Goal: Task Accomplishment & Management: Use online tool/utility

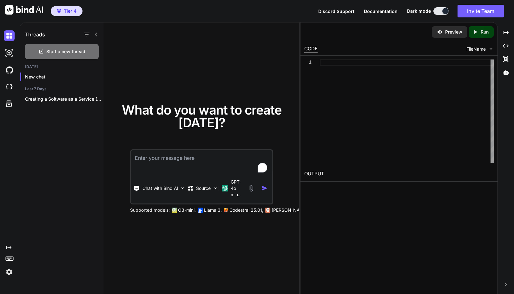
click at [68, 10] on span "Tier 4" at bounding box center [70, 11] width 13 height 6
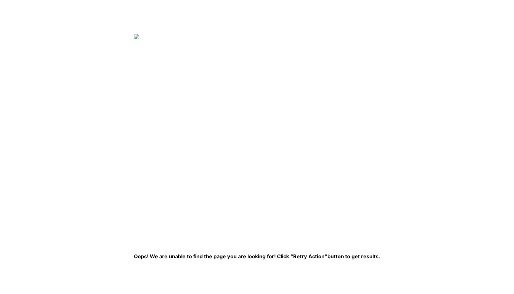
click at [179, 148] on img at bounding box center [237, 137] width 206 height 206
click at [214, 164] on img at bounding box center [237, 137] width 206 height 206
click at [186, 94] on img at bounding box center [237, 137] width 206 height 206
click at [199, 112] on img at bounding box center [237, 137] width 206 height 206
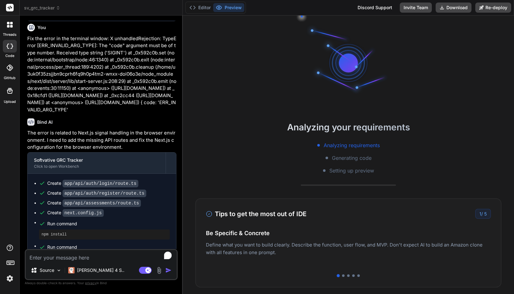
scroll to position [1024, 0]
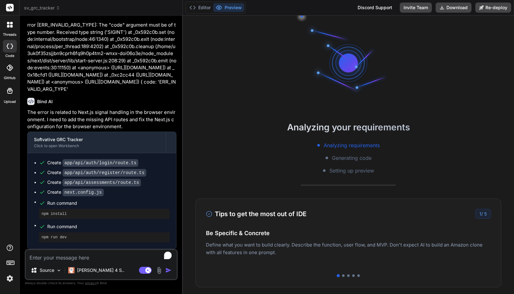
click at [53, 6] on span "sv_grc_tracker" at bounding box center [42, 8] width 36 height 6
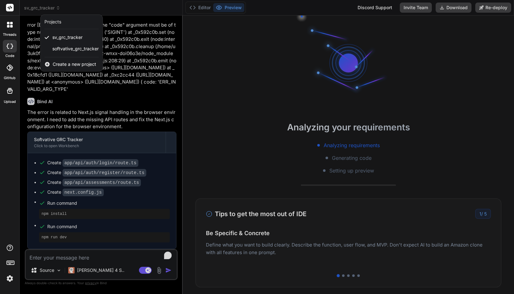
click at [10, 122] on div "threads code GitHub Upload" at bounding box center [10, 147] width 20 height 294
click at [10, 44] on icon at bounding box center [10, 46] width 6 height 5
click at [11, 31] on div at bounding box center [9, 24] width 13 height 13
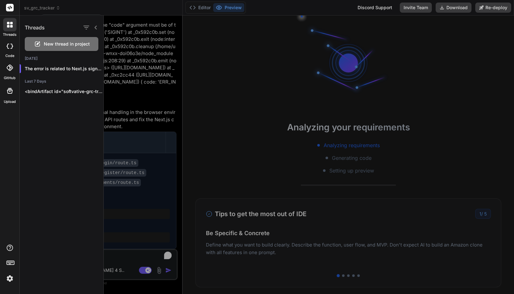
click at [12, 52] on div at bounding box center [10, 46] width 14 height 13
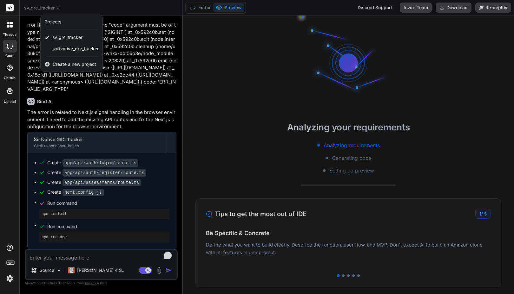
click at [42, 8] on div at bounding box center [257, 147] width 514 height 294
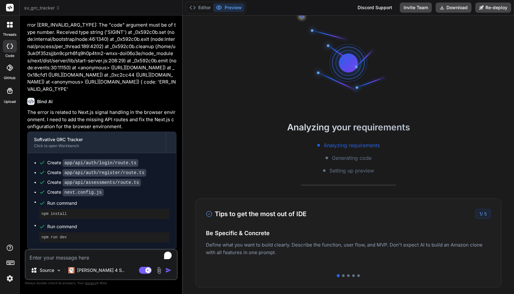
click at [230, 9] on button "Preview" at bounding box center [228, 7] width 31 height 9
click at [234, 7] on button "Preview" at bounding box center [228, 7] width 31 height 9
click at [342, 277] on div at bounding box center [343, 276] width 3 height 3
click at [341, 276] on div at bounding box center [342, 276] width 3 height 3
click at [347, 276] on div at bounding box center [348, 276] width 3 height 3
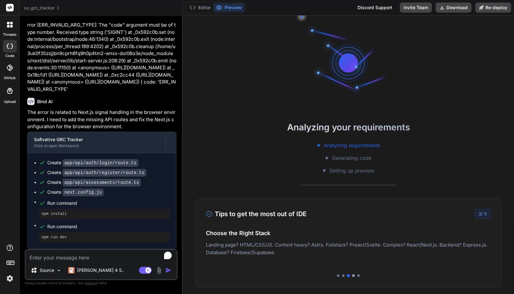
click at [352, 275] on div at bounding box center [353, 276] width 3 height 3
click at [357, 276] on div at bounding box center [358, 276] width 3 height 3
click at [298, 8] on div "Editor Preview Discord Support Invite Team Download Re-deploy" at bounding box center [348, 8] width 331 height 16
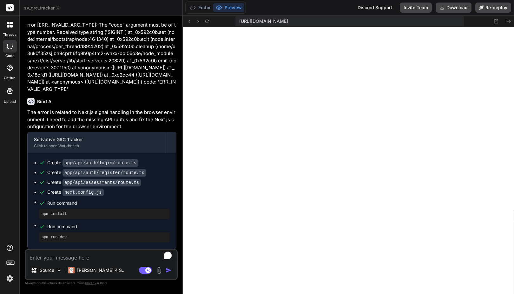
scroll to position [175, 0]
click at [285, 23] on span "https://u3uk0f35zsjjbn9cprh6fq9h0p4tm2-wnxx-doi06o3e--3000--96435430.local-corp…" at bounding box center [263, 21] width 49 height 6
click at [286, 21] on span "[URL][DOMAIN_NAME]" at bounding box center [263, 21] width 49 height 6
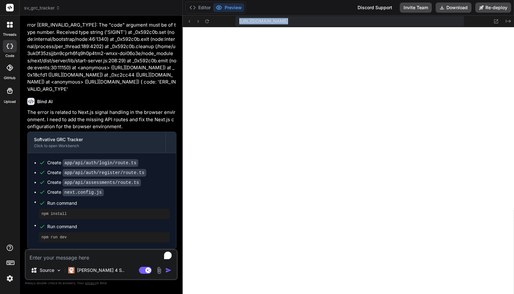
copy div "https://u3uk0f35zsjjbn9cprh6fq9h0p4tm2-wnxx-doi06o3e--3000--96435430.local-corp…"
click at [18, 137] on div "threads code GitHub Upload" at bounding box center [10, 147] width 20 height 294
click at [1, 139] on div "threads code GitHub Upload" at bounding box center [10, 147] width 20 height 294
click at [276, 11] on div "Editor Preview Discord Support Invite Team Download Re-deploy" at bounding box center [348, 8] width 331 height 16
click at [284, 12] on div "Editor Preview Discord Support Invite Team Download Re-deploy" at bounding box center [348, 8] width 331 height 16
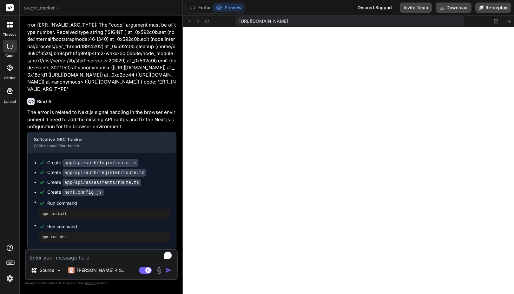
scroll to position [181, 0]
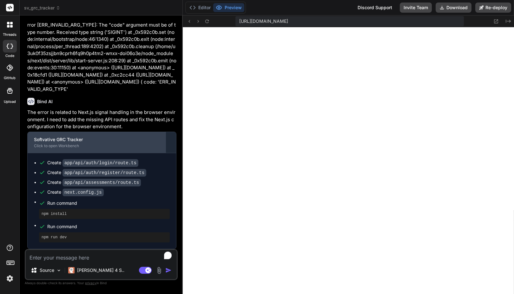
click at [80, 145] on div "Click to open Workbench" at bounding box center [96, 146] width 125 height 5
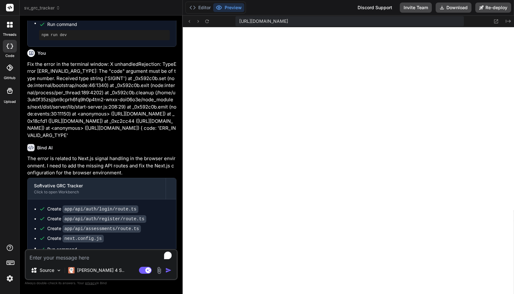
scroll to position [1024, 0]
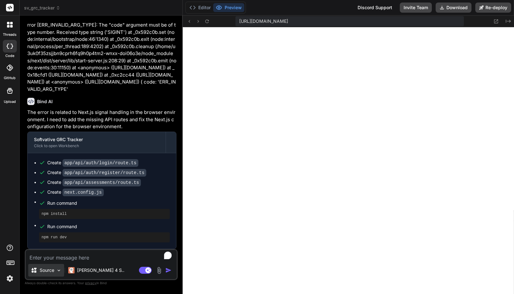
click at [60, 270] on img at bounding box center [58, 270] width 5 height 5
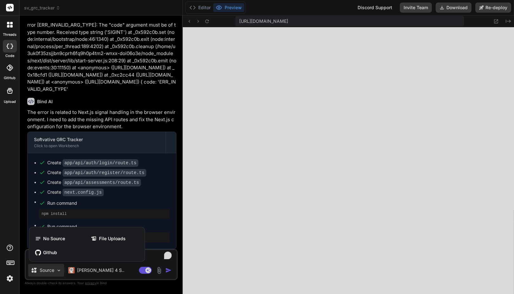
click at [60, 270] on div at bounding box center [257, 147] width 514 height 294
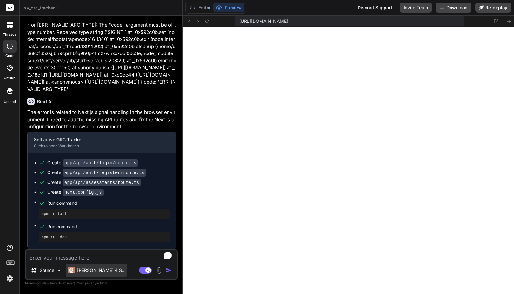
click at [91, 271] on p "[PERSON_NAME] 4 S.." at bounding box center [100, 271] width 47 height 6
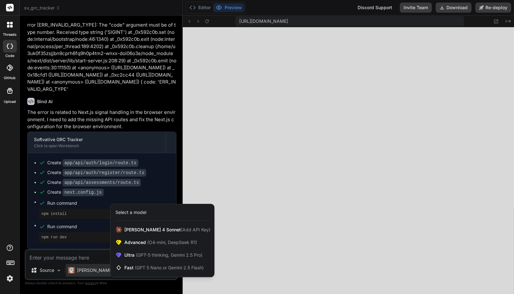
click at [91, 269] on div at bounding box center [257, 147] width 514 height 294
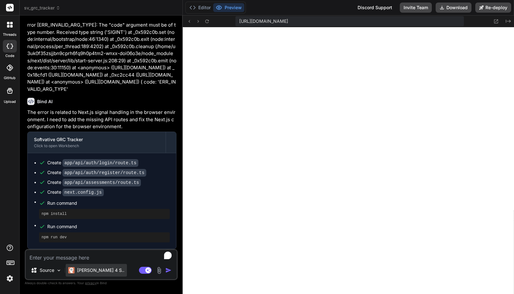
click at [98, 271] on p "[PERSON_NAME] 4 S.." at bounding box center [100, 271] width 47 height 6
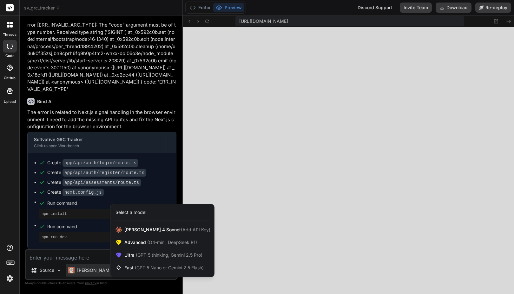
click at [97, 258] on div at bounding box center [257, 147] width 514 height 294
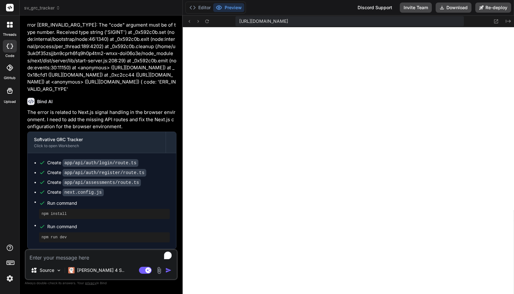
click at [158, 270] on img at bounding box center [158, 270] width 7 height 7
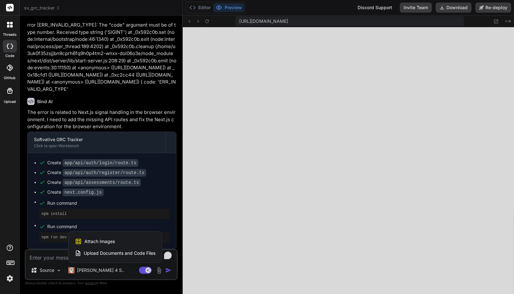
click at [17, 228] on div "threads code GitHub Upload" at bounding box center [10, 147] width 20 height 294
click at [159, 272] on div at bounding box center [257, 147] width 514 height 294
type textarea "x"
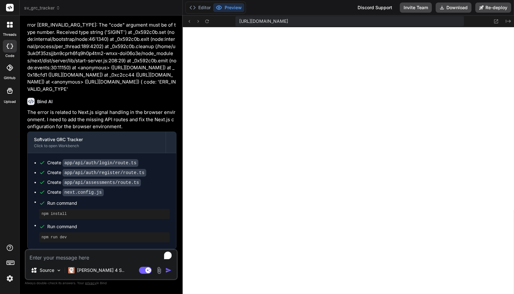
click at [12, 276] on img at bounding box center [9, 279] width 11 height 11
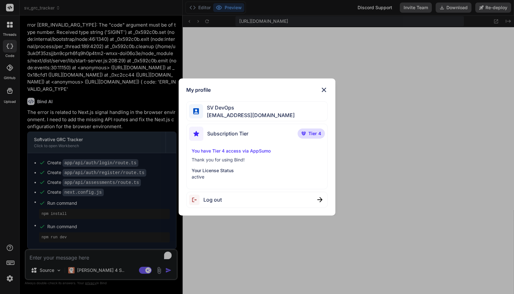
click at [313, 134] on span "Tier 4" at bounding box center [314, 134] width 13 height 6
click at [307, 132] on p "Tier 4" at bounding box center [310, 134] width 27 height 10
click at [297, 135] on div "Subscription Tier Tier 4" at bounding box center [257, 135] width 136 height 17
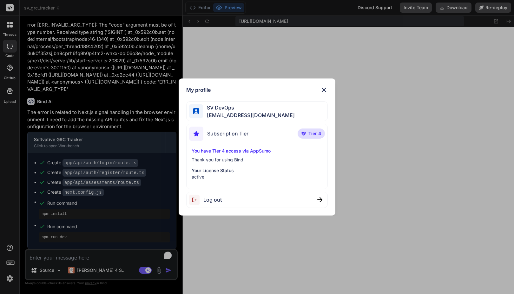
click at [235, 134] on span "Subscription Tier" at bounding box center [227, 134] width 41 height 8
click at [203, 131] on img at bounding box center [196, 134] width 14 height 14
click at [324, 90] on img at bounding box center [324, 90] width 8 height 8
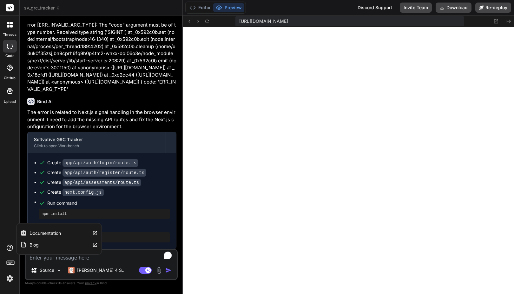
click at [10, 249] on icon at bounding box center [10, 248] width 8 height 8
click at [25, 210] on div "You Install missing dependencies and Fix the deployment issues. npm error code …" at bounding box center [101, 158] width 153 height 274
click at [496, 21] on icon at bounding box center [496, 21] width 4 height 4
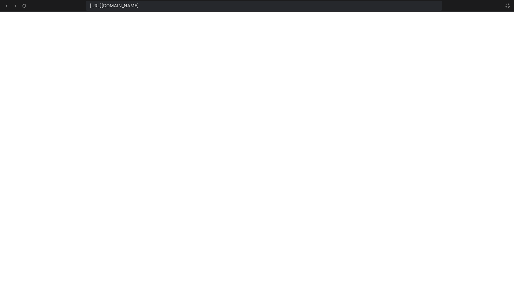
scroll to position [614, 0]
click at [8, 6] on icon at bounding box center [6, 5] width 5 height 5
click at [508, 5] on icon at bounding box center [507, 5] width 5 height 5
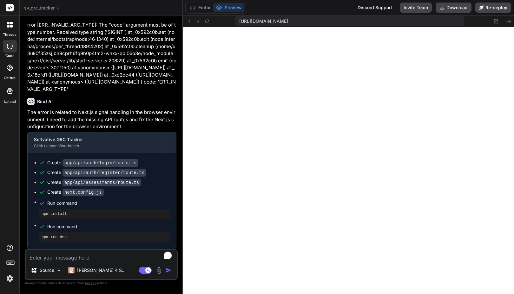
click at [80, 257] on textarea "To enrich screen reader interactions, please activate Accessibility in Grammarl…" at bounding box center [101, 255] width 151 height 11
click at [288, 19] on span "https://u3uk0f35zsjjbn9cprh6fq9h0p4tm2-wnxx-doi06o3e--3000--96435430.local-corp…" at bounding box center [263, 21] width 49 height 6
copy div "https://u3uk0f35zsjjbn9cprh6fq9h0p4tm2-wnxx-doi06o3e--3000--96435430.local-corp…"
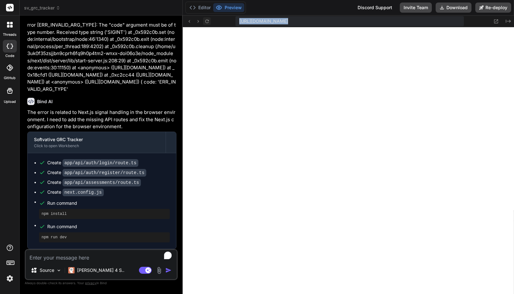
click at [207, 22] on icon at bounding box center [206, 21] width 5 height 5
click at [64, 257] on textarea "To enrich screen reader interactions, please activate Accessibility in Grammarl…" at bounding box center [101, 255] width 151 height 11
type textarea "G"
type textarea "x"
type textarea "Gi"
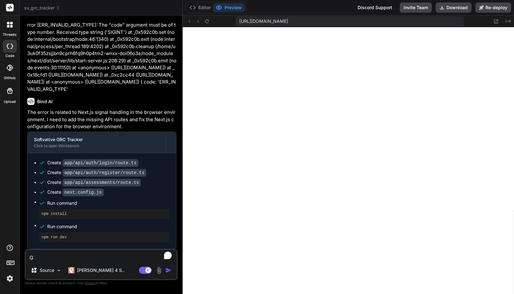
type textarea "x"
type textarea "Gix"
type textarea "x"
type textarea "Gix"
type textarea "x"
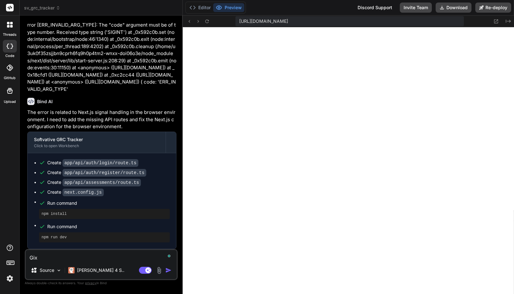
type textarea "Gix t"
type textarea "x"
type textarea "Gix th"
type textarea "x"
type textarea "Gix the"
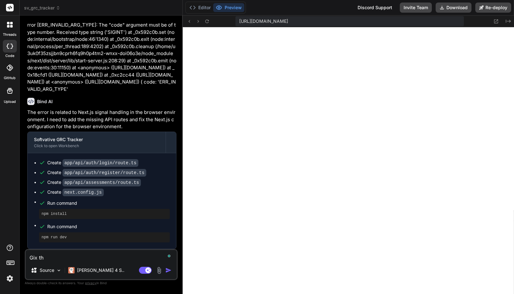
type textarea "x"
type textarea "Gix the"
type textarea "x"
type textarea "F"
type textarea "x"
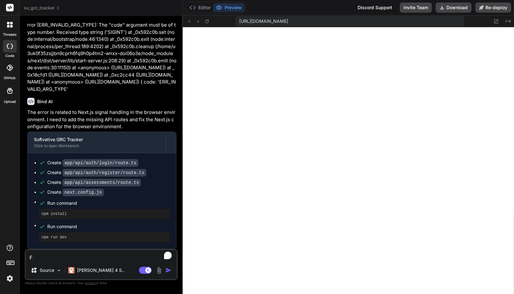
type textarea "Fi"
type textarea "x"
type textarea "Fix"
type textarea "x"
type textarea "Fix"
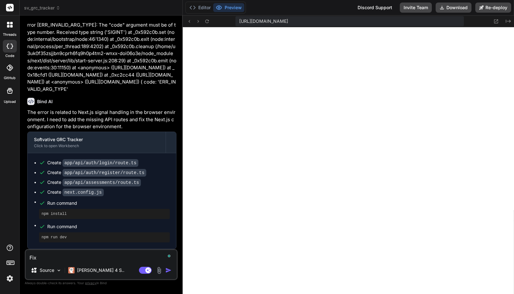
type textarea "x"
type textarea "Fix t"
type textarea "x"
type textarea "Fix th"
type textarea "x"
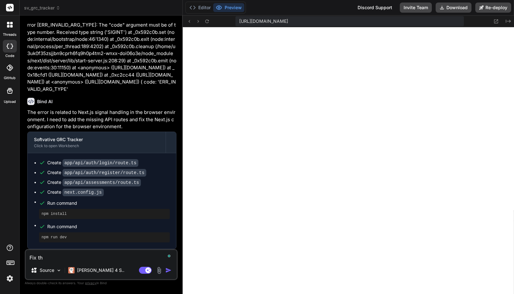
type textarea "Fix the"
type textarea "x"
type textarea "Fix the"
type textarea "x"
type textarea "Fix the e"
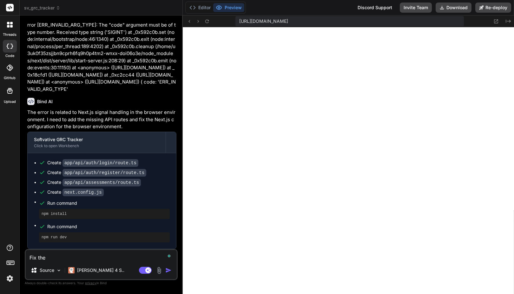
type textarea "x"
type textarea "Fix the er"
type textarea "x"
type textarea "Fix the err"
type textarea "x"
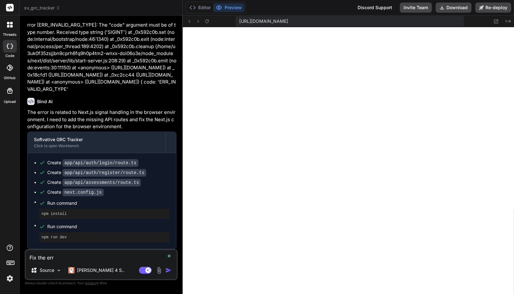
type textarea "Fix the erro"
type textarea "x"
type textarea "Fix the error"
type textarea "x"
type textarea "Fix the error"
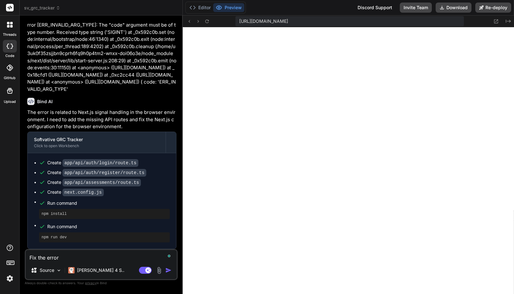
type textarea "x"
type textarea "Fix the error d"
type textarea "x"
type textarea "Fix the error dr"
type textarea "x"
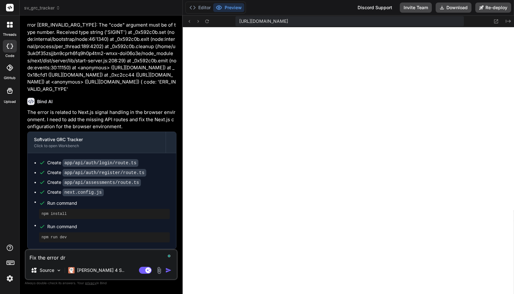
type textarea "Fix the error dri"
type textarea "x"
type textarea "Fix the error drin"
type textarea "x"
type textarea "Fix the error dring"
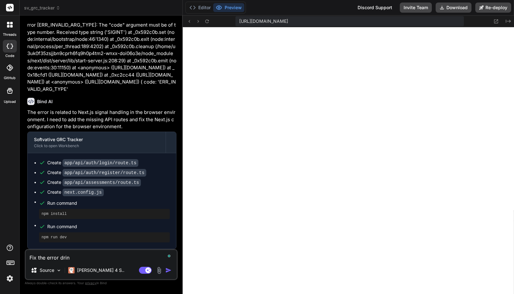
type textarea "x"
type textarea "Fix the error dring"
type textarea "x"
type textarea "Fix the error dring t"
type textarea "x"
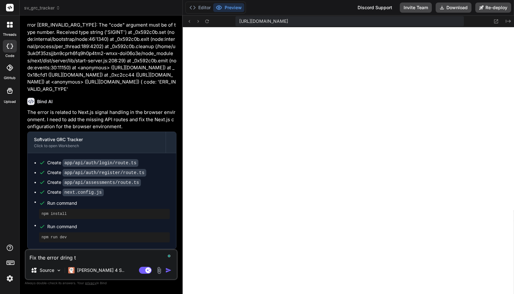
type textarea "Fix the error dring th"
type textarea "x"
type textarea "Fix the error dring the"
type textarea "x"
type textarea "Fix the error dring the"
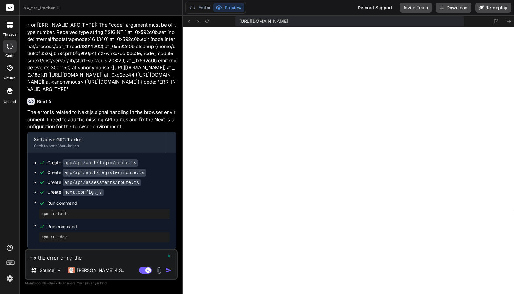
type textarea "x"
type textarea "Fix the error dring the l"
type textarea "x"
type textarea "Fix the error dring the lo"
type textarea "x"
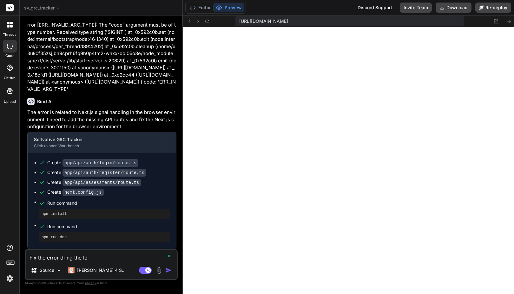
type textarea "Fix the error dring the log"
type textarea "x"
type textarea "Fix the error dring the logi"
type textarea "x"
type textarea "Fix the error dring the login"
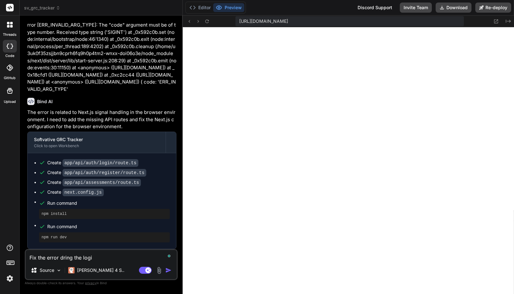
type textarea "x"
type textarea "Fix the error dring the login"
type textarea "x"
type textarea "Fix the error dthe login"
type textarea "x"
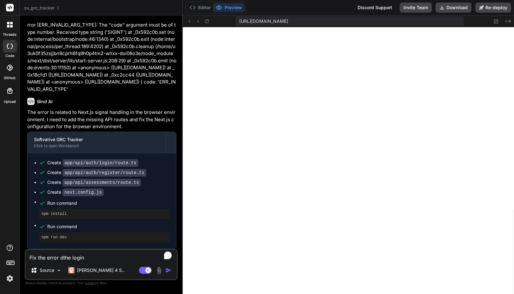
type textarea "Fix the error duthe login"
type textarea "x"
type textarea "Fix the error durthe login"
type textarea "x"
type textarea "Fix the error durithe login"
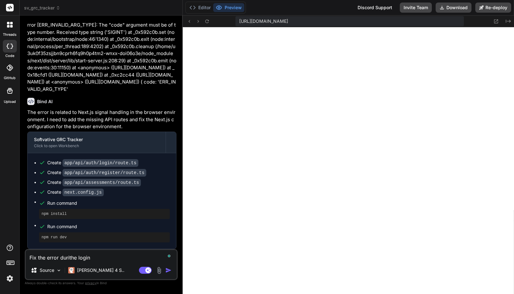
type textarea "x"
type textarea "Fix the error durinthe login"
type textarea "x"
type textarea "Fix the error duringthe login"
type textarea "x"
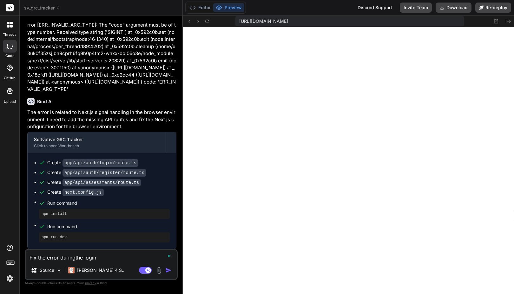
type textarea "Fix the error during the login"
type textarea "x"
type textarea "Fix the error during the login:"
type textarea "x"
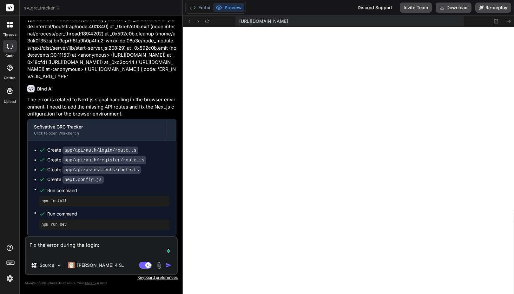
paste textarea "https://u3uk0f35zsjjbn9cprh6fq9h0p4tm2-wnxx-doi06o3e--3000--96435430.local-corp…"
type textarea "Fix the error during the login: https://u3uk0f35zsjjbn9cprh6fq9h0p4tm2-wnxx-doi…"
type textarea "x"
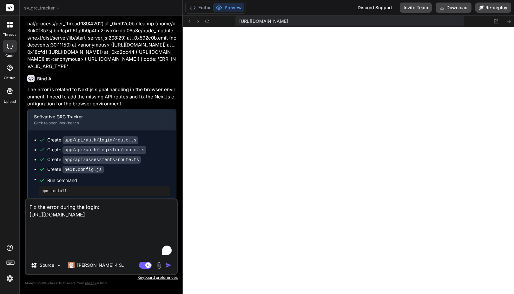
drag, startPoint x: 57, startPoint y: 230, endPoint x: 26, endPoint y: 217, distance: 34.1
click at [26, 217] on textarea "Fix the error during the login: https://u3uk0f35zsjjbn9cprh6fq9h0p4tm2-wnxx-doi…" at bounding box center [101, 228] width 151 height 57
paste textarea "./app/api/auth/login/route.ts:3:0 Module not found: Can't resolve '@/src/lib/db…"
type textarea "Fix the error during the login: ./app/api/auth/login/route.ts:3:0 Module not fo…"
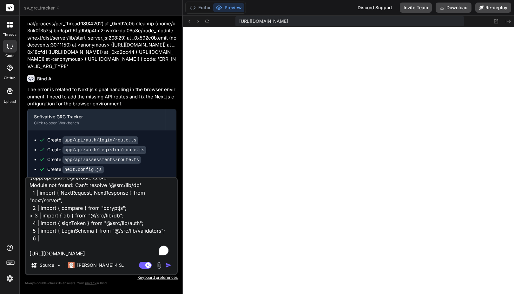
scroll to position [39, 0]
click at [114, 240] on textarea "Fix the error during the login: ./app/api/auth/login/route.ts:3:0 Module not fo…" at bounding box center [101, 217] width 151 height 79
type textarea "x"
type textarea "Fix the error during the login: ./app/api/auth/login/route.ts:3:0 Module not fo…"
type textarea "x"
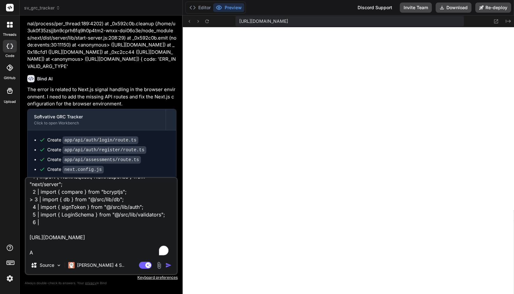
type textarea "Fix the error during the login: ./app/api/auth/login/route.ts:3:0 Module not fo…"
type textarea "x"
type textarea "Fix the error during the login: ./app/api/auth/login/route.ts:3:0 Module not fo…"
type textarea "x"
type textarea "Fix the error during the login: ./app/api/auth/login/route.ts:3:0 Module not fo…"
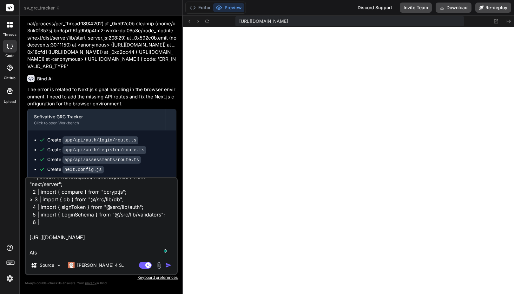
type textarea "x"
type textarea "Fix the error during the login: ./app/api/auth/login/route.ts:3:0 Module not fo…"
type textarea "x"
type textarea "Fix the error during the login: ./app/api/auth/login/route.ts:3:0 Module not fo…"
type textarea "x"
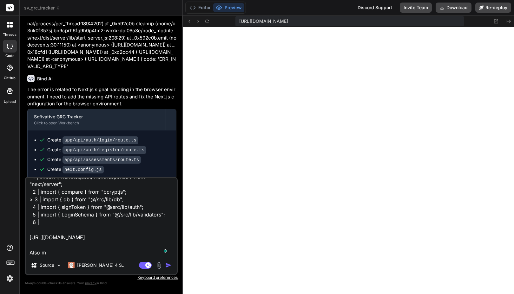
type textarea "Fix the error during the login: ./app/api/auth/login/route.ts:3:0 Module not fo…"
type textarea "x"
type textarea "Fix the error during the login: ./app/api/auth/login/route.ts:3:0 Module not fo…"
type textarea "x"
type textarea "Fix the error during the login: ./app/api/auth/login/route.ts:3:0 Module not fo…"
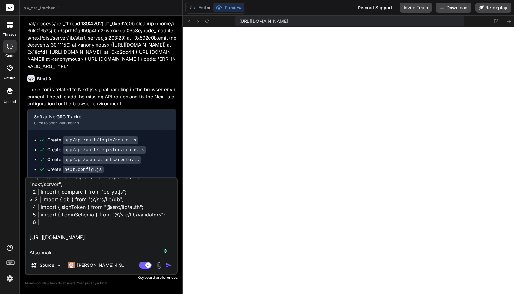
type textarea "x"
type textarea "Fix the error during the login: ./app/api/auth/login/route.ts:3:0 Module not fo…"
type textarea "x"
type textarea "Fix the error during the login: ./app/api/auth/login/route.ts:3:0 Module not fo…"
type textarea "x"
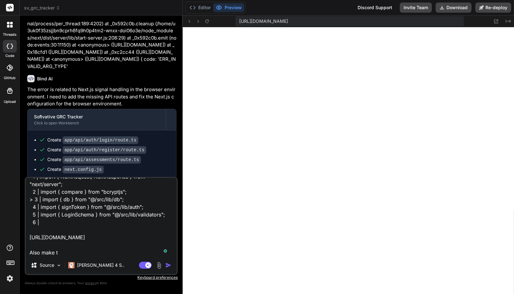
type textarea "Fix the error during the login: ./app/api/auth/login/route.ts:3:0 Module not fo…"
type textarea "x"
type textarea "Fix the error during the login: ./app/api/auth/login/route.ts:3:0 Module not fo…"
type textarea "x"
type textarea "Fix the error during the login: ./app/api/auth/login/route.ts:3:0 Module not fo…"
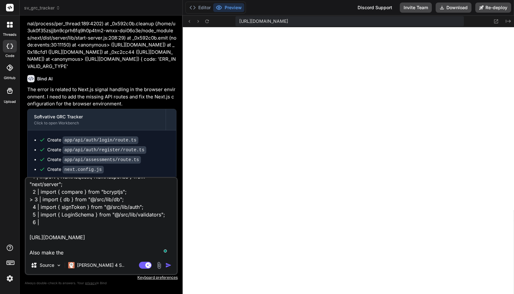
type textarea "x"
type textarea "Fix the error during the login: ./app/api/auth/login/route.ts:3:0 Module not fo…"
type textarea "x"
type textarea "Fix the error during the login: ./app/api/auth/login/route.ts:3:0 Module not fo…"
type textarea "x"
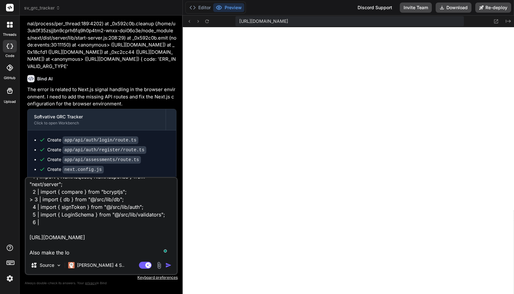
type textarea "Fix the error during the login: ./app/api/auth/login/route.ts:3:0 Module not fo…"
type textarea "x"
type textarea "Fix the error during the login: ./app/api/auth/login/route.ts:3:0 Module not fo…"
type textarea "x"
type textarea "Fix the error during the login: ./app/api/auth/login/route.ts:3:0 Module not fo…"
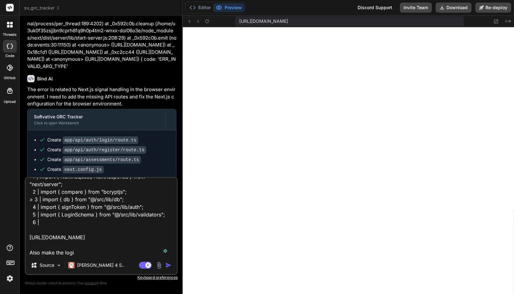
type textarea "x"
type textarea "Fix the error during the login: ./app/api/auth/login/route.ts:3:0 Module not fo…"
type textarea "x"
type textarea "Fix the error during the login: ./app/api/auth/login/route.ts:3:0 Module not fo…"
type textarea "x"
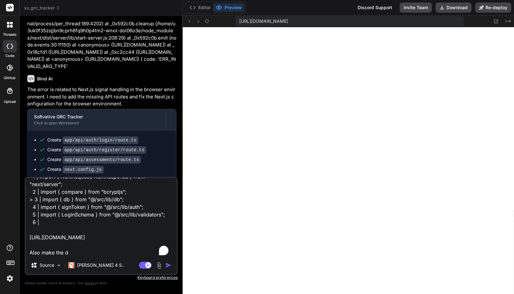
type textarea "Fix the error during the login: ./app/api/auth/login/route.ts:3:0 Module not fo…"
type textarea "x"
type textarea "Fix the error during the login: ./app/api/auth/login/route.ts:3:0 Module not fo…"
type textarea "x"
type textarea "Fix the error during the login: ./app/api/auth/login/route.ts:3:0 Module not fo…"
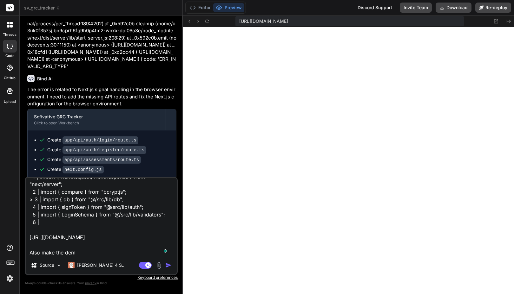
type textarea "x"
type textarea "Fix the error during the login: ./app/api/auth/login/route.ts:3:0 Module not fo…"
type textarea "x"
type textarea "Fix the error during the login: ./app/api/auth/login/route.ts:3:0 Module not fo…"
type textarea "x"
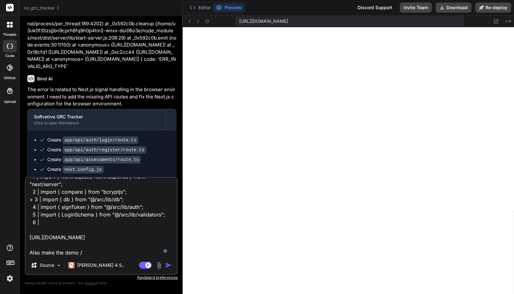
type textarea "Fix the error during the login: ./app/api/auth/login/route.ts:3:0 Module not fo…"
type textarea "x"
type textarea "Fix the error during the login: ./app/api/auth/login/route.ts:3:0 Module not fo…"
type textarea "x"
type textarea "Fix the error during the login: ./app/api/auth/login/route.ts:3:0 Module not fo…"
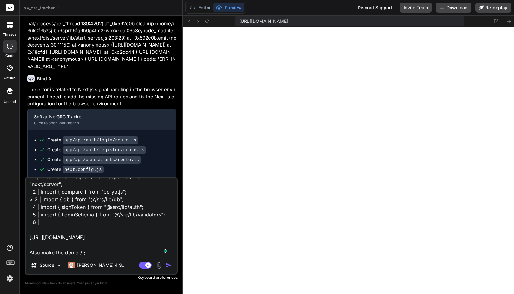
type textarea "x"
type textarea "Fix the error during the login: ./app/api/auth/login/route.ts:3:0 Module not fo…"
type textarea "x"
type textarea "Fix the error during the login: ./app/api/auth/login/route.ts:3:0 Module not fo…"
type textarea "x"
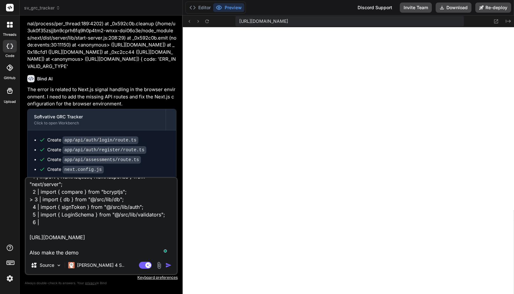
type textarea "Fix the error during the login: ./app/api/auth/login/route.ts:3:0 Module not fo…"
type textarea "x"
type textarea "Fix the error during the login: ./app/api/auth/login/route.ts:3:0 Module not fo…"
type textarea "x"
type textarea "Fix the error during the login: ./app/api/auth/login/route.ts:3:0 Module not fo…"
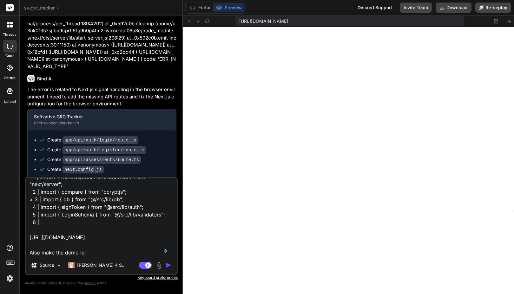
type textarea "x"
type textarea "Fix the error during the login: ./app/api/auth/login/route.ts:3:0 Module not fo…"
type textarea "x"
type textarea "Fix the error during the login: ./app/api/auth/login/route.ts:3:0 Module not fo…"
type textarea "x"
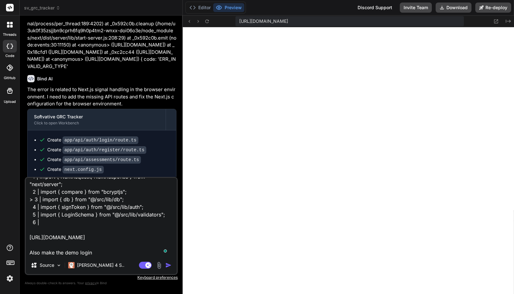
type textarea "Fix the error during the login: ./app/api/auth/login/route.ts:3:0 Module not fo…"
type textarea "x"
type textarea "Fix the error during the login: ./app/api/auth/login/route.ts:3:0 Module not fo…"
type textarea "x"
type textarea "Fix the error during the login: ./app/api/auth/login/route.ts:3:0 Module not fo…"
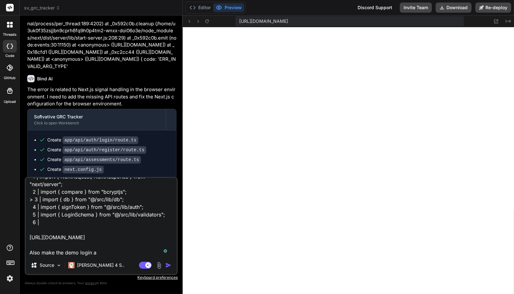
type textarea "x"
type textarea "Fix the error during the login: ./app/api/auth/login/route.ts:3:0 Module not fo…"
type textarea "x"
type textarea "Fix the error during the login: ./app/api/auth/login/route.ts:3:0 Module not fo…"
type textarea "x"
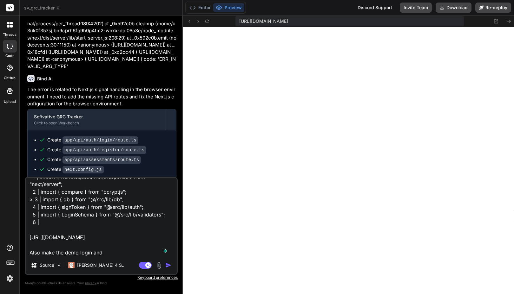
type textarea "Fix the error during the login: ./app/api/auth/login/route.ts:3:0 Module not fo…"
type textarea "x"
type textarea "Fix the error during the login: ./app/api/auth/login/route.ts:3:0 Module not fo…"
type textarea "x"
type textarea "Fix the error during the login: ./app/api/auth/login/route.ts:3:0 Module not fo…"
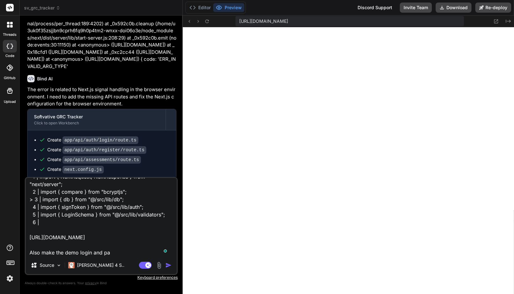
type textarea "x"
type textarea "Fix the error during the login: ./app/api/auth/login/route.ts:3:0 Module not fo…"
type textarea "x"
type textarea "Fix the error during the login: ./app/api/auth/login/route.ts:3:0 Module not fo…"
type textarea "x"
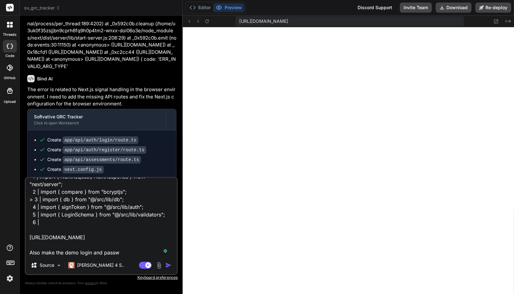
type textarea "Fix the error during the login: ./app/api/auth/login/route.ts:3:0 Module not fo…"
type textarea "x"
type textarea "Fix the error during the login: ./app/api/auth/login/route.ts:3:0 Module not fo…"
type textarea "x"
type textarea "Fix the error during the login: ./app/api/auth/login/route.ts:3:0 Module not fo…"
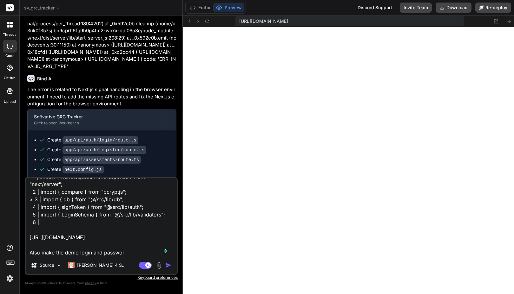
type textarea "x"
type textarea "Fix the error during the login: ./app/api/auth/login/route.ts:3:0 Module not fo…"
type textarea "x"
type textarea "Fix the error during the login: ./app/api/auth/login/route.ts:3:0 Module not fo…"
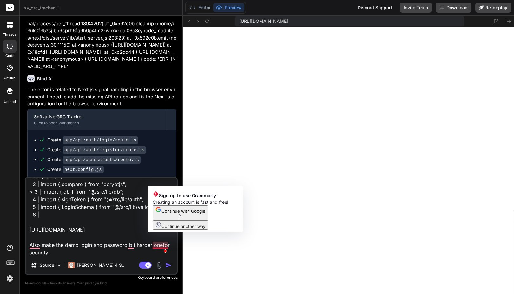
click at [159, 244] on textarea "Fix the error during the login: ./app/api/auth/login/route.ts:3:0 Module not fo…" at bounding box center [101, 217] width 151 height 79
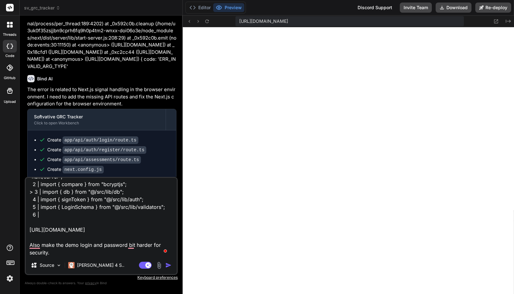
click at [44, 245] on textarea "Fix the error during the login: ./app/api/auth/login/route.ts:3:0 Module not fo…" at bounding box center [101, 217] width 151 height 79
click at [166, 264] on img "button" at bounding box center [168, 265] width 6 height 6
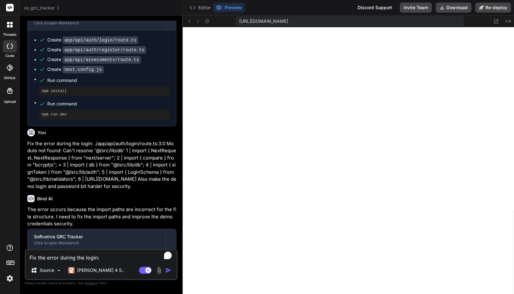
scroll to position [1125, 0]
drag, startPoint x: 121, startPoint y: 66, endPoint x: 69, endPoint y: 176, distance: 122.1
click at [69, 176] on p "Fix the error during the login: ./app/api/auth/login/route.ts:3:0 Module not fo…" at bounding box center [101, 164] width 149 height 50
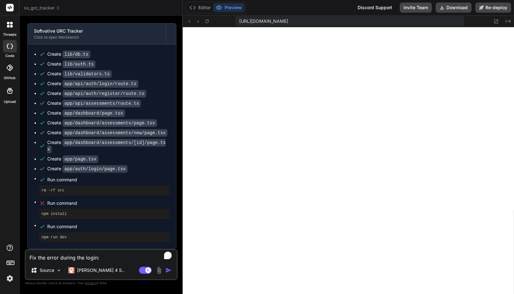
scroll to position [1351, 0]
click at [288, 24] on span "https://u3uk0f35zsjjbn9cprh6fq9h0p4tm2-wnxx-doi06o3e--3000--96435430.local-corp…" at bounding box center [263, 21] width 49 height 6
click at [288, 21] on span "https://u3uk0f35zsjjbn9cprh6fq9h0p4tm2-wnxx-doi06o3e--3000--96435430.local-corp…" at bounding box center [263, 21] width 49 height 6
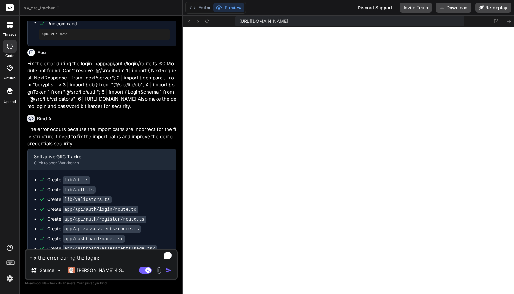
scroll to position [1203, 0]
click at [208, 23] on icon at bounding box center [206, 21] width 5 height 5
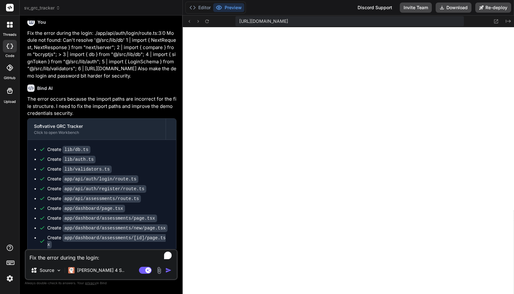
scroll to position [1234, 0]
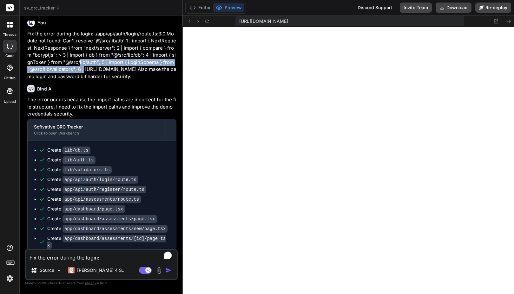
drag, startPoint x: 80, startPoint y: 87, endPoint x: 83, endPoint y: 92, distance: 6.0
click at [83, 81] on p "Fix the error during the login: ./app/api/auth/login/route.ts:3:0 Module not fo…" at bounding box center [101, 55] width 149 height 50
click at [118, 81] on p "Fix the error during the login: ./app/api/auth/login/route.ts:3:0 Module not fo…" at bounding box center [101, 55] width 149 height 50
click at [71, 257] on textarea "Fix the error during the login: ./app/api/auth/login/route.ts:3:0 Module not fo…" at bounding box center [101, 255] width 151 height 11
click at [6, 72] on div at bounding box center [10, 68] width 14 height 14
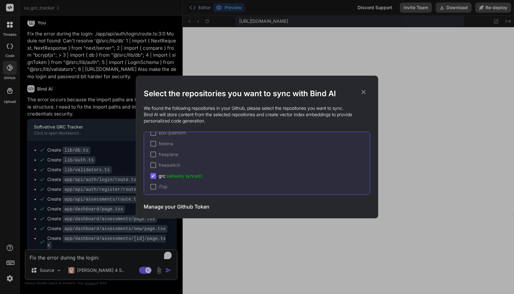
scroll to position [671, 0]
click at [178, 206] on h3 "Manage your Github Token" at bounding box center [177, 207] width 66 height 8
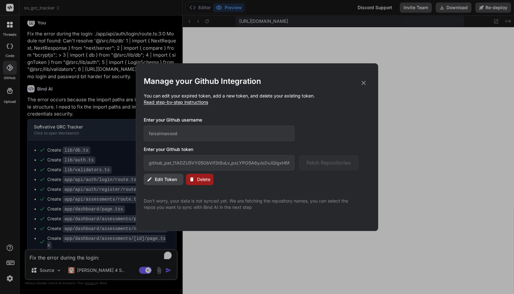
click at [163, 176] on button "Edit Token" at bounding box center [164, 179] width 40 height 11
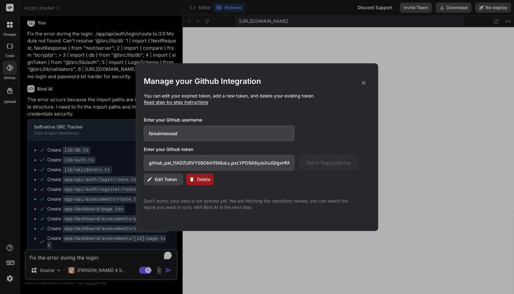
click at [196, 170] on input "github_pat_11ADZU5VY05ObVif3t8uLv_pxLYPO5A6yJo2vJQIgxHfA95IRUk5N5O01jfhTGdb335Q…" at bounding box center [219, 163] width 151 height 16
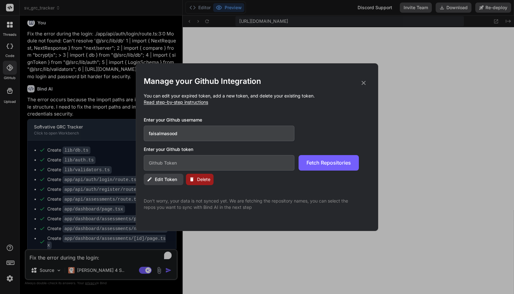
click at [197, 166] on input "text" at bounding box center [219, 163] width 151 height 16
paste input "github_pat_11ADZU5VY0W8oBvg5jDOsg_ND9QfB7mimwj3AOHpY2Dj9qncvKqQySOPzfLNPVLLsJFE…"
click at [164, 179] on span "Edit Token" at bounding box center [166, 180] width 22 height 6
click at [171, 167] on input "github_pat_11ADZU5VY0W8oBvg5jDOsg_ND9QfB7mimwj3AOHpY2Dj9qncvKqQySOPzfLNPVLLsJFE…" at bounding box center [219, 163] width 151 height 16
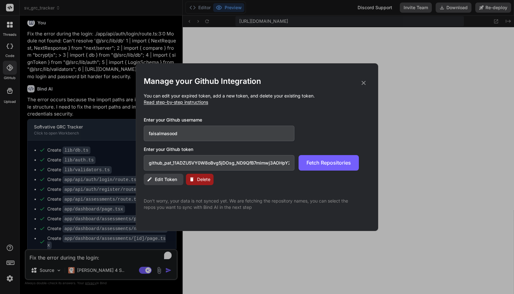
click at [171, 167] on input "github_pat_11ADZU5VY0W8oBvg5jDOsg_ND9QfB7mimwj3AOHpY2Dj9qncvKqQySOPzfLNPVLLsJFE…" at bounding box center [219, 163] width 151 height 16
click at [200, 179] on span "Delete" at bounding box center [203, 180] width 13 height 6
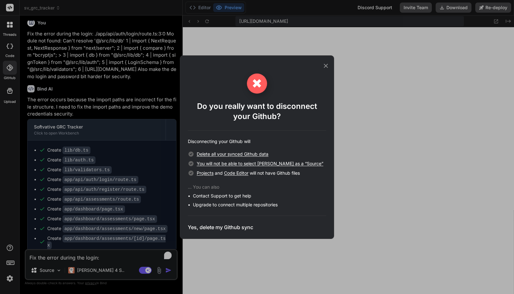
click at [207, 228] on h3 "Yes, delete my Github sync" at bounding box center [220, 228] width 65 height 8
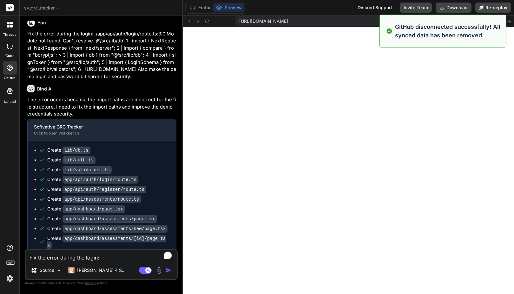
click at [10, 69] on icon at bounding box center [9, 68] width 6 height 6
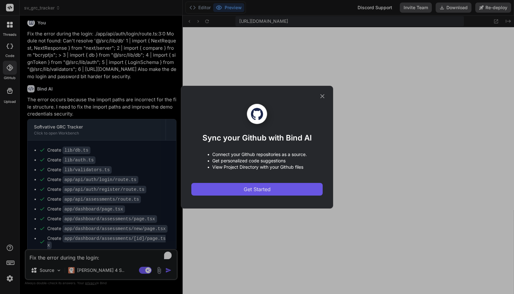
click at [255, 189] on span "Get Started" at bounding box center [256, 190] width 27 height 8
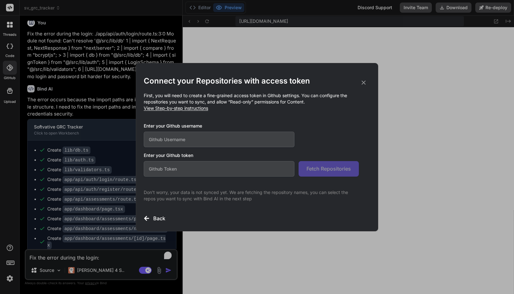
click at [224, 137] on input "text" at bounding box center [219, 140] width 151 height 16
paste input "github_pat_11ADZU5VY0W8oBvg5jDOsg_ND9QfB7mimwj3AOHpY2Dj9qncvKqQySOPzfLNPVLLsJFE…"
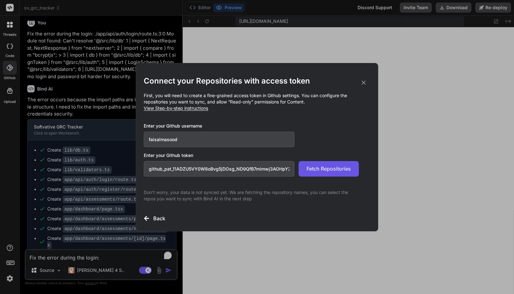
click at [315, 166] on span "Fetch Repositories" at bounding box center [328, 169] width 44 height 8
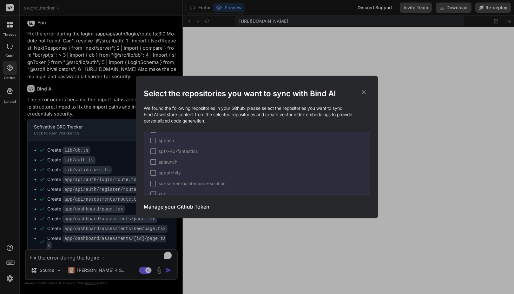
scroll to position [678, 0]
click at [154, 163] on div at bounding box center [153, 164] width 6 height 6
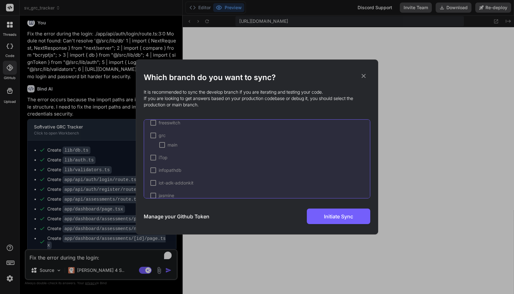
scroll to position [804, 0]
click at [154, 149] on div at bounding box center [153, 149] width 6 height 6
click at [155, 150] on span "✔" at bounding box center [153, 149] width 4 height 6
click at [155, 150] on div at bounding box center [153, 149] width 6 height 6
drag, startPoint x: 164, startPoint y: 160, endPoint x: 165, endPoint y: 156, distance: 4.2
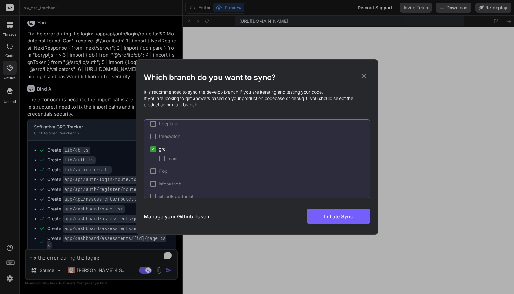
click at [165, 156] on div "main" at bounding box center [168, 159] width 18 height 6
click at [163, 159] on span "✔" at bounding box center [162, 159] width 4 height 6
click at [152, 147] on div at bounding box center [153, 149] width 6 height 6
click at [164, 150] on span "grc" at bounding box center [161, 149] width 7 height 6
click at [162, 159] on div at bounding box center [162, 159] width 6 height 6
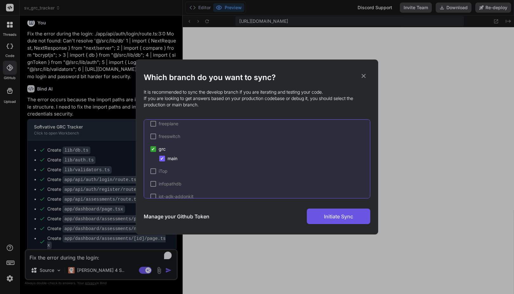
click at [329, 215] on span "Initiate Sync" at bounding box center [338, 217] width 29 height 8
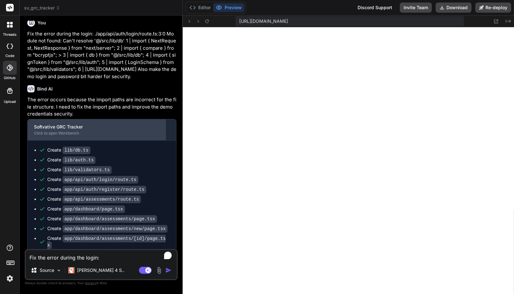
scroll to position [1351, 0]
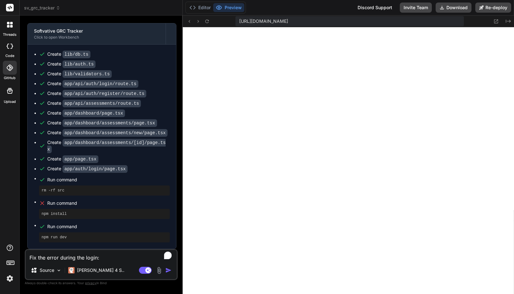
click at [94, 255] on textarea "Fix the error during the login: ./app/api/auth/login/route.ts:3:0 Module not fo…" at bounding box center [101, 255] width 151 height 11
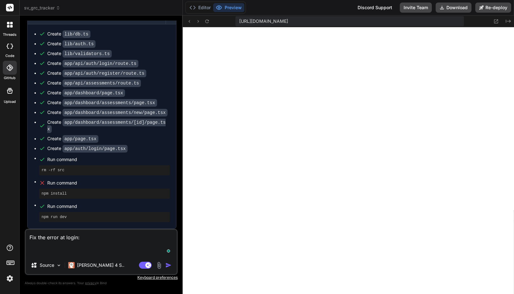
paste textarea "Failed to compile ./app/api/auth/login/route.ts:3:0 Module not found: Can't res…"
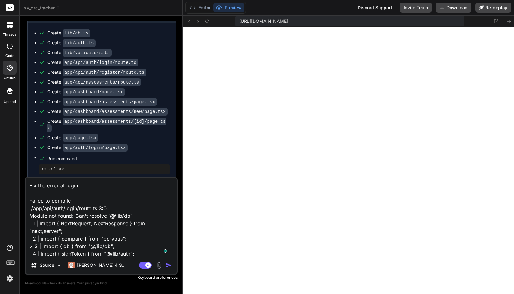
scroll to position [46, 0]
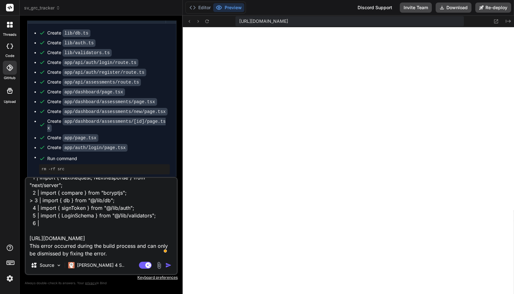
click at [10, 65] on icon at bounding box center [9, 68] width 6 height 6
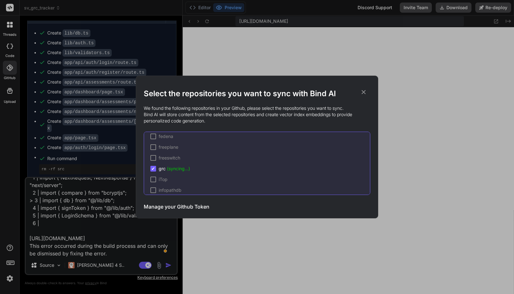
scroll to position [672, 0]
click at [363, 94] on icon at bounding box center [363, 92] width 7 height 7
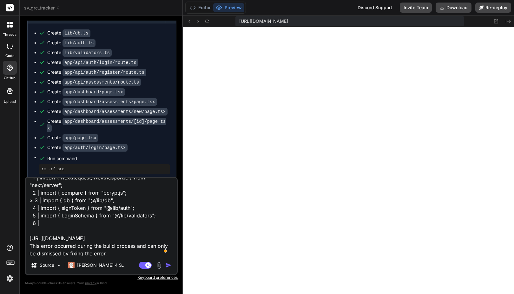
click at [173, 278] on p "Keyboard preferences" at bounding box center [101, 277] width 153 height 5
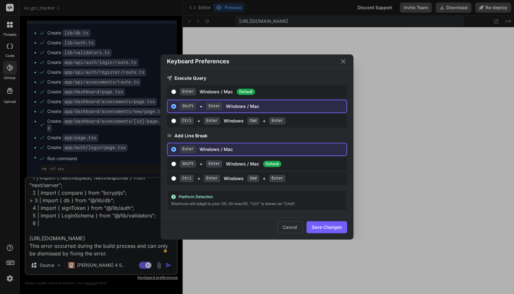
click at [344, 64] on icon "Close" at bounding box center [343, 62] width 8 height 8
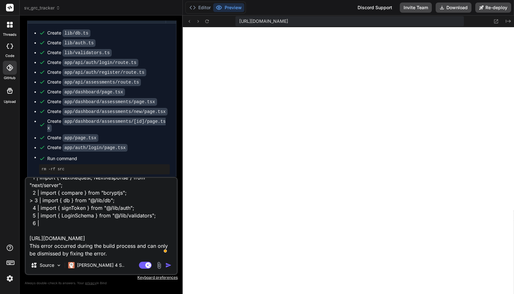
click at [12, 67] on icon at bounding box center [9, 68] width 6 height 6
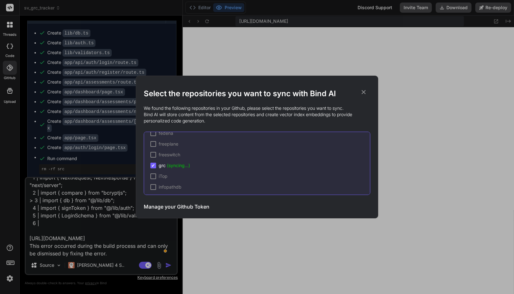
scroll to position [676, 0]
click at [362, 93] on icon at bounding box center [363, 92] width 7 height 7
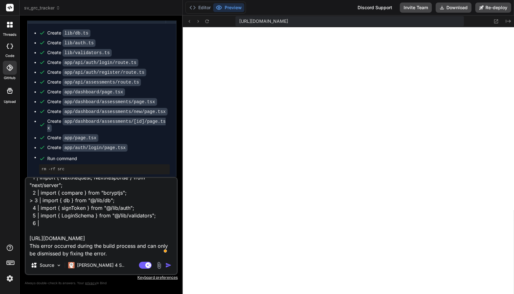
click at [11, 47] on icon at bounding box center [10, 46] width 6 height 5
click at [11, 91] on icon at bounding box center [10, 91] width 8 height 8
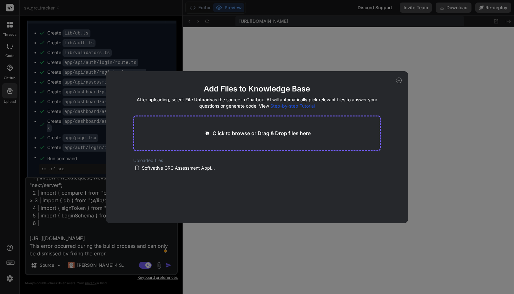
click at [11, 91] on div "Add Files to Knowledge Base After uploading, select File Uploads as the source …" at bounding box center [257, 147] width 514 height 294
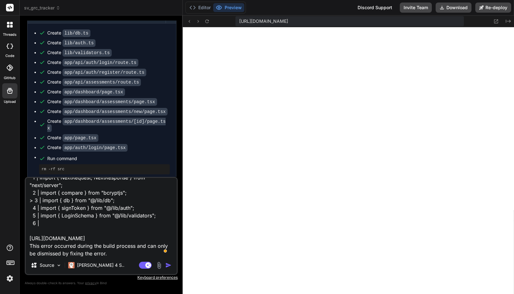
click at [12, 68] on icon at bounding box center [10, 68] width 6 height 6
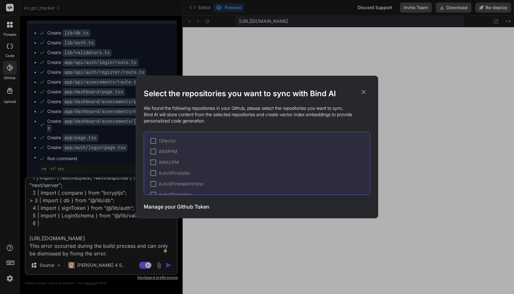
click at [12, 68] on div "Select the repositories you want to sync with Bind AI We found the following re…" at bounding box center [257, 147] width 514 height 294
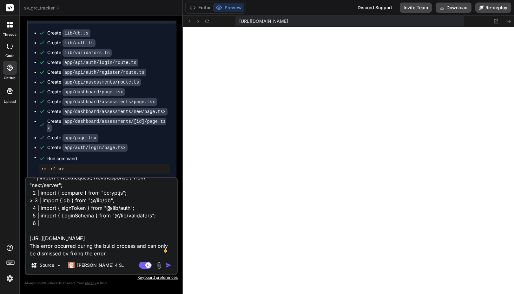
click at [11, 26] on icon at bounding box center [11, 26] width 3 height 3
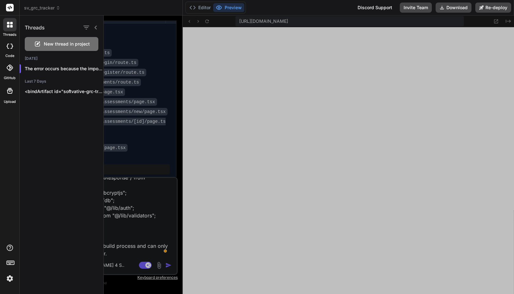
click at [11, 26] on icon at bounding box center [11, 26] width 3 height 3
click at [2, 202] on div "threads code GitHub Upload" at bounding box center [10, 147] width 20 height 294
click at [9, 264] on rect at bounding box center [10, 264] width 2 height 1
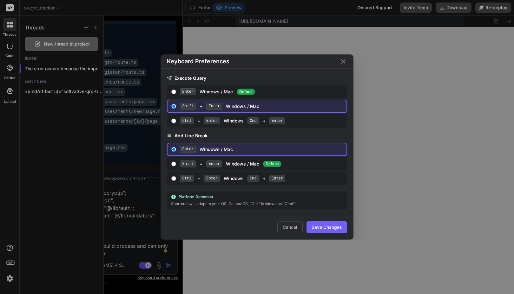
click at [9, 264] on div "Keyboard Preferences Execute Query Enter Windows / Mac Default Shift + Enter Wi…" at bounding box center [257, 147] width 514 height 294
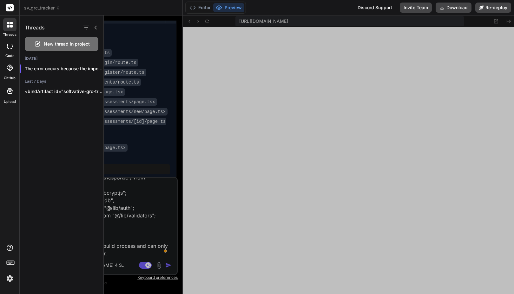
click at [14, 281] on img at bounding box center [9, 279] width 11 height 11
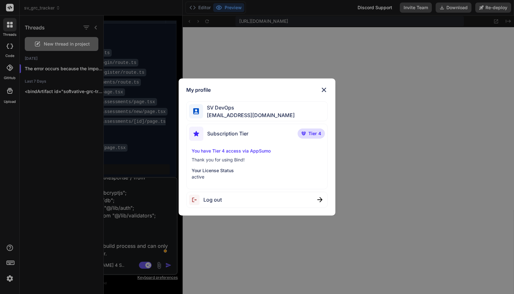
click at [11, 274] on div "My profile SV DevOps devops@softvative.com Subscription Tier Tier 4 You have Ti…" at bounding box center [257, 147] width 514 height 294
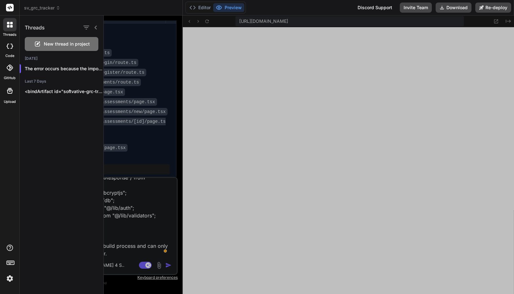
click at [12, 26] on icon at bounding box center [11, 26] width 3 height 3
click at [10, 9] on rect at bounding box center [10, 8] width 8 height 8
click at [10, 24] on icon at bounding box center [11, 23] width 3 height 3
click at [10, 51] on div at bounding box center [10, 46] width 14 height 13
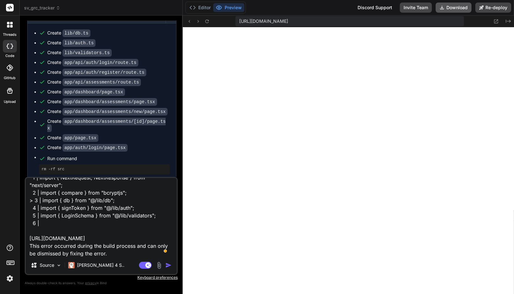
click at [454, 9] on button "Download" at bounding box center [453, 8] width 36 height 10
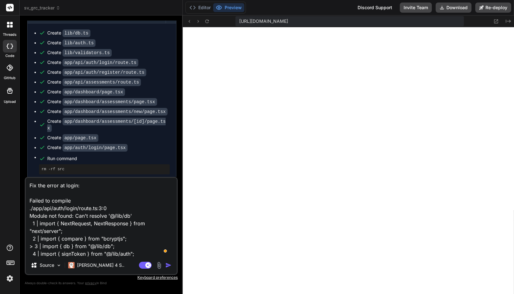
scroll to position [0, 0]
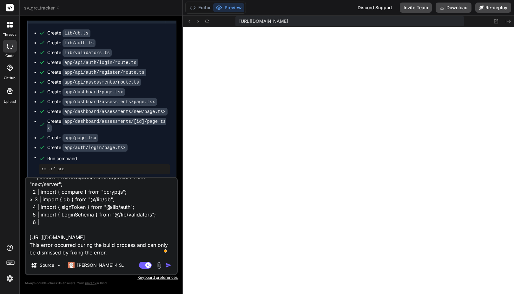
click at [88, 284] on span "privacy" at bounding box center [90, 283] width 11 height 4
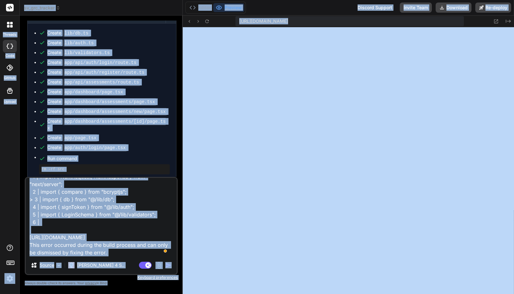
click at [48, 284] on p "Always double-check its answers. Your privacy in Bind" at bounding box center [101, 284] width 153 height 6
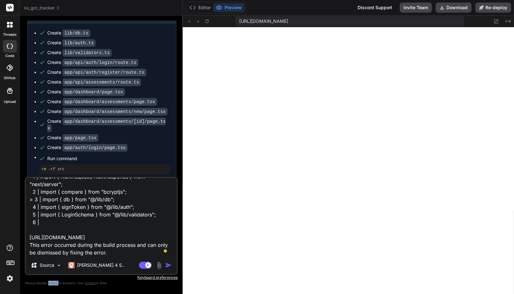
click at [48, 284] on p "Always double-check its answers. Your privacy in Bind" at bounding box center [101, 284] width 153 height 6
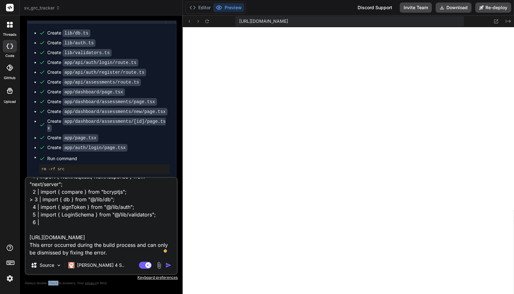
click at [48, 284] on p "Always double-check its answers. Your privacy in Bind" at bounding box center [101, 284] width 153 height 6
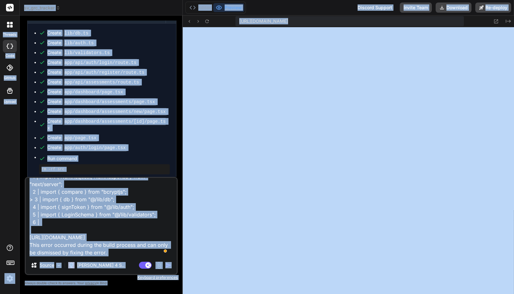
click at [48, 284] on p "Always double-check its answers. Your privacy in Bind" at bounding box center [101, 284] width 153 height 6
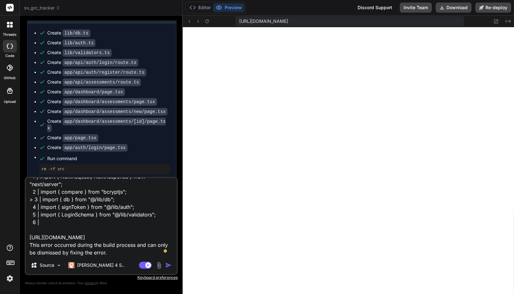
click at [8, 280] on img at bounding box center [9, 279] width 11 height 11
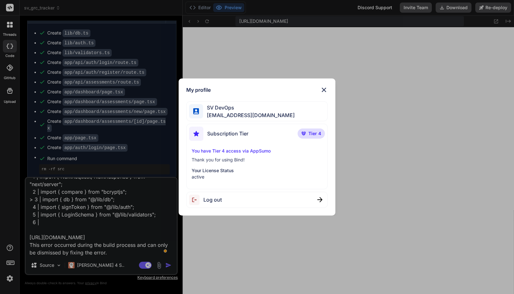
click at [8, 280] on div "My profile SV DevOps devops@softvative.com Subscription Tier Tier 4 You have Ti…" at bounding box center [257, 147] width 514 height 294
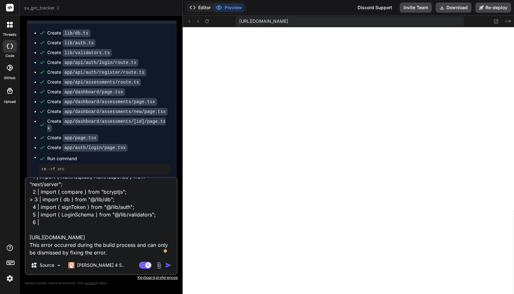
click at [207, 8] on button "Editor" at bounding box center [200, 7] width 26 height 9
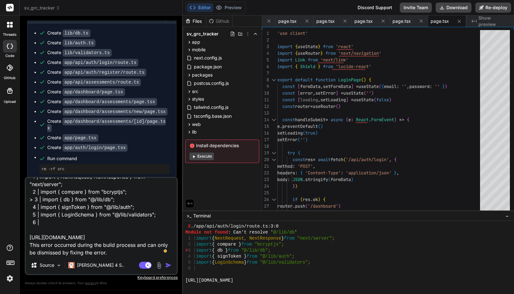
click at [222, 18] on div "Github" at bounding box center [219, 21] width 26 height 6
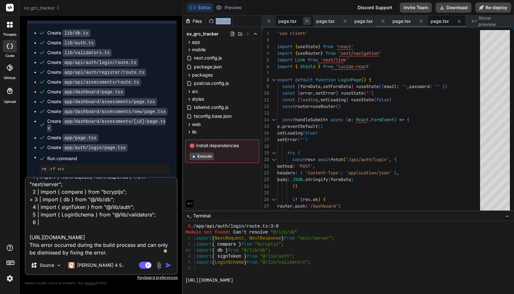
click at [308, 22] on icon at bounding box center [306, 20] width 5 height 5
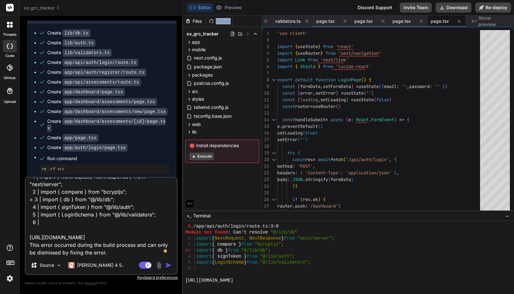
click at [308, 22] on icon at bounding box center [306, 20] width 5 height 5
click at [308, 22] on span "page.tsx" at bounding box center [311, 21] width 18 height 6
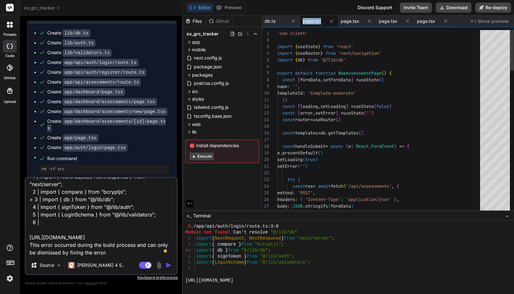
click at [308, 22] on span "page.tsx" at bounding box center [311, 21] width 18 height 6
click at [294, 20] on icon at bounding box center [292, 20] width 5 height 5
click at [296, 21] on button at bounding box center [293, 21] width 8 height 8
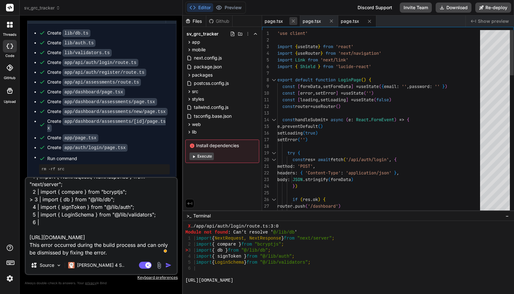
click at [294, 21] on icon at bounding box center [292, 20] width 5 height 5
click at [294, 21] on icon at bounding box center [292, 21] width 5 height 5
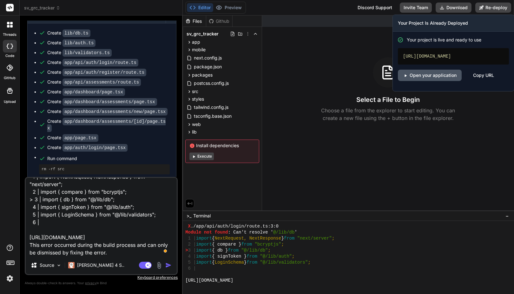
click at [433, 74] on link "Open your application" at bounding box center [430, 75] width 64 height 11
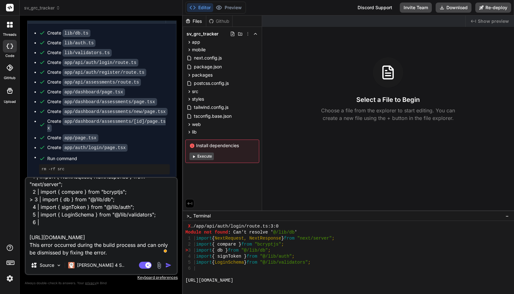
click at [393, 150] on div "Created with Pixso. Show preview Select a File to Begin Choose a file from the …" at bounding box center [388, 113] width 252 height 195
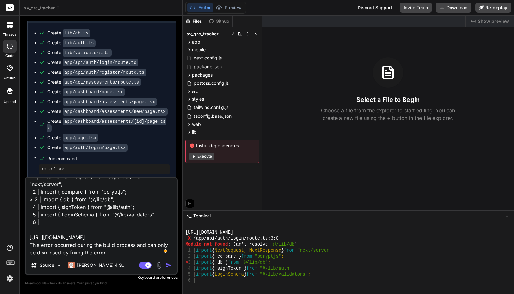
scroll to position [1991, 0]
drag, startPoint x: 186, startPoint y: 233, endPoint x: 255, endPoint y: 251, distance: 70.4
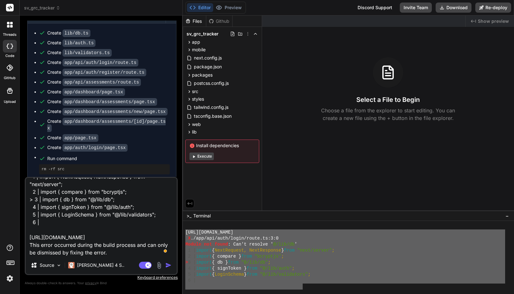
scroll to position [2006, 0]
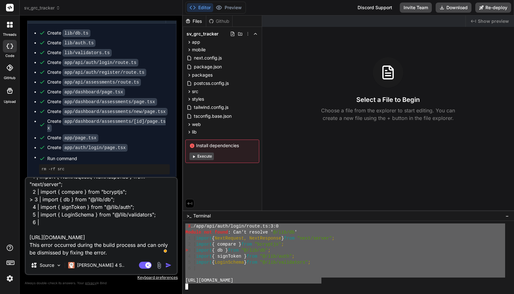
drag, startPoint x: 186, startPoint y: 232, endPoint x: 321, endPoint y: 279, distance: 142.9
click at [100, 242] on textarea "Fix the error at login: Failed to compile ./app/api/auth/login/route.ts:3:0 Mod…" at bounding box center [101, 217] width 151 height 79
click at [107, 230] on textarea "Fix the error at login: Failed to compile ./app/api/auth/login/route.ts:3:0 Mod…" at bounding box center [101, 217] width 151 height 79
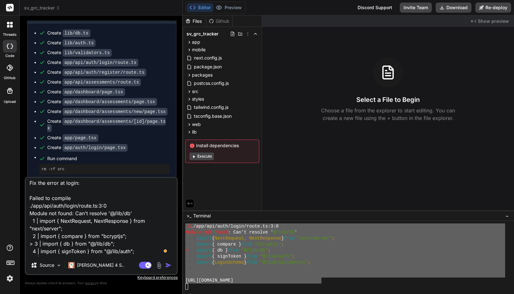
scroll to position [0, 0]
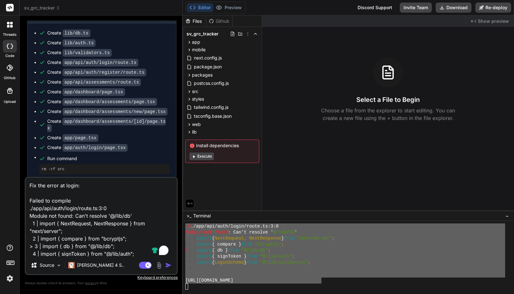
drag, startPoint x: 109, startPoint y: 252, endPoint x: 24, endPoint y: 198, distance: 100.3
click at [24, 198] on div "Bind AI Web Search Created with Pixso. Code Generator You Install missing depen…" at bounding box center [101, 155] width 163 height 279
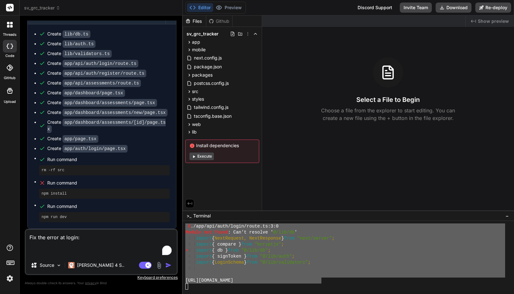
click at [63, 236] on textarea "Fix the error at login:" at bounding box center [101, 243] width 151 height 27
paste textarea "https://nextjs.org/docs/messages/module-not-found X ./app/api/auth/login/route.…"
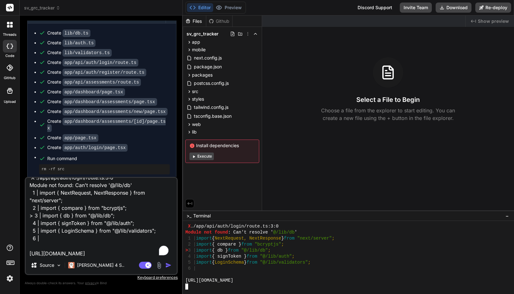
click at [242, 270] on div "6 |" at bounding box center [345, 269] width 320 height 6
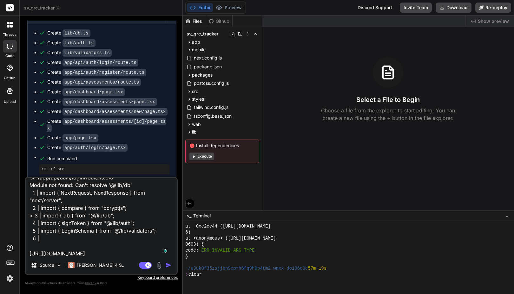
scroll to position [0, 0]
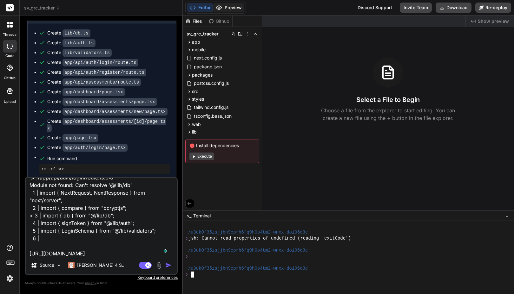
click at [232, 9] on button "Preview" at bounding box center [228, 7] width 31 height 9
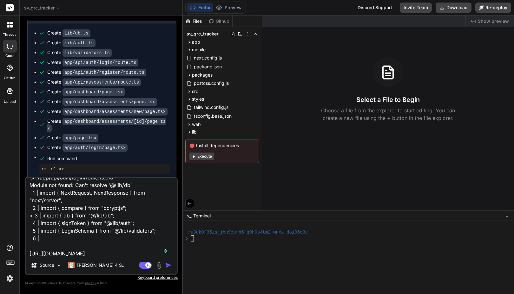
click at [204, 156] on button "Execute" at bounding box center [201, 157] width 24 height 8
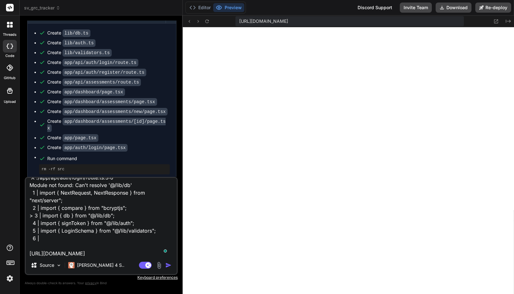
scroll to position [584, 0]
click at [135, 232] on textarea "Fix the error happening during login: https://nextjs.org/docs/messages/module-n…" at bounding box center [101, 217] width 151 height 79
click at [79, 251] on textarea "Fix the error happening during login: https://nextjs.org/docs/messages/module-n…" at bounding box center [101, 217] width 151 height 79
drag, startPoint x: 177, startPoint y: 234, endPoint x: 177, endPoint y: 248, distance: 14.0
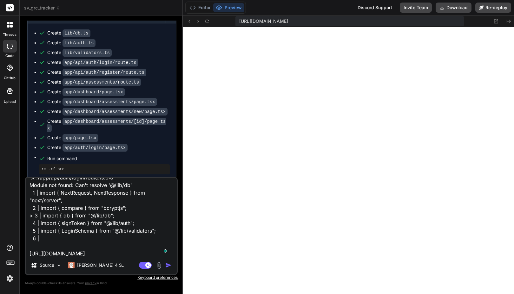
click at [177, 248] on div "Fix the error happening during login: https://nextjs.org/docs/messages/module-n…" at bounding box center [101, 226] width 153 height 98
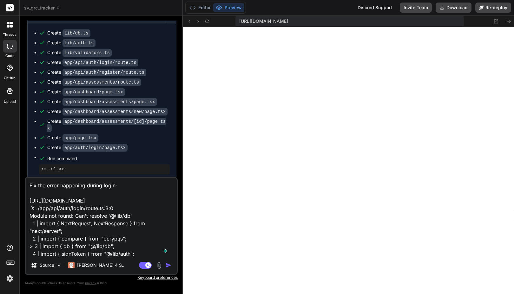
scroll to position [0, 0]
drag, startPoint x: 160, startPoint y: 253, endPoint x: 23, endPoint y: 200, distance: 146.8
click at [23, 200] on div "Bind AI Web Search Created with Pixso. Code Generator You Install missing depen…" at bounding box center [101, 155] width 163 height 279
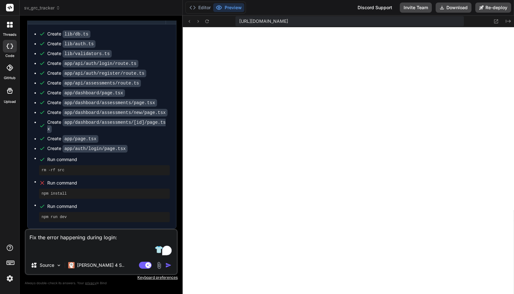
paste textarea "Failed to compile ./app/api/auth/login/route.ts:3:0 Module not found: Can't res…"
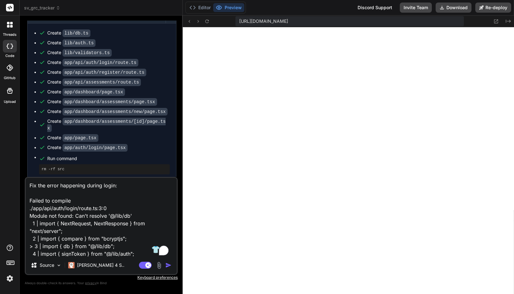
scroll to position [46, 0]
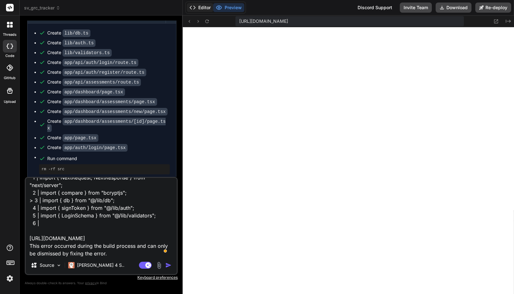
click at [203, 11] on button "Editor" at bounding box center [200, 7] width 26 height 9
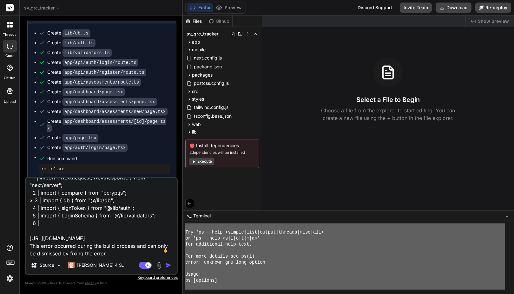
scroll to position [644, 0]
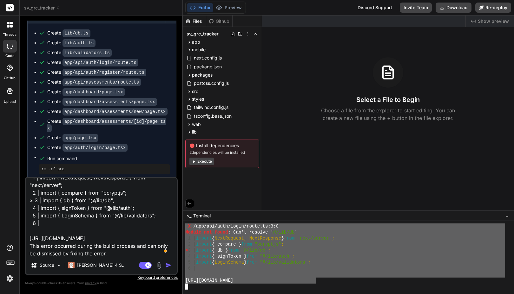
drag, startPoint x: 186, startPoint y: 245, endPoint x: 317, endPoint y: 281, distance: 135.7
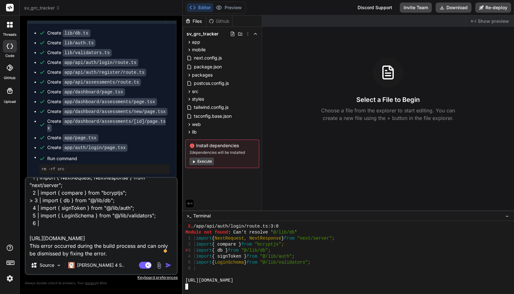
click at [93, 234] on textarea "Fix the error happening during login: Failed to compile ./app/api/auth/login/ro…" at bounding box center [101, 217] width 151 height 79
click at [135, 212] on textarea "Fix the error happening during login: Failed to compile ./app/api/auth/login/ro…" at bounding box center [101, 217] width 151 height 79
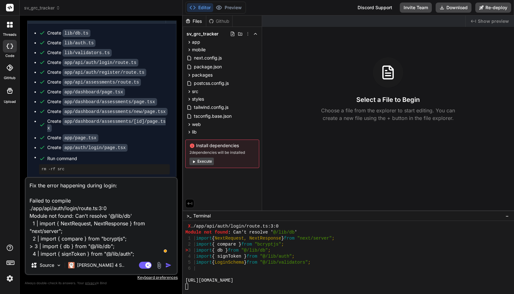
scroll to position [0, 0]
click at [119, 189] on textarea "Fix the error happening during login: Failed to compile ./app/api/auth/login/ro…" at bounding box center [101, 217] width 151 height 79
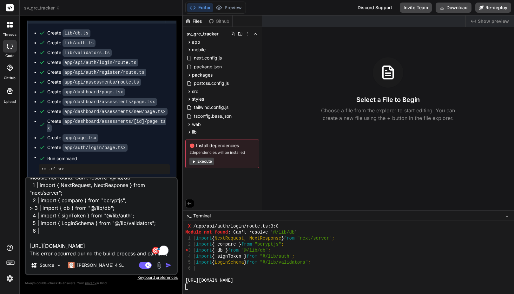
scroll to position [46, 0]
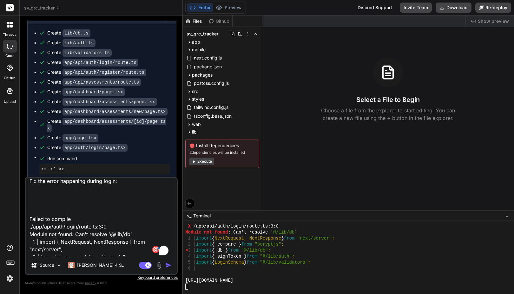
paste textarea "Failed to compile ./app/api/auth/login/route.ts:3:0 Module not found: Can't res…"
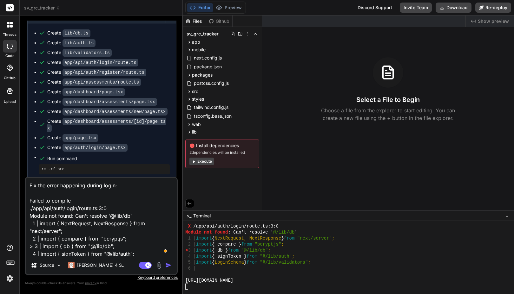
click at [138, 198] on textarea "Fix the error happening during login: Failed to compile ./app/api/auth/login/ro…" at bounding box center [101, 217] width 151 height 79
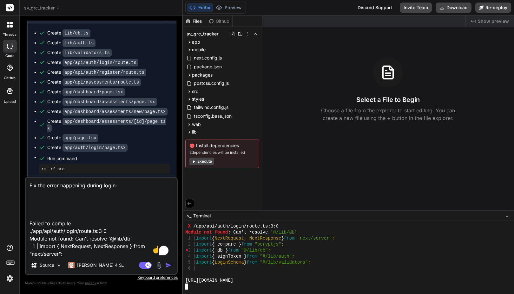
click at [318, 279] on div "https://nextjs.org/docs/messages/module-not-found" at bounding box center [345, 281] width 320 height 6
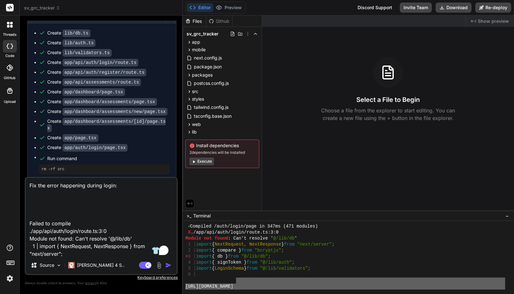
click at [236, 288] on div "✓ Compiled /auth/login/page in 347ms (471 modules) X ./app/api/auth/login/route…" at bounding box center [345, 257] width 320 height 66
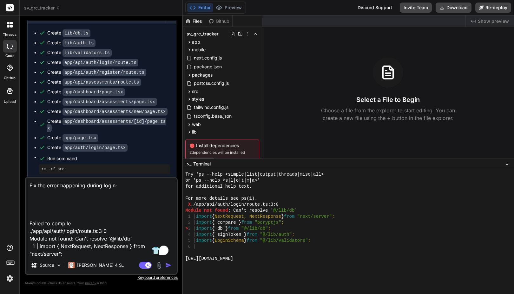
drag, startPoint x: 279, startPoint y: 211, endPoint x: 279, endPoint y: 158, distance: 52.6
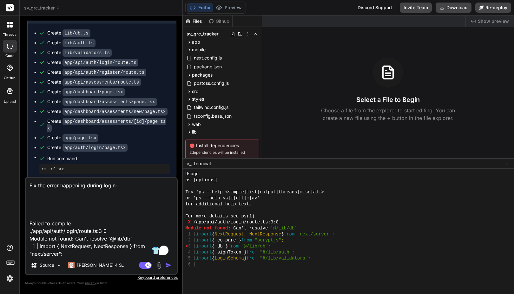
click at [228, 266] on div "6 |" at bounding box center [345, 265] width 320 height 6
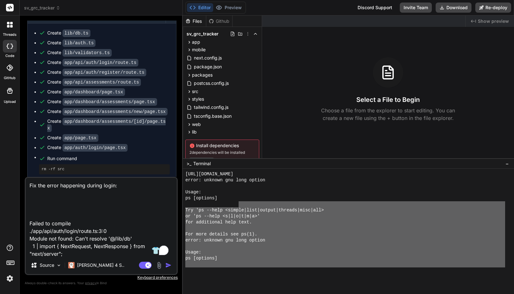
drag, startPoint x: 319, startPoint y: 257, endPoint x: 243, endPoint y: 226, distance: 81.9
click at [239, 208] on div "https://nextjs.org/docs/messages/module-not-found error: unknown gnu long optio…" at bounding box center [345, 219] width 320 height 96
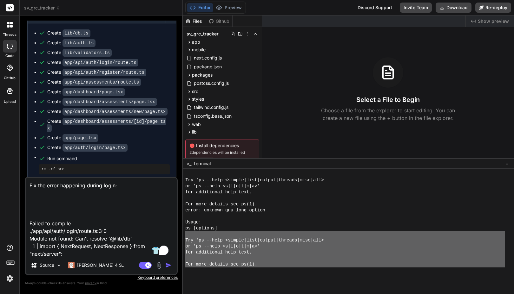
drag, startPoint x: 511, startPoint y: 260, endPoint x: 512, endPoint y: 269, distance: 8.9
click at [512, 270] on div at bounding box center [348, 232] width 331 height 126
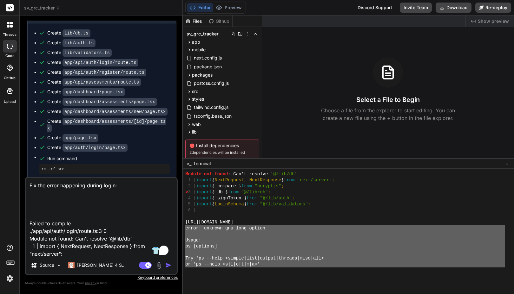
click at [42, 204] on textarea "Fix the error happening during login: Failed to compile ./app/api/auth/login/ro…" at bounding box center [101, 217] width 151 height 79
paste textarea "error: unknown gnu long option Usage: ps [options] Try 'ps --help <simple|list|…"
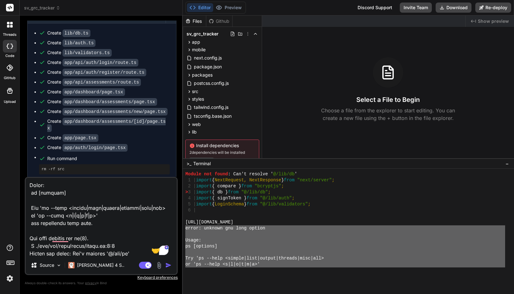
click at [199, 9] on button "Editor" at bounding box center [200, 7] width 26 height 9
click at [229, 8] on button "Preview" at bounding box center [228, 7] width 31 height 9
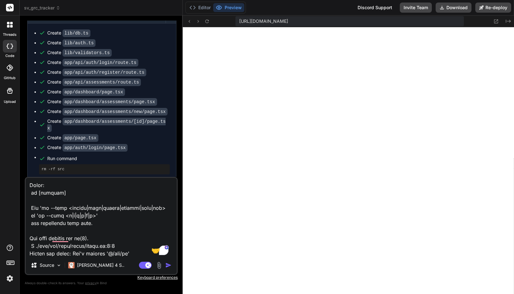
click at [229, 8] on button "Preview" at bounding box center [228, 7] width 31 height 9
drag, startPoint x: 229, startPoint y: 8, endPoint x: 205, endPoint y: 6, distance: 23.5
click at [205, 6] on button "Editor" at bounding box center [200, 7] width 26 height 9
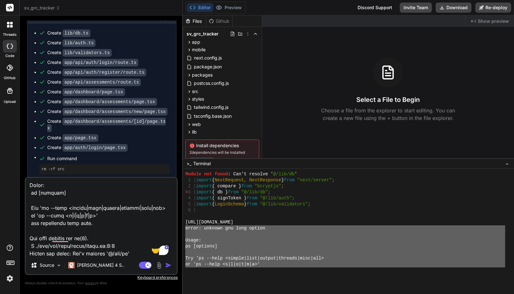
click at [205, 6] on button "Editor" at bounding box center [200, 7] width 26 height 9
click at [215, 252] on div at bounding box center [345, 253] width 320 height 6
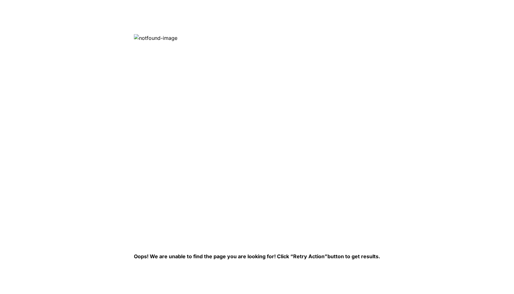
click at [151, 37] on img at bounding box center [237, 137] width 206 height 206
click at [219, 253] on p "Oops! We are unable to find the page you are looking for! Click “Retry Action” …" at bounding box center [257, 257] width 246 height 8
click at [228, 182] on img at bounding box center [237, 137] width 206 height 206
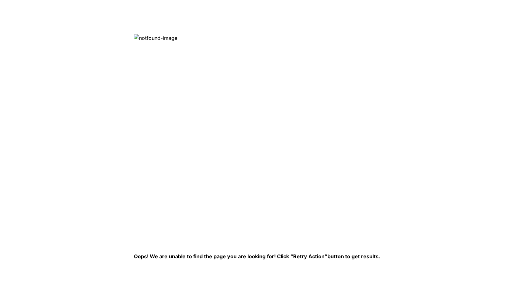
click at [185, 255] on p "Oops! We are unable to find the page you are looking for! Click “Retry Action” …" at bounding box center [257, 257] width 246 height 8
click at [146, 34] on img at bounding box center [237, 137] width 206 height 206
click at [146, 39] on img at bounding box center [237, 137] width 206 height 206
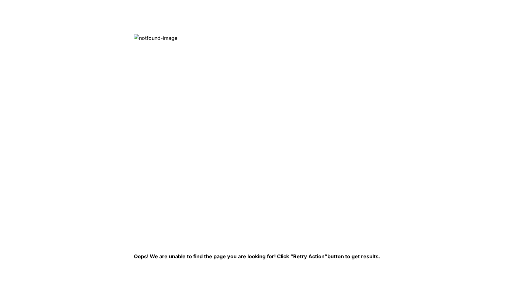
drag, startPoint x: 116, startPoint y: 35, endPoint x: 447, endPoint y: 288, distance: 416.6
click at [448, 0] on html "Oops! We are unable to find the page you are looking for! Click “Retry Action” …" at bounding box center [257, 0] width 514 height 0
click at [433, 0] on html "Oops! We are unable to find the page you are looking for! Click “Retry Action” …" at bounding box center [257, 0] width 514 height 0
drag, startPoint x: 282, startPoint y: 195, endPoint x: 333, endPoint y: 246, distance: 72.0
click at [333, 246] on div "Oops! We are unable to find the page you are looking for! Click “Retry Action” …" at bounding box center [257, 147] width 246 height 226
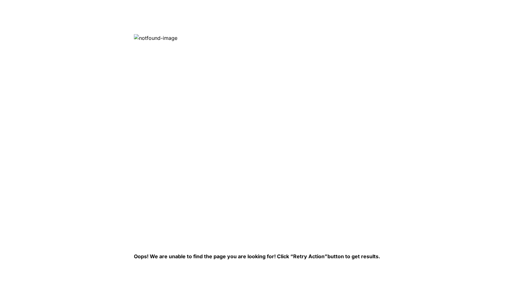
click at [304, 92] on img at bounding box center [237, 137] width 206 height 206
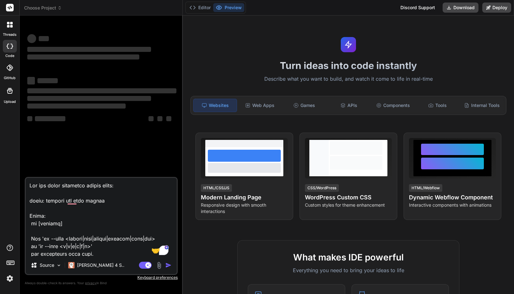
drag, startPoint x: 177, startPoint y: 189, endPoint x: 174, endPoint y: 208, distance: 19.1
click at [175, 213] on div "Source Claude 4 S.. Agent Mode. When this toggle is activated, AI automatically…" at bounding box center [101, 226] width 153 height 98
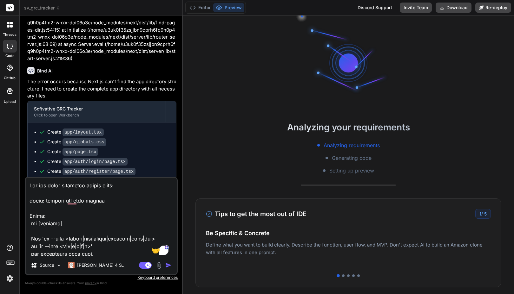
click at [119, 229] on textarea "To enrich screen reader interactions, please activate Accessibility in Grammarl…" at bounding box center [101, 217] width 151 height 79
click at [12, 73] on div at bounding box center [10, 68] width 14 height 14
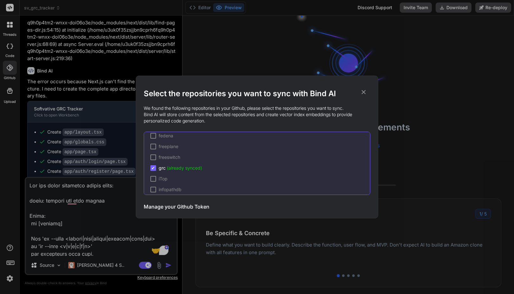
scroll to position [673, 0]
click at [362, 93] on icon at bounding box center [363, 92] width 7 height 7
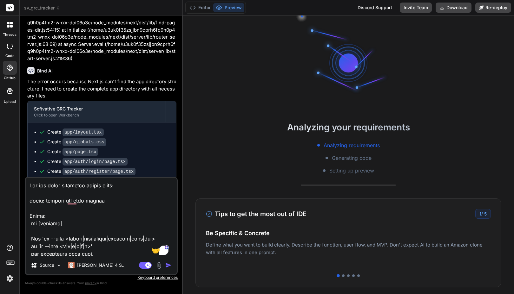
click at [169, 267] on img "button" at bounding box center [168, 265] width 6 height 6
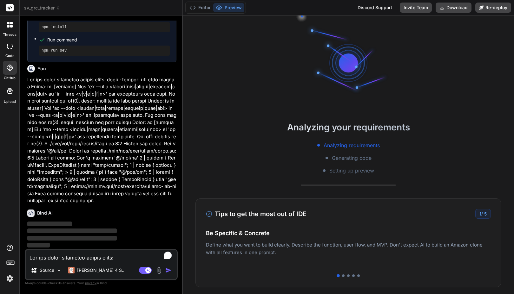
scroll to position [1313, 0]
click at [202, 8] on button "Editor" at bounding box center [200, 7] width 26 height 9
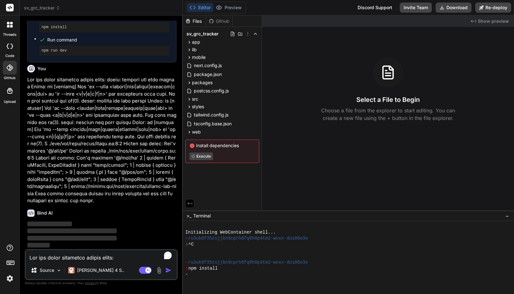
click at [208, 276] on div "-" at bounding box center [345, 275] width 320 height 6
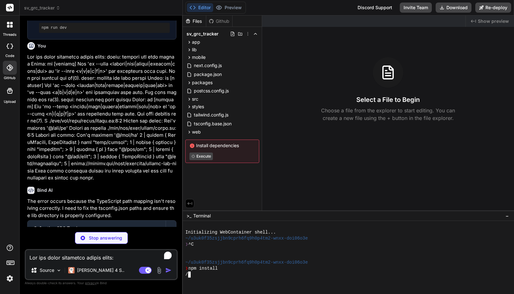
click at [220, 279] on div at bounding box center [345, 281] width 320 height 6
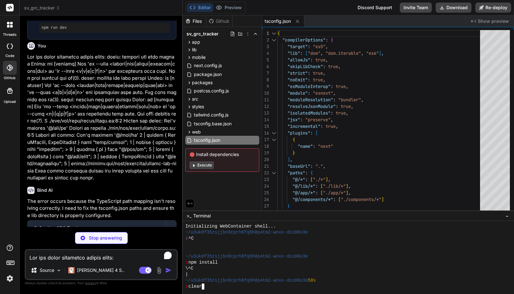
type textarea "x"
type textarea "} }"
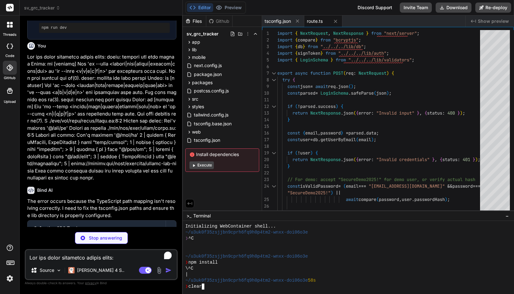
click at [239, 288] on div "❯ clear" at bounding box center [345, 287] width 320 height 6
click at [235, 276] on div "|" at bounding box center [345, 275] width 320 height 6
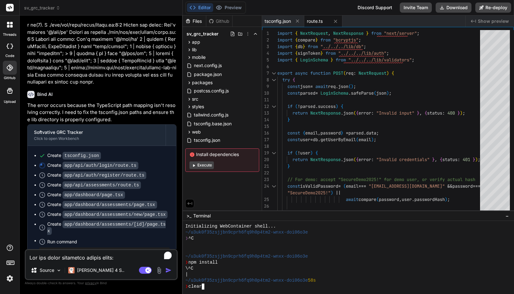
scroll to position [1463, 0]
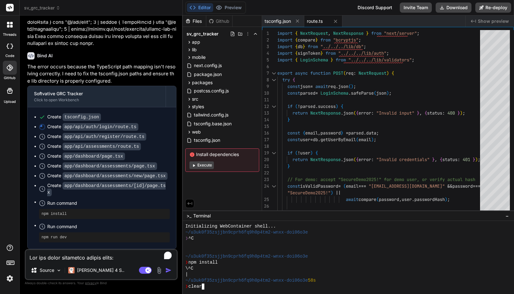
click at [144, 190] on code "app/dashboard/assessments/[id]/page.tsx" at bounding box center [106, 189] width 118 height 14
click at [241, 287] on div "❯ clear" at bounding box center [345, 287] width 320 height 6
click at [234, 5] on button "Preview" at bounding box center [228, 7] width 31 height 9
click at [199, 5] on button "Editor" at bounding box center [200, 7] width 26 height 9
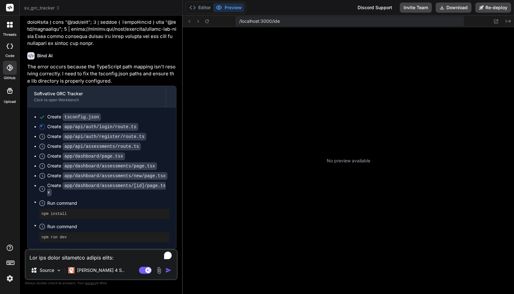
type textarea "x"
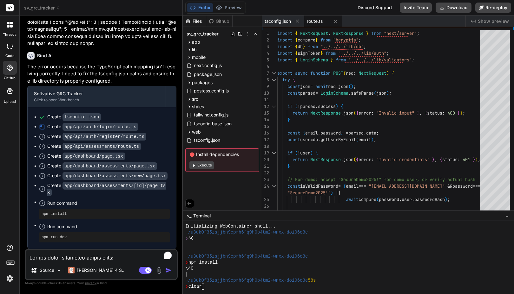
scroll to position [0, 0]
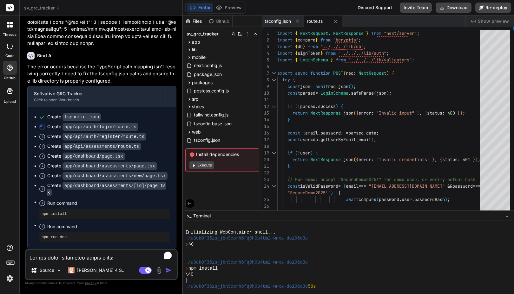
click at [320, 7] on div "Editor Preview Disabled until preview for your project is generated Discord Sup…" at bounding box center [348, 8] width 331 height 16
click at [285, 22] on span "tsconfig.json" at bounding box center [277, 21] width 26 height 6
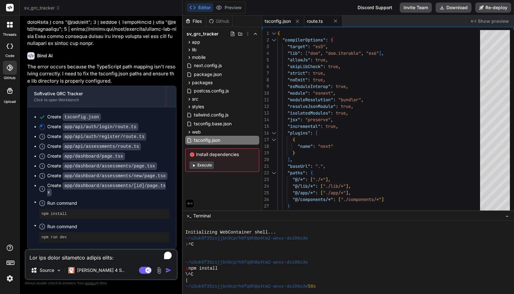
click at [313, 22] on span "route.ts" at bounding box center [315, 21] width 16 height 6
type textarea "} }"
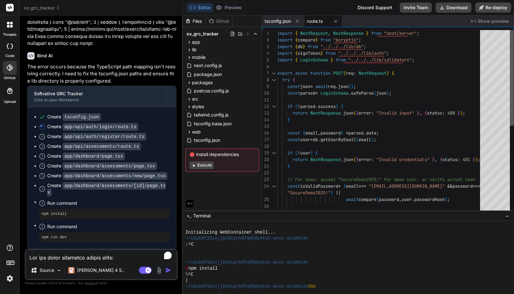
click at [509, 30] on div at bounding box center [511, 78] width 4 height 96
click at [49, 130] on div "Create app/api/auth/login/route.ts" at bounding box center [92, 127] width 91 height 7
click at [333, 7] on div "Editor Preview Disabled until preview for your project is generated Discord Sup…" at bounding box center [348, 8] width 331 height 16
click at [214, 24] on div "Github" at bounding box center [219, 21] width 26 height 6
click at [8, 51] on div at bounding box center [10, 46] width 14 height 13
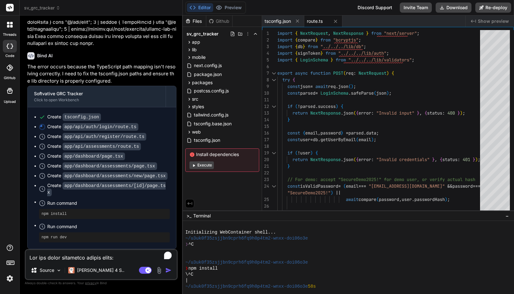
type textarea "x"
click at [10, 33] on label "threads" at bounding box center [10, 34] width 14 height 5
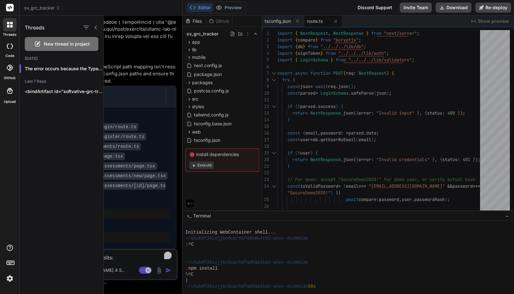
click at [10, 66] on icon at bounding box center [10, 68] width 6 height 6
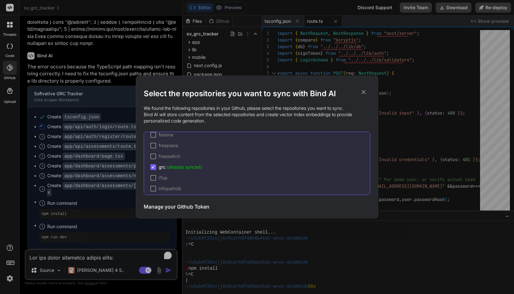
scroll to position [668, 0]
click at [366, 91] on icon at bounding box center [363, 92] width 7 height 7
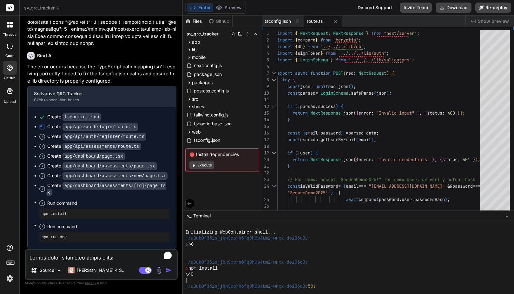
click at [64, 254] on textarea "To enrich screen reader interactions, please activate Accessibility in Grammarl…" at bounding box center [101, 255] width 151 height 11
click at [12, 263] on icon at bounding box center [10, 262] width 9 height 9
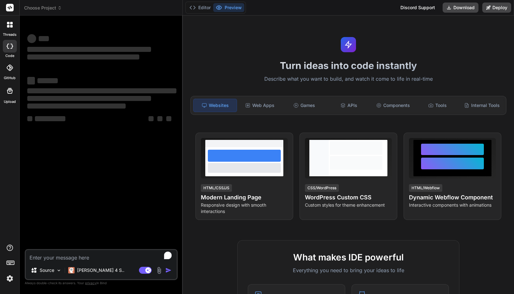
click at [12, 278] on img at bounding box center [9, 279] width 11 height 11
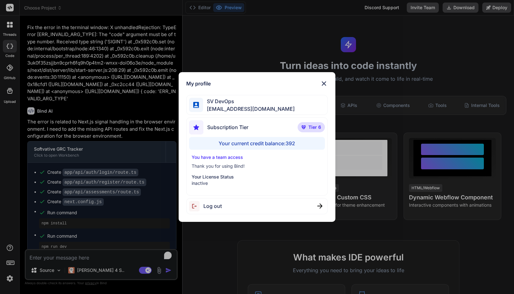
scroll to position [521, 0]
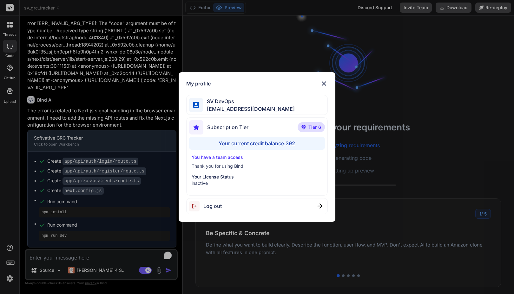
click at [228, 156] on p "You have a team access" at bounding box center [256, 157] width 131 height 6
click at [271, 139] on div "Your current credit balance: 392" at bounding box center [257, 143] width 136 height 13
click at [324, 82] on img at bounding box center [324, 84] width 8 height 8
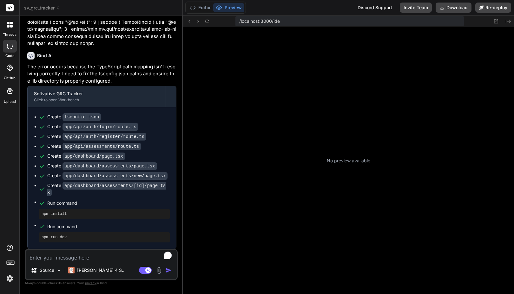
scroll to position [60, 0]
type textarea "x"
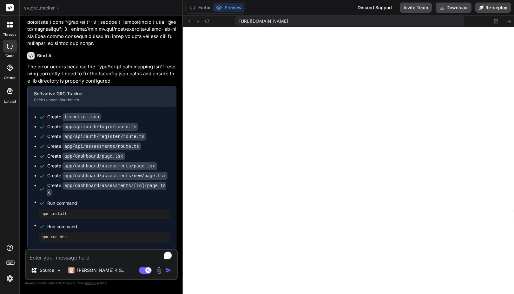
scroll to position [157, 0]
click at [10, 278] on img at bounding box center [9, 279] width 11 height 11
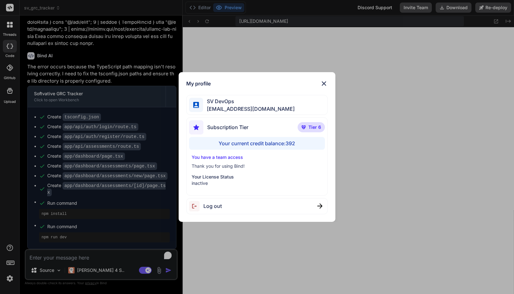
click at [245, 141] on div "Your current credit balance: 392" at bounding box center [257, 143] width 136 height 13
click at [224, 126] on span "Subscription Tier" at bounding box center [227, 128] width 41 height 8
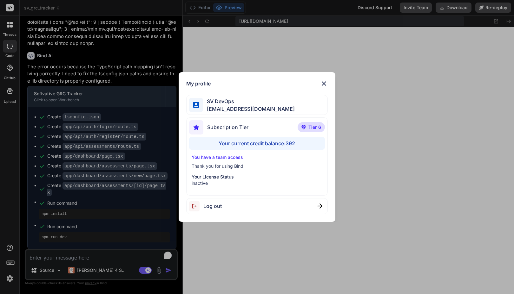
click at [207, 126] on span "Subscription Tier" at bounding box center [227, 128] width 41 height 8
click at [196, 124] on img at bounding box center [196, 127] width 14 height 14
click at [307, 127] on p "Tier 6" at bounding box center [310, 127] width 27 height 10
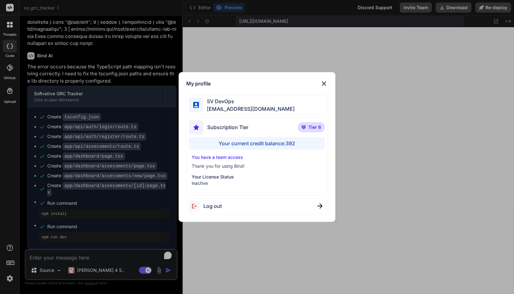
click at [282, 132] on div "Subscription Tier Tier 6" at bounding box center [257, 128] width 136 height 17
click at [230, 158] on p "You have a team access" at bounding box center [256, 157] width 131 height 6
click at [324, 82] on img at bounding box center [324, 84] width 8 height 8
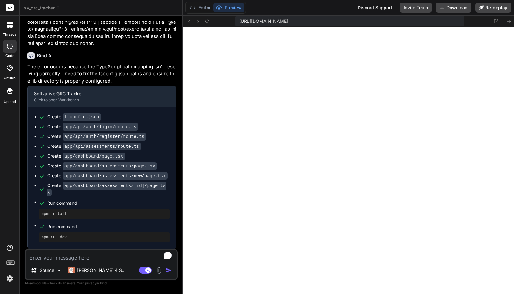
scroll to position [163, 0]
click at [335, 10] on div "Editor Preview Discord Support Invite Team Download Re-deploy" at bounding box center [348, 8] width 331 height 16
click at [9, 27] on icon at bounding box center [8, 26] width 3 height 3
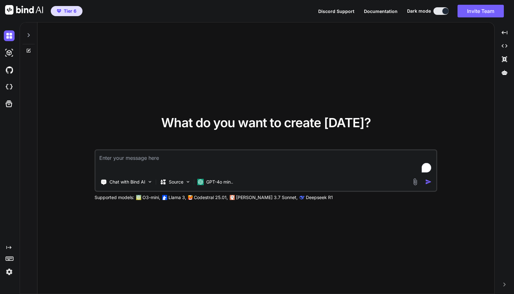
type textarea "x"
click at [8, 274] on img at bounding box center [9, 272] width 11 height 11
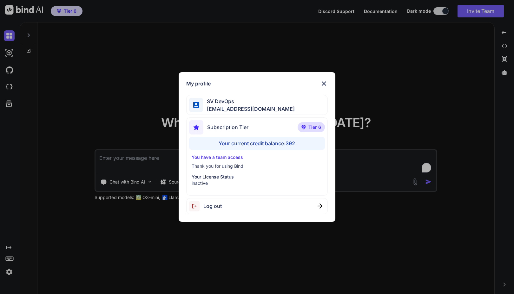
click at [211, 153] on div "Subscription Tier Tier 6 Your current credit balance: 392 You have a team acces…" at bounding box center [257, 157] width 142 height 78
click at [214, 155] on p "You have a team access" at bounding box center [256, 157] width 131 height 6
click at [237, 164] on p "Thank you for using Bind!" at bounding box center [256, 166] width 131 height 6
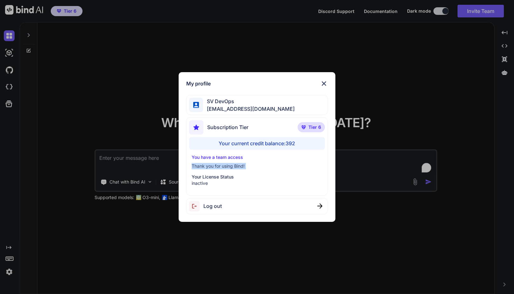
click at [237, 164] on p "Thank you for using Bind!" at bounding box center [256, 166] width 131 height 6
click at [244, 155] on p "You have a team access" at bounding box center [256, 157] width 131 height 6
click at [209, 178] on p "Your License Status" at bounding box center [256, 177] width 131 height 6
click at [326, 82] on img at bounding box center [324, 84] width 8 height 8
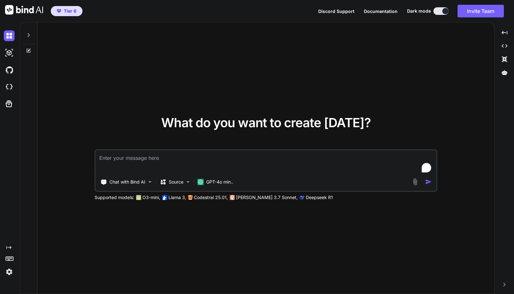
click at [334, 85] on div "What do you want to create today? Chat with Bind AI Source GPT-4o min.. Support…" at bounding box center [265, 159] width 456 height 272
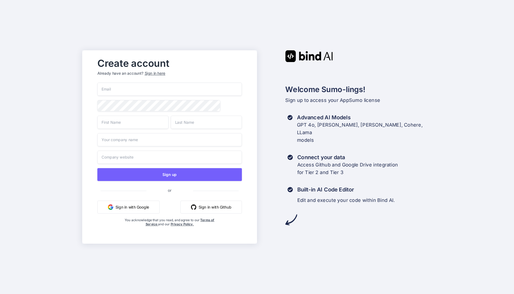
click at [366, 43] on div "Create account Already have an account? Sign in here Sign up or Sign in with Go…" at bounding box center [257, 147] width 514 height 294
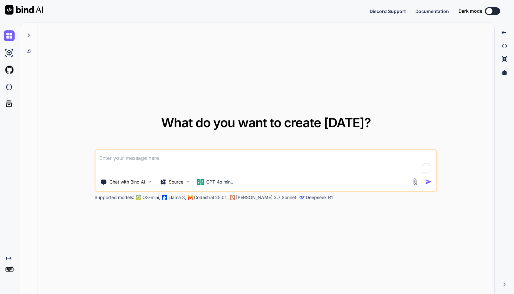
type textarea "x"
click at [483, 6] on button "Sign in" at bounding box center [486, 11] width 34 height 13
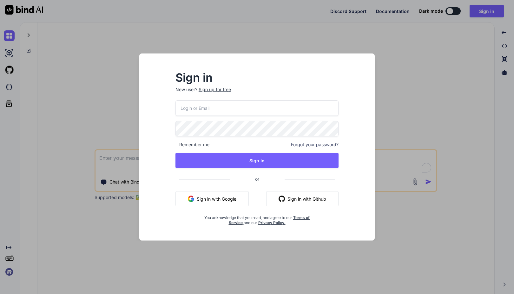
click at [226, 106] on input "email" at bounding box center [256, 108] width 163 height 16
type input "de"
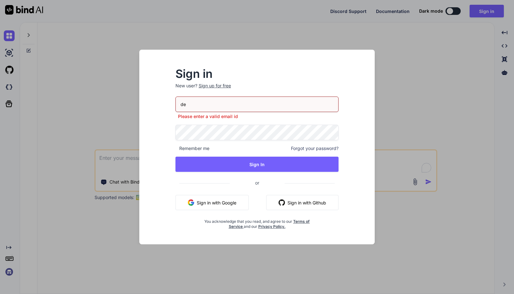
type textarea "x"
click at [223, 103] on input "de" at bounding box center [256, 105] width 163 height 16
paste input "GbA1^2025Y#v0("
type input "deGbA1^2025Y#v0("
paste input "[EMAIL_ADDRESS][DOMAIN_NAME]"
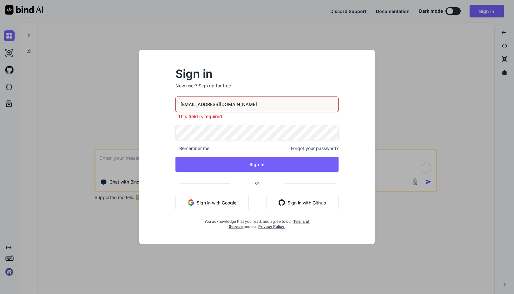
type input "[EMAIL_ADDRESS][DOMAIN_NAME]"
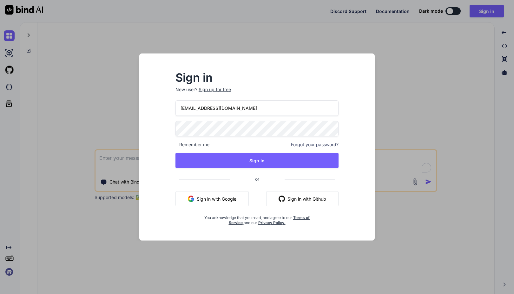
click at [191, 148] on span "Remember me" at bounding box center [192, 145] width 34 height 6
click at [186, 146] on span "Remember me" at bounding box center [192, 145] width 34 height 6
click at [207, 144] on span "Remember me" at bounding box center [192, 145] width 34 height 6
click at [217, 143] on div "Remember me Forgot your password?" at bounding box center [256, 145] width 163 height 6
click at [173, 145] on div "Sign in New user? Sign up for free devops@softvative.com Remember me Forgot you…" at bounding box center [256, 149] width 183 height 153
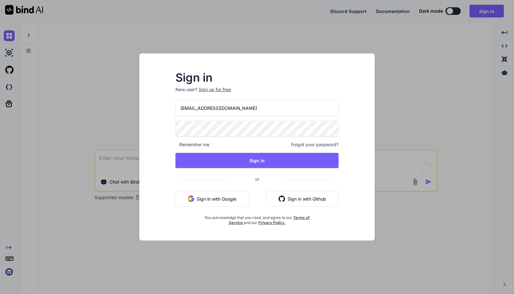
click at [176, 145] on span "Remember me" at bounding box center [192, 145] width 34 height 6
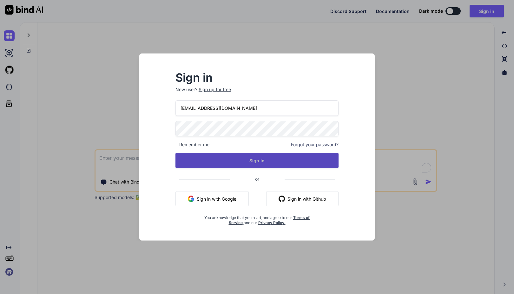
click at [249, 161] on button "Sign In" at bounding box center [256, 160] width 163 height 15
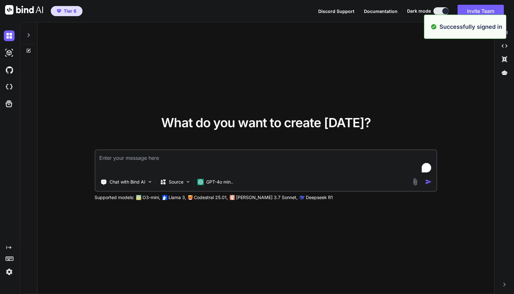
type textarea "x"
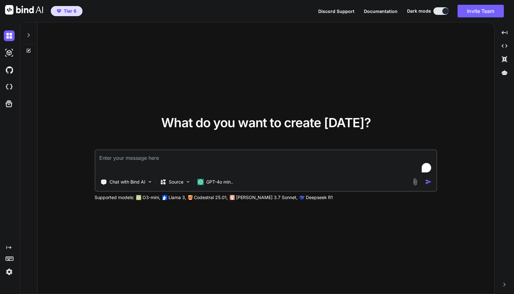
click at [9, 273] on img at bounding box center [9, 272] width 11 height 11
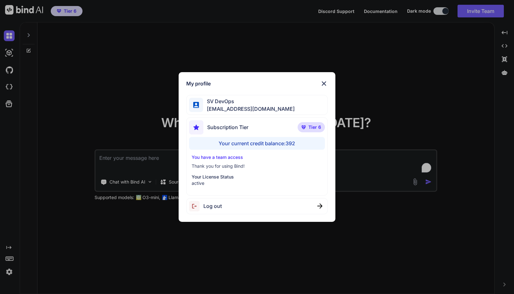
click at [324, 84] on img at bounding box center [324, 84] width 8 height 8
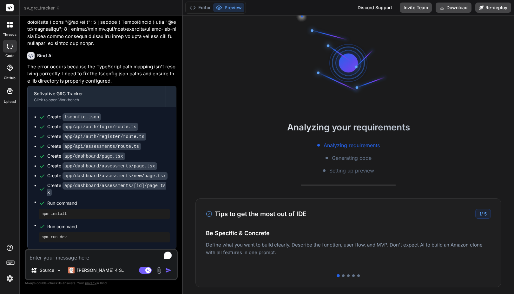
scroll to position [1209, 0]
click at [10, 30] on div at bounding box center [9, 24] width 13 height 13
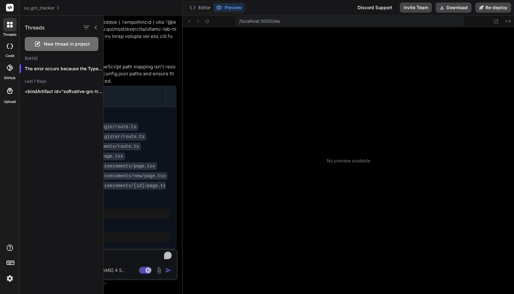
type textarea "x"
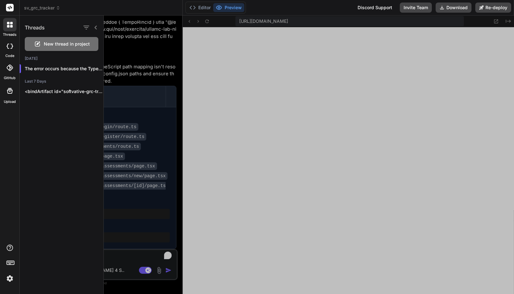
scroll to position [223, 0]
click at [9, 137] on div "threads code GitHub Upload" at bounding box center [10, 147] width 20 height 294
click at [77, 9] on div "sv_grc_tracker" at bounding box center [101, 8] width 154 height 6
click at [7, 124] on div "threads code GitHub Upload" at bounding box center [10, 147] width 20 height 294
click at [289, 7] on div "Editor Preview Discord Support Invite Team Download Re-deploy" at bounding box center [348, 8] width 331 height 16
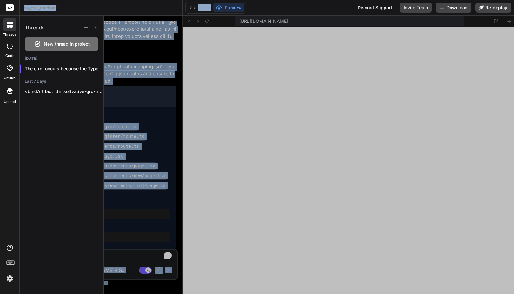
drag, startPoint x: 269, startPoint y: 62, endPoint x: 284, endPoint y: -4, distance: 67.4
click at [284, 0] on html "threads code GitHub Upload Threads New thread in project Today The error occurs…" at bounding box center [257, 147] width 514 height 294
click at [280, 6] on div "Editor Preview Discord Support Invite Team Download Re-deploy" at bounding box center [348, 8] width 331 height 16
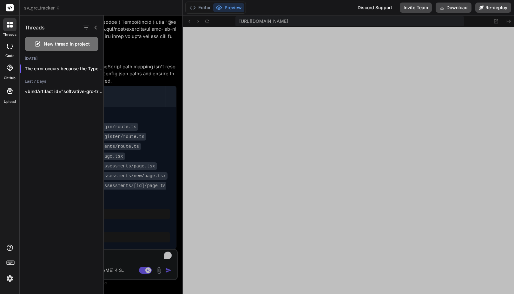
click at [11, 160] on div "threads code GitHub Upload" at bounding box center [10, 147] width 20 height 294
click at [14, 30] on div at bounding box center [9, 24] width 13 height 13
click at [11, 69] on icon at bounding box center [9, 68] width 6 height 6
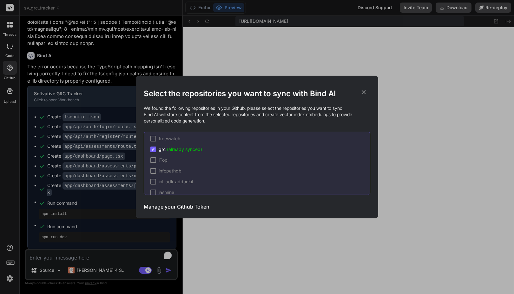
scroll to position [683, 0]
click at [364, 93] on icon at bounding box center [363, 92] width 4 height 4
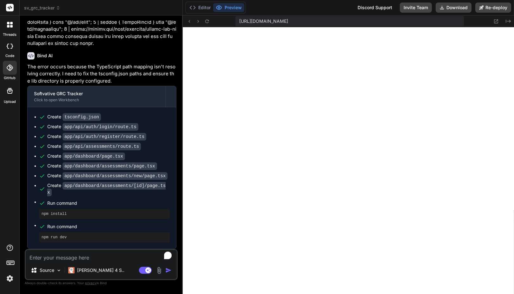
click at [284, 9] on div "Editor Preview Discord Support Invite Team Download Re-deploy" at bounding box center [348, 8] width 331 height 16
click at [84, 258] on textarea "To enrich screen reader interactions, please activate Accessibility in Grammarl…" at bounding box center [101, 255] width 151 height 11
type textarea "F"
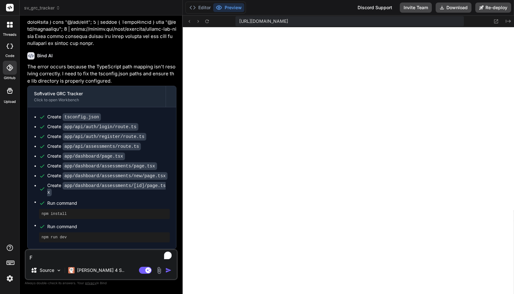
type textarea "x"
type textarea "Fi"
type textarea "x"
type textarea "Fir"
type textarea "x"
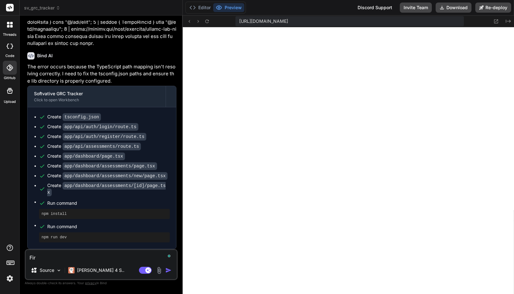
scroll to position [416, 0]
type textarea "Fi"
type textarea "x"
type textarea "Fix"
type textarea "x"
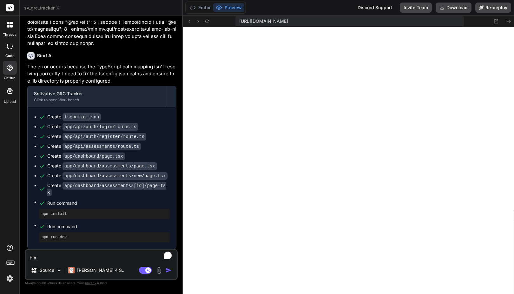
type textarea "Fix"
type textarea "x"
type textarea "Fix t"
type textarea "x"
type textarea "Fix th"
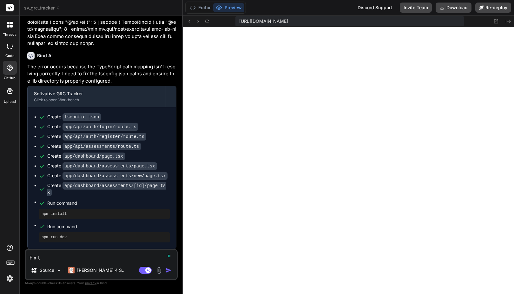
type textarea "x"
type textarea "Fix the"
type textarea "x"
type textarea "Fix the"
type textarea "x"
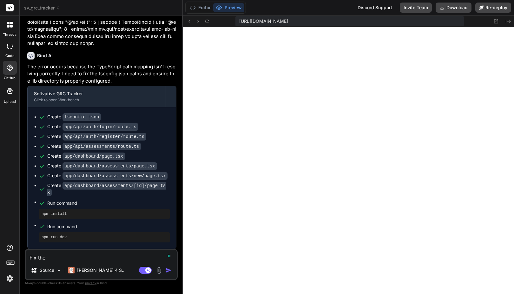
type textarea "Fix the e"
type textarea "x"
type textarea "Fix the er"
type textarea "x"
type textarea "Fix the err"
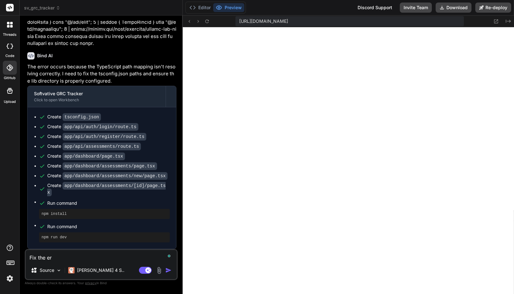
type textarea "x"
type textarea "Fix the erro"
type textarea "x"
type textarea "Fix the error"
type textarea "x"
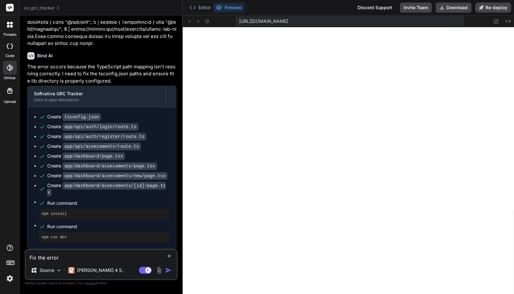
type textarea "Fix the error"
type textarea "x"
type textarea "Fix the error d"
type textarea "x"
type textarea "Fix the error du"
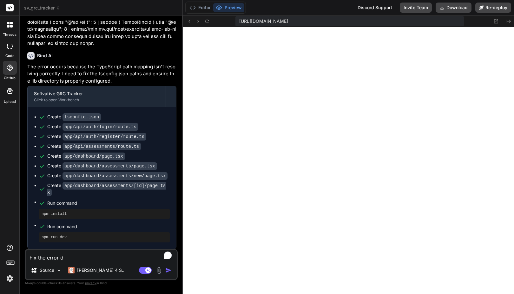
type textarea "x"
type textarea "Fix the error dur"
type textarea "x"
type textarea "Fix the error duri"
type textarea "x"
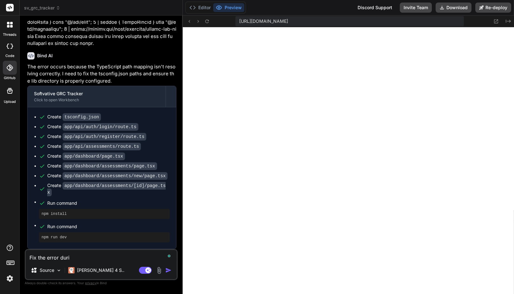
type textarea "Fix the error durin"
type textarea "x"
type textarea "Fix the error during"
type textarea "x"
type textarea "Fix the error during"
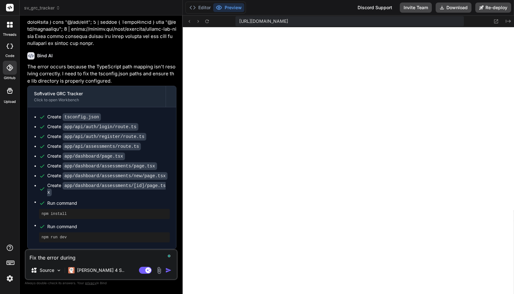
type textarea "x"
type textarea "Fix the error during l"
type textarea "x"
type textarea "Fix the error during lo"
type textarea "x"
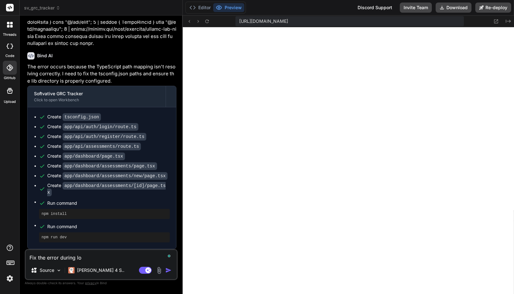
type textarea "Fix the error during log"
type textarea "x"
type textarea "Fix the error during logi"
type textarea "x"
type textarea "Fix the error during login"
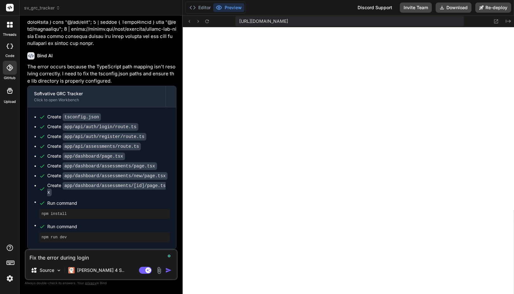
type textarea "x"
type textarea "Fix the error during login:"
type textarea "x"
type textarea "Fix the error during login:"
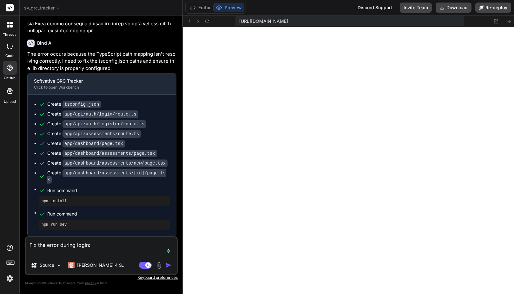
type textarea "x"
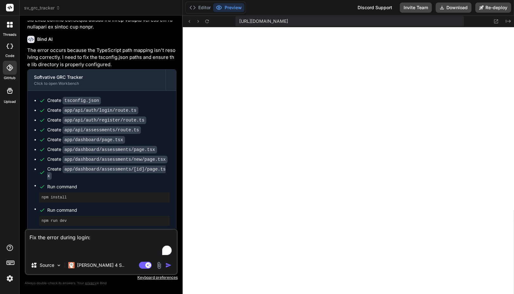
scroll to position [476, 0]
click at [76, 250] on textarea "Fix the error during login:" at bounding box center [101, 243] width 151 height 27
paste textarea "Failed to compile ./app/api/auth/login/route.ts (3:0) Module not found: Can't r…"
type textarea "Fix the error during login: Failed to compile ./app/api/auth/login/route.ts (3:…"
type textarea "x"
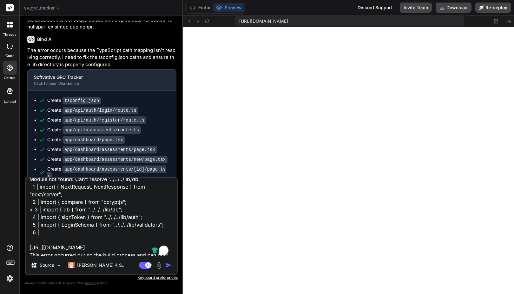
scroll to position [47, 0]
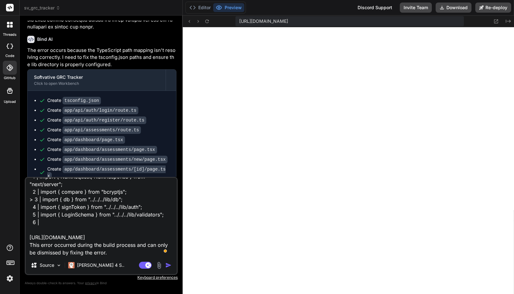
type textarea "Fix the error during login: Failed to compile ./app/api/auth/login/route.ts (3:…"
click at [167, 266] on img "button" at bounding box center [168, 265] width 6 height 6
type textarea "x"
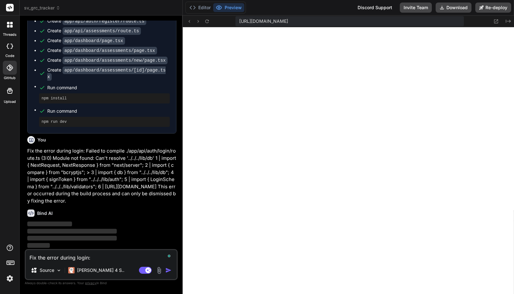
scroll to position [1325, 0]
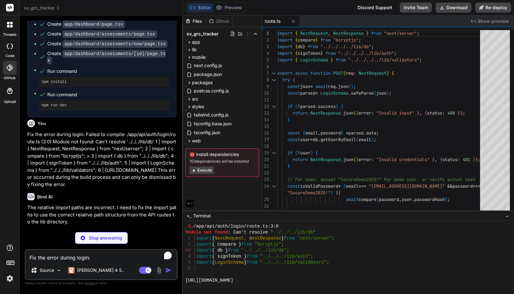
type textarea "x"
type textarea "return response; } catch (error) { return NextResponse.json({ error: "Registrat…"
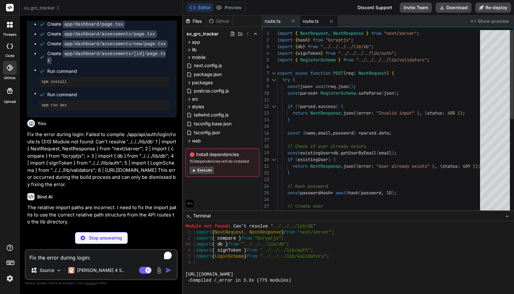
scroll to position [488, 0]
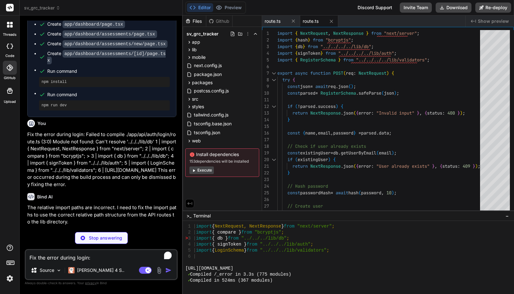
type textarea "x"
type textarea "}"
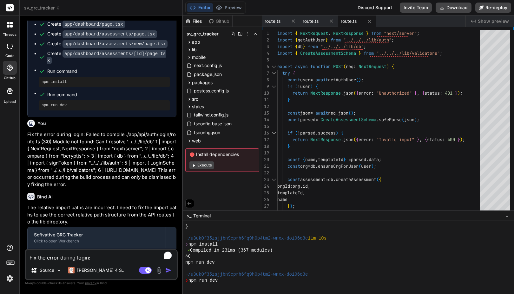
scroll to position [1385, 0]
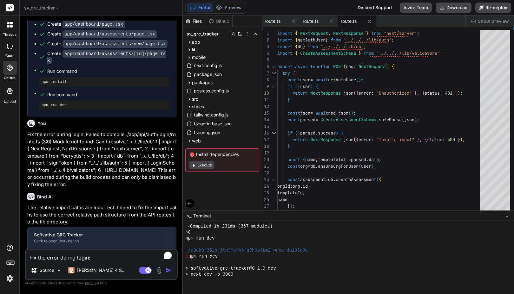
type textarea "x"
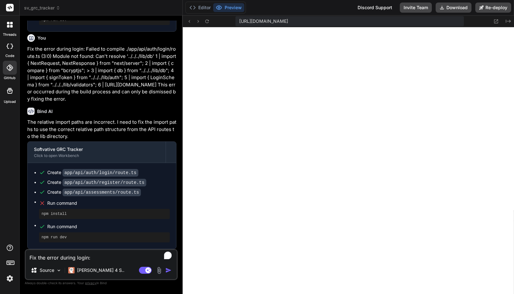
scroll to position [1426, 0]
click at [7, 279] on img at bounding box center [9, 279] width 11 height 11
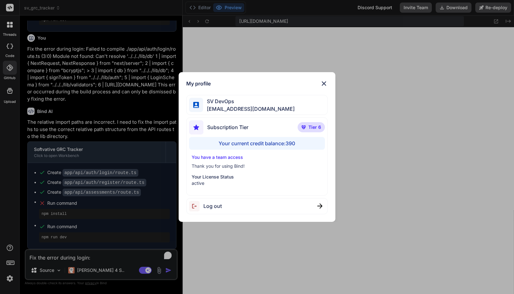
click at [324, 81] on img at bounding box center [324, 84] width 8 height 8
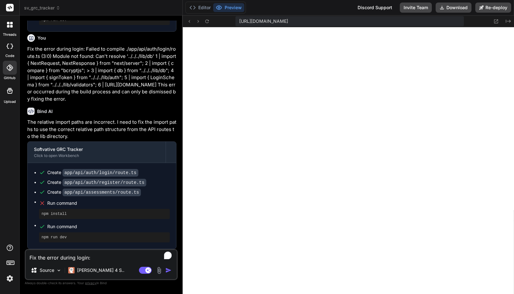
scroll to position [1596, 0]
click at [80, 258] on textarea "Fix the error during login: Failed to compile ./app/api/auth/login/route.ts (3:…" at bounding box center [101, 255] width 151 height 11
type textarea "F"
type textarea "x"
type textarea "Fi"
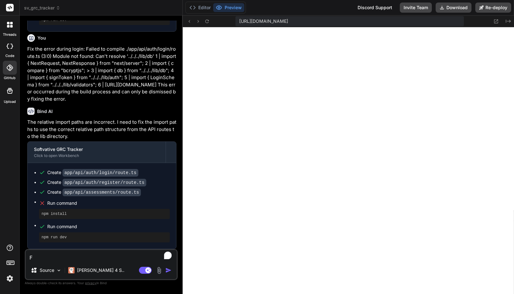
type textarea "x"
type textarea "Fix"
type textarea "x"
type textarea "Fix"
type textarea "x"
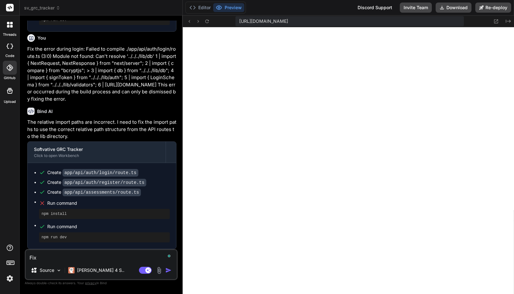
type textarea "Fix t"
type textarea "x"
type textarea "Fix th"
type textarea "x"
type textarea "Fix the"
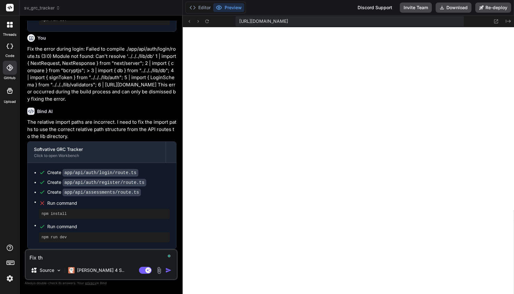
type textarea "x"
type textarea "Fix the"
type textarea "x"
type textarea "Fix the e"
type textarea "x"
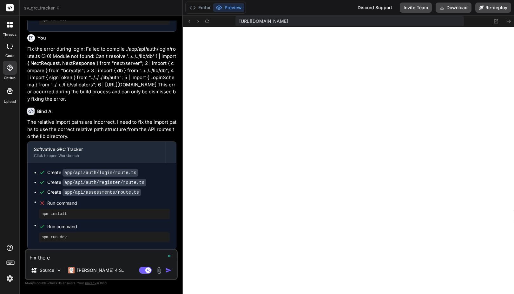
type textarea "Fix the er"
type textarea "x"
type textarea "Fix the err"
type textarea "x"
type textarea "Fix the erro"
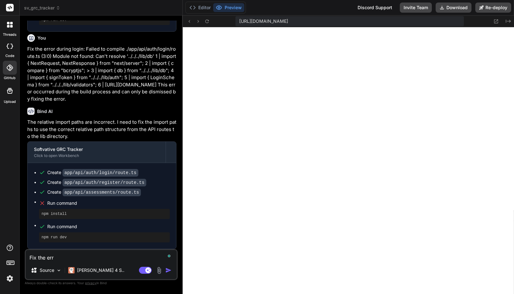
type textarea "x"
type textarea "Fix the error"
type textarea "x"
type textarea "Fix the error:"
type textarea "x"
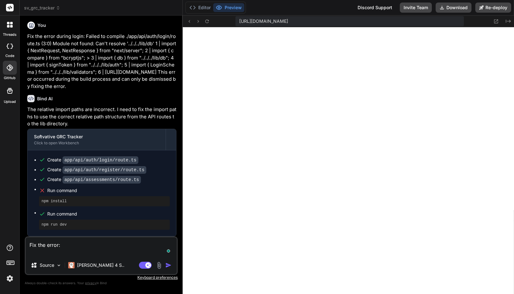
paste textarea "Unhandled Runtime Error Error: Invariant: cookies() expects to have requestAsyn…"
type textarea "Fix the error: Unhandled Runtime Error Error: Invariant: cookies() expects to h…"
type textarea "x"
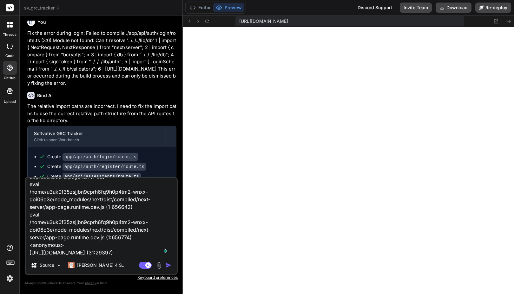
scroll to position [4, 0]
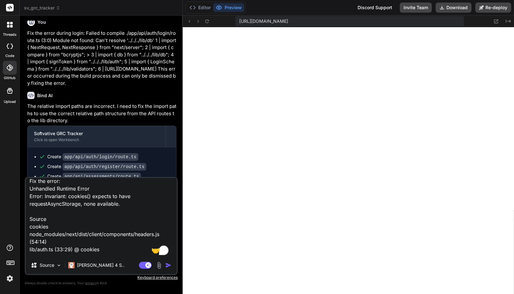
type textarea "Fix the error : Unhandled Runtime Error Error: Invariant: cookies() expects to …"
type textarea "x"
type textarea "Fix the error d: Unhandled Runtime Error Error: Invariant: cookies() expects to…"
type textarea "x"
type textarea "Fix the error du: Unhandled Runtime Error Error: Invariant: cookies() expects t…"
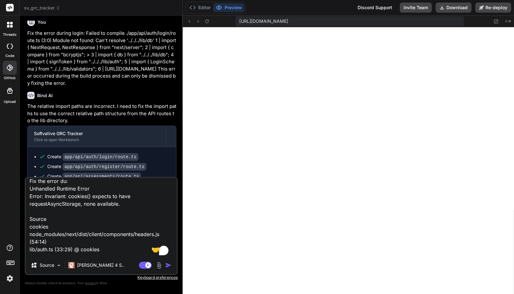
type textarea "x"
type textarea "Fix the error dur: Unhandled Runtime Error Error: Invariant: cookies() expects …"
type textarea "x"
type textarea "Fix the error duri: Unhandled Runtime Error Error: Invariant: cookies() expects…"
type textarea "x"
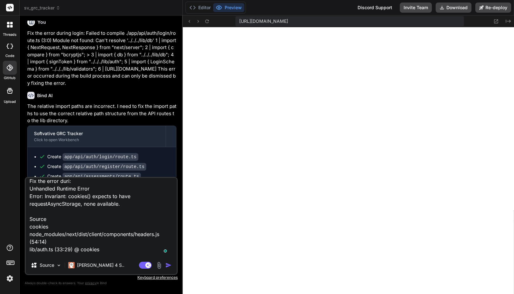
type textarea "Fix the error durin: Unhandled Runtime Error Error: Invariant: cookies() expect…"
type textarea "x"
type textarea "Fix the error during: Unhandled Runtime Error Error: Invariant: cookies() expec…"
type textarea "x"
type textarea "Fix the error during : Unhandled Runtime Error Error: Invariant: cookies() expe…"
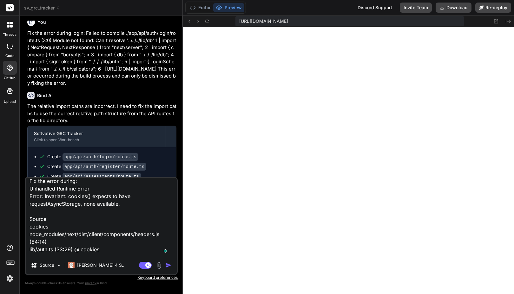
type textarea "x"
type textarea "Fix the error during l: Unhandled Runtime Error Error: Invariant: cookies() exp…"
type textarea "x"
type textarea "Fix the error during lo: Unhandled Runtime Error Error: Invariant: cookies() ex…"
type textarea "x"
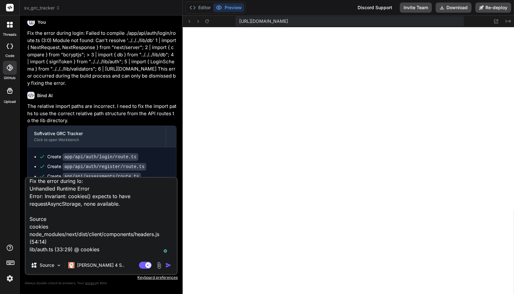
type textarea "Fix the error during log: Unhandled Runtime Error Error: Invariant: cookies() e…"
type textarea "x"
type textarea "Fix the error during logi: Unhandled Runtime Error Error: Invariant: cookies() …"
type textarea "x"
type textarea "Fix the error during login: Unhandled Runtime Error Error: Invariant: cookies()…"
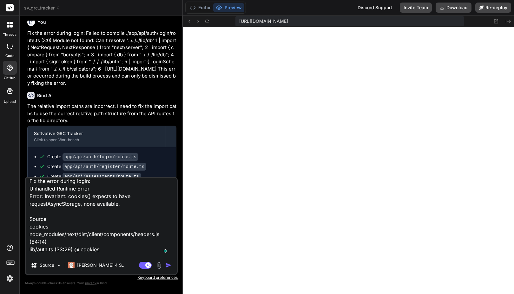
type textarea "x"
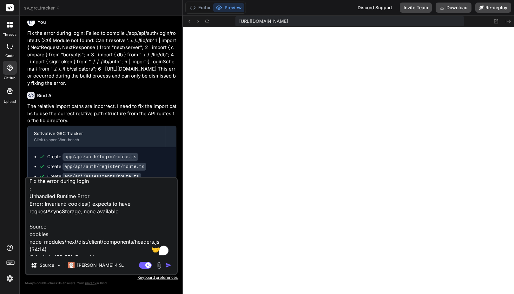
type textarea "Fix the error during login : Unhandled Runtime Error Error: Invariant: cookies(…"
click at [166, 265] on img "button" at bounding box center [168, 265] width 6 height 6
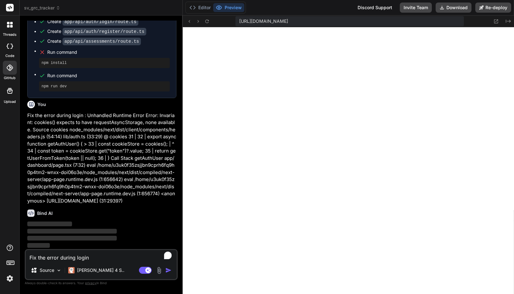
scroll to position [1656, 0]
type textarea "x"
type textarea "// If cookies() fails (like in client components), return null return null; } }…"
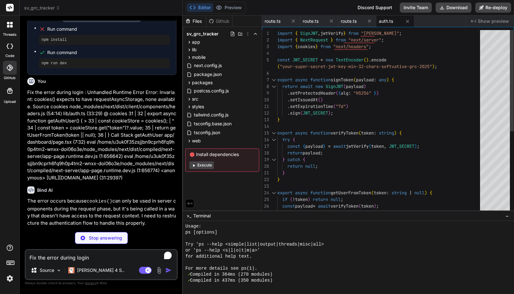
scroll to position [1668, 0]
type textarea "x"
type textarea "</div> ) }"
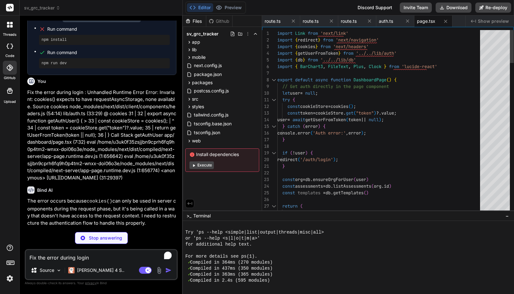
scroll to position [1735, 0]
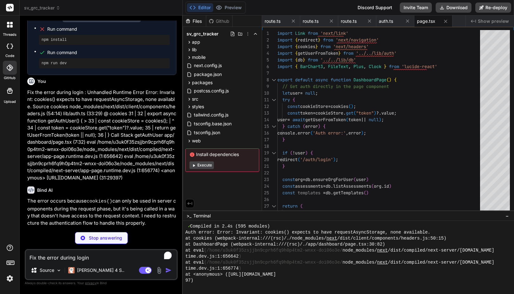
type textarea "x"
type textarea "</Link> </div> )} </div> </div> ) }"
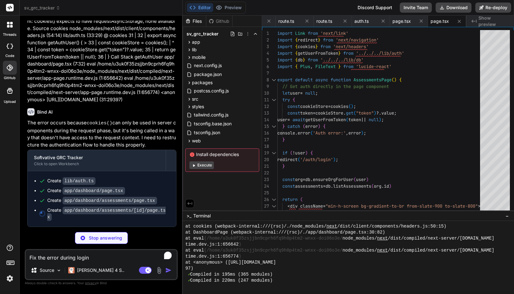
scroll to position [1678, 0]
type textarea "x"
type textarea "</div> ) }"
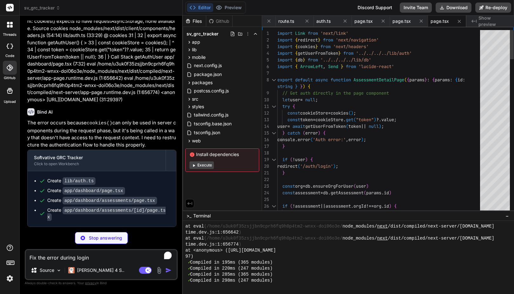
scroll to position [1759, 0]
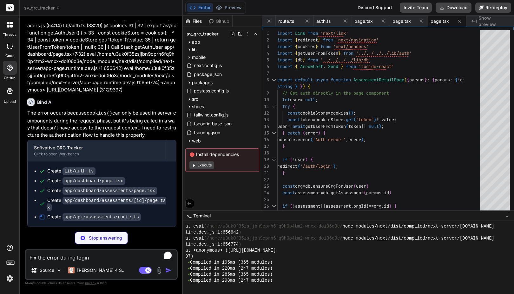
type textarea "x"
type textarea "}"
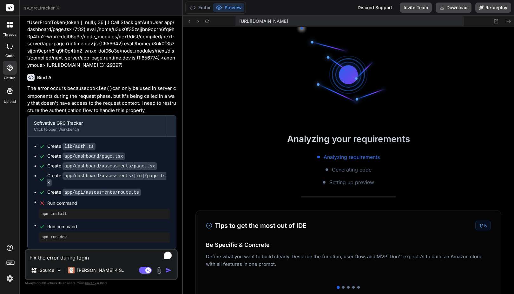
scroll to position [2752, 0]
type textarea "x"
click at [304, 11] on div "Editor Preview Discord Support Invite Team Download Re-deploy" at bounding box center [348, 8] width 331 height 16
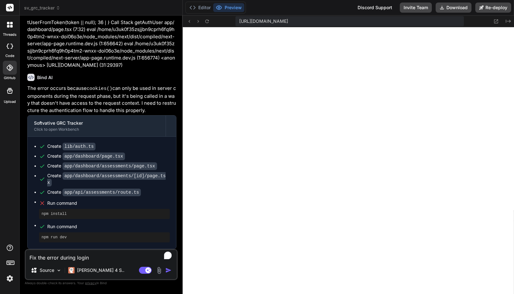
scroll to position [3048, 0]
click at [207, 19] on icon at bounding box center [206, 21] width 5 height 5
click at [495, 21] on icon at bounding box center [495, 21] width 5 height 5
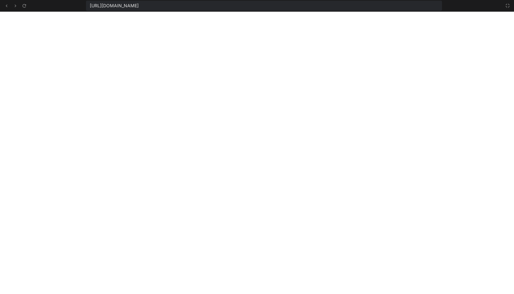
scroll to position [3156, 0]
click at [505, 7] on icon at bounding box center [507, 5] width 5 height 5
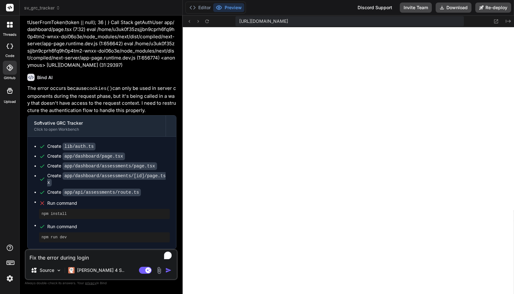
click at [71, 255] on textarea "Fix the error during login : Unhandled Runtime Error Error: Invariant: cookies(…" at bounding box center [101, 255] width 151 height 11
type textarea "F"
type textarea "x"
type textarea "Fi"
type textarea "x"
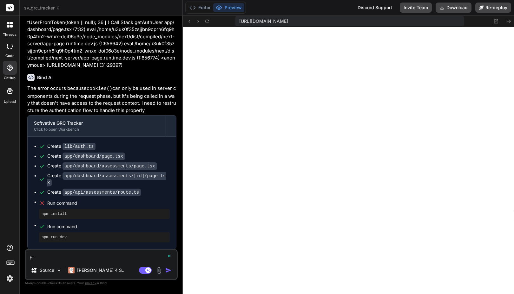
type textarea "Fix"
type textarea "x"
type textarea "Fix"
type textarea "x"
type textarea "Fix t"
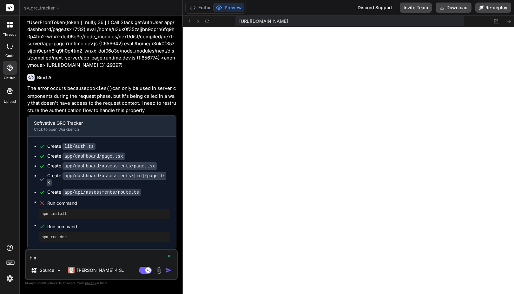
type textarea "x"
type textarea "Fix th"
type textarea "x"
type textarea "Fix the"
type textarea "x"
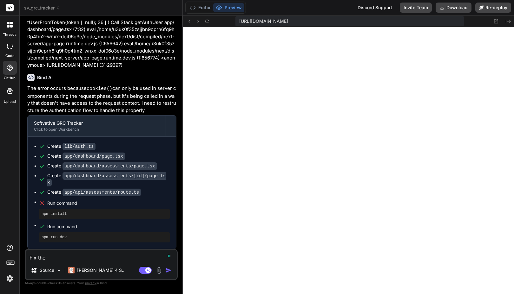
type textarea "Fix the"
type textarea "x"
type textarea "Fix the l"
type textarea "x"
type textarea "Fix the lo"
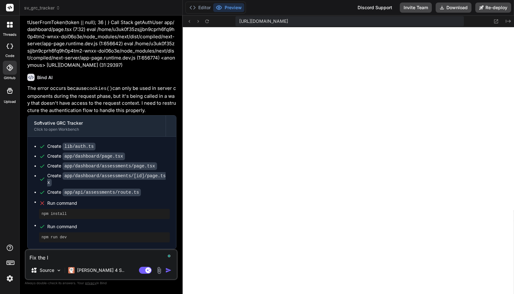
type textarea "x"
type textarea "Fix the log"
type textarea "x"
type textarea "Fix the logi"
type textarea "x"
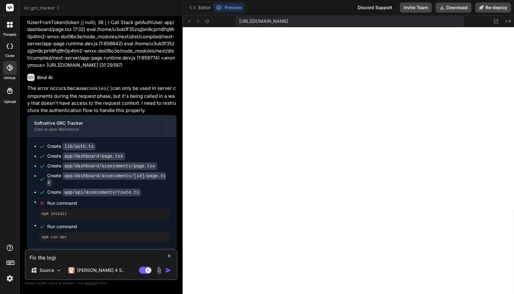
type textarea "Fix the login"
type textarea "x"
type textarea "Fix the login"
type textarea "x"
click at [207, 4] on button "Editor" at bounding box center [200, 7] width 26 height 9
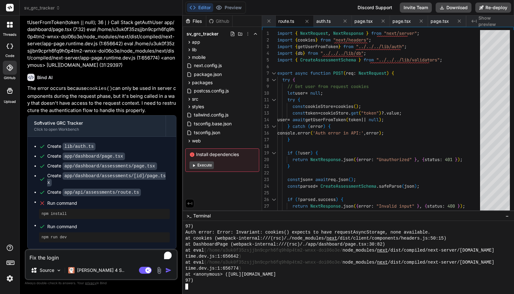
click at [280, 254] on div "time.dev.js:1:656642 )" at bounding box center [345, 257] width 320 height 6
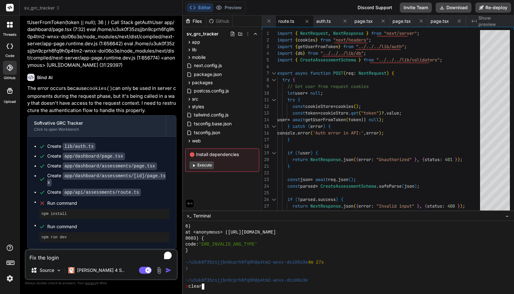
scroll to position [0, 0]
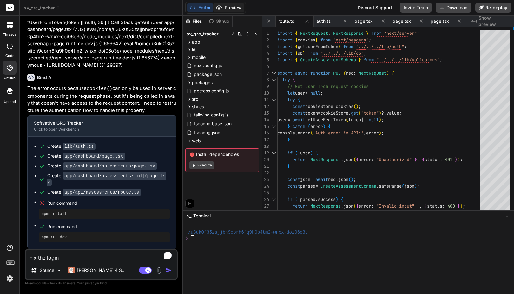
click at [231, 8] on button "Preview" at bounding box center [228, 7] width 31 height 9
click at [73, 255] on textarea "Fix the login" at bounding box center [101, 255] width 151 height 11
click at [66, 258] on textarea "Fix the login" at bounding box center [101, 255] width 151 height 11
type textarea "Fix the login e"
type textarea "x"
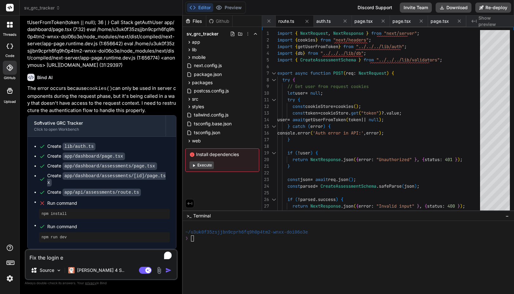
type textarea "Fix the login er"
type textarea "x"
type textarea "Fix the login err"
type textarea "x"
type textarea "Fix the login erro"
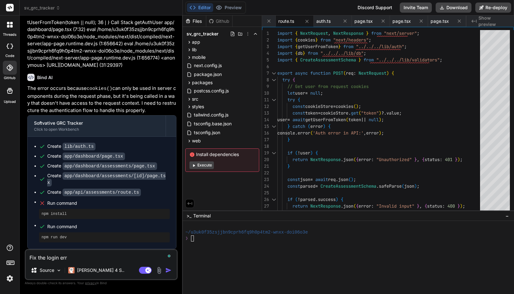
type textarea "x"
type textarea "Fix the login error"
type textarea "x"
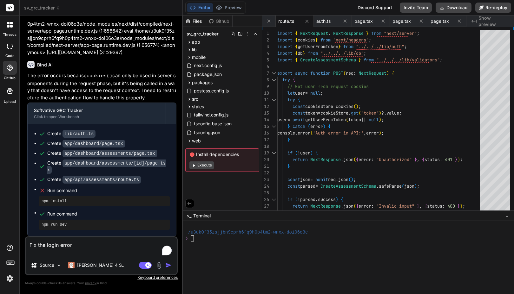
type textarea "Fix the login error"
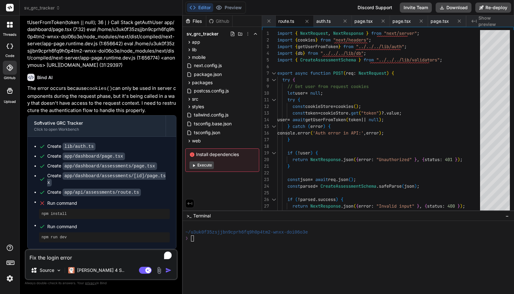
type textarea "x"
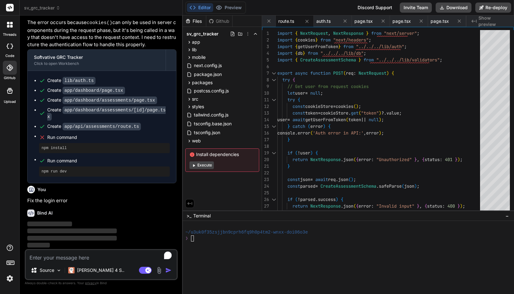
scroll to position [1779, 0]
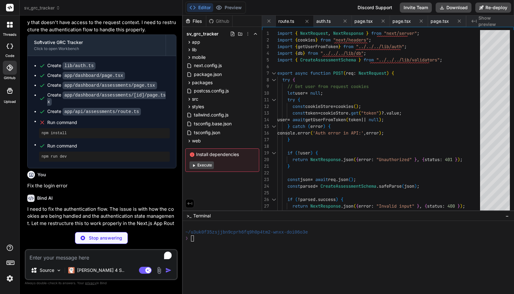
type textarea "x"
type textarea "Password: SecureDemo2025! </p> </div> </div> </div> </div> ) }"
type textarea "x"
type textarea "<div className="card"> <p className="text-center">Please sign in to access this…"
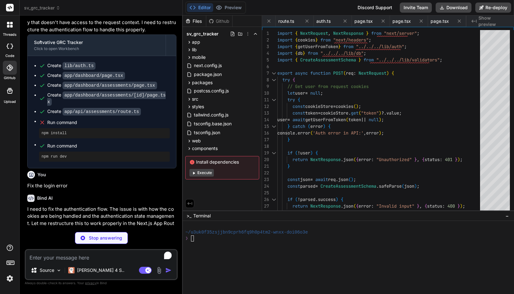
type textarea "x"
type textarea "user: { id: user.id, name: user.name, email: user.email, role: user.role } }); …"
type textarea "x"
type textarea ") }"
type textarea "x"
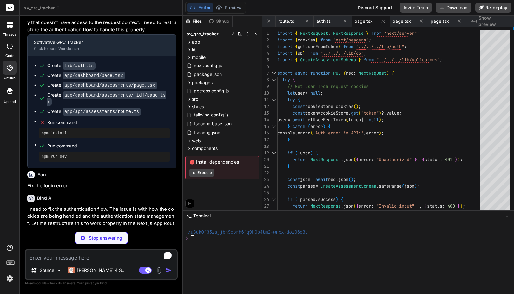
type textarea "return NextResponse.json({ error: "Failed to load assessments" }, { status: 500…"
type textarea "x"
type textarea "}"
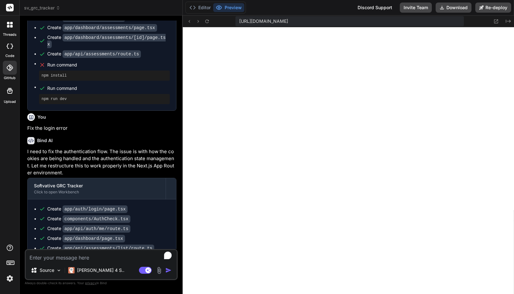
scroll to position [1916, 0]
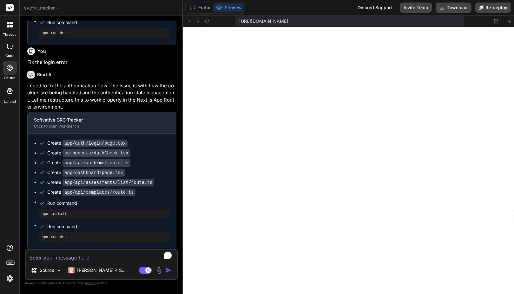
click at [104, 167] on code "app/api/auth/me/route.ts" at bounding box center [96, 163] width 68 height 8
click at [452, 8] on button "Download" at bounding box center [453, 8] width 36 height 10
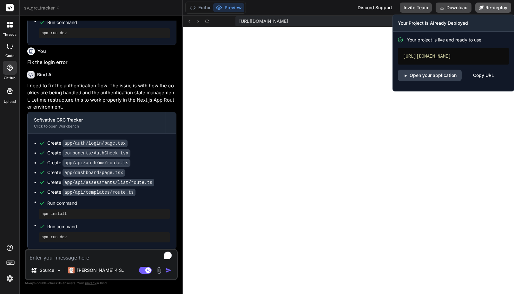
click at [484, 8] on button "Re-deploy" at bounding box center [493, 8] width 36 height 10
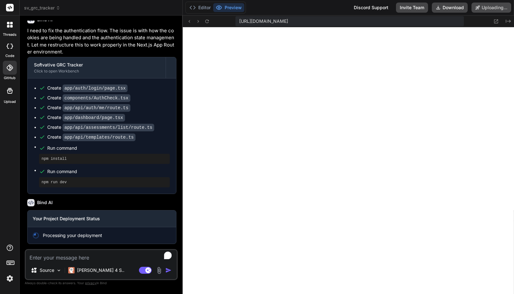
scroll to position [1971, 0]
click at [288, 21] on span "https://u3uk0f35zsjjbn9cprh6fq9h0p4tm2-wnxx-doi06o3e--3000--96435430.local-corp…" at bounding box center [263, 21] width 49 height 6
copy div "https://u3uk0f35zsjjbn9cprh6fq9h0p4tm2-wnxx-doi06o3e--3000--96435430.local-corp…"
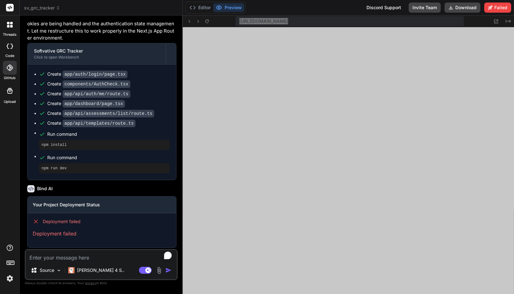
scroll to position [1989, 0]
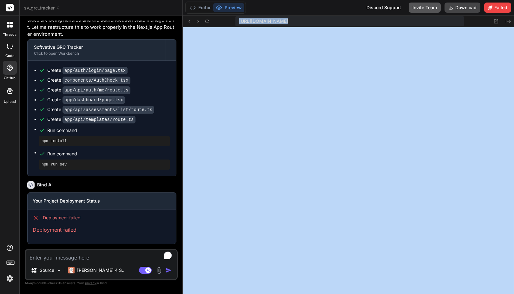
click at [421, 9] on button "Invite Team" at bounding box center [424, 8] width 32 height 10
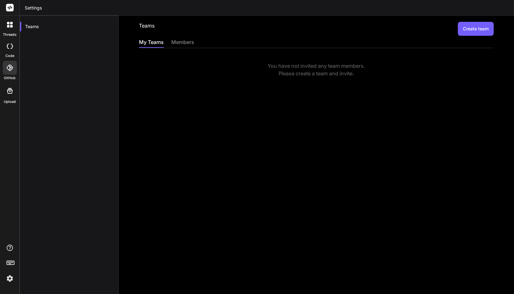
click at [178, 41] on div "members" at bounding box center [182, 42] width 23 height 9
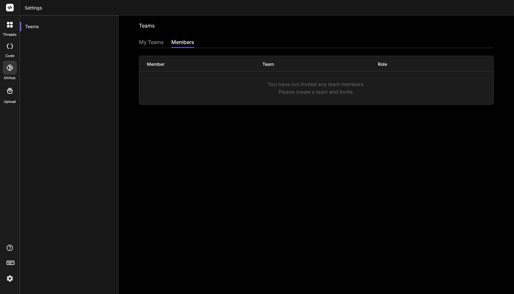
click at [157, 42] on div "My Teams" at bounding box center [151, 42] width 25 height 9
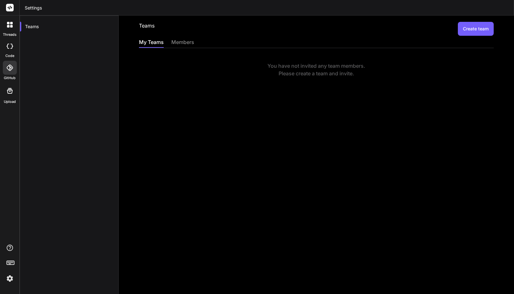
click at [9, 278] on img at bounding box center [9, 279] width 11 height 11
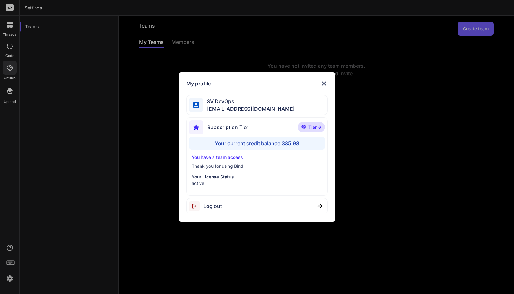
click at [325, 84] on img at bounding box center [324, 84] width 8 height 8
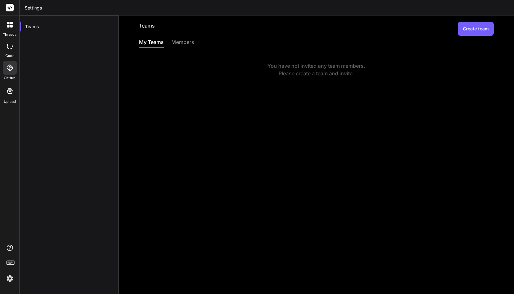
click at [10, 8] on rect at bounding box center [10, 8] width 8 height 8
click at [42, 24] on div "Teams" at bounding box center [69, 27] width 98 height 14
click at [8, 47] on icon at bounding box center [10, 46] width 6 height 5
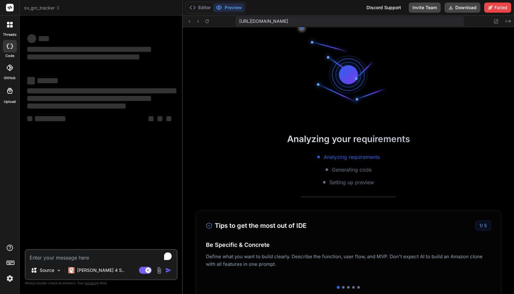
click at [8, 47] on icon at bounding box center [10, 46] width 6 height 5
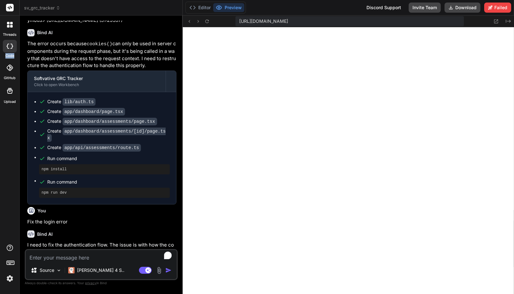
scroll to position [1142, 0]
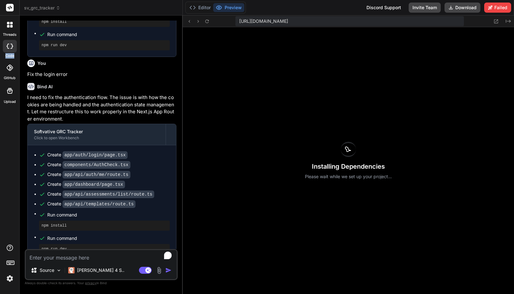
click at [12, 276] on img at bounding box center [9, 279] width 11 height 11
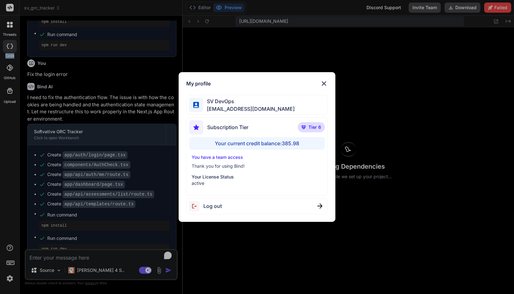
click at [322, 85] on img at bounding box center [324, 84] width 8 height 8
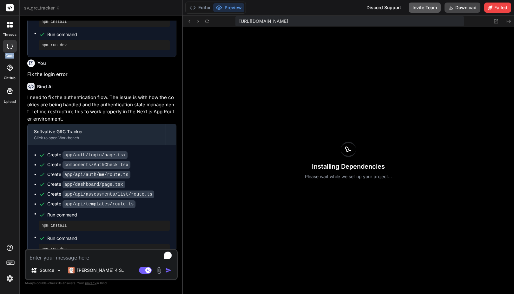
click at [424, 8] on button "Invite Team" at bounding box center [424, 8] width 32 height 10
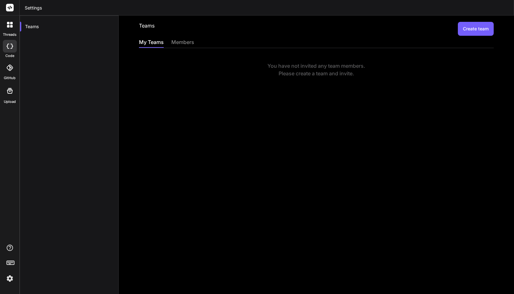
click at [172, 41] on div "members" at bounding box center [182, 42] width 23 height 9
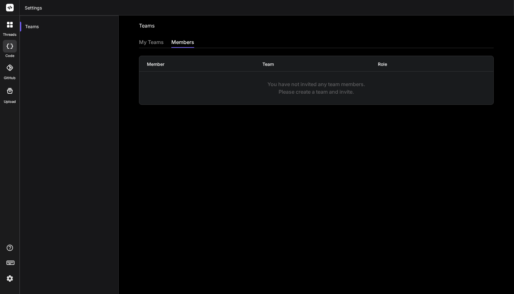
click at [14, 50] on div at bounding box center [10, 46] width 14 height 13
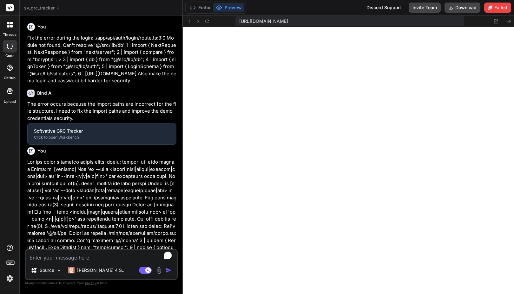
type textarea "x"
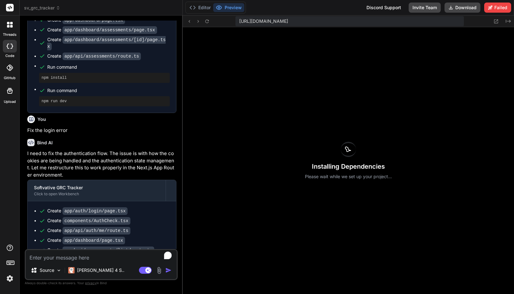
scroll to position [1142, 0]
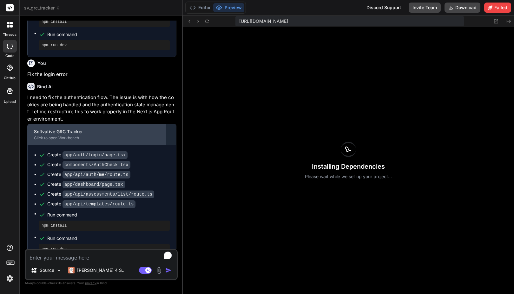
click at [77, 129] on div "Softvative GRC Tracker" at bounding box center [96, 132] width 125 height 6
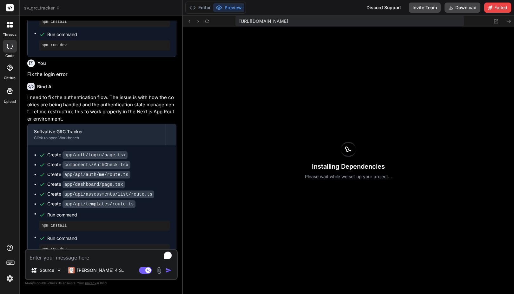
drag, startPoint x: 420, startPoint y: 9, endPoint x: 423, endPoint y: 25, distance: 16.9
click at [424, 24] on div "Editor Preview Discord Support Invite Team Download Failed https://u3uk0f35zsjj…" at bounding box center [348, 147] width 331 height 294
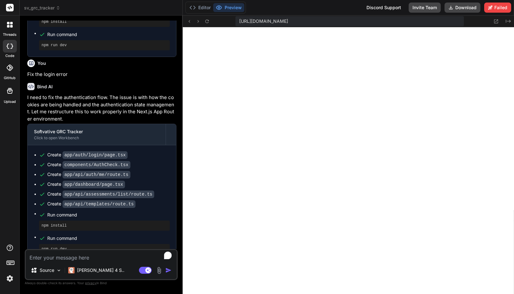
scroll to position [211, 0]
click at [10, 278] on img at bounding box center [9, 279] width 11 height 11
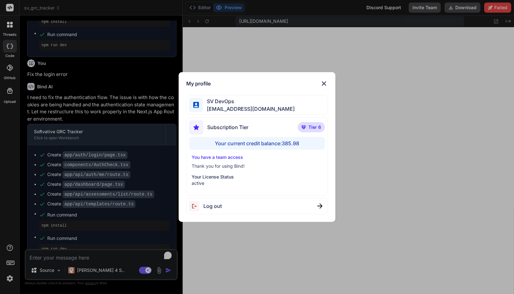
click at [214, 205] on span "Log out" at bounding box center [212, 207] width 18 height 8
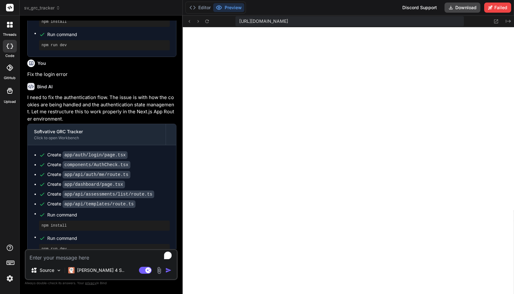
scroll to position [0, 0]
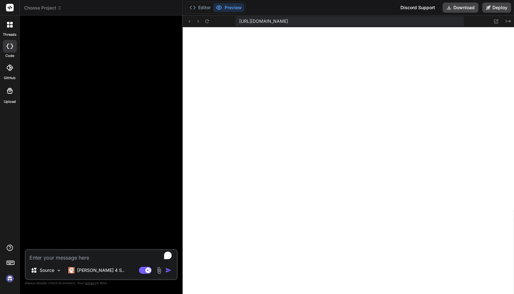
type textarea "x"
click at [11, 278] on img at bounding box center [9, 279] width 11 height 11
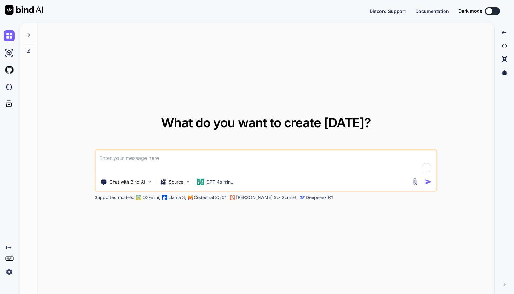
click at [2, 166] on div "Created with Pixso." at bounding box center [8, 152] width 17 height 250
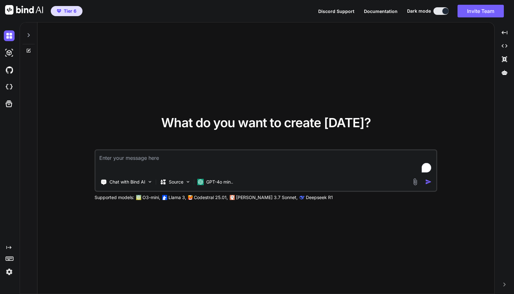
click at [8, 272] on img at bounding box center [9, 272] width 11 height 11
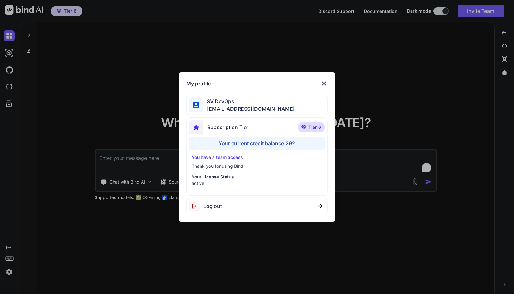
type textarea "x"
click at [324, 83] on img at bounding box center [324, 84] width 8 height 8
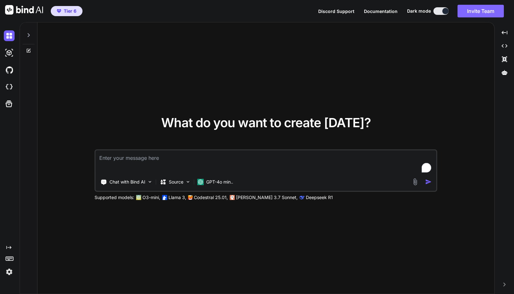
click at [475, 11] on button "Invite Team" at bounding box center [480, 11] width 46 height 13
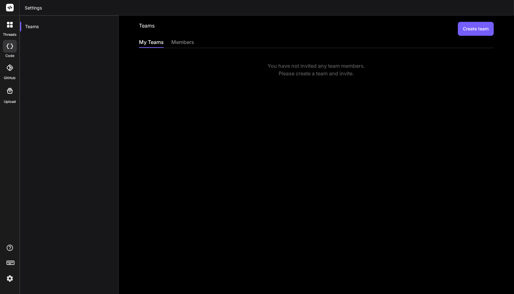
click at [463, 30] on button "Create team" at bounding box center [475, 29] width 36 height 14
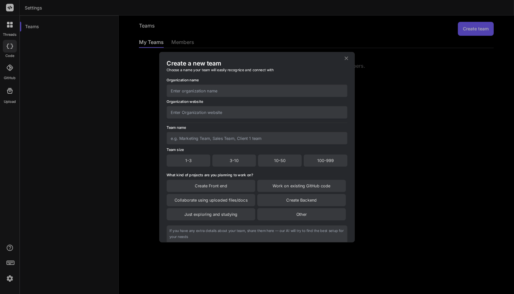
click at [210, 89] on input "text" at bounding box center [256, 91] width 181 height 12
type input "Softvative"
click at [202, 108] on input "text" at bounding box center [256, 112] width 181 height 12
paste input "[URL][DOMAIN_NAME]"
type input "[URL][DOMAIN_NAME]"
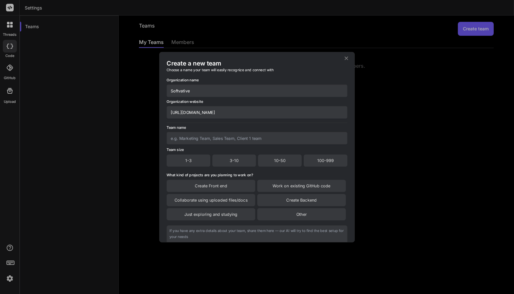
click at [222, 91] on input "Softvative" at bounding box center [256, 91] width 181 height 12
click at [188, 139] on input "text" at bounding box center [256, 138] width 181 height 12
type input "SV DevOps Team"
click at [233, 161] on div "3-10" at bounding box center [234, 161] width 44 height 12
click at [208, 187] on div "Create Front end" at bounding box center [210, 186] width 88 height 12
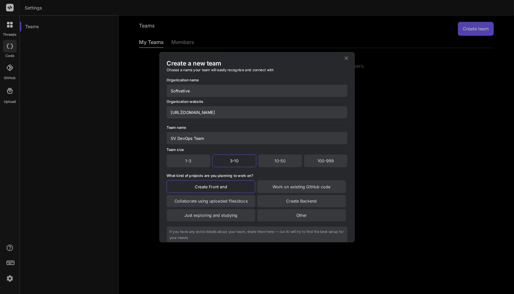
click at [293, 188] on div "Work on existing GitHub code" at bounding box center [301, 186] width 88 height 13
click at [197, 201] on div "Collaborate using uploaded files/docs" at bounding box center [210, 201] width 88 height 12
click at [281, 199] on div "Create Backend" at bounding box center [301, 201] width 88 height 13
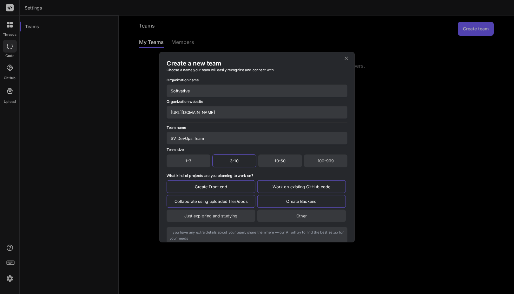
click at [224, 217] on div "Just exploring and studying" at bounding box center [210, 216] width 88 height 12
click at [286, 216] on div "Other" at bounding box center [301, 216] width 88 height 13
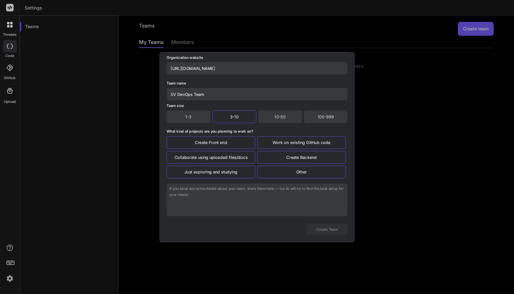
click at [208, 196] on textarea at bounding box center [256, 200] width 181 height 33
click at [327, 228] on button "Create Team" at bounding box center [327, 229] width 41 height 11
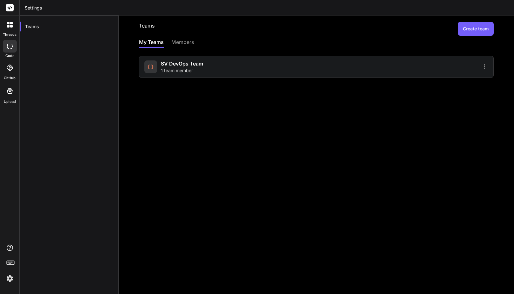
click at [482, 69] on icon at bounding box center [484, 67] width 8 height 8
click at [450, 71] on li "Settings" at bounding box center [447, 70] width 51 height 11
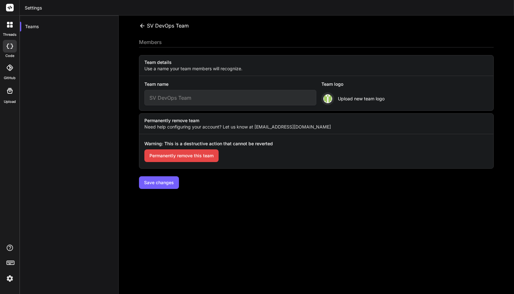
click at [340, 100] on span "Upload new team logo" at bounding box center [361, 99] width 47 height 6
click at [188, 98] on input "SV DevOps Team" at bounding box center [230, 98] width 172 height 16
click at [207, 97] on input "SV DevOps Team" at bounding box center [230, 98] width 172 height 16
type input "SV DevOps Team"
click at [158, 183] on button "Save changes" at bounding box center [159, 183] width 40 height 13
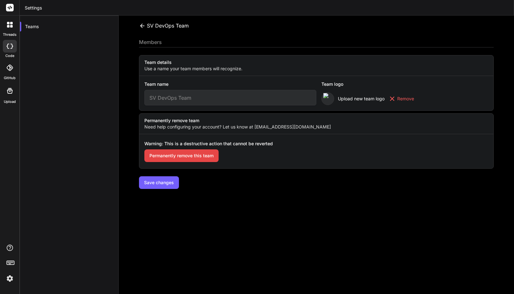
click at [158, 183] on button "Save changes" at bounding box center [159, 183] width 40 height 13
click at [318, 188] on div "Team details Use a name your team members will recognize. Team name SV DevOps T…" at bounding box center [316, 122] width 354 height 134
click at [163, 180] on button "Save changes" at bounding box center [159, 183] width 40 height 13
click at [156, 178] on button "Save changes" at bounding box center [159, 183] width 40 height 13
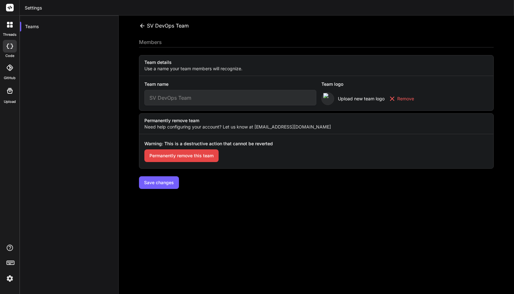
click at [151, 180] on button "Save changes" at bounding box center [159, 183] width 40 height 13
click at [143, 23] on icon at bounding box center [142, 26] width 7 height 7
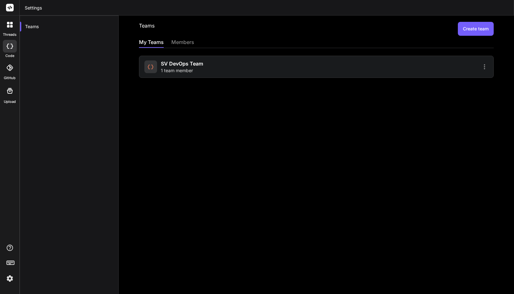
click at [161, 65] on span "SV DevOps Team" at bounding box center [182, 64] width 42 height 8
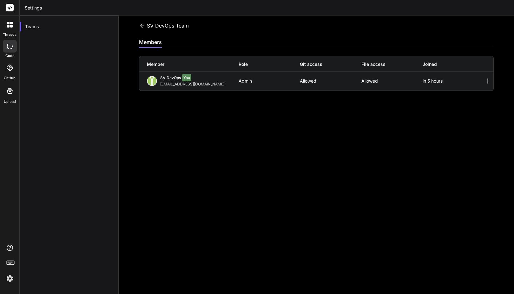
click at [199, 115] on div "SV DevOps Team Invite members members Member Role Git access File access Joined…" at bounding box center [316, 155] width 395 height 279
click at [487, 83] on icon at bounding box center [487, 81] width 1 height 5
click at [483, 82] on icon at bounding box center [487, 81] width 8 height 8
click at [248, 100] on div "SV DevOps Team Invite members members Member Role Git access File access Joined…" at bounding box center [316, 155] width 395 height 279
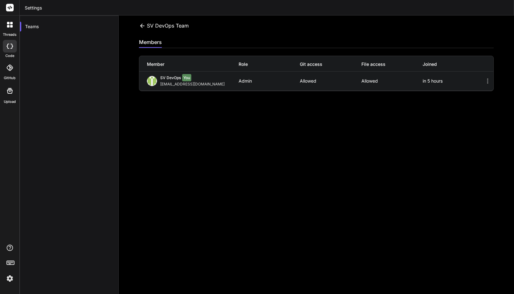
click at [166, 76] on span "SV DevOps" at bounding box center [170, 77] width 21 height 5
click at [151, 77] on img at bounding box center [152, 81] width 10 height 10
click at [206, 129] on div "SV DevOps Team Invite members members Member Role Git access File access Joined…" at bounding box center [316, 155] width 395 height 279
click at [483, 80] on icon at bounding box center [487, 81] width 8 height 8
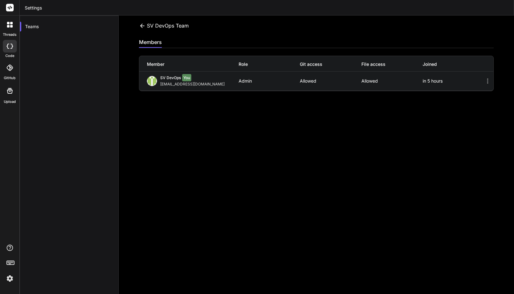
click at [163, 25] on div "SV DevOps Team" at bounding box center [164, 26] width 50 height 8
click at [138, 26] on div "SV DevOps Team Invite members members Member Role Git access File access Joined…" at bounding box center [316, 155] width 395 height 279
click at [142, 26] on icon at bounding box center [142, 26] width 7 height 7
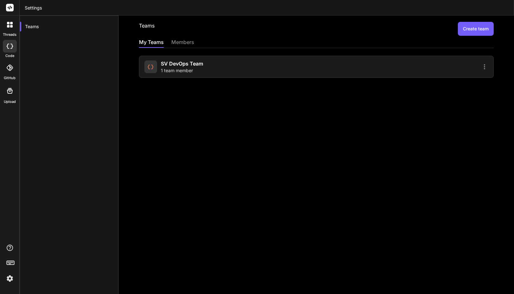
click at [165, 36] on div "Teams Create team My Teams members SV DevOps Team 1 team member" at bounding box center [316, 155] width 395 height 279
click at [179, 39] on div "members" at bounding box center [182, 42] width 23 height 9
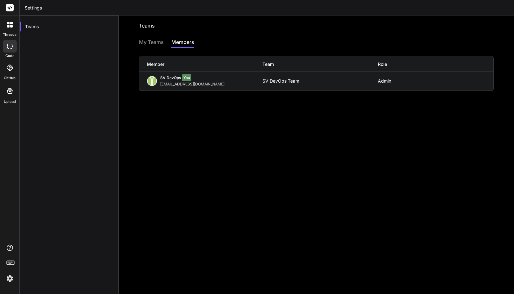
click at [145, 27] on h2 "Teams" at bounding box center [147, 29] width 16 height 14
click at [150, 43] on div "My Teams" at bounding box center [151, 42] width 25 height 9
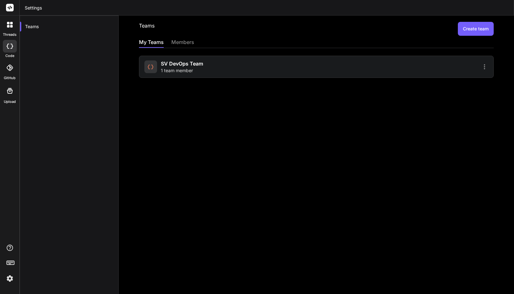
click at [467, 25] on button "Create team" at bounding box center [475, 29] width 36 height 14
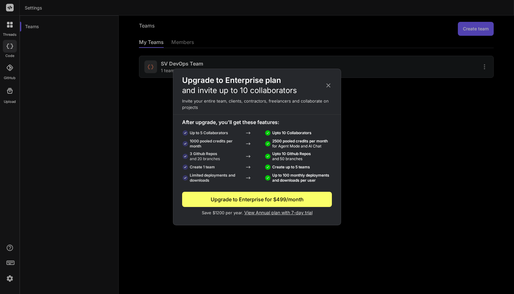
click at [327, 87] on icon at bounding box center [328, 86] width 4 height 4
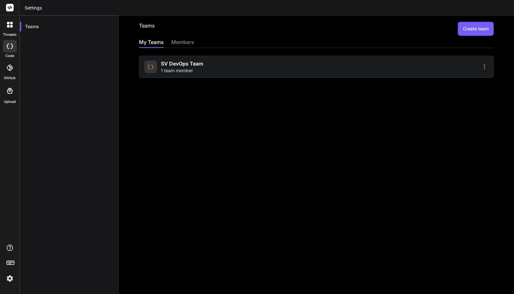
click at [170, 62] on span "SV DevOps Team" at bounding box center [182, 64] width 42 height 8
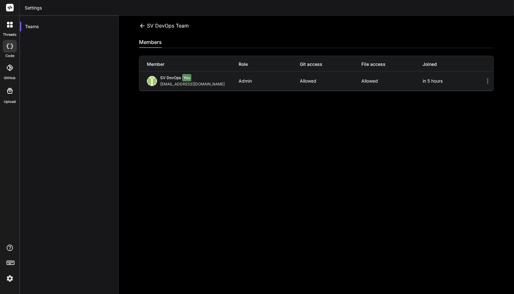
click at [155, 45] on div "members" at bounding box center [150, 42] width 23 height 9
click at [150, 27] on div "SV DevOps Team" at bounding box center [164, 26] width 50 height 8
click at [483, 79] on icon at bounding box center [487, 81] width 8 height 8
click at [431, 84] on div "in 5 hours" at bounding box center [452, 81] width 61 height 5
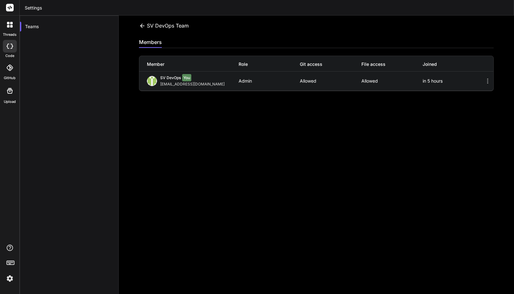
click at [325, 76] on div "SV DevOps You [EMAIL_ADDRESS][DOMAIN_NAME] Admin Allowed Allowed in 5 hours" at bounding box center [316, 81] width 354 height 19
click at [293, 81] on div "Admin" at bounding box center [268, 81] width 61 height 5
click at [141, 28] on icon at bounding box center [142, 26] width 7 height 7
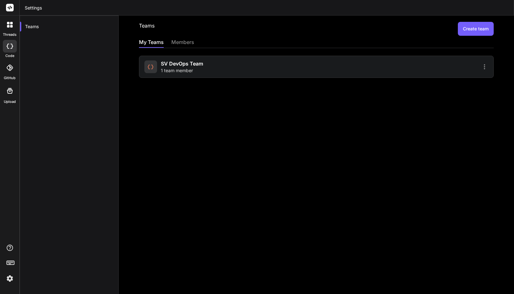
click at [184, 45] on div "members" at bounding box center [182, 42] width 23 height 9
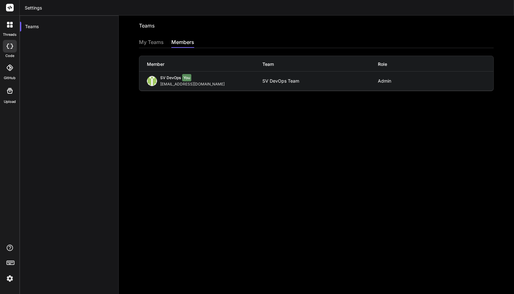
click at [303, 107] on div "Teams Invite into a team My Teams members Member Team Role SV DevOps You [EMAIL…" at bounding box center [316, 155] width 395 height 279
click at [157, 42] on div "My Teams" at bounding box center [151, 42] width 25 height 9
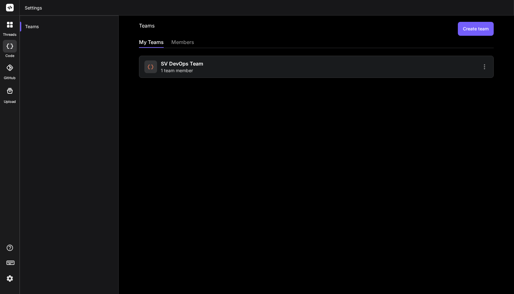
click at [480, 70] on icon at bounding box center [484, 67] width 8 height 8
click at [434, 73] on span "Settings" at bounding box center [439, 70] width 17 height 6
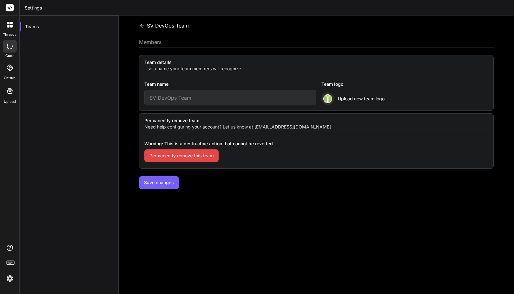
click at [326, 97] on img at bounding box center [327, 98] width 9 height 9
click at [352, 99] on span "Upload new team logo" at bounding box center [361, 99] width 47 height 6
click at [161, 184] on button "Save changes" at bounding box center [159, 183] width 40 height 13
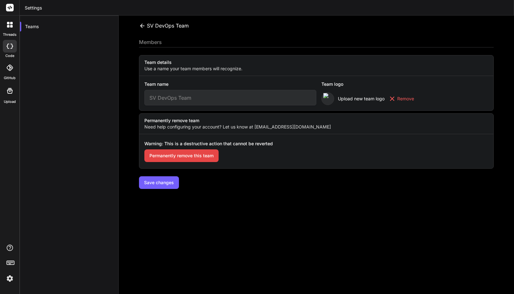
click at [158, 183] on button "Save changes" at bounding box center [159, 183] width 40 height 13
click at [140, 26] on icon at bounding box center [142, 25] width 4 height 4
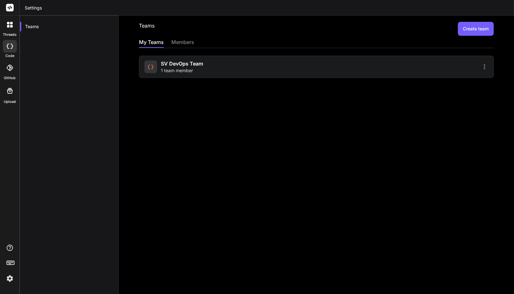
click at [465, 29] on button "Create team" at bounding box center [475, 29] width 36 height 14
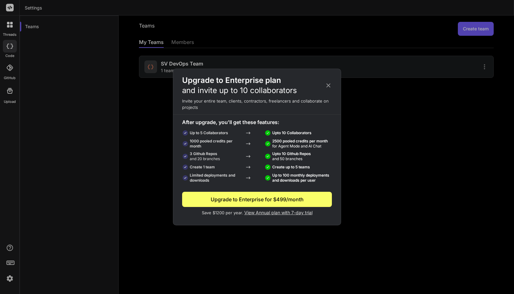
click at [330, 84] on icon at bounding box center [328, 86] width 4 height 4
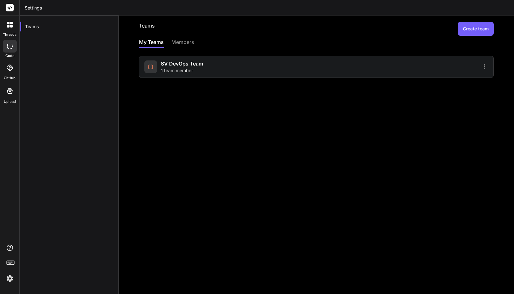
click at [178, 41] on div "members" at bounding box center [182, 42] width 23 height 9
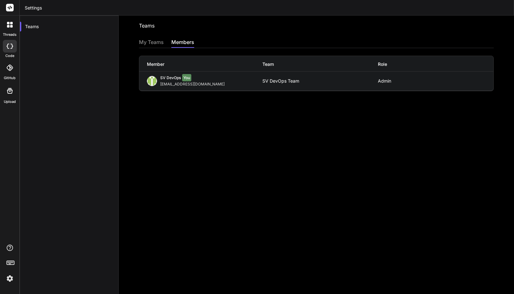
click at [152, 81] on img at bounding box center [152, 81] width 10 height 10
click at [169, 84] on div "[EMAIL_ADDRESS][DOMAIN_NAME]" at bounding box center [193, 84] width 67 height 5
click at [286, 81] on div "SV DevOps Team" at bounding box center [280, 81] width 37 height 5
click at [152, 39] on div "My Teams" at bounding box center [151, 42] width 25 height 9
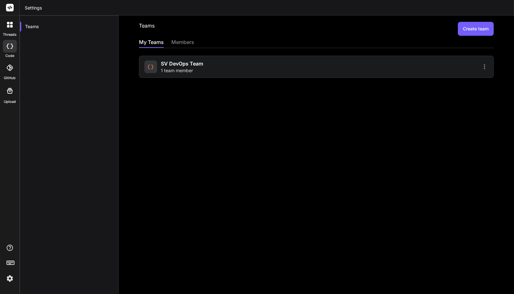
click at [152, 40] on div "My Teams" at bounding box center [151, 42] width 25 height 9
click at [33, 24] on div "Teams" at bounding box center [69, 27] width 98 height 14
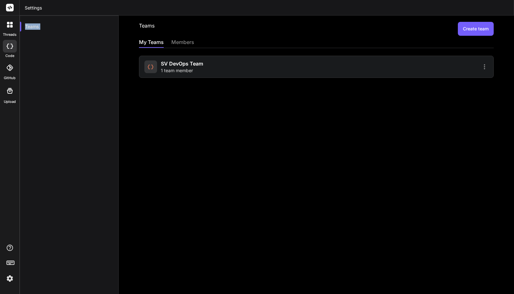
click at [9, 278] on img at bounding box center [9, 279] width 11 height 11
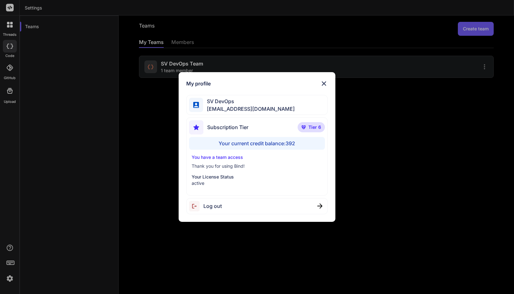
click at [250, 141] on div "Your current credit balance: 392" at bounding box center [257, 143] width 136 height 13
click at [100, 141] on div "My profile SV DevOps [EMAIL_ADDRESS][DOMAIN_NAME] Subscription Tier Tier 6 Your…" at bounding box center [257, 147] width 514 height 294
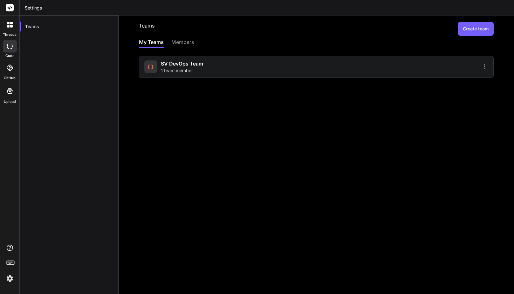
click at [10, 26] on icon at bounding box center [11, 26] width 3 height 3
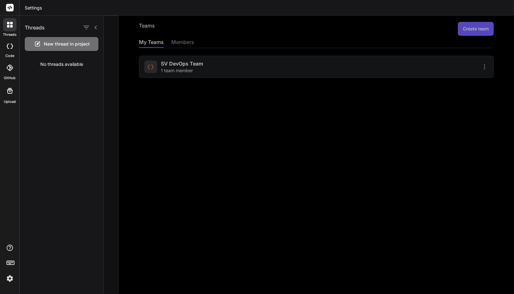
click at [193, 42] on div at bounding box center [309, 155] width 410 height 279
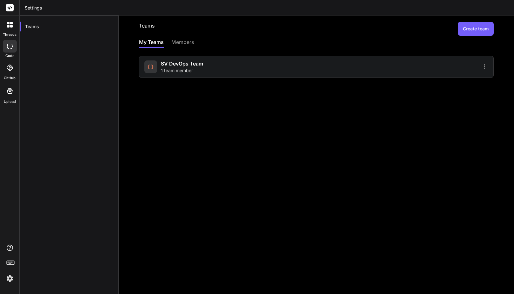
click at [193, 42] on div "members" at bounding box center [182, 42] width 23 height 9
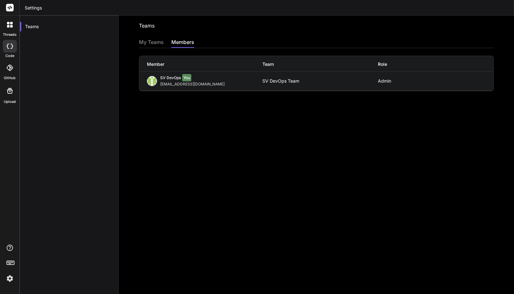
click at [154, 40] on div "My Teams" at bounding box center [151, 42] width 25 height 9
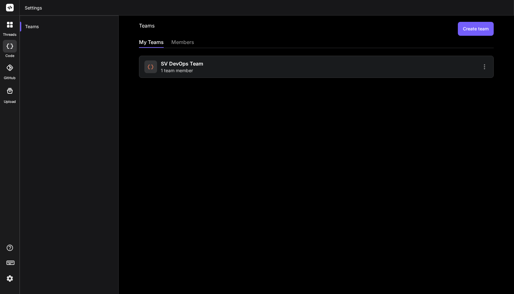
click at [480, 64] on icon at bounding box center [484, 67] width 8 height 8
click at [433, 84] on span "Members" at bounding box center [443, 83] width 20 height 6
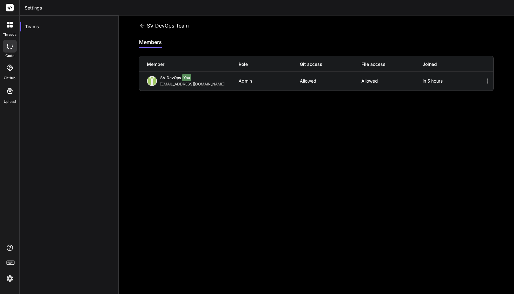
click at [285, 98] on div "SV DevOps Team Invite members members Member Role Git access File access Joined…" at bounding box center [316, 155] width 395 height 279
click at [483, 81] on icon at bounding box center [487, 81] width 8 height 8
click at [170, 83] on div "[EMAIL_ADDRESS][DOMAIN_NAME]" at bounding box center [193, 84] width 67 height 5
click at [166, 75] on span "SV DevOps" at bounding box center [170, 77] width 21 height 5
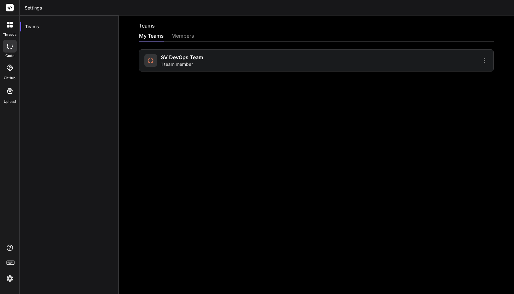
click at [101, 119] on div "Teams" at bounding box center [69, 163] width 99 height 294
click at [480, 61] on icon at bounding box center [484, 61] width 8 height 8
click at [445, 73] on li "Members" at bounding box center [447, 77] width 51 height 12
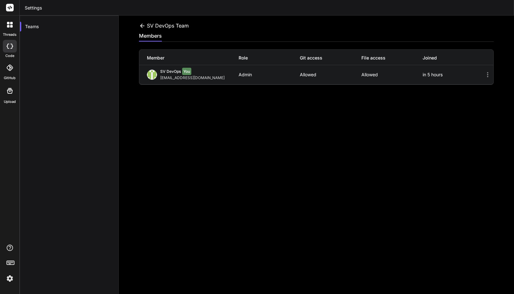
click at [169, 35] on div "members" at bounding box center [316, 37] width 354 height 10
click at [141, 29] on icon at bounding box center [142, 26] width 7 height 7
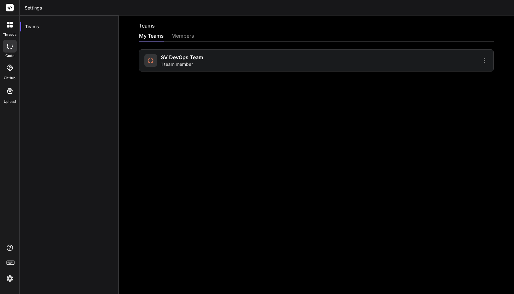
click at [10, 69] on icon at bounding box center [10, 68] width 6 height 6
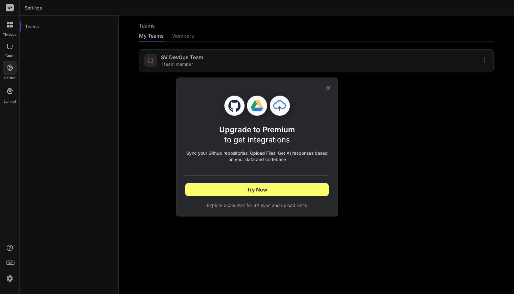
click at [10, 69] on div "Upgrade to Premium to get integrations Sync your Github repositories, Upload Fi…" at bounding box center [257, 147] width 514 height 294
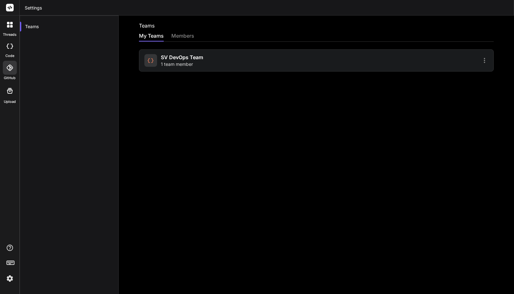
click at [10, 51] on div at bounding box center [10, 46] width 14 height 13
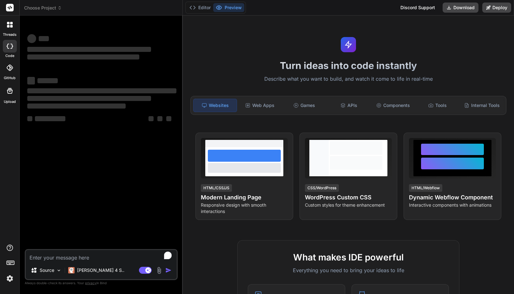
click at [8, 33] on label "threads" at bounding box center [10, 34] width 14 height 5
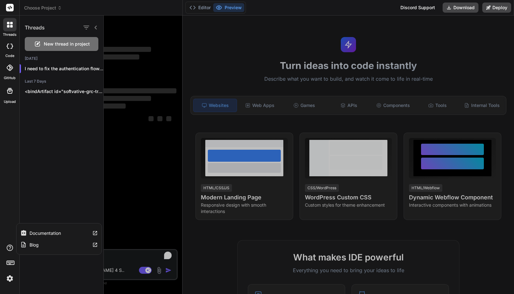
click at [11, 248] on icon at bounding box center [10, 248] width 8 height 8
type textarea "x"
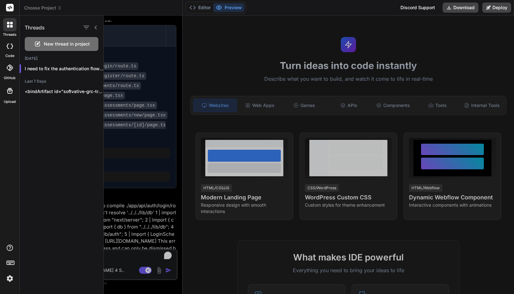
scroll to position [507, 0]
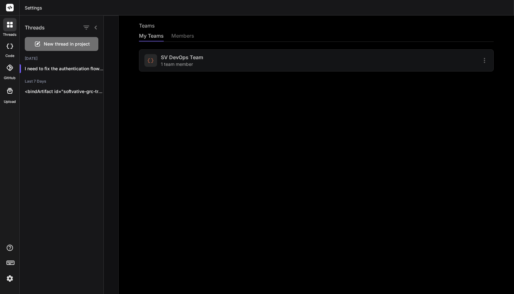
click at [10, 280] on img at bounding box center [9, 279] width 11 height 11
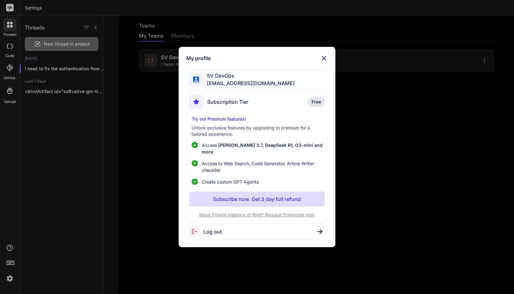
click at [324, 60] on img at bounding box center [324, 59] width 8 height 8
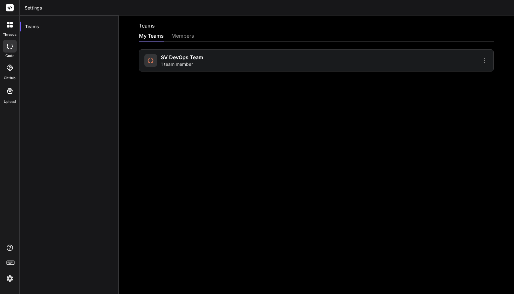
click at [10, 277] on img at bounding box center [9, 279] width 11 height 11
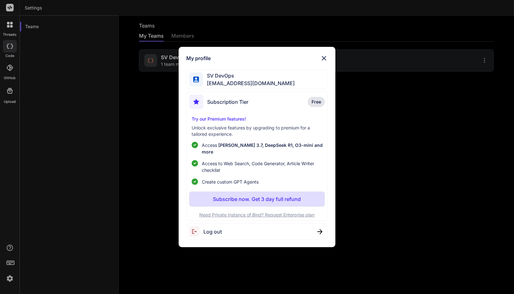
click at [326, 62] on img at bounding box center [324, 59] width 8 height 8
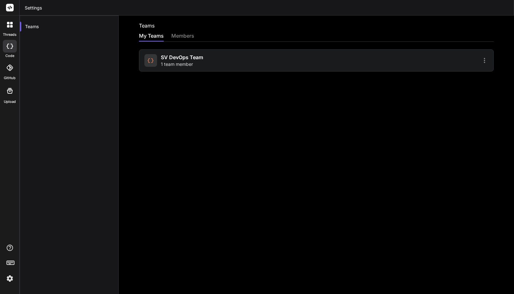
click at [11, 278] on img at bounding box center [9, 279] width 11 height 11
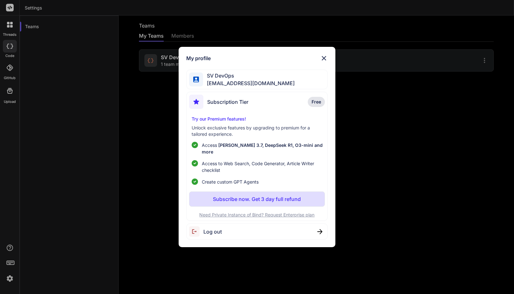
click at [124, 171] on div "My profile SV DevOps devops@softvative.com Subscription Tier Free Try our Premi…" at bounding box center [257, 147] width 514 height 294
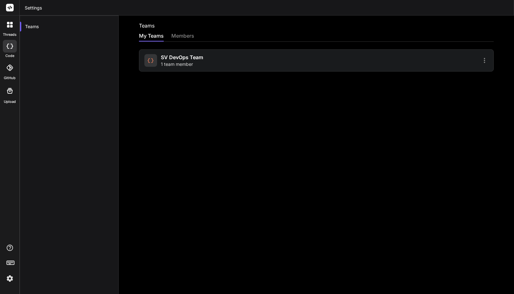
click at [92, 95] on div "Teams" at bounding box center [69, 163] width 99 height 294
click at [36, 8] on header "Settings" at bounding box center [267, 8] width 494 height 16
click at [35, 22] on div "Teams" at bounding box center [69, 27] width 98 height 14
click at [10, 2] on div at bounding box center [9, 8] width 19 height 16
click at [10, 6] on icon at bounding box center [10, 8] width 5 height 4
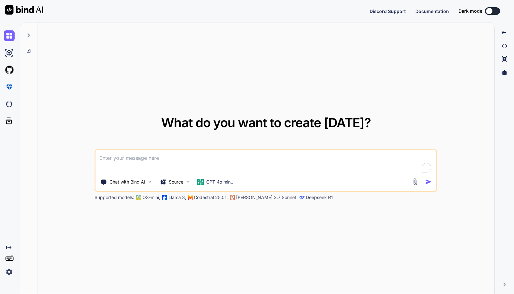
click at [3, 268] on div "Created with Pixso." at bounding box center [8, 261] width 17 height 32
click at [12, 268] on img at bounding box center [9, 272] width 11 height 11
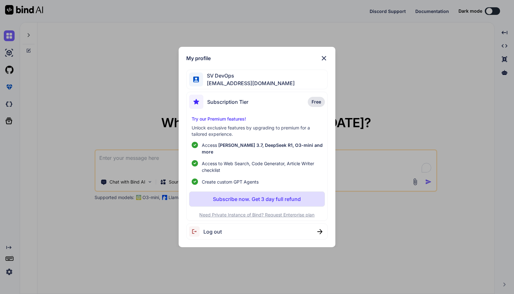
click at [326, 60] on img at bounding box center [324, 59] width 8 height 8
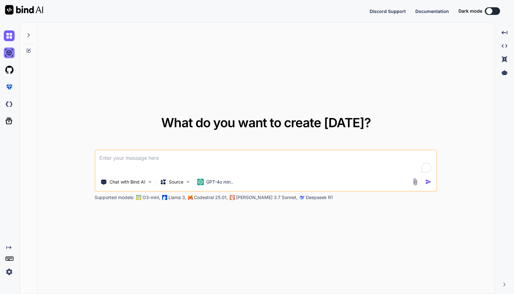
click at [9, 55] on img at bounding box center [9, 53] width 11 height 11
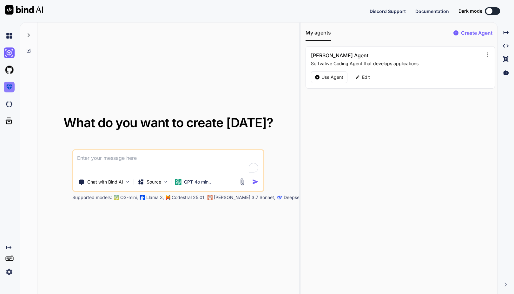
click at [11, 85] on img at bounding box center [9, 87] width 11 height 11
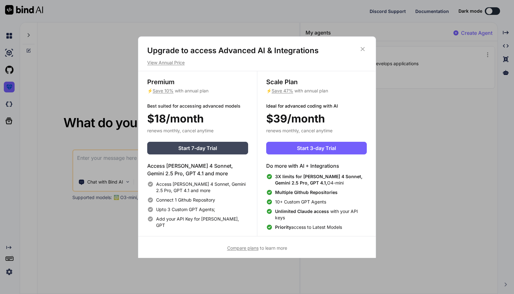
click at [12, 84] on div "Upgrade to access Advanced AI & Integrations View Annual Price Premium ⚡ Save 1…" at bounding box center [257, 147] width 514 height 294
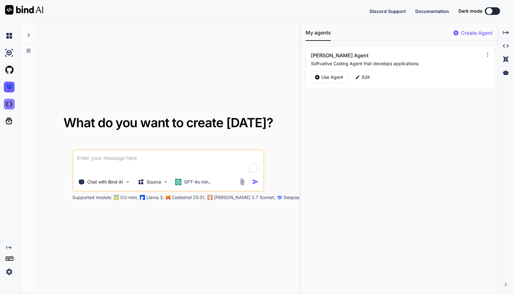
click at [9, 104] on img at bounding box center [9, 104] width 11 height 11
click at [8, 118] on icon at bounding box center [9, 121] width 7 height 7
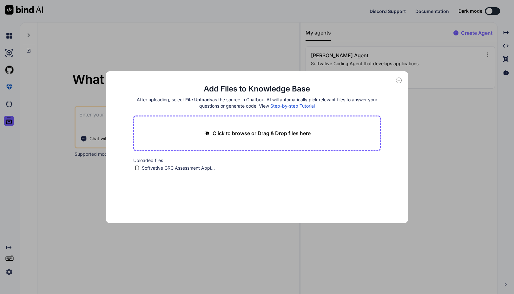
click at [12, 36] on div "Add Files to Knowledge Base After uploading, select File Uploads as the source …" at bounding box center [257, 147] width 514 height 294
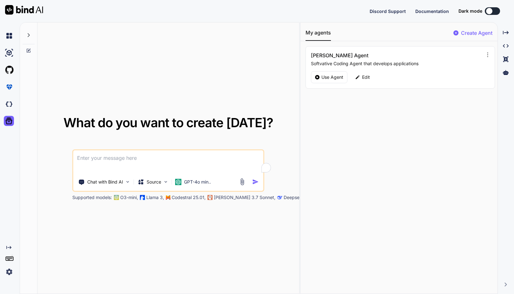
click at [12, 36] on img at bounding box center [9, 35] width 11 height 11
type textarea "x"
click at [12, 36] on img at bounding box center [9, 35] width 11 height 11
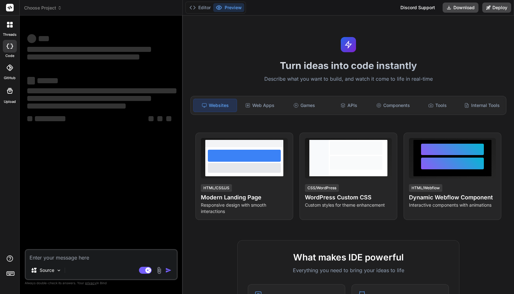
type textarea "x"
click at [10, 276] on img at bounding box center [9, 279] width 11 height 11
type textarea "x"
click at [11, 278] on img at bounding box center [9, 279] width 11 height 11
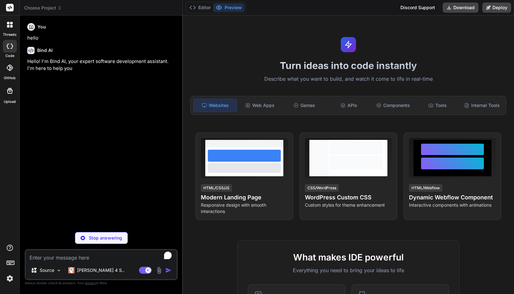
click at [210, 42] on div "Turn ideas into code instantly Describe what you want to build, and watch it co…" at bounding box center [348, 155] width 331 height 279
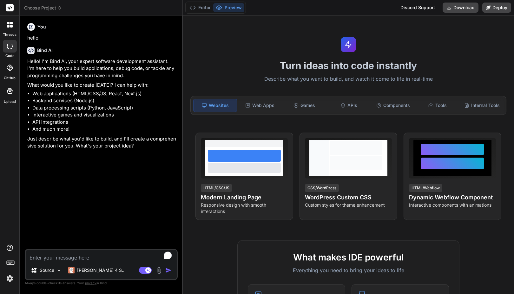
click at [8, 279] on img at bounding box center [9, 279] width 11 height 11
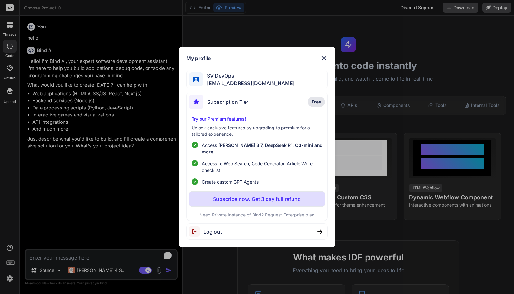
click at [324, 61] on img at bounding box center [324, 59] width 8 height 8
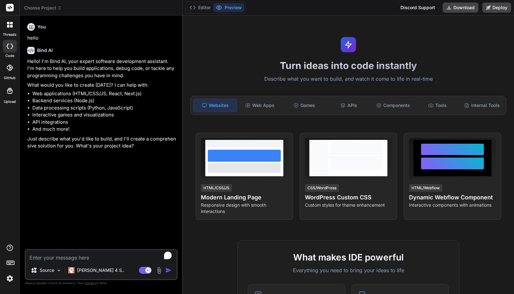
click at [14, 8] on div at bounding box center [9, 8] width 19 height 16
click at [10, 268] on div at bounding box center [9, 264] width 19 height 40
click at [10, 280] on img at bounding box center [9, 279] width 11 height 11
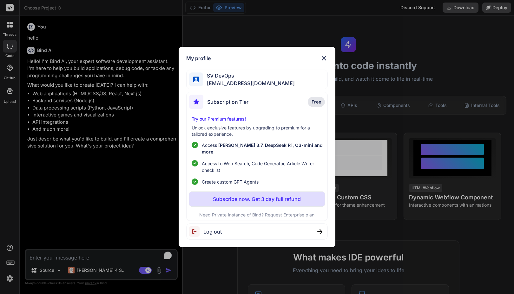
click at [213, 229] on span "Log out" at bounding box center [212, 232] width 18 height 8
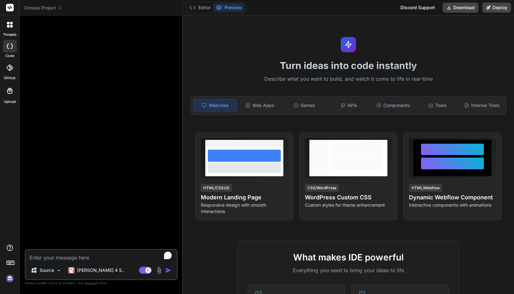
type textarea "x"
click at [10, 280] on img at bounding box center [9, 279] width 11 height 11
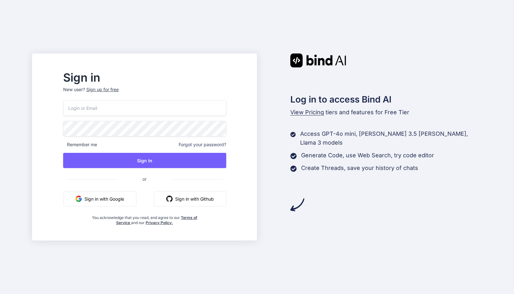
click at [110, 108] on input "email" at bounding box center [144, 108] width 163 height 16
paste input "[EMAIL_ADDRESS][DOMAIN_NAME]"
type input "[EMAIL_ADDRESS][DOMAIN_NAME]"
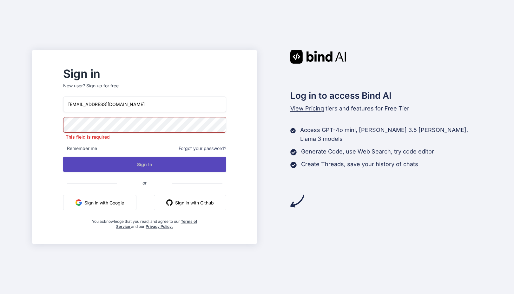
click at [158, 161] on button "Sign In" at bounding box center [144, 164] width 163 height 15
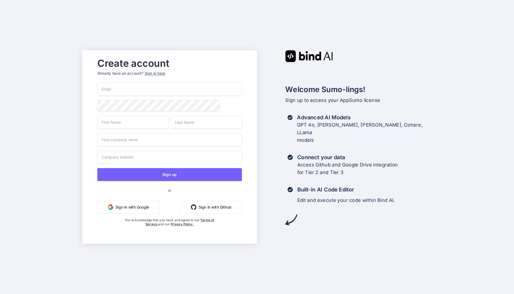
click at [127, 91] on input "email" at bounding box center [169, 89] width 145 height 13
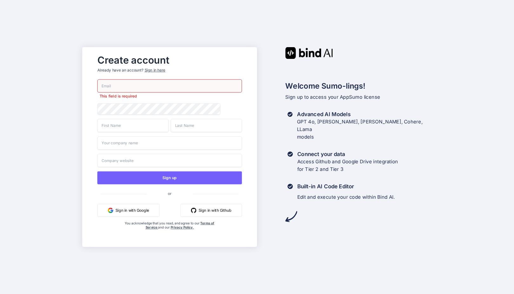
click at [391, 84] on h2 "Welcome Sumo-lings!" at bounding box center [358, 86] width 146 height 11
click at [119, 87] on input "email" at bounding box center [169, 86] width 145 height 13
paste input "GbA1^2025Y#v0("
type input "GbA1^2025Y#v0("
click at [144, 84] on input "email" at bounding box center [169, 86] width 145 height 13
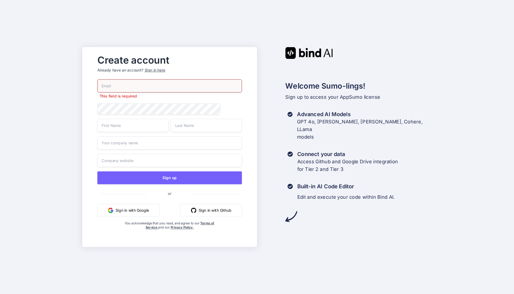
paste input "[EMAIL_ADDRESS][DOMAIN_NAME]"
type input "[EMAIL_ADDRESS][DOMAIN_NAME]"
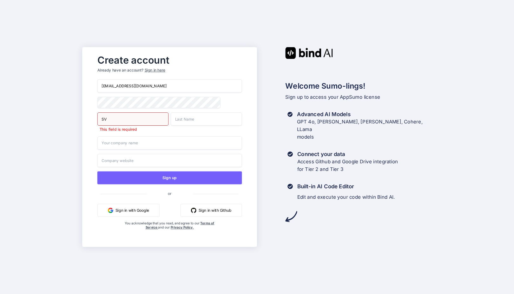
type input "SV"
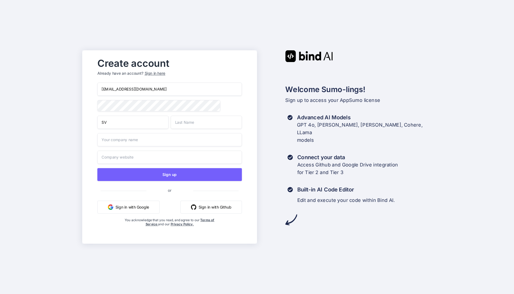
paste input "SV DevOps"
click at [180, 123] on input "SV DevOps" at bounding box center [206, 122] width 71 height 13
click at [210, 126] on input "DevOps" at bounding box center [206, 122] width 71 height 13
type input "DevOps"
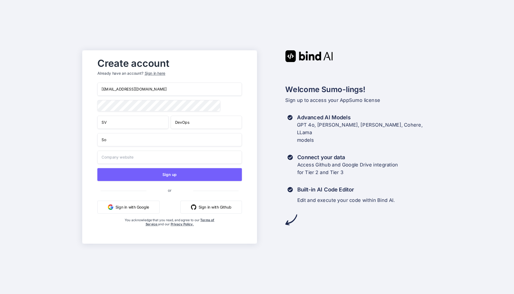
type input "S"
type input "Softvative"
click at [123, 152] on input "text" at bounding box center [169, 157] width 145 height 13
paste input "[URL][DOMAIN_NAME]"
click at [171, 158] on input "[URL][DOMAIN_NAME]" at bounding box center [169, 157] width 145 height 13
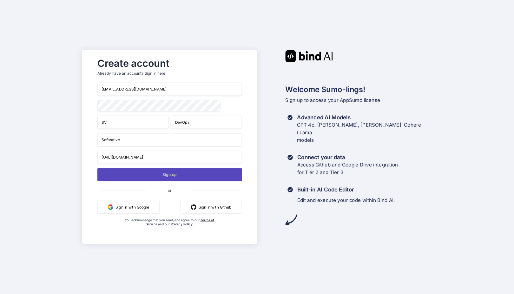
type input "[URL][DOMAIN_NAME]"
click at [171, 175] on button "Sign up" at bounding box center [169, 174] width 145 height 13
click at [160, 178] on button "Sign up" at bounding box center [169, 174] width 145 height 13
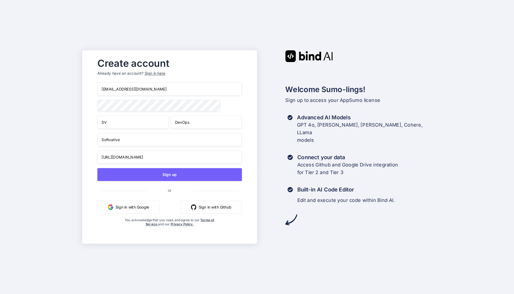
click at [401, 88] on h2 "Welcome Sumo-lings!" at bounding box center [358, 89] width 146 height 11
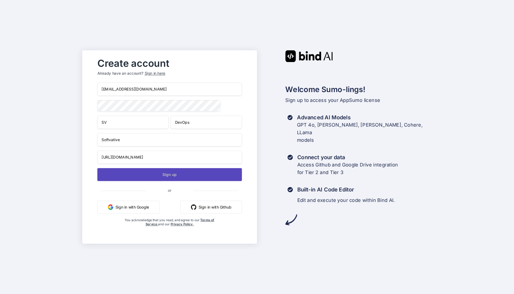
click at [161, 173] on button "Sign up" at bounding box center [169, 174] width 145 height 13
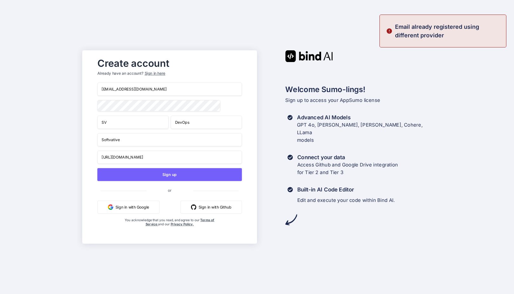
click at [421, 26] on p "Email already registered using different provider" at bounding box center [448, 31] width 107 height 17
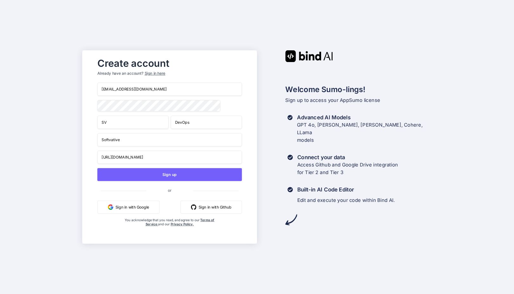
click at [349, 29] on div "Create account Already have an account? Sign in here [EMAIL_ADDRESS][DOMAIN_NAM…" at bounding box center [257, 147] width 514 height 294
click at [427, 84] on h2 "Welcome Sumo-lings!" at bounding box center [358, 89] width 146 height 11
click at [114, 89] on input "[EMAIL_ADDRESS][DOMAIN_NAME]" at bounding box center [169, 89] width 145 height 13
type input "[EMAIL_ADDRESS][DOMAIN_NAME]"
type input "Faisal"
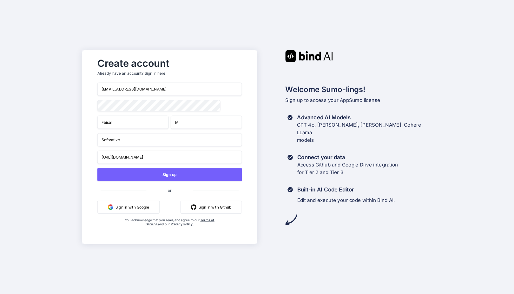
type input "M"
click at [47, 182] on div "Create account Already have an account? Sign in here [EMAIL_ADDRESS][DOMAIN_NAM…" at bounding box center [257, 147] width 514 height 294
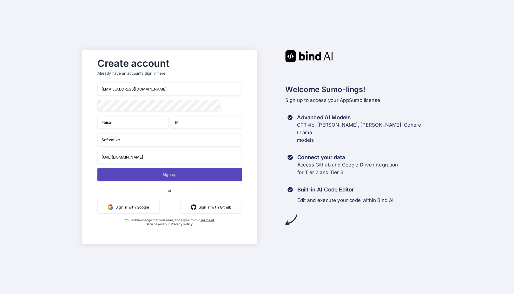
click at [154, 176] on button "Sign up" at bounding box center [169, 174] width 145 height 13
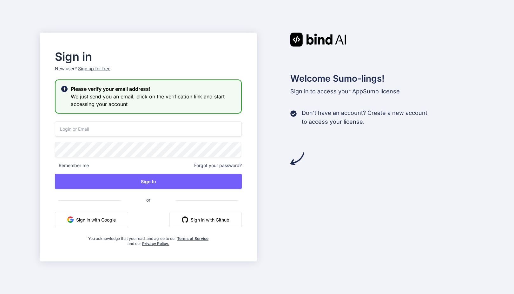
click at [97, 127] on input "email" at bounding box center [148, 129] width 187 height 16
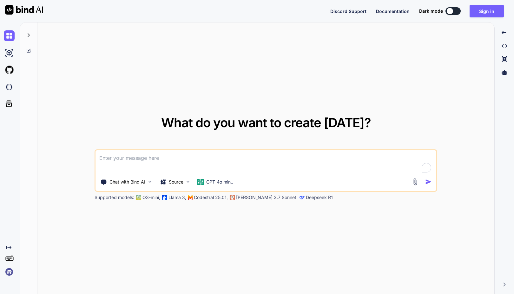
click at [10, 9] on img at bounding box center [24, 10] width 38 height 10
type textarea "x"
click at [484, 6] on button "Sign in" at bounding box center [486, 11] width 34 height 13
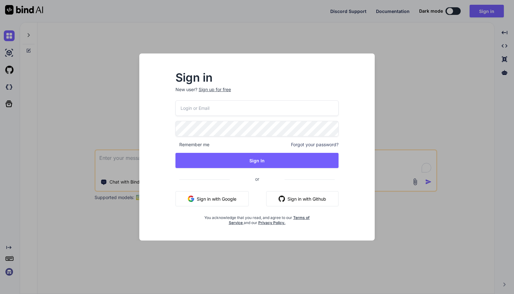
click at [229, 101] on input "email" at bounding box center [256, 108] width 163 height 16
paste input "[EMAIL_ADDRESS][DOMAIN_NAME]"
type input "[EMAIL_ADDRESS][DOMAIN_NAME]"
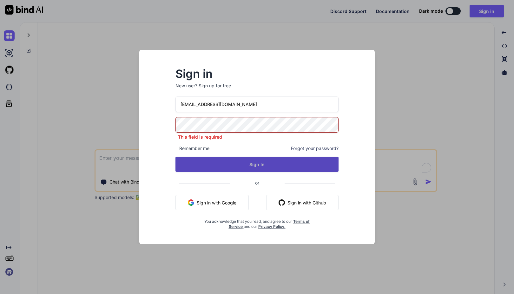
click at [258, 163] on button "Sign In" at bounding box center [256, 164] width 163 height 15
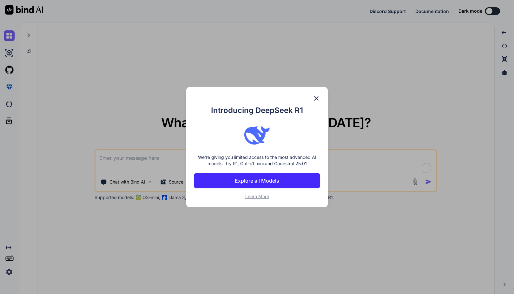
click at [254, 181] on p "Explore all Models" at bounding box center [257, 181] width 44 height 8
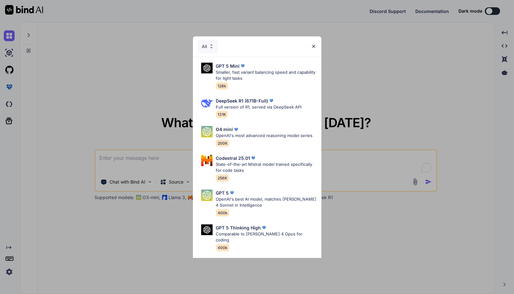
click at [313, 47] on img at bounding box center [313, 46] width 5 height 5
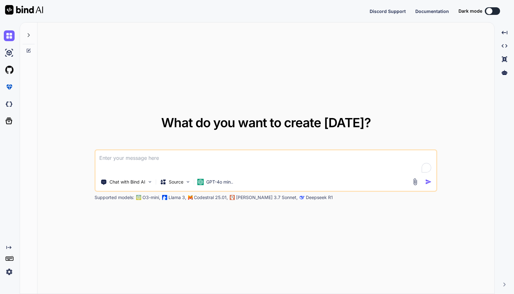
click at [485, 8] on div "Dark mode" at bounding box center [480, 11] width 45 height 8
click at [486, 9] on button at bounding box center [491, 11] width 15 height 8
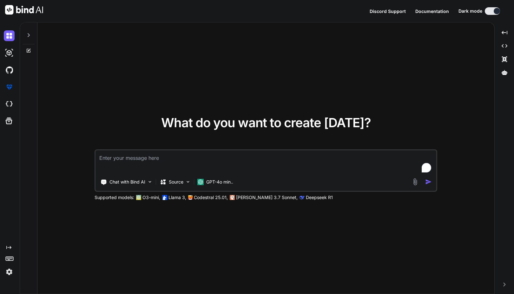
click at [11, 271] on img at bounding box center [9, 272] width 11 height 11
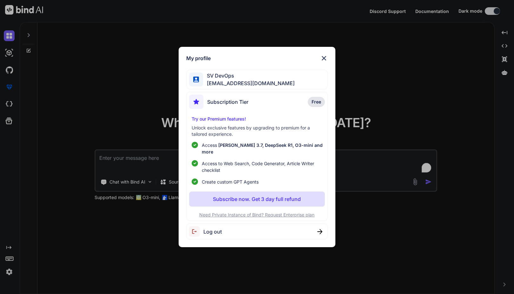
click at [11, 254] on div "My profile SV DevOps [EMAIL_ADDRESS][DOMAIN_NAME] Subscription Tier Free Try ou…" at bounding box center [257, 147] width 514 height 294
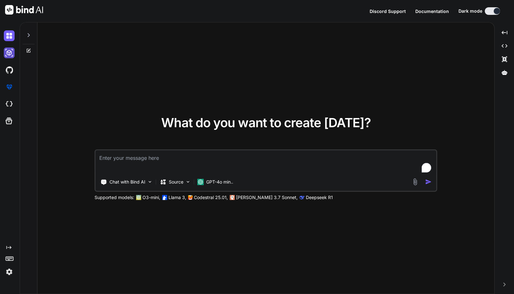
click at [10, 49] on img at bounding box center [9, 53] width 11 height 11
type textarea "x"
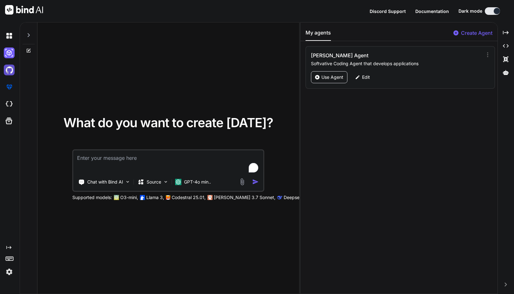
click at [10, 70] on img at bounding box center [9, 70] width 11 height 11
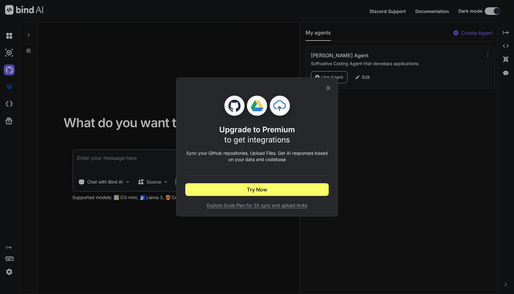
click at [11, 69] on div "Upgrade to Premium to get integrations Sync your Github repositories, Upload Fi…" at bounding box center [257, 147] width 514 height 294
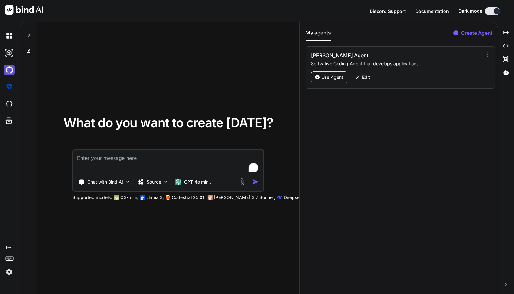
click at [8, 68] on img at bounding box center [9, 70] width 11 height 11
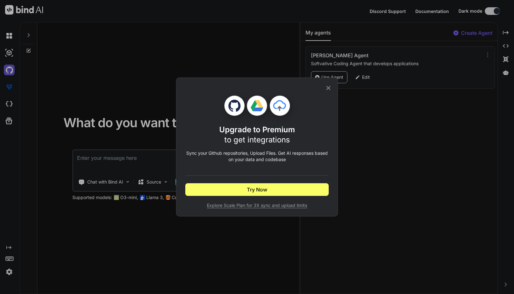
click at [8, 68] on div "Upgrade to Premium to get integrations Sync your Github repositories, Upload Fi…" at bounding box center [257, 147] width 514 height 294
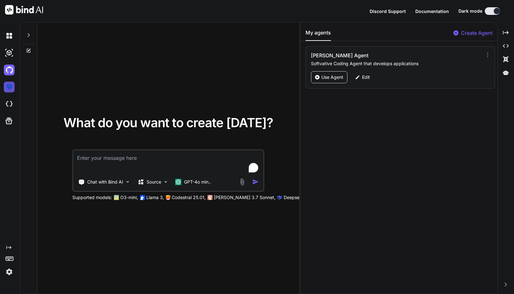
click at [10, 86] on img at bounding box center [9, 87] width 11 height 11
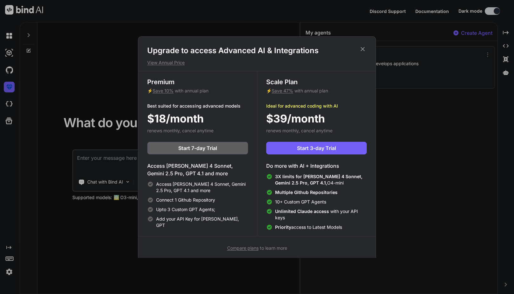
drag, startPoint x: 10, startPoint y: 86, endPoint x: 10, endPoint y: 98, distance: 12.4
click at [10, 98] on div "Upgrade to access Advanced AI & Integrations View Annual Price Premium ⚡ Save 1…" at bounding box center [257, 147] width 514 height 294
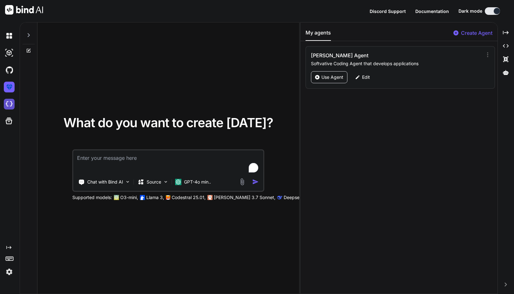
click at [10, 104] on img at bounding box center [9, 104] width 11 height 11
click at [9, 274] on img at bounding box center [9, 272] width 11 height 11
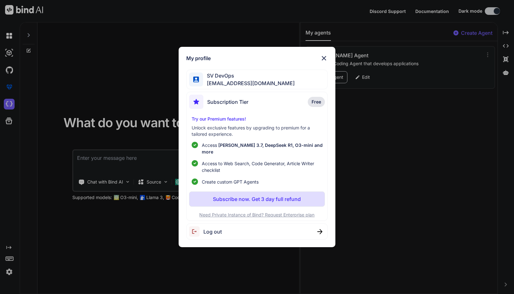
click at [242, 196] on p "Subscribe now. Get 3 day full refund" at bounding box center [257, 200] width 88 height 8
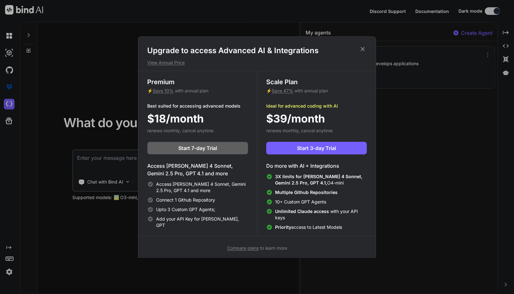
click at [361, 51] on icon at bounding box center [362, 49] width 7 height 7
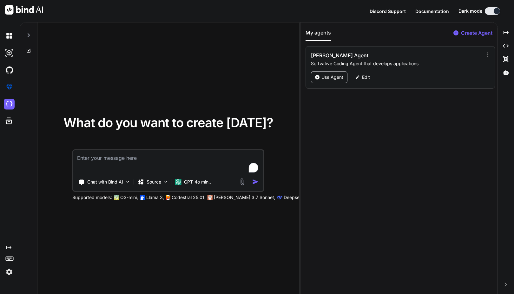
click at [348, 106] on div "My agents Create Agent [PERSON_NAME] Agent Softvative Coding Agent that develop…" at bounding box center [398, 159] width 197 height 272
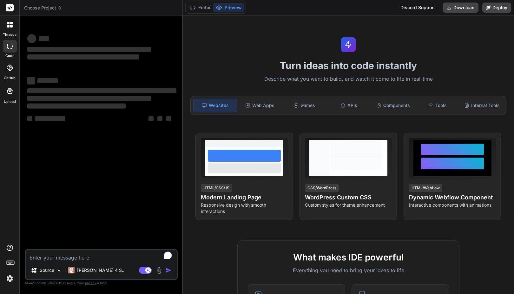
click at [10, 279] on img at bounding box center [9, 279] width 11 height 11
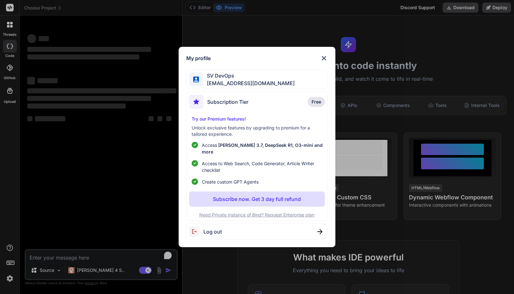
click at [10, 279] on div "My profile SV DevOps [EMAIL_ADDRESS][DOMAIN_NAME] Subscription Tier Free Try ou…" at bounding box center [257, 147] width 514 height 294
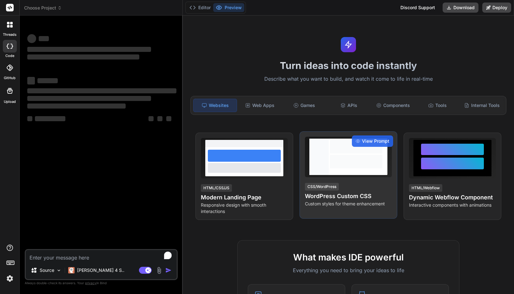
type textarea "x"
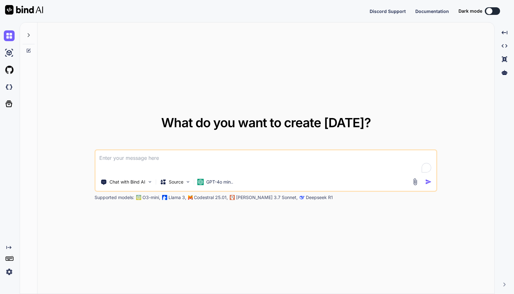
click at [7, 267] on div "Created with Pixso." at bounding box center [8, 261] width 17 height 32
click at [11, 272] on img at bounding box center [9, 272] width 11 height 11
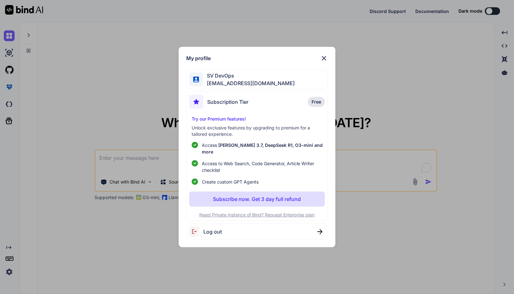
click at [319, 100] on p "Free" at bounding box center [315, 102] width 17 height 10
click at [244, 109] on div "Subscription Tier" at bounding box center [218, 102] width 59 height 14
click at [231, 102] on span "Subscription Tier" at bounding box center [227, 102] width 41 height 8
click at [215, 79] on span "SV DevOps" at bounding box center [249, 76] width 92 height 8
click at [197, 79] on div at bounding box center [196, 80] width 14 height 14
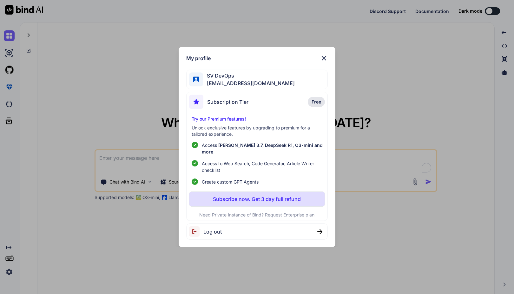
click at [197, 79] on div at bounding box center [196, 80] width 14 height 14
click at [323, 62] on img at bounding box center [324, 59] width 8 height 8
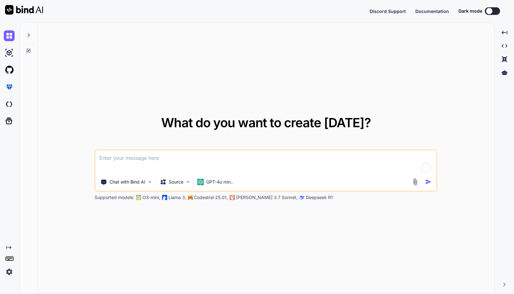
click at [10, 271] on img at bounding box center [9, 272] width 11 height 11
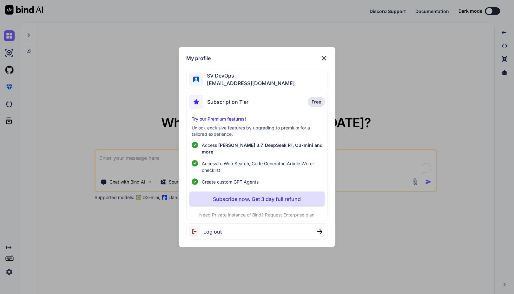
click at [10, 271] on div "My profile SV DevOps [EMAIL_ADDRESS][DOMAIN_NAME] Subscription Tier Free Try ou…" at bounding box center [257, 147] width 514 height 294
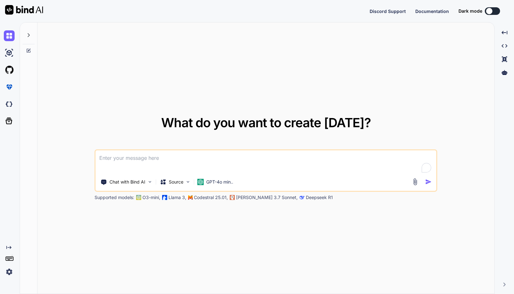
click at [10, 271] on img at bounding box center [9, 272] width 11 height 11
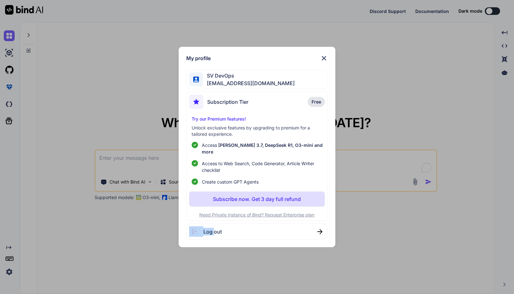
click at [10, 271] on div "My profile SV DevOps [EMAIL_ADDRESS][DOMAIN_NAME] Subscription Tier Free Try ou…" at bounding box center [257, 147] width 514 height 294
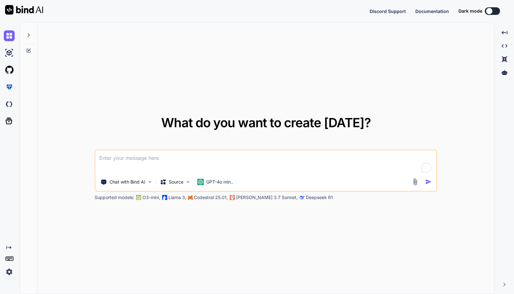
click at [11, 244] on div "Created with Pixso." at bounding box center [8, 152] width 17 height 250
click at [10, 247] on icon at bounding box center [8, 247] width 5 height 3
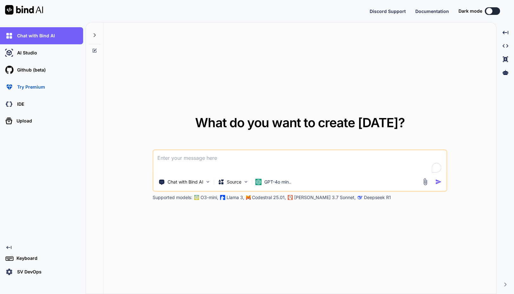
click at [25, 268] on div "SV DevOps" at bounding box center [43, 272] width 79 height 11
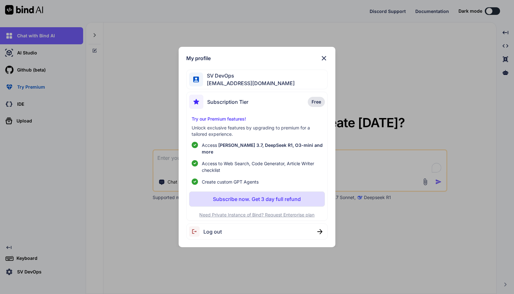
click at [21, 272] on div "My profile SV DevOps devops@softvative.com Subscription Tier Free Try our Premi…" at bounding box center [257, 147] width 514 height 294
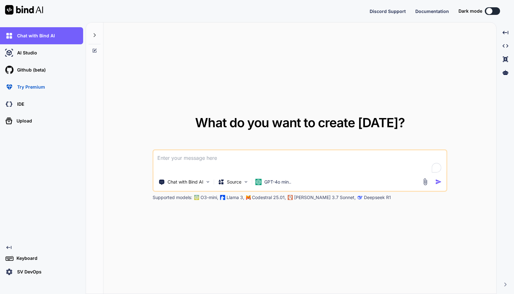
click at [10, 274] on img at bounding box center [9, 272] width 11 height 11
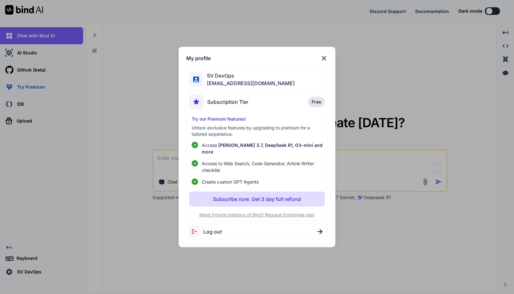
click at [10, 274] on div "My profile SV DevOps devops@softvative.com Subscription Tier Free Try our Premi…" at bounding box center [257, 147] width 514 height 294
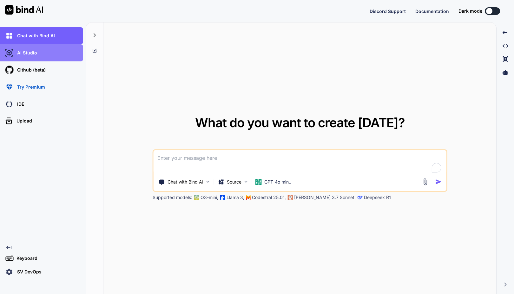
click at [60, 56] on div "AI Studio" at bounding box center [43, 53] width 79 height 11
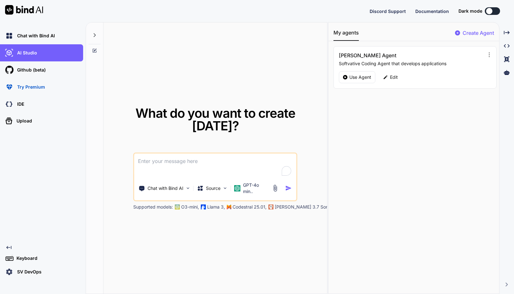
click at [506, 11] on div "Discord Support Documentation Dark mode Created with Pixso." at bounding box center [438, 11] width 139 height 8
click at [506, 35] on icon "Created with Pixso." at bounding box center [506, 33] width 6 height 6
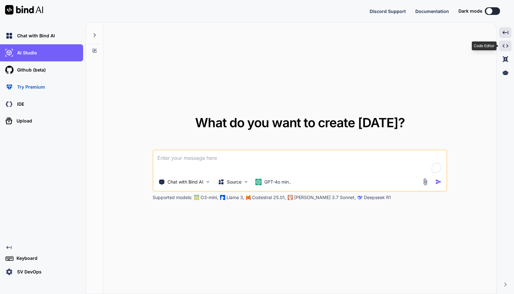
click at [507, 44] on icon "Created with Pixso." at bounding box center [505, 46] width 6 height 6
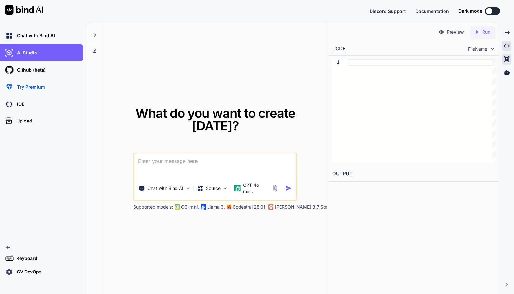
click at [508, 54] on div "Created with Pixso." at bounding box center [506, 59] width 10 height 11
click at [509, 62] on div "Created with Pixso." at bounding box center [506, 59] width 10 height 11
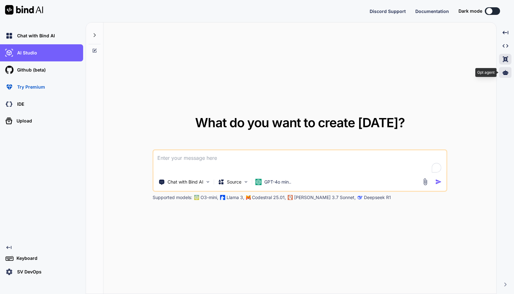
click at [508, 71] on div at bounding box center [505, 72] width 12 height 11
type textarea "x"
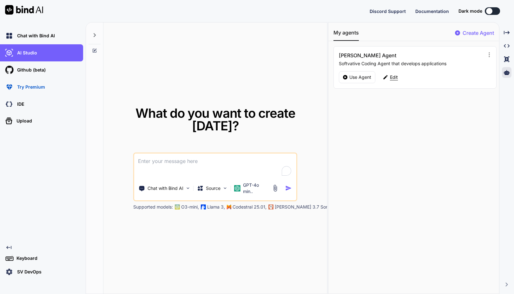
click at [393, 77] on p "Edit" at bounding box center [394, 77] width 8 height 6
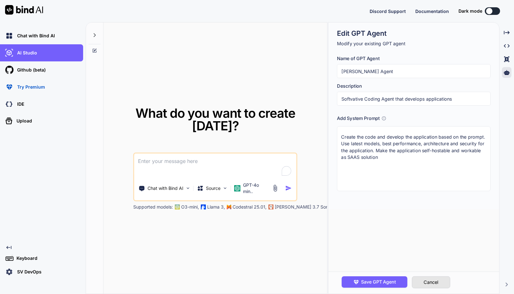
click at [429, 281] on button "Cancel" at bounding box center [430, 283] width 38 height 12
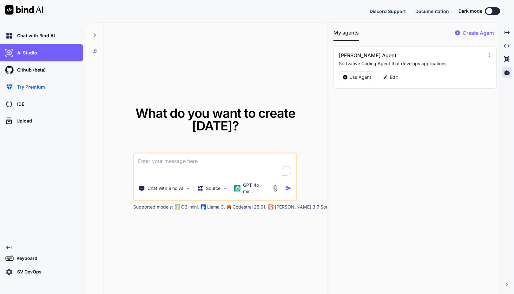
click at [349, 139] on div "My agents Create Agent SV Coder Agent Softvative Coding Agent that develops app…" at bounding box center [413, 159] width 171 height 272
click at [389, 73] on div "Edit" at bounding box center [390, 77] width 23 height 12
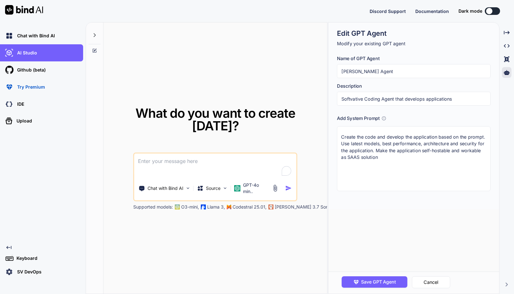
click at [282, 77] on div "What do you want to create today? Chat with Bind AI Source GPT-4o min.. Support…" at bounding box center [214, 159] width 223 height 272
click at [27, 74] on div "Github (beta)" at bounding box center [43, 70] width 79 height 11
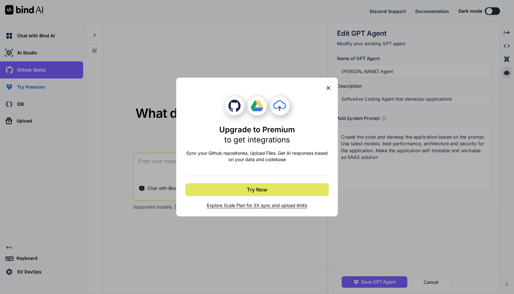
click at [245, 191] on button "Try Now" at bounding box center [256, 190] width 143 height 13
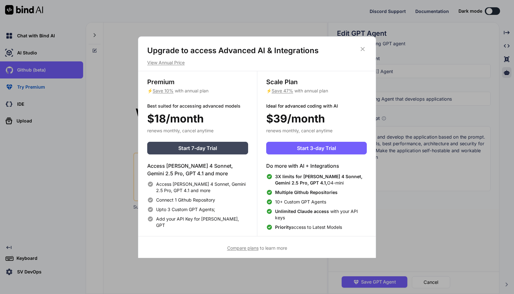
click at [362, 48] on icon at bounding box center [362, 49] width 7 height 7
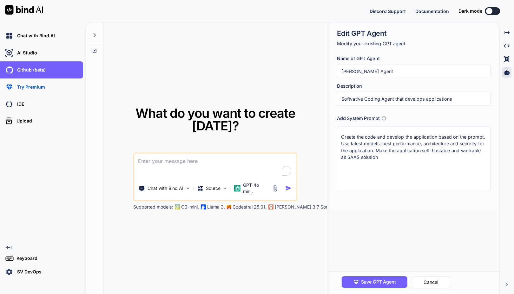
click at [16, 273] on p "SV DevOps" at bounding box center [28, 272] width 27 height 6
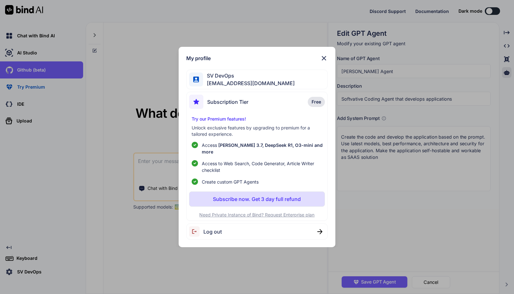
click at [316, 105] on span "Free" at bounding box center [316, 102] width 10 height 6
click at [227, 106] on span "Subscription Tier" at bounding box center [227, 102] width 41 height 8
click at [210, 122] on p "Try our Premium features!" at bounding box center [256, 119] width 131 height 6
click at [222, 212] on p "Need Private Instance of Bind? Request Enterprise plan" at bounding box center [257, 215] width 136 height 6
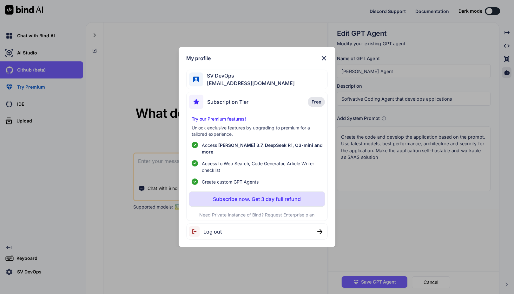
click at [324, 60] on img at bounding box center [324, 59] width 8 height 8
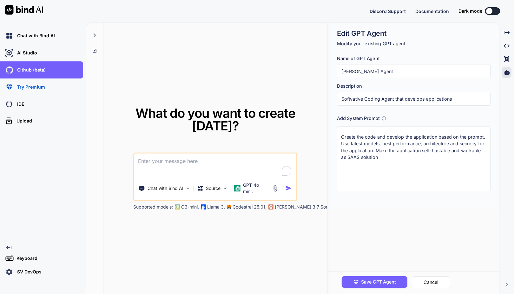
click at [202, 109] on div "What do you want to create today? Chat with Bind AI Source GPT-4o min.. Support…" at bounding box center [214, 159] width 223 height 272
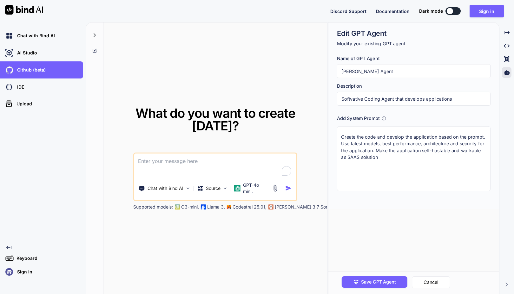
click at [46, 233] on div "Chat with Bind AI AI Studio My threads Github (beta) IDE Upload Created with Pi…" at bounding box center [41, 152] width 83 height 250
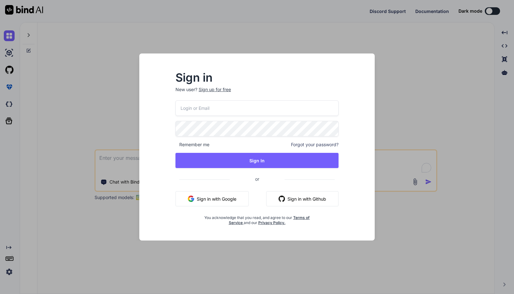
click at [210, 111] on input "email" at bounding box center [256, 108] width 163 height 16
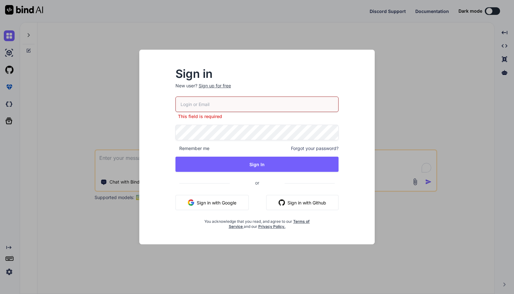
type textarea "x"
paste input "[EMAIL_ADDRESS][DOMAIN_NAME]"
type input "[EMAIL_ADDRESS][DOMAIN_NAME]"
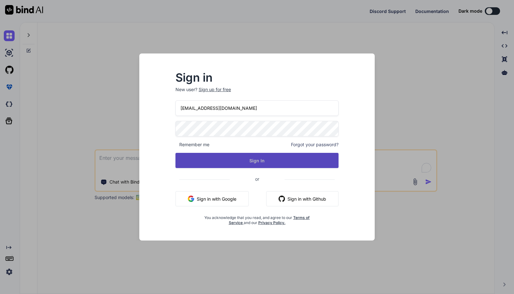
click at [247, 159] on button "Sign In" at bounding box center [256, 160] width 163 height 15
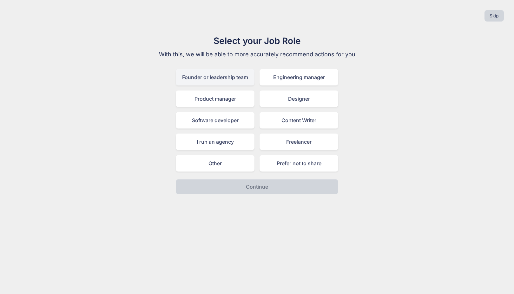
click at [231, 79] on div "Founder or leadership team" at bounding box center [215, 77] width 79 height 16
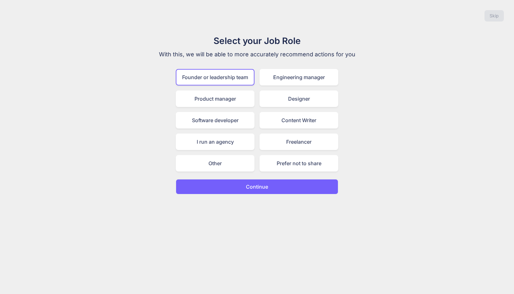
click at [266, 186] on p "Continue" at bounding box center [257, 187] width 22 height 8
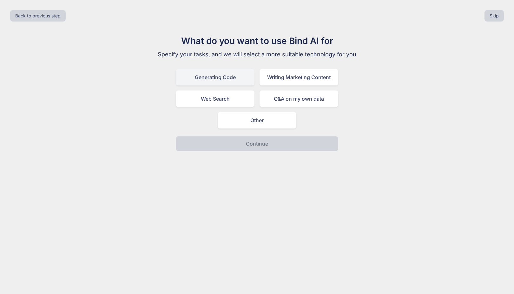
click at [229, 78] on div "Generating Code" at bounding box center [215, 77] width 79 height 16
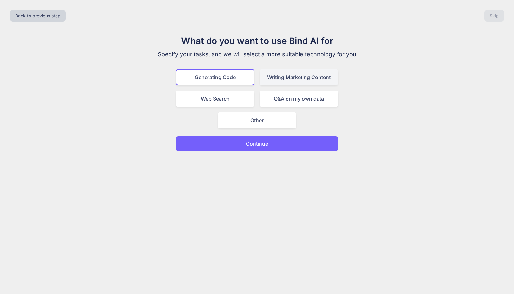
click at [279, 81] on div "Writing Marketing Content" at bounding box center [298, 77] width 79 height 16
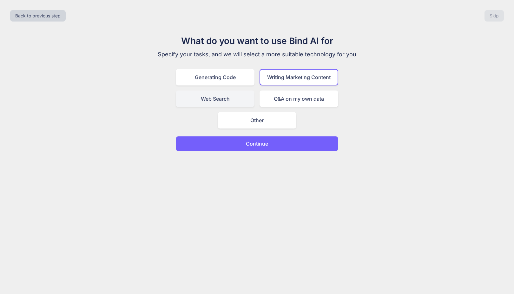
click at [229, 96] on div "Web Search" at bounding box center [215, 99] width 79 height 16
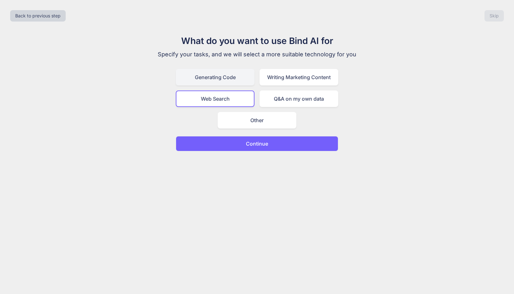
click at [230, 77] on div "Generating Code" at bounding box center [215, 77] width 79 height 16
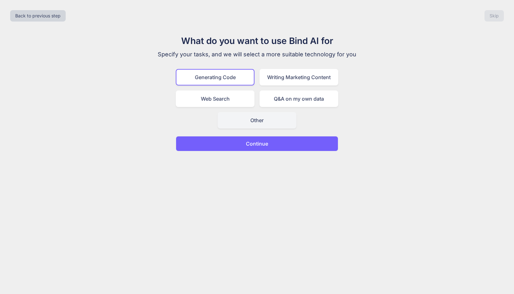
click at [263, 120] on div "Other" at bounding box center [256, 120] width 79 height 16
click at [259, 142] on p "Continue" at bounding box center [257, 144] width 22 height 8
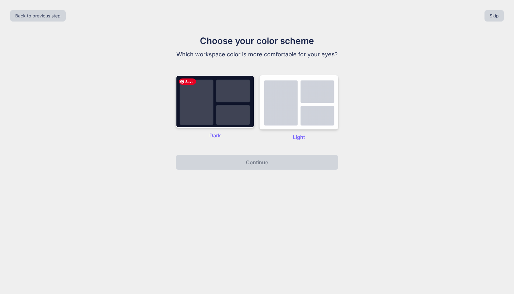
click at [227, 95] on img at bounding box center [215, 101] width 79 height 53
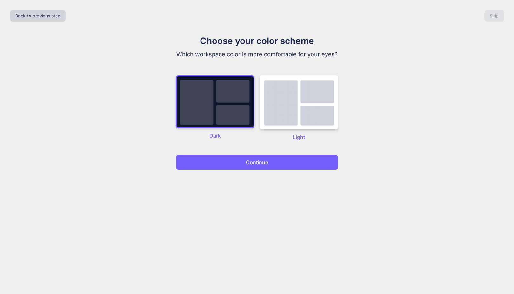
click at [252, 158] on button "Continue" at bounding box center [257, 162] width 162 height 15
click at [255, 161] on p "Continue" at bounding box center [257, 163] width 22 height 8
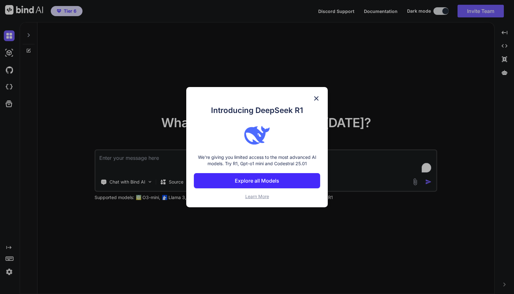
click at [264, 179] on p "Explore all Models" at bounding box center [257, 181] width 44 height 8
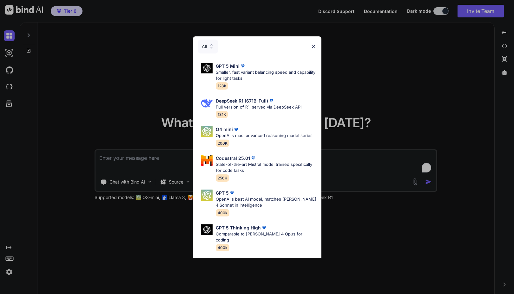
click at [313, 45] on img at bounding box center [313, 46] width 5 height 5
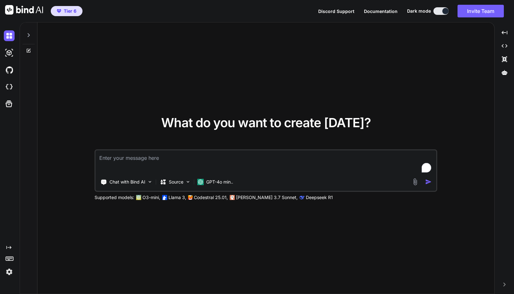
click at [8, 272] on img at bounding box center [9, 272] width 11 height 11
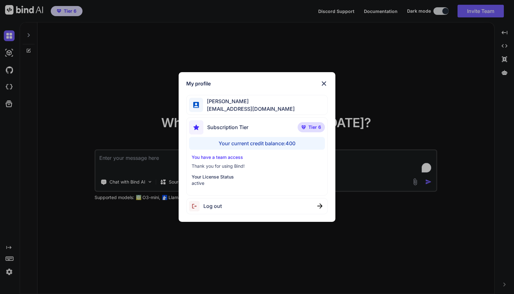
click at [324, 83] on img at bounding box center [324, 84] width 8 height 8
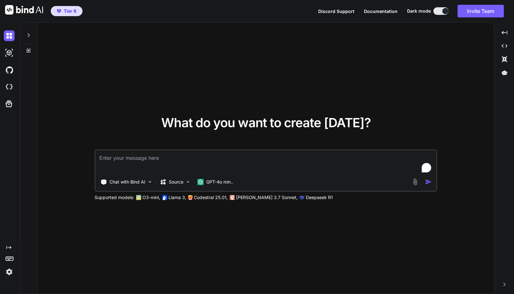
click at [7, 246] on icon "Created with Pixso." at bounding box center [8, 247] width 5 height 5
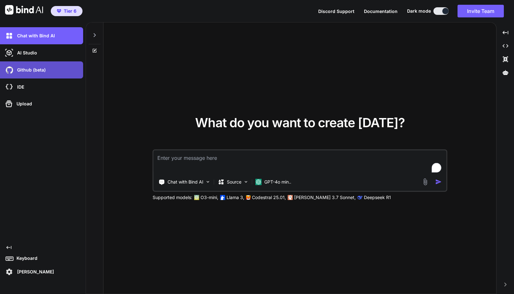
click at [41, 77] on div "Github (beta)" at bounding box center [41, 69] width 83 height 17
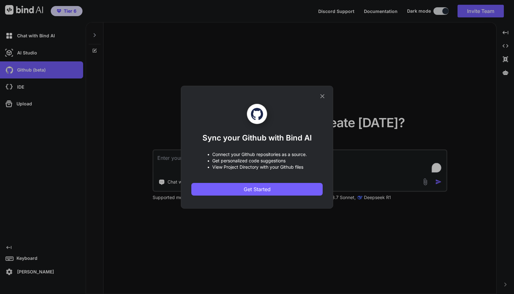
click at [36, 55] on div "Sync your Github with Bind AI • Connect your Github repositories as a source. •…" at bounding box center [257, 147] width 514 height 294
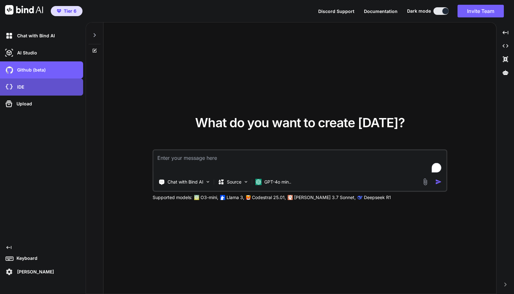
click at [27, 89] on div "IDE" at bounding box center [43, 87] width 79 height 11
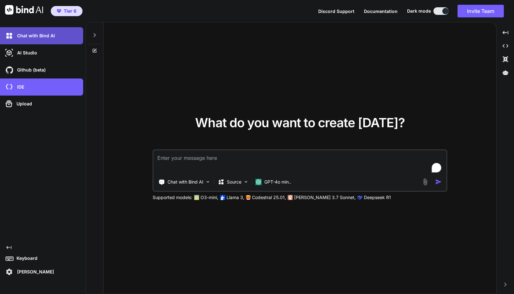
click at [38, 36] on p "Chat with Bind AI" at bounding box center [35, 36] width 40 height 6
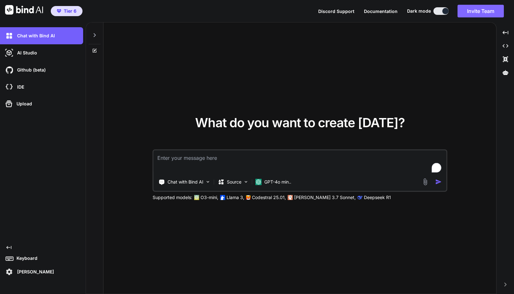
click at [478, 11] on button "Invite Team" at bounding box center [480, 11] width 46 height 13
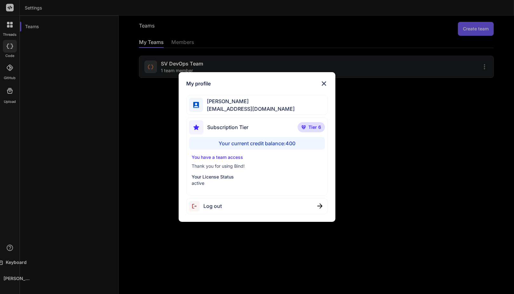
click at [415, 140] on div "My profile [PERSON_NAME] [PERSON_NAME][EMAIL_ADDRESS][DOMAIN_NAME] Subscription…" at bounding box center [257, 147] width 514 height 294
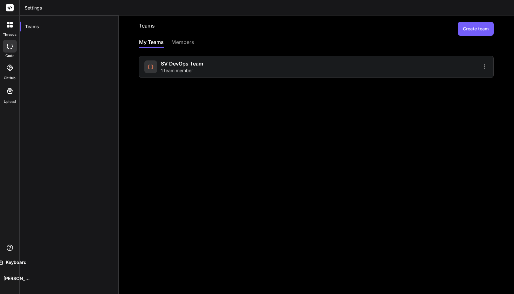
click at [483, 65] on icon at bounding box center [483, 66] width 1 height 5
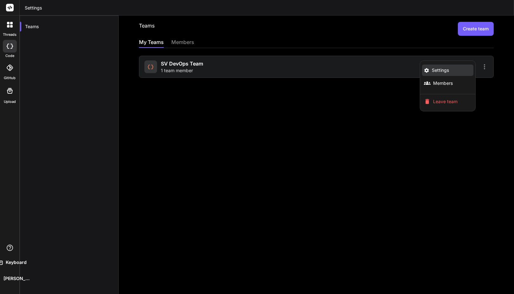
click at [457, 71] on li "Settings" at bounding box center [447, 70] width 51 height 11
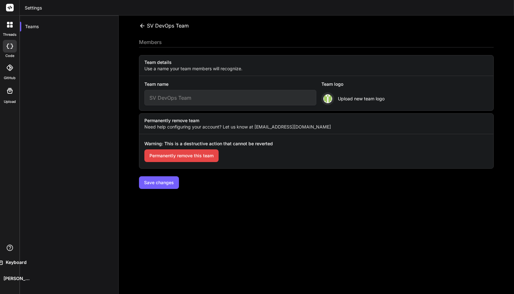
click at [324, 98] on img at bounding box center [327, 98] width 9 height 9
click at [324, 99] on img at bounding box center [327, 98] width 9 height 9
click at [354, 94] on div "Upload new team logo" at bounding box center [352, 99] width 63 height 13
click at [354, 98] on span "Upload new team logo" at bounding box center [361, 99] width 47 height 6
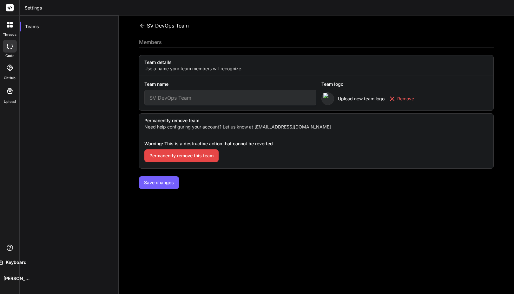
click at [165, 183] on button "Save changes" at bounding box center [159, 183] width 40 height 13
click at [140, 28] on icon at bounding box center [142, 26] width 7 height 7
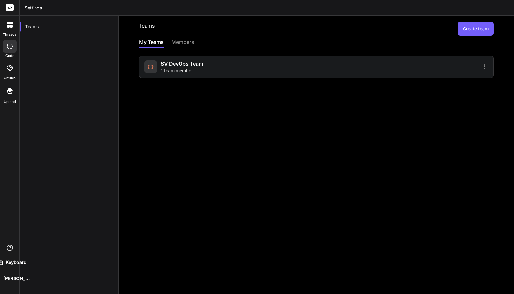
click at [185, 40] on div "members" at bounding box center [182, 42] width 23 height 9
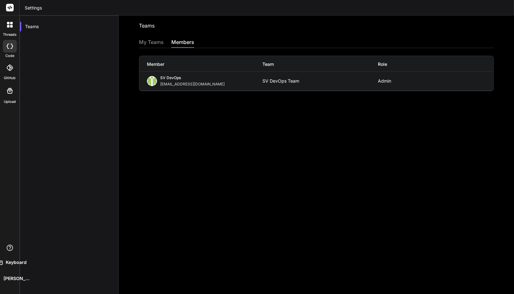
click at [155, 42] on div "My Teams" at bounding box center [151, 42] width 25 height 9
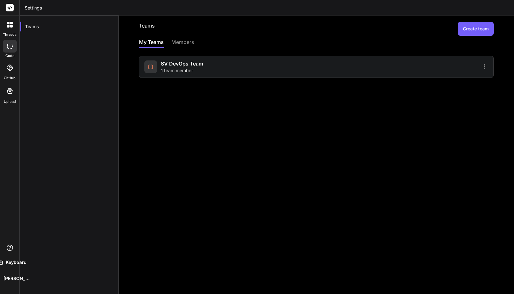
click at [180, 41] on div "members" at bounding box center [182, 42] width 23 height 9
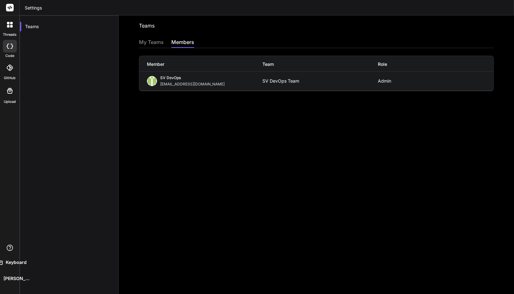
click at [155, 42] on div "My Teams" at bounding box center [151, 42] width 25 height 9
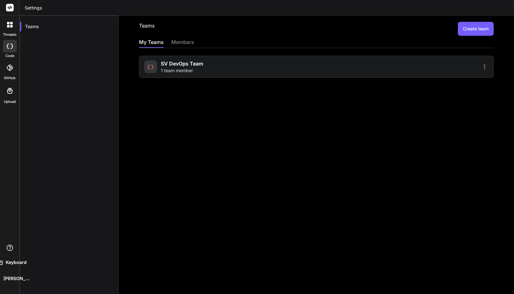
click at [480, 66] on icon at bounding box center [484, 67] width 8 height 8
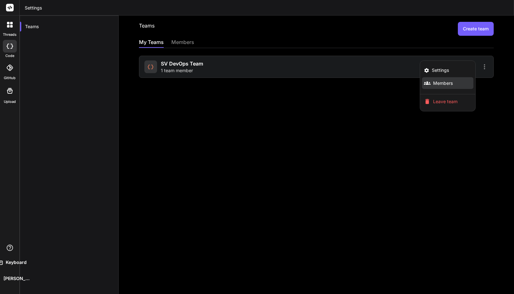
click at [440, 82] on span "Members" at bounding box center [443, 83] width 20 height 6
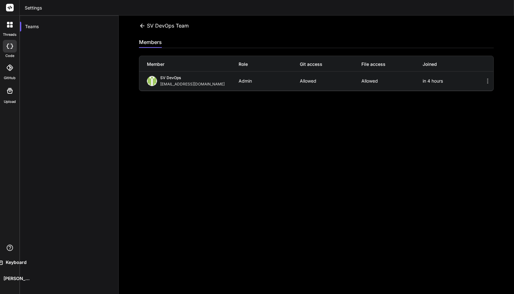
click at [483, 80] on icon at bounding box center [487, 81] width 8 height 8
click at [141, 27] on icon at bounding box center [142, 26] width 7 height 7
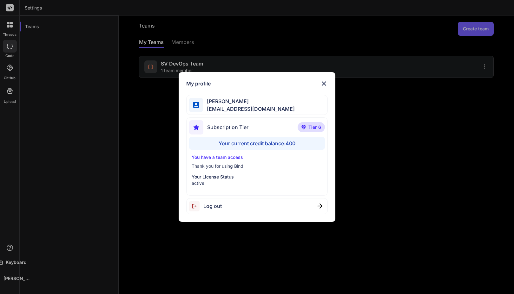
click at [44, 214] on div "My profile [PERSON_NAME] [PERSON_NAME][EMAIL_ADDRESS][DOMAIN_NAME] Subscription…" at bounding box center [257, 147] width 514 height 294
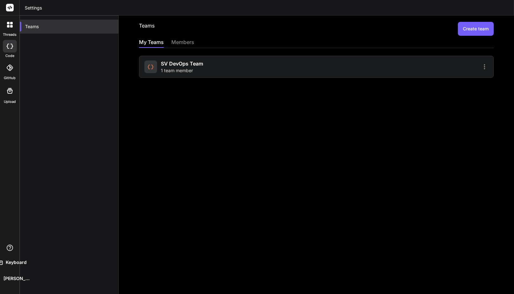
click at [31, 25] on div "Teams" at bounding box center [69, 27] width 98 height 14
click at [29, 7] on header "Settings" at bounding box center [267, 8] width 494 height 16
click at [14, 9] on div at bounding box center [9, 8] width 19 height 16
click at [10, 6] on icon at bounding box center [10, 8] width 5 height 4
click at [10, 27] on icon at bounding box center [11, 26] width 3 height 3
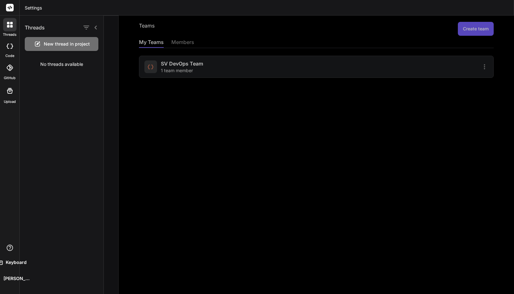
click at [7, 47] on icon at bounding box center [8, 46] width 3 height 5
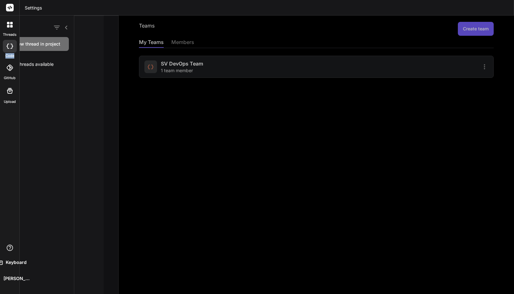
click at [7, 47] on icon at bounding box center [8, 46] width 3 height 5
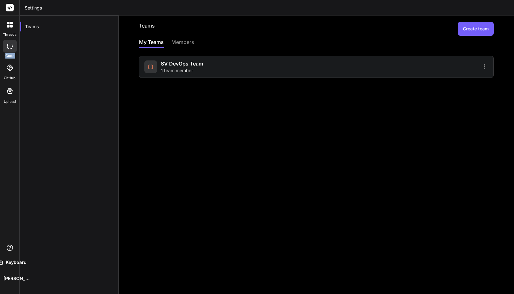
click at [7, 47] on icon at bounding box center [8, 46] width 3 height 5
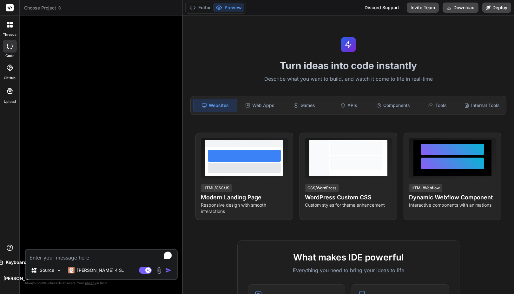
type textarea "x"
click at [11, 261] on p "Keyboard" at bounding box center [14, 263] width 23 height 6
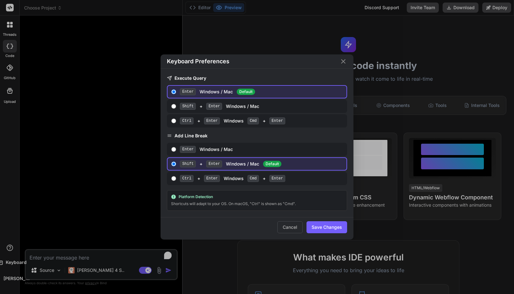
click at [175, 108] on input "Shift + Enter Windows / Mac" at bounding box center [173, 106] width 5 height 5
radio input "true"
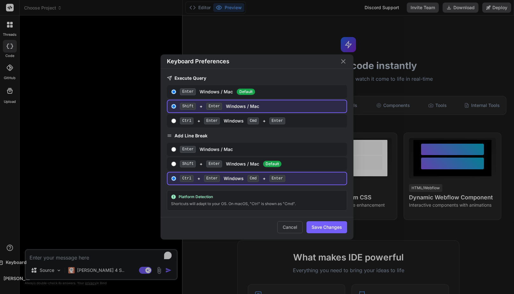
click at [174, 149] on input "Enter Windows / Mac" at bounding box center [173, 149] width 5 height 5
radio input "true"
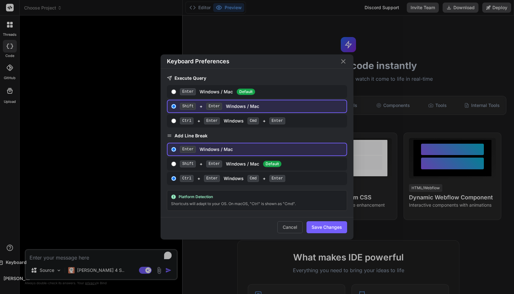
click at [323, 229] on button "Save Changes" at bounding box center [326, 228] width 41 height 12
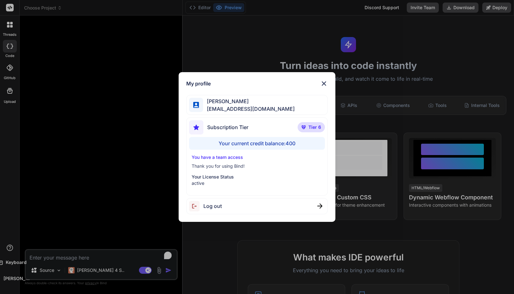
click at [6, 279] on div "My profile Faisal M faisal@softvative.com Subscription Tier Tier 6 Your current…" at bounding box center [257, 147] width 514 height 294
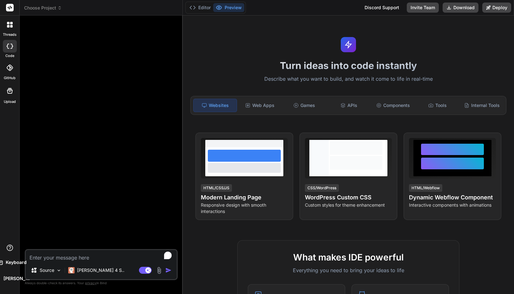
click at [10, 262] on p "Keyboard" at bounding box center [14, 263] width 23 height 6
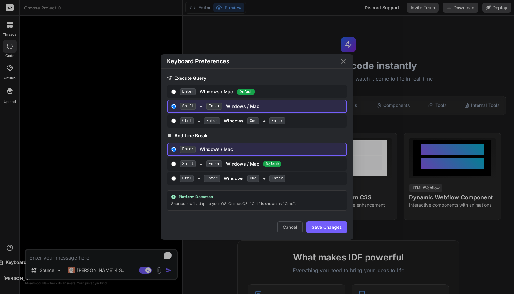
click at [10, 257] on div "Keyboard Preferences Execute Query Enter Windows / Mac Default Shift + Enter Wi…" at bounding box center [257, 147] width 514 height 294
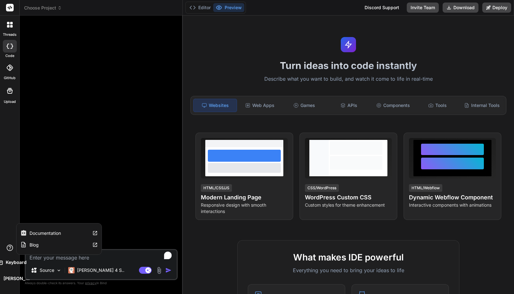
click at [12, 243] on div "threads code GitHub Upload Documentation Blog Keyboard Faisal M" at bounding box center [10, 147] width 20 height 294
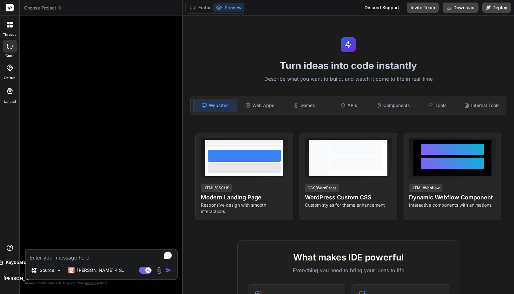
click at [13, 99] on label "Upload" at bounding box center [10, 101] width 12 height 5
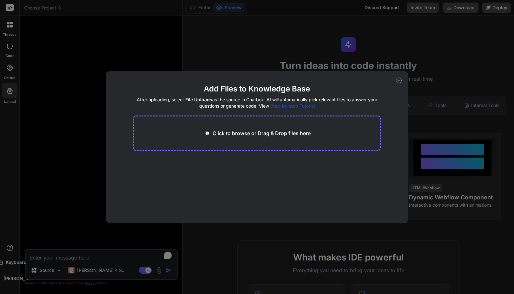
click at [10, 75] on div "Add Files to Knowledge Base After uploading, select File Uploads as the source …" at bounding box center [257, 147] width 514 height 294
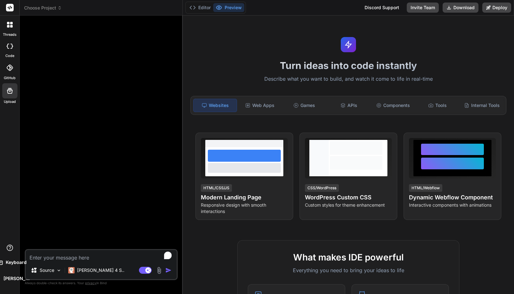
click at [13, 70] on div at bounding box center [10, 68] width 14 height 14
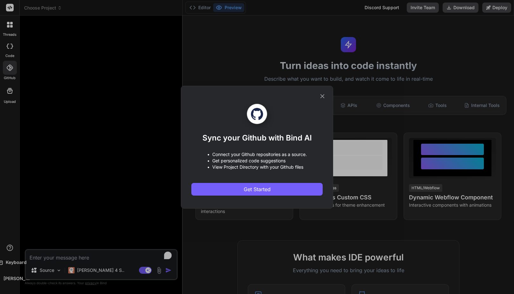
click at [13, 70] on div "Sync your Github with Bind AI • Connect your Github repositories as a source. •…" at bounding box center [257, 147] width 514 height 294
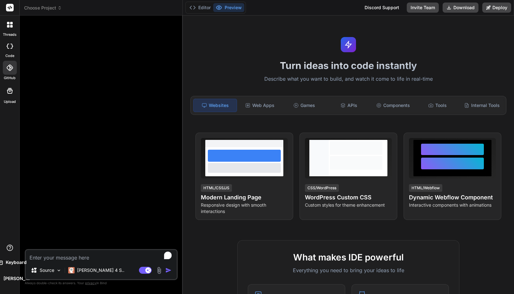
click at [11, 44] on icon at bounding box center [11, 46] width 3 height 5
type textarea "x"
click at [7, 25] on icon at bounding box center [10, 25] width 6 height 6
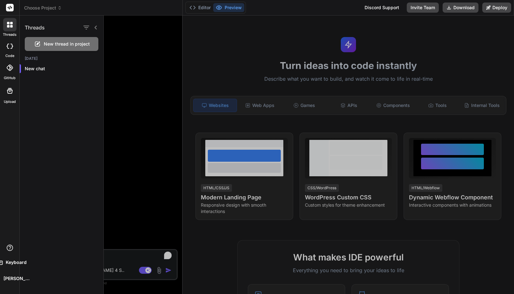
click at [55, 7] on span "Choose Project" at bounding box center [43, 8] width 38 height 6
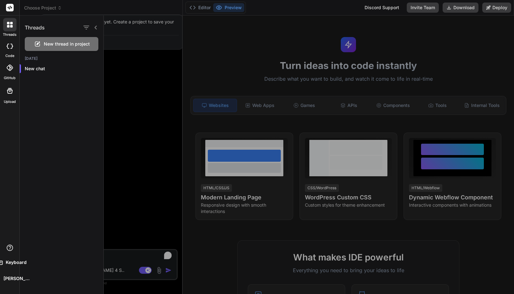
click at [131, 76] on div at bounding box center [309, 155] width 410 height 279
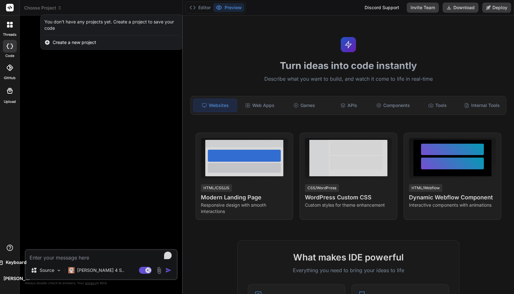
click at [144, 76] on div at bounding box center [257, 147] width 514 height 294
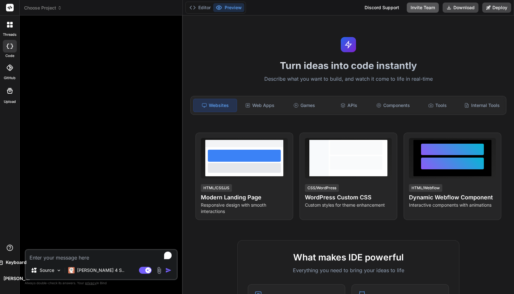
click at [414, 10] on button "Invite Team" at bounding box center [422, 8] width 32 height 10
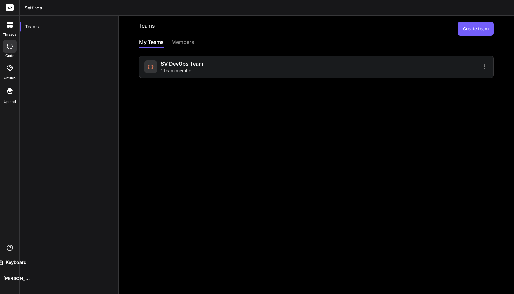
click at [471, 24] on button "Create team" at bounding box center [475, 29] width 36 height 14
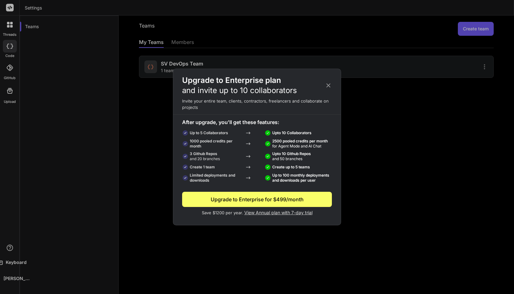
click at [331, 87] on icon at bounding box center [328, 85] width 7 height 7
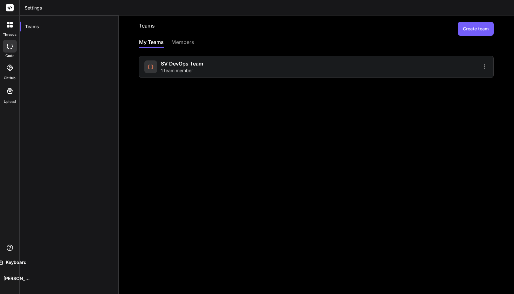
click at [483, 67] on icon at bounding box center [483, 66] width 1 height 5
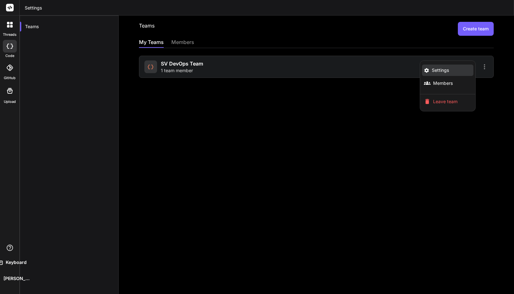
click at [436, 70] on span "Settings" at bounding box center [439, 70] width 17 height 6
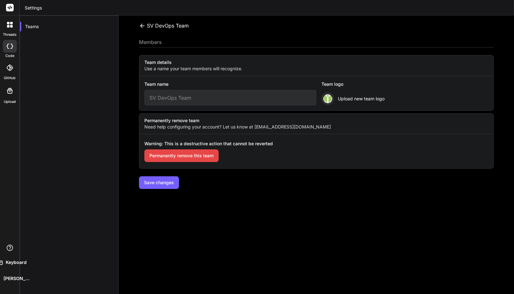
click at [142, 26] on icon at bounding box center [142, 26] width 7 height 7
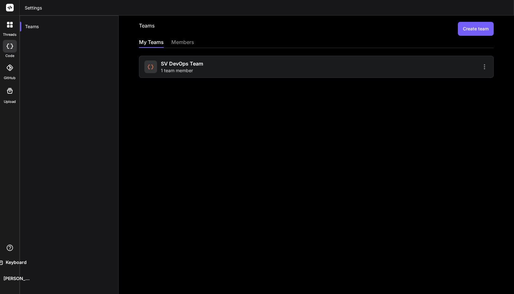
click at [482, 68] on icon at bounding box center [484, 67] width 8 height 8
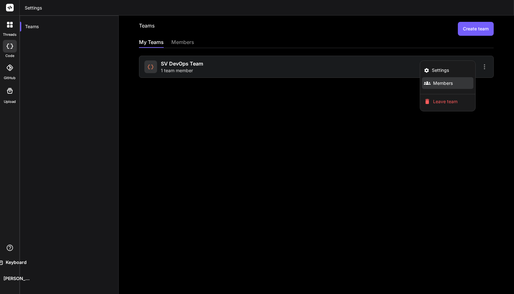
click at [434, 80] on li "Members" at bounding box center [447, 83] width 51 height 12
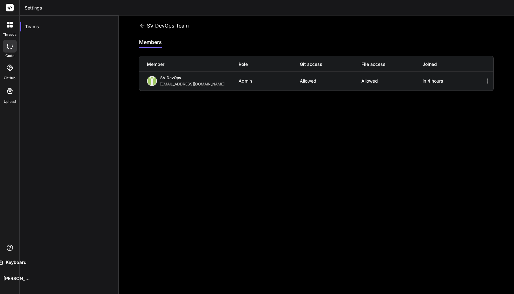
click at [161, 68] on div "Member Role Git access File access Joined" at bounding box center [316, 64] width 354 height 16
click at [483, 82] on icon at bounding box center [487, 81] width 8 height 8
click at [10, 27] on icon at bounding box center [11, 26] width 3 height 3
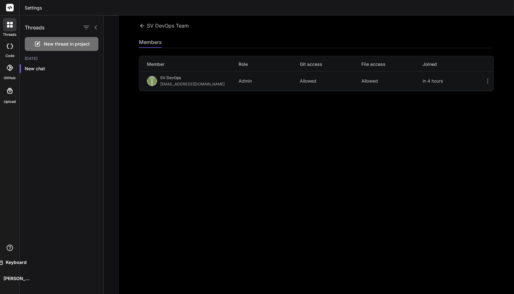
click at [151, 47] on div at bounding box center [309, 155] width 410 height 279
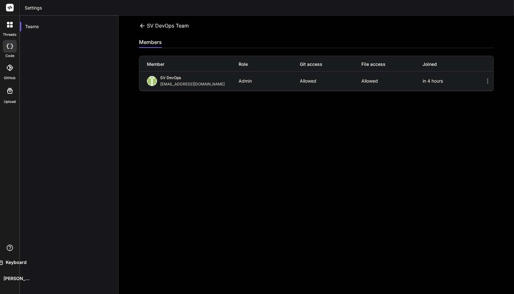
click at [139, 26] on icon at bounding box center [142, 26] width 7 height 7
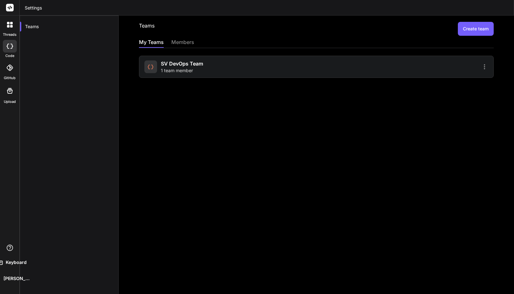
click at [479, 29] on button "Create team" at bounding box center [475, 29] width 36 height 14
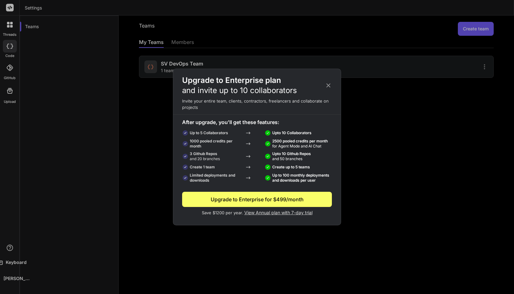
click at [326, 85] on icon at bounding box center [328, 85] width 7 height 7
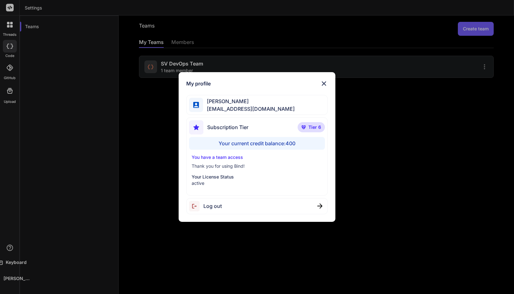
click at [214, 207] on span "Log out" at bounding box center [212, 207] width 18 height 8
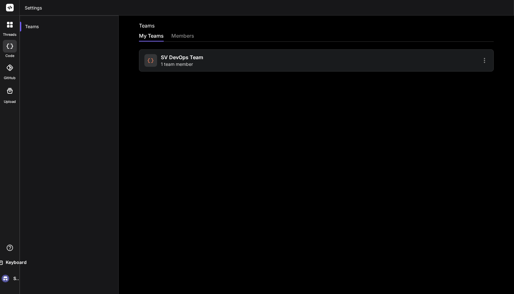
click at [11, 24] on icon at bounding box center [11, 23] width 3 height 3
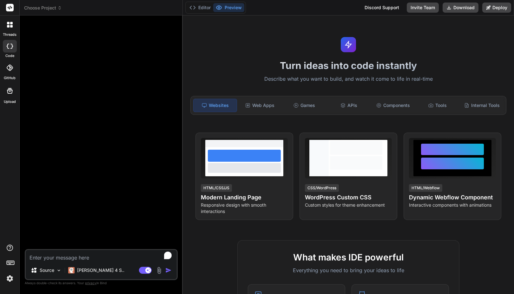
type textarea "x"
click at [10, 277] on img at bounding box center [9, 279] width 11 height 11
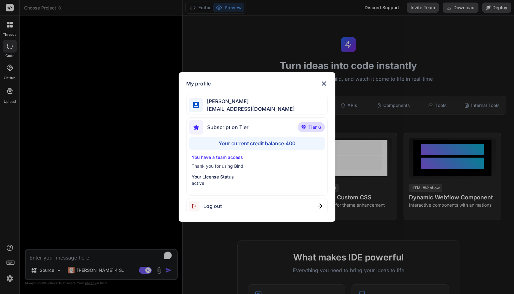
click at [10, 277] on div "My profile [PERSON_NAME] [PERSON_NAME][EMAIL_ADDRESS][DOMAIN_NAME] Subscription…" at bounding box center [257, 147] width 514 height 294
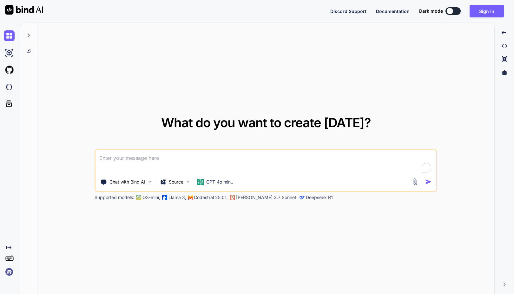
click at [452, 11] on div at bounding box center [449, 11] width 6 height 6
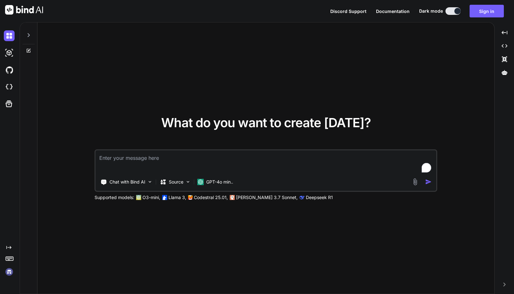
click at [10, 272] on img at bounding box center [9, 272] width 11 height 11
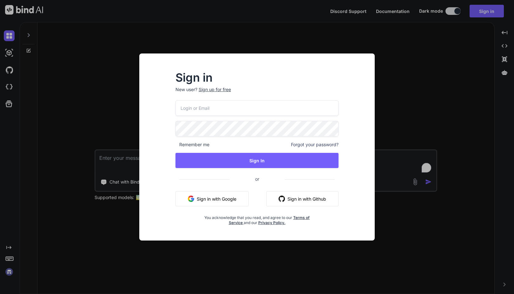
click at [10, 251] on div "Sign in New user? Sign up for free Remember me Forgot your password? Sign In or…" at bounding box center [257, 147] width 514 height 294
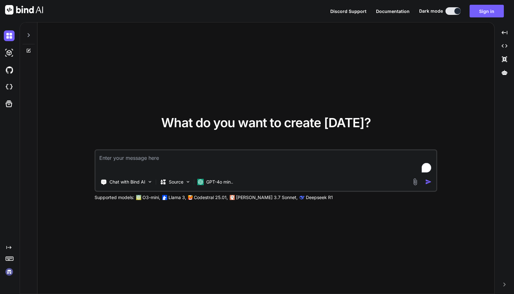
click at [9, 249] on icon "Created with Pixso." at bounding box center [8, 247] width 5 height 5
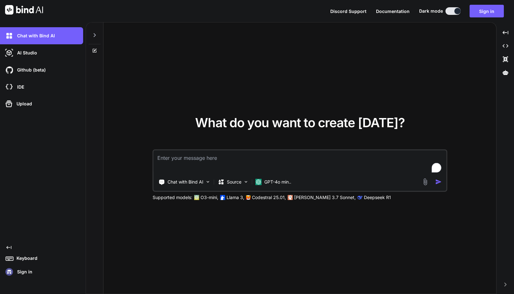
click at [154, 222] on div "What do you want to create [DATE]? Chat with Bind AI Source GPT-4o min.. Suppor…" at bounding box center [299, 159] width 392 height 272
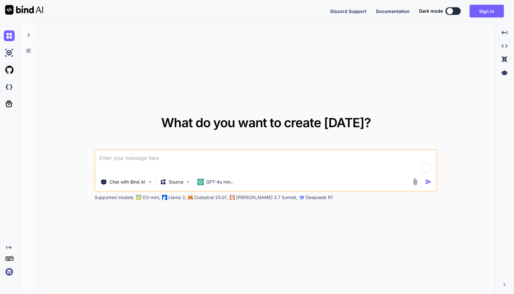
click at [449, 12] on div at bounding box center [449, 11] width 6 height 6
type textarea "x"
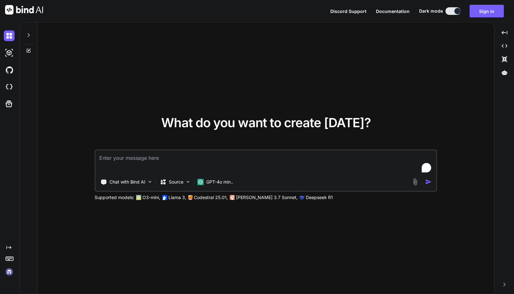
click at [10, 270] on img at bounding box center [9, 272] width 11 height 11
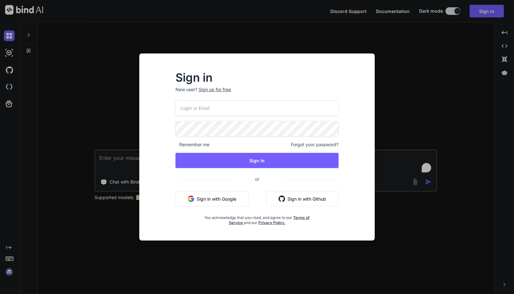
click at [209, 107] on input "email" at bounding box center [256, 108] width 163 height 16
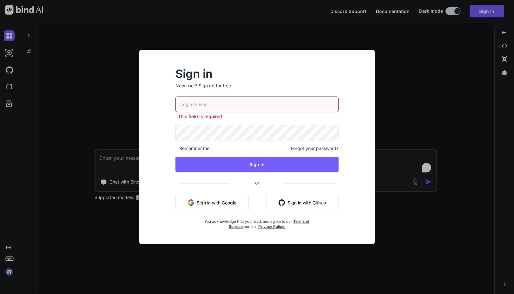
paste input "faisal@softvative.com"
type input "faisal@softvative.com"
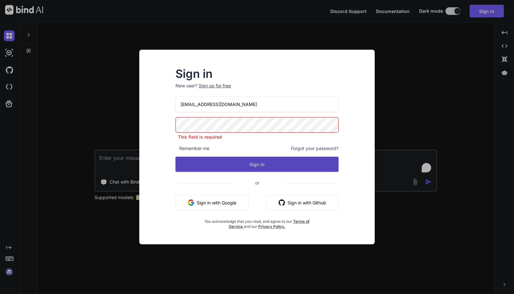
click at [251, 163] on button "Sign In" at bounding box center [256, 164] width 163 height 15
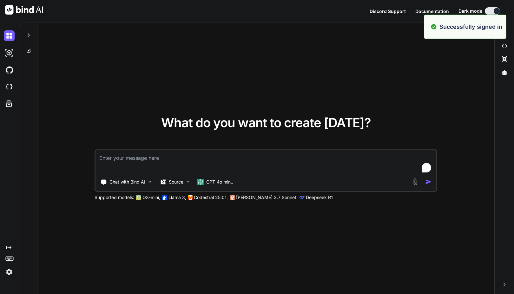
click at [437, 67] on div "What do you want to create today? Chat with Bind AI Source GPT-4o min.. Support…" at bounding box center [265, 159] width 456 height 272
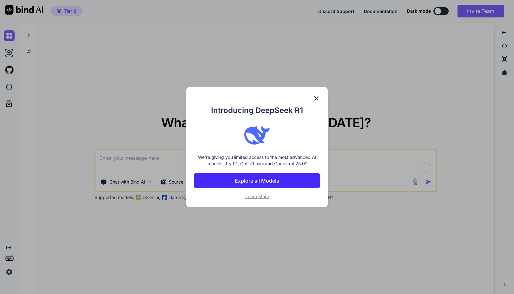
click at [259, 180] on p "Explore all Models" at bounding box center [257, 181] width 44 height 8
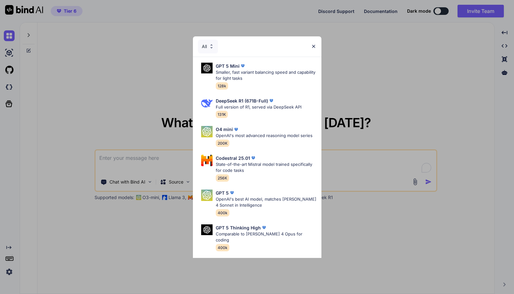
click at [313, 43] on div "All" at bounding box center [257, 46] width 128 height 20
click at [313, 46] on img at bounding box center [313, 46] width 5 height 5
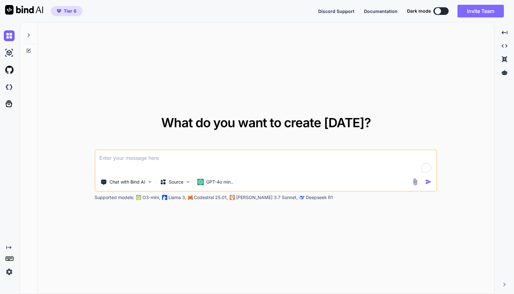
click at [469, 10] on button "Invite Team" at bounding box center [480, 11] width 46 height 13
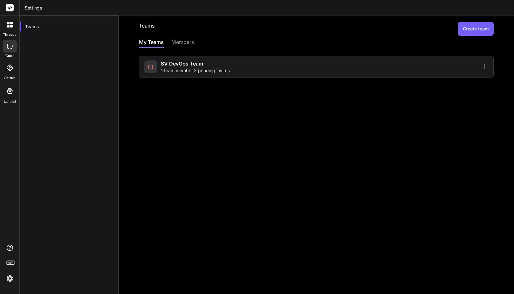
click at [178, 43] on div "members" at bounding box center [182, 42] width 23 height 9
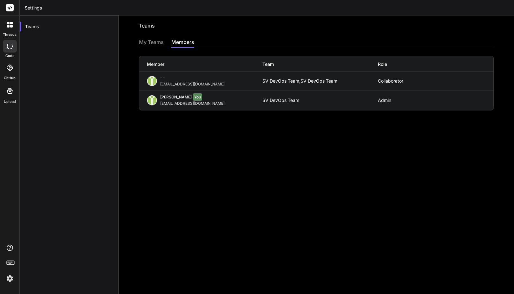
click at [186, 83] on div "usman@softvative.com" at bounding box center [193, 84] width 67 height 5
click at [160, 80] on div "- -" at bounding box center [193, 78] width 67 height 6
click at [164, 75] on span "- -" at bounding box center [162, 77] width 5 height 5
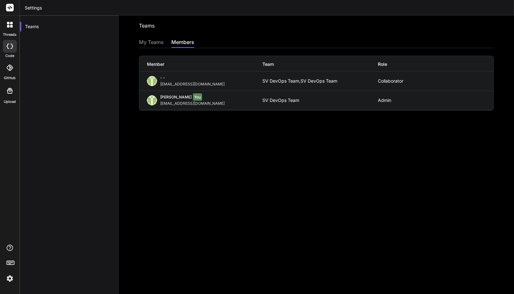
click at [159, 42] on div "My Teams" at bounding box center [151, 42] width 25 height 9
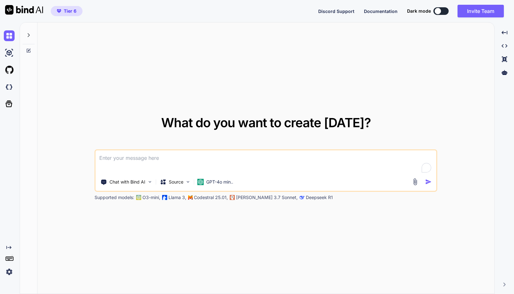
click at [10, 270] on img at bounding box center [9, 272] width 11 height 11
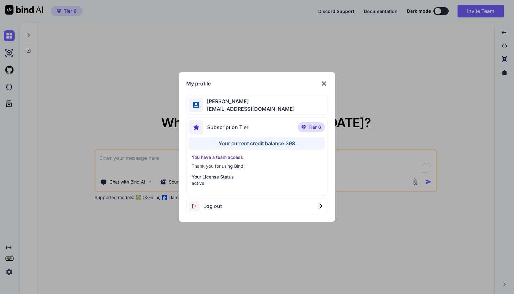
click at [326, 84] on img at bounding box center [324, 84] width 8 height 8
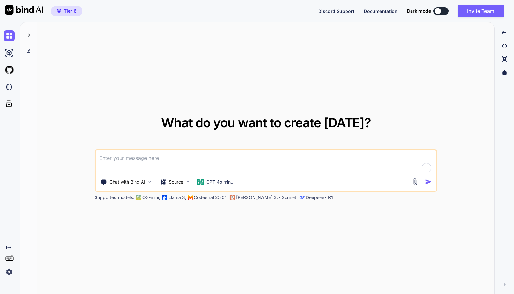
click at [437, 12] on div at bounding box center [437, 11] width 6 height 6
click at [437, 12] on button at bounding box center [440, 11] width 15 height 8
click at [437, 12] on div at bounding box center [437, 11] width 6 height 6
click at [440, 11] on button at bounding box center [440, 11] width 15 height 8
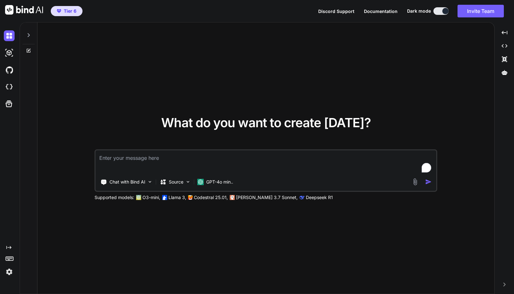
click at [10, 248] on icon at bounding box center [8, 247] width 5 height 3
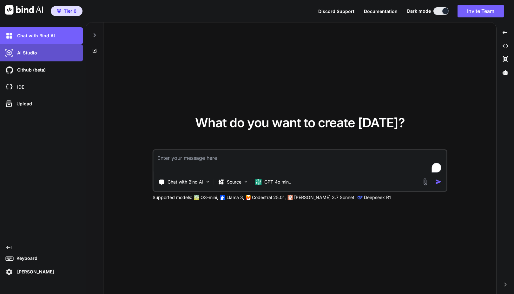
click at [18, 53] on p "AI Studio" at bounding box center [26, 53] width 23 height 6
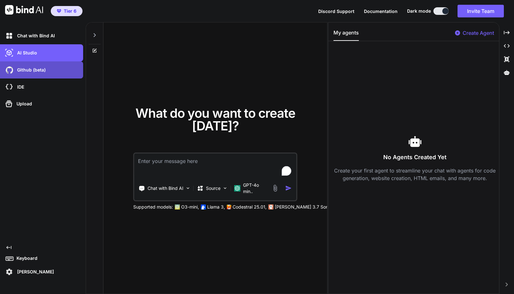
click at [41, 72] on p "Github (beta)" at bounding box center [30, 70] width 31 height 6
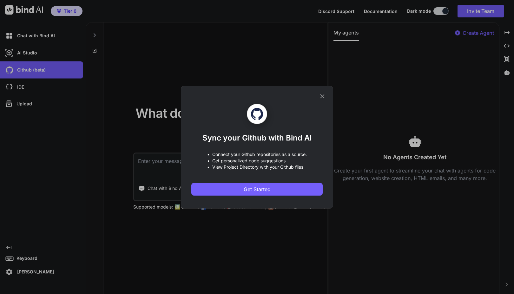
click at [32, 75] on div "Sync your Github with Bind AI • Connect your Github repositories as a source. •…" at bounding box center [257, 147] width 514 height 294
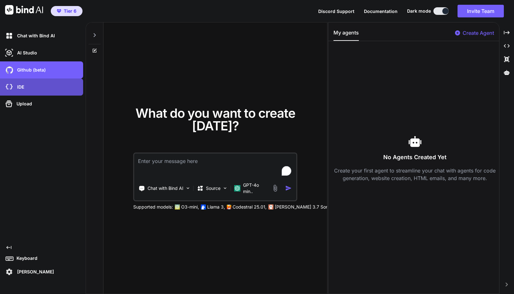
click at [24, 83] on div "IDE" at bounding box center [43, 87] width 79 height 11
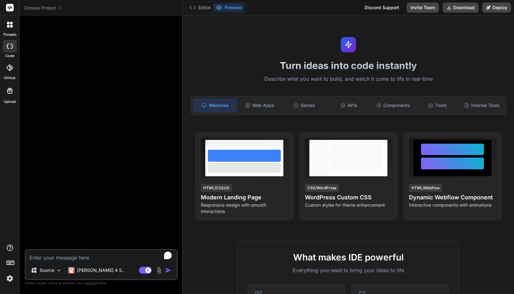
type textarea "x"
click at [48, 6] on span "Choose Project" at bounding box center [43, 8] width 38 height 6
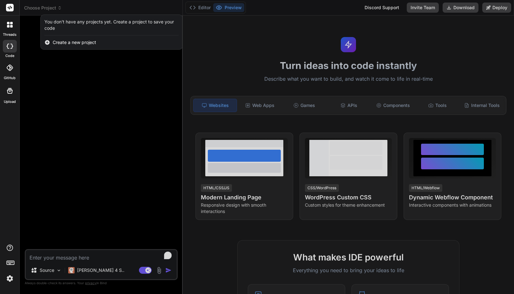
click at [63, 43] on span "Create a new project" at bounding box center [74, 42] width 43 height 6
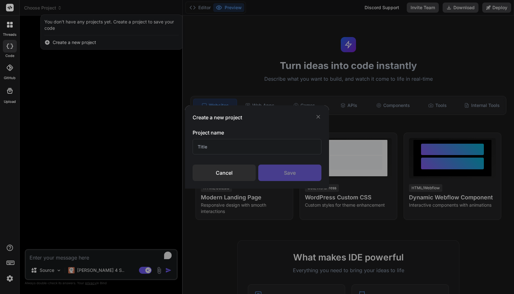
click at [209, 147] on input "text" at bounding box center [256, 147] width 129 height 16
click at [213, 147] on input "SV GRCTracker" at bounding box center [256, 147] width 129 height 16
type input "SV GRC Tracker"
click at [284, 178] on div "Save" at bounding box center [289, 173] width 63 height 16
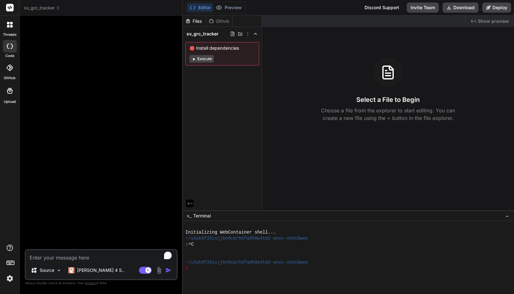
click at [49, 10] on span "sv_grc_tracker" at bounding box center [42, 8] width 36 height 6
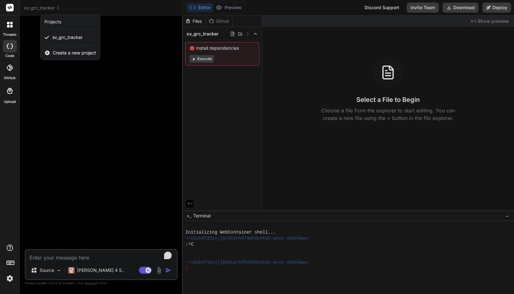
click at [27, 30] on div at bounding box center [257, 147] width 514 height 294
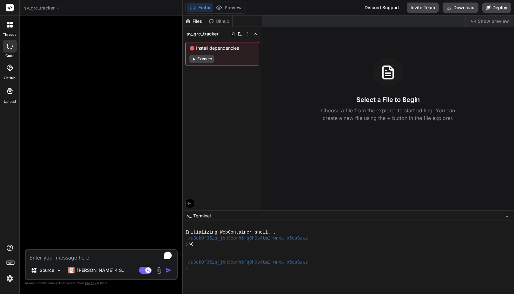
click at [218, 22] on div "Github" at bounding box center [219, 21] width 26 height 6
click at [92, 272] on p "[PERSON_NAME] 4 S.." at bounding box center [100, 271] width 47 height 6
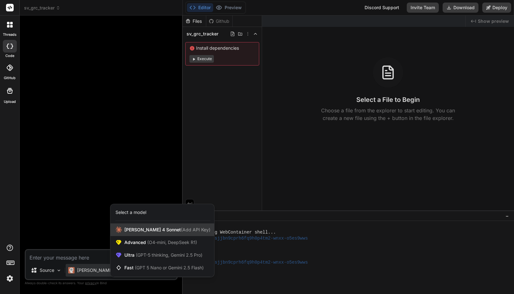
click at [150, 233] on span "[PERSON_NAME] 4 Sonnet (Add API Key)" at bounding box center [167, 230] width 86 height 6
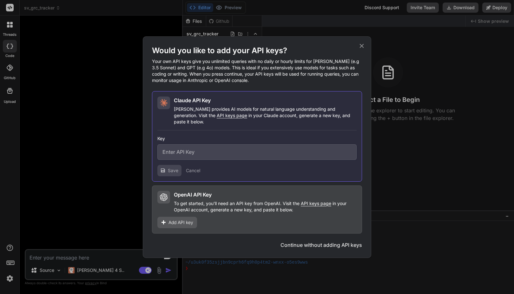
click at [115, 207] on div "Would you like to add your API keys? Your own API keys give you unlimited queri…" at bounding box center [257, 147] width 514 height 294
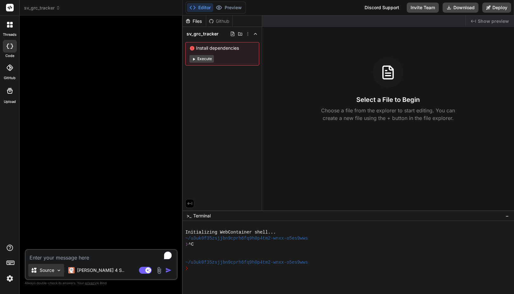
click at [60, 270] on img at bounding box center [58, 270] width 5 height 5
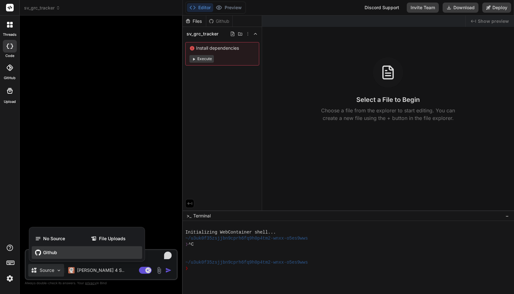
click at [55, 255] on span "Github" at bounding box center [50, 253] width 14 height 6
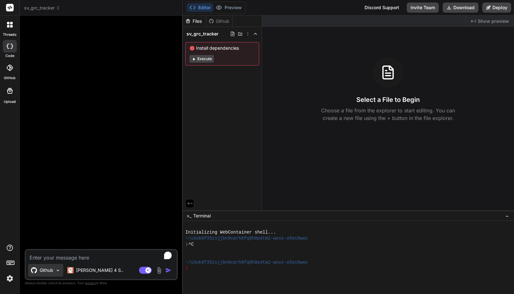
click at [58, 267] on div "Github" at bounding box center [45, 270] width 35 height 13
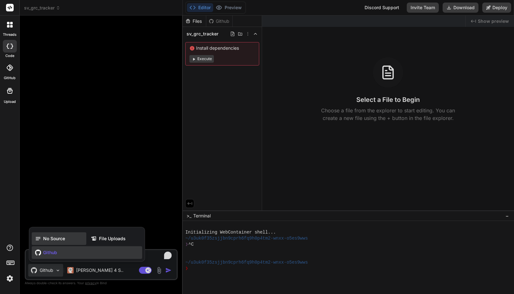
click at [55, 239] on span "No Source" at bounding box center [54, 239] width 22 height 6
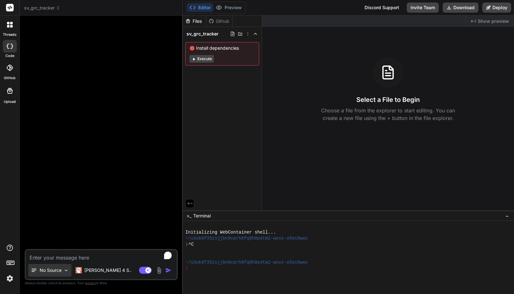
click at [70, 268] on div "No Source" at bounding box center [49, 270] width 43 height 13
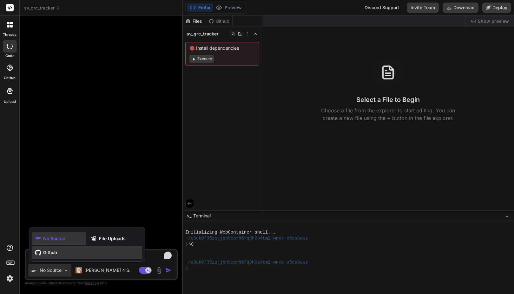
click at [52, 248] on div "Github" at bounding box center [87, 253] width 110 height 13
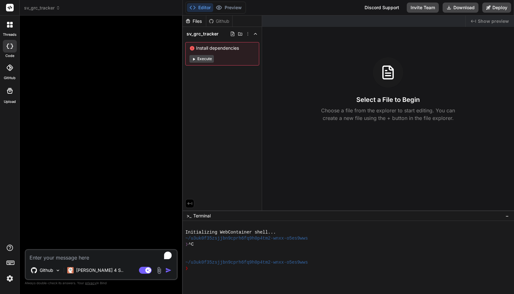
click at [218, 23] on div "Github" at bounding box center [219, 21] width 26 height 6
click at [58, 270] on img at bounding box center [57, 270] width 5 height 5
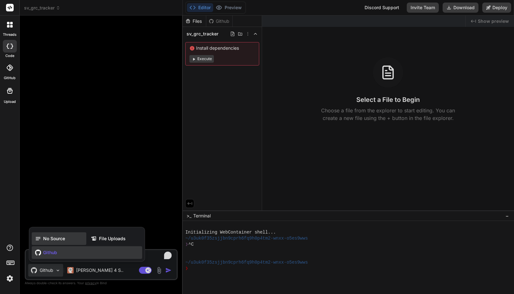
click at [55, 239] on span "No Source" at bounding box center [54, 239] width 22 height 6
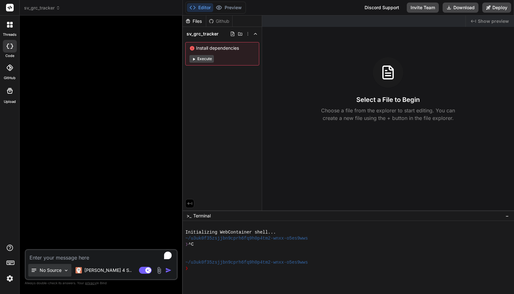
click at [65, 269] on img at bounding box center [65, 270] width 5 height 5
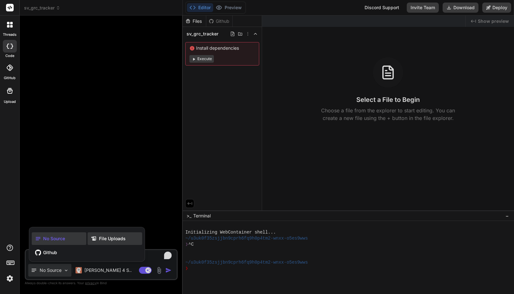
click at [104, 240] on span "File Uploads" at bounding box center [112, 239] width 27 height 6
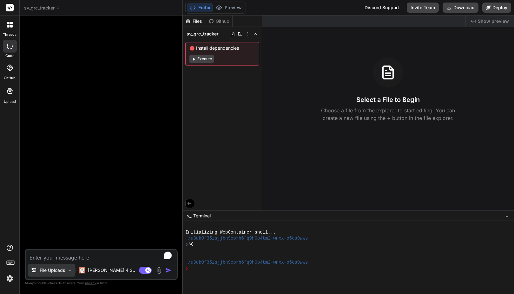
click at [70, 271] on img at bounding box center [69, 270] width 5 height 5
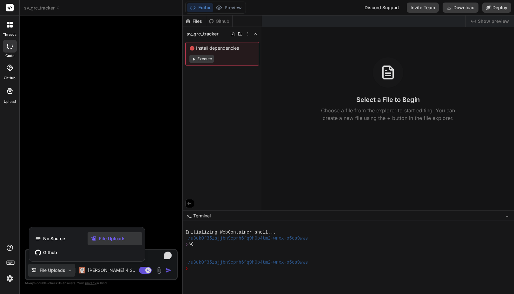
click at [99, 202] on div at bounding box center [257, 147] width 514 height 294
type textarea "x"
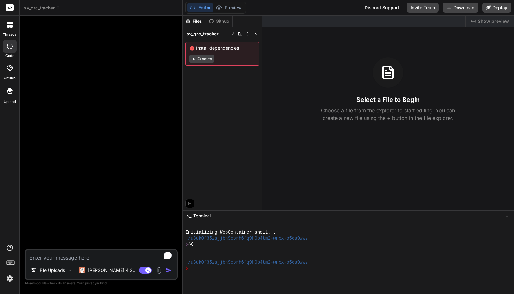
click at [10, 72] on div at bounding box center [10, 68] width 14 height 14
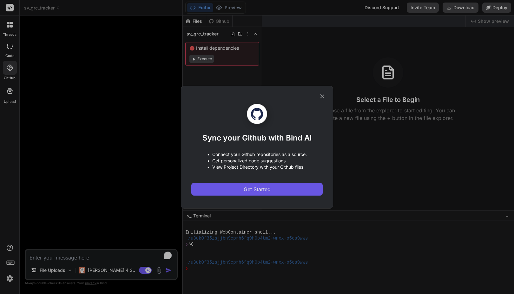
click at [251, 191] on span "Get Started" at bounding box center [256, 190] width 27 height 8
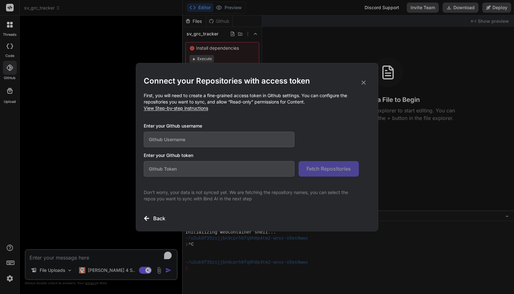
click at [262, 137] on input "text" at bounding box center [219, 140] width 151 height 16
type input "faisalmasood"
paste input "github_pat_11ADZU5VY0W8oBvg5jDOsg_ND9QfB7mimwj3AOHpY2Dj9qncvKqQySOPzfLNPVLLsJFE…"
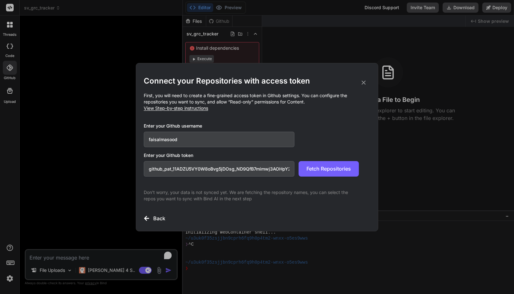
scroll to position [0, 109]
type input "github_pat_11ADZU5VY0W8oBvg5jDOsg_ND9QfB7mimwj3AOHpY2Dj9qncvKqQySOPzfLNPVLLsJFE…"
click at [320, 168] on span "Fetch Repositories" at bounding box center [328, 169] width 44 height 8
click at [364, 84] on icon at bounding box center [363, 83] width 4 height 4
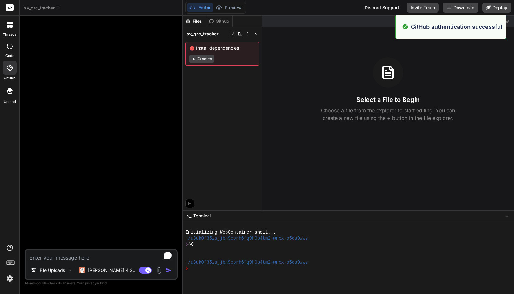
click at [10, 69] on icon at bounding box center [10, 68] width 6 height 6
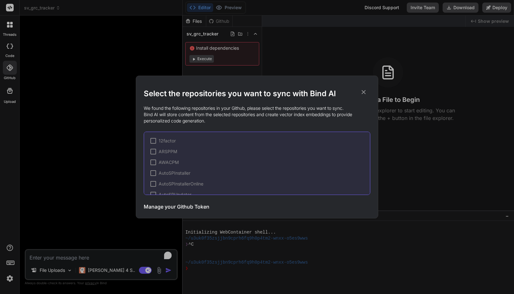
scroll to position [678, 0]
click at [153, 164] on div at bounding box center [153, 164] width 6 height 6
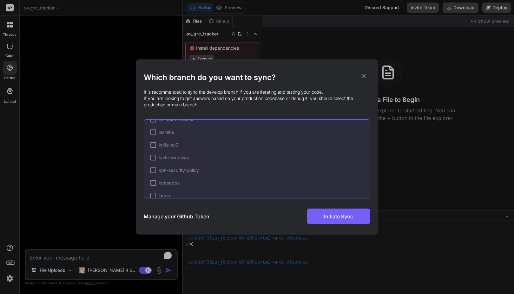
scroll to position [818, 0]
click at [152, 137] on div at bounding box center [153, 136] width 6 height 6
click at [153, 135] on span "✔" at bounding box center [153, 135] width 4 height 6
click at [153, 135] on div at bounding box center [153, 136] width 6 height 6
click at [162, 145] on div at bounding box center [162, 145] width 6 height 6
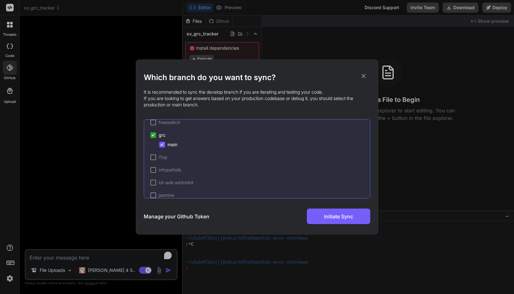
click at [162, 145] on span "✔" at bounding box center [162, 145] width 4 height 6
click at [153, 135] on div at bounding box center [153, 136] width 6 height 6
click at [154, 136] on span "✔" at bounding box center [153, 135] width 4 height 6
click at [154, 136] on div at bounding box center [153, 136] width 6 height 6
click at [162, 146] on div at bounding box center [162, 145] width 6 height 6
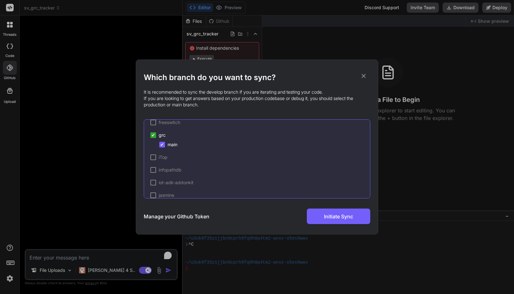
click at [162, 146] on span "✔" at bounding box center [162, 145] width 4 height 6
click at [162, 146] on div at bounding box center [162, 145] width 6 height 6
click at [339, 219] on span "Initiate Sync" at bounding box center [338, 217] width 29 height 8
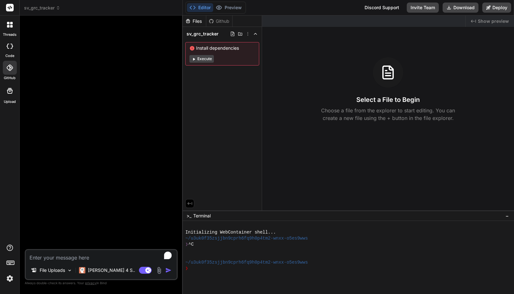
click at [210, 79] on div "Files Github sv_grc_tracker Install dependencies Execute" at bounding box center [222, 113] width 79 height 195
click at [81, 168] on div at bounding box center [102, 135] width 152 height 229
click at [59, 71] on div at bounding box center [102, 135] width 152 height 229
click at [105, 268] on p "[PERSON_NAME] 4 S.." at bounding box center [111, 271] width 47 height 6
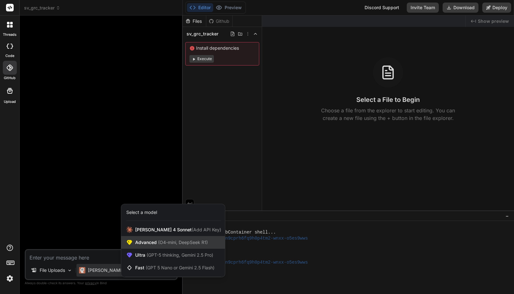
click at [153, 240] on span "Advanced (O4-mini, DeepSeek R1)" at bounding box center [171, 243] width 73 height 6
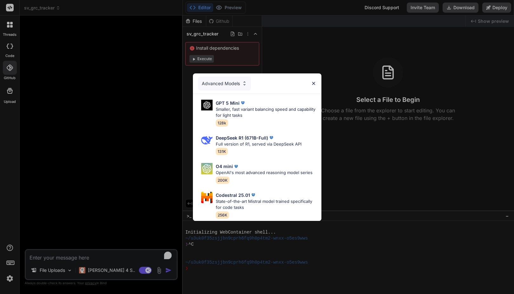
click at [166, 201] on div "Advanced Models GPT 5 Mini Smaller, fast variant balancing speed and capability…" at bounding box center [257, 147] width 514 height 294
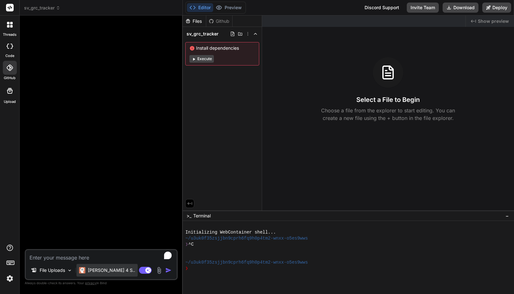
click at [99, 273] on p "[PERSON_NAME] 4 S.." at bounding box center [111, 271] width 47 height 6
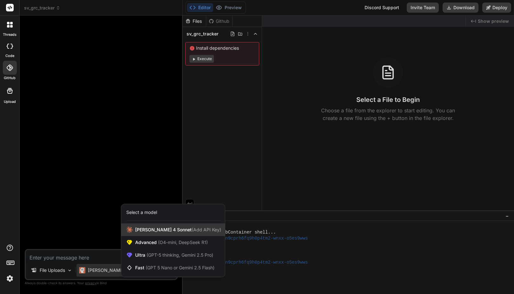
click at [164, 232] on span "[PERSON_NAME] 4 Sonnet (Add API Key)" at bounding box center [178, 230] width 86 height 6
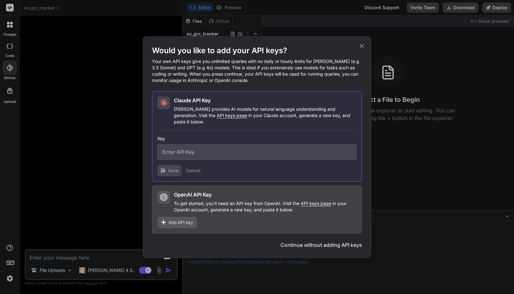
click at [362, 48] on icon at bounding box center [361, 46] width 4 height 4
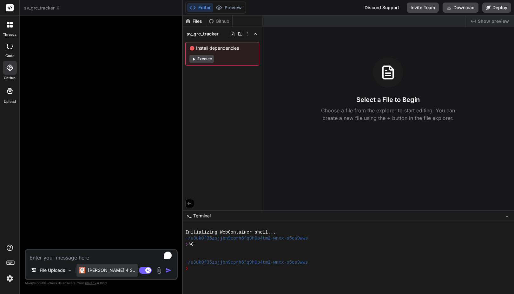
click at [101, 269] on p "[PERSON_NAME] 4 S.." at bounding box center [111, 271] width 47 height 6
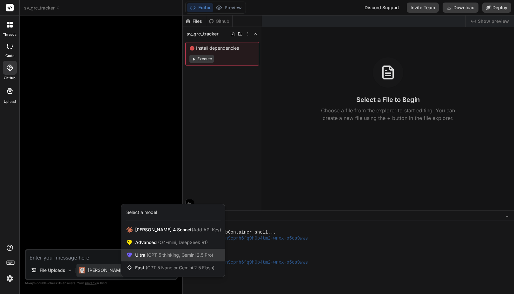
click at [160, 256] on span "(GPT-5 thinking, Gemini 2.5 Pro)" at bounding box center [179, 255] width 68 height 5
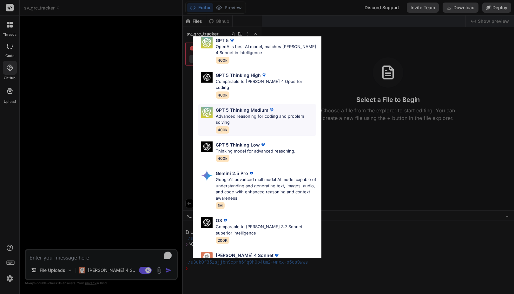
scroll to position [70, 0]
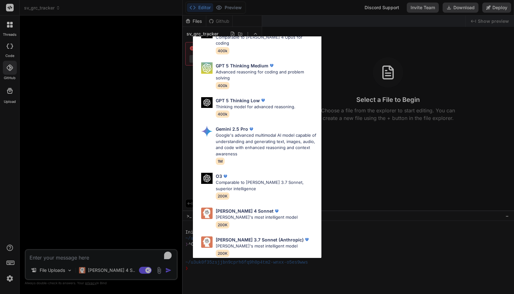
click at [96, 268] on div "Ultra Models GPT 5 OpenAI's best AI model, matches [PERSON_NAME] 4 Sonnet in In…" at bounding box center [257, 147] width 514 height 294
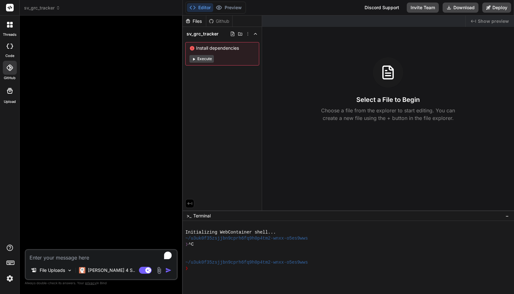
click at [96, 268] on p "[PERSON_NAME] 4 S.." at bounding box center [111, 271] width 47 height 6
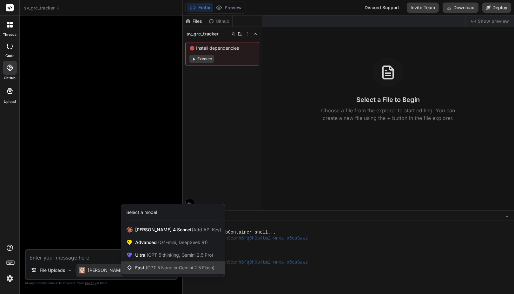
click at [143, 266] on span "Fast (GPT 5 Nano or Gemini 2.5 Flash)" at bounding box center [174, 268] width 79 height 6
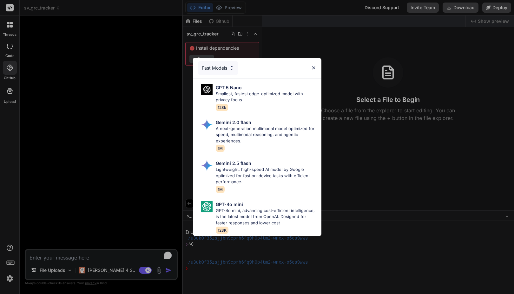
click at [102, 274] on div "Fast Models GPT 5 Nano Smallest, fastest edge-optimized model with privacy focu…" at bounding box center [257, 147] width 514 height 294
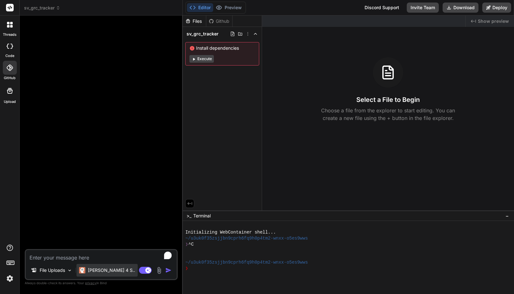
click at [101, 270] on p "[PERSON_NAME] 4 S.." at bounding box center [111, 271] width 47 height 6
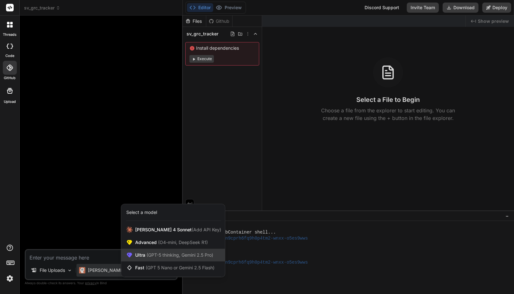
click at [143, 254] on span "Ultra (GPT-5 thinking, Gemini 2.5 Pro)" at bounding box center [174, 255] width 78 height 6
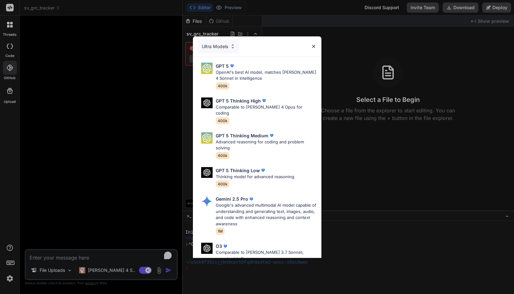
click at [99, 268] on div "Ultra Models GPT 5 OpenAI's best AI model, matches [PERSON_NAME] 4 Sonnet in In…" at bounding box center [257, 147] width 514 height 294
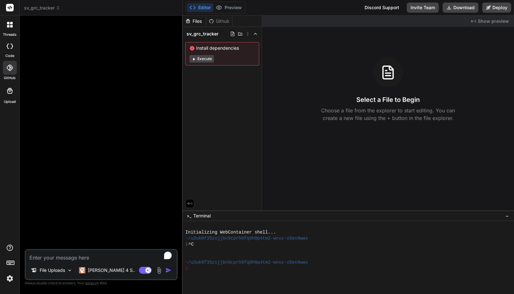
click at [99, 268] on p "[PERSON_NAME] 4 S.." at bounding box center [111, 271] width 47 height 6
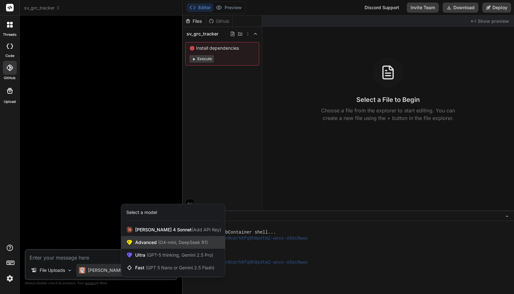
click at [144, 243] on span "Advanced (O4-mini, DeepSeek R1)" at bounding box center [171, 243] width 73 height 6
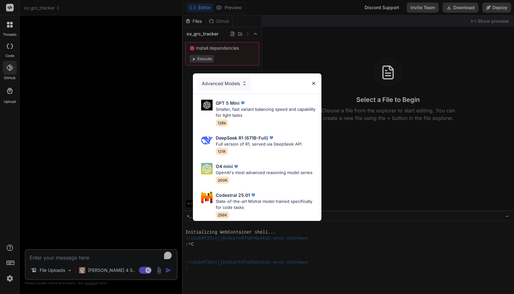
click at [132, 176] on div "Advanced Models GPT 5 Mini Smaller, fast variant balancing speed and capability…" at bounding box center [257, 147] width 514 height 294
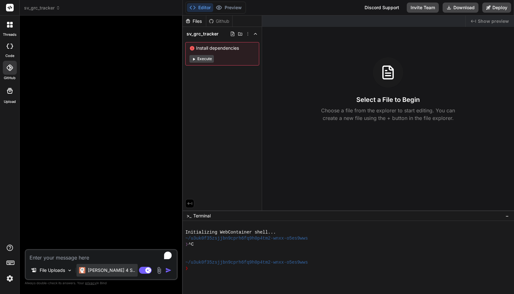
click at [78, 276] on div "[PERSON_NAME] 4 S.." at bounding box center [106, 270] width 61 height 13
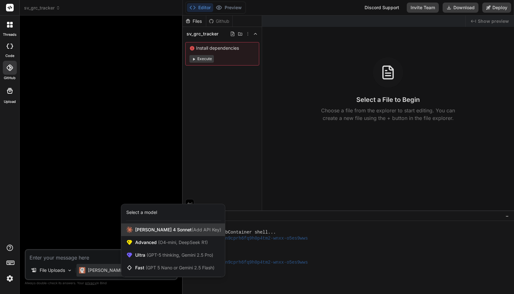
click at [144, 229] on span "[PERSON_NAME] 4 Sonnet (Add API Key)" at bounding box center [178, 230] width 86 height 6
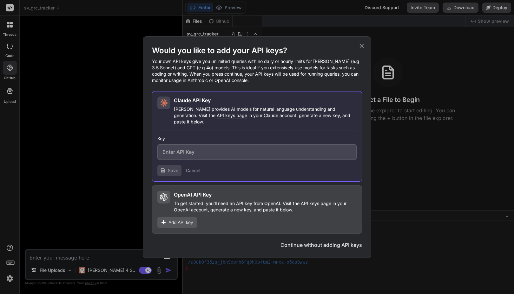
click at [92, 266] on div "Would you like to add your API keys? Your own API keys give you unlimited queri…" at bounding box center [257, 147] width 514 height 294
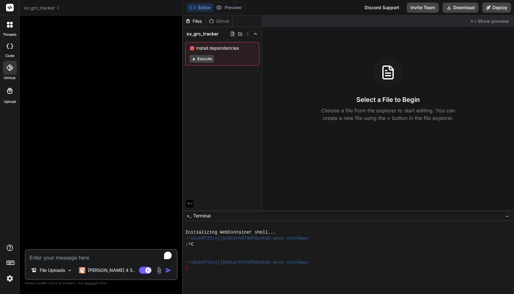
click at [92, 266] on div "[PERSON_NAME] 4 S.." at bounding box center [106, 270] width 61 height 13
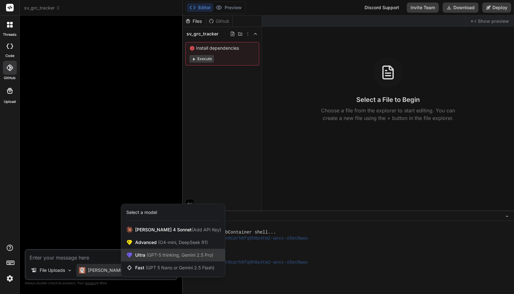
click at [147, 250] on div "Ultra (GPT-5 thinking, Gemini 2.5 Pro)" at bounding box center [173, 255] width 104 height 13
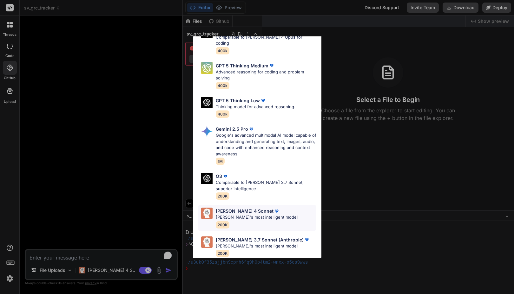
click at [249, 208] on p "[PERSON_NAME] 4 Sonnet" at bounding box center [245, 211] width 58 height 7
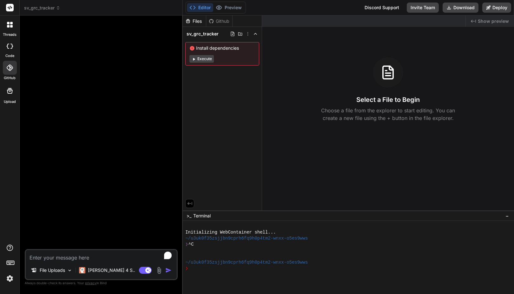
click at [158, 272] on img at bounding box center [158, 270] width 7 height 7
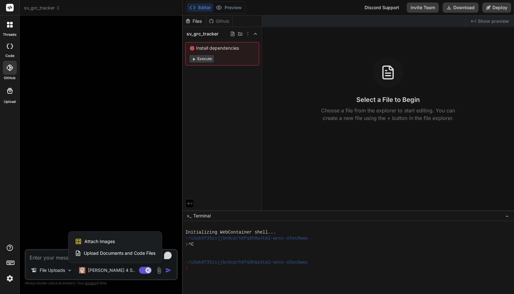
click at [122, 252] on span "Upload Documents and Code Files" at bounding box center [120, 253] width 72 height 6
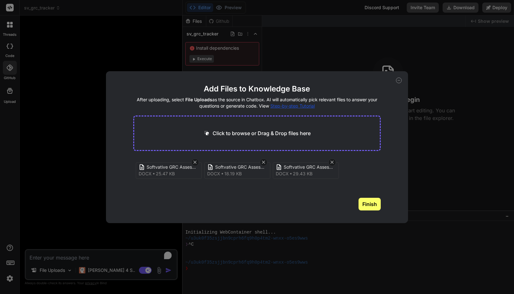
click at [372, 206] on button "Finish" at bounding box center [369, 204] width 22 height 13
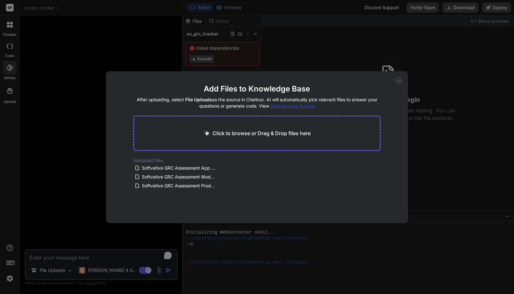
click at [397, 81] on icon at bounding box center [399, 81] width 6 height 6
type textarea "x"
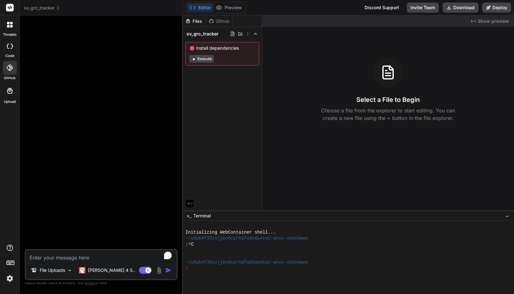
click at [94, 253] on textarea "To enrich screen reader interactions, please activate Accessibility in Grammarl…" at bounding box center [101, 255] width 151 height 11
paste textarea "Build a futurist, user friendly, easy to use SAAS based web application and mob…"
type textarea "Build a futurist, user friendly, easy to use SAAS based web application and mob…"
type textarea "x"
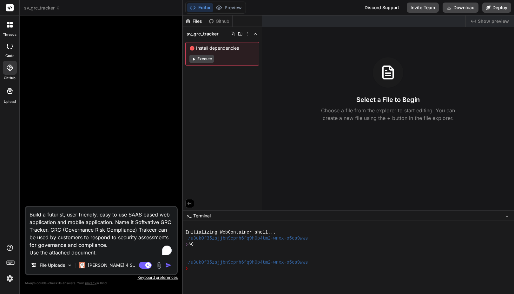
type textarea "Build a futurist, user friendly, easy to use SAAS based web application and mob…"
click at [11, 262] on rect at bounding box center [11, 262] width 1 height 1
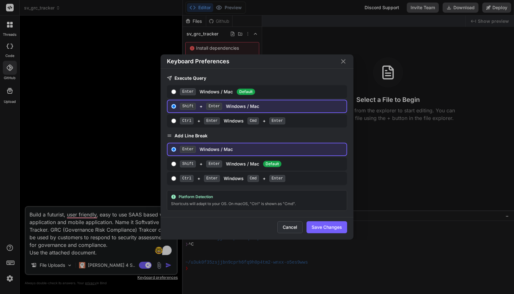
click at [292, 227] on button "Cancel" at bounding box center [289, 228] width 25 height 12
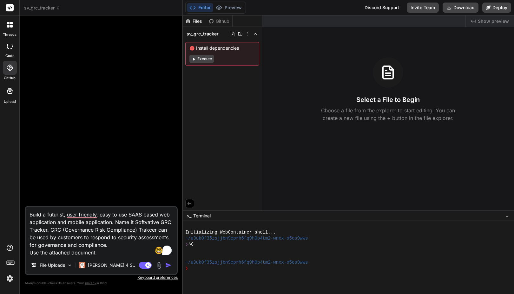
click at [157, 268] on img at bounding box center [158, 265] width 7 height 7
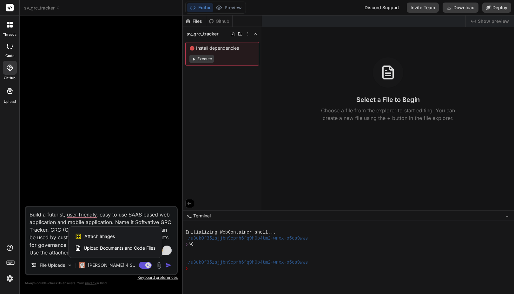
click at [117, 247] on span "Upload Documents and Code Files" at bounding box center [120, 248] width 72 height 6
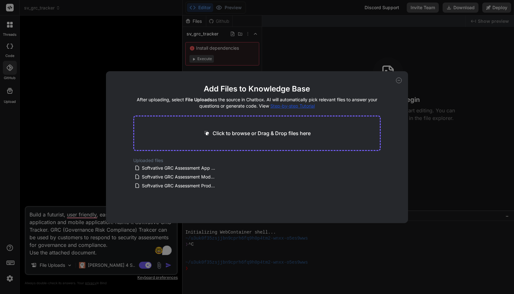
click at [198, 207] on main "Add Files to Knowledge Base After uploading, select File Uploads as the source …" at bounding box center [257, 153] width 248 height 139
click at [399, 78] on icon at bounding box center [399, 81] width 6 height 6
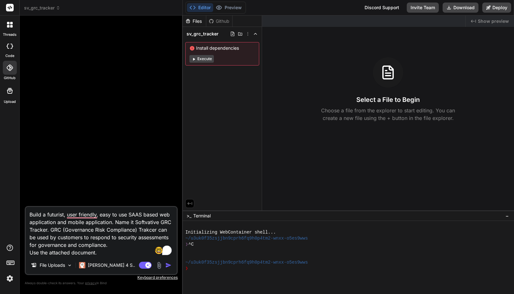
click at [91, 222] on textarea "Build a futurist, user friendly, easy to use SAAS based web application and mob…" at bounding box center [101, 231] width 151 height 49
click at [84, 217] on textarea "Build a futurist, user friendly, easy to use SAAS based web application and mob…" at bounding box center [101, 231] width 151 height 49
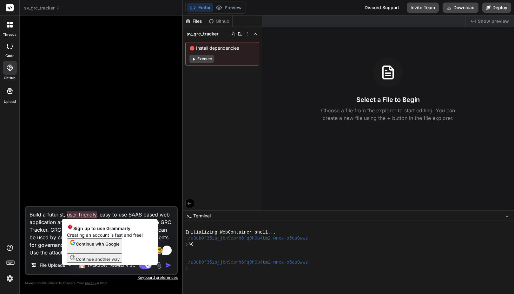
click at [59, 214] on textarea "Build a futurist, user friendly, easy to use SAAS based web application and mob…" at bounding box center [101, 231] width 151 height 49
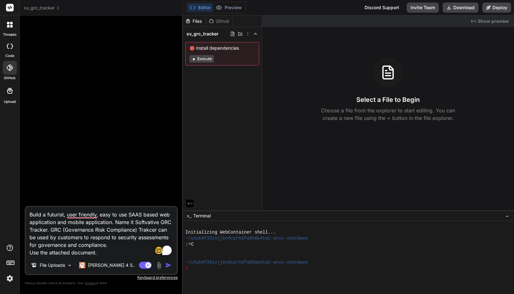
click at [110, 252] on textarea "Build a futurist, user friendly, easy to use SAAS based web application and mob…" at bounding box center [101, 231] width 151 height 49
click at [120, 247] on textarea "Build a futurist, user friendly, easy to use SAAS based web application and mob…" at bounding box center [101, 231] width 151 height 49
type textarea "x"
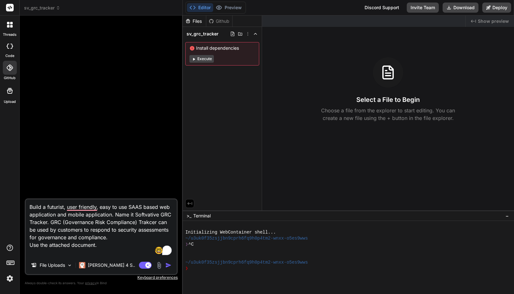
type textarea "Build a futurist, user friendly, easy to use SAAS based web application and mob…"
type textarea "x"
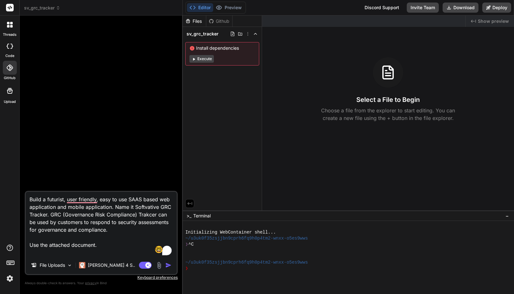
type textarea "Build a futurist, user friendly, easy to use SAAS based web application and mob…"
type textarea "x"
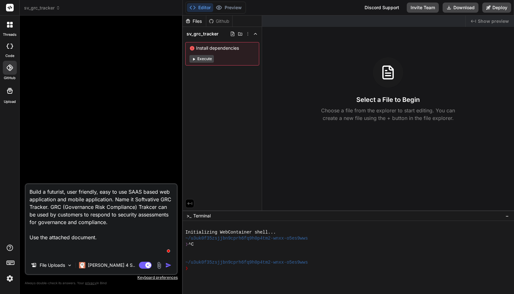
type textarea "Build a futurist, user friendly, easy to use SAAS based web application and mob…"
type textarea "x"
type textarea "Build a futurist, user friendly, easy to use SAAS based web application and mob…"
type textarea "x"
type textarea "Build a futurist, user friendly, easy to use SAAS based web application and mob…"
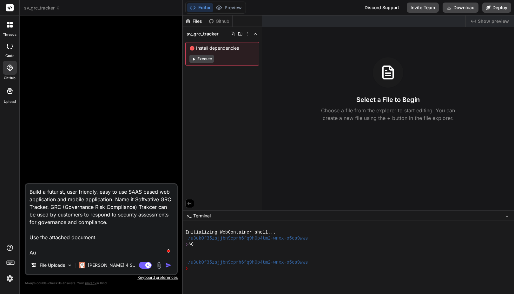
type textarea "x"
type textarea "Build a futurist, user friendly, easy to use SAAS based web application and mob…"
type textarea "x"
type textarea "Build a futurist, user friendly, easy to use SAAS based web application and mob…"
type textarea "x"
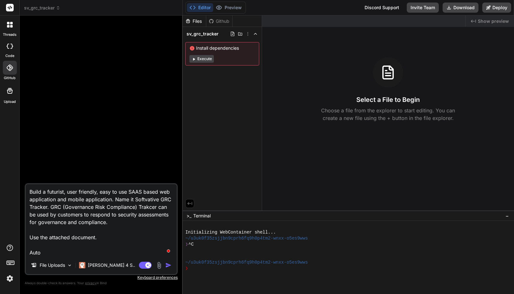
type textarea "Build a futurist, user friendly, easy to use SAAS based web application and mob…"
type textarea "x"
type textarea "Build a futurist, user friendly, easy to use SAAS based web application and mob…"
type textarea "x"
type textarea "Build a futurist, user friendly, easy to use SAAS based web application and mob…"
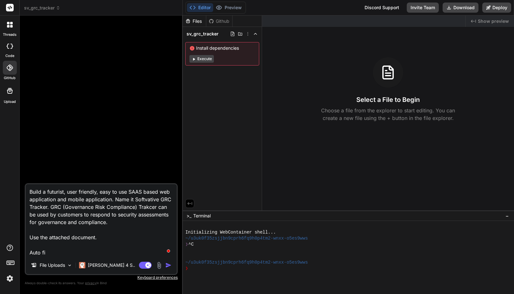
type textarea "x"
type textarea "Build a futurist, user friendly, easy to use SAAS based web application and mob…"
type textarea "x"
type textarea "Build a futurist, user friendly, easy to use SAAS based web application and mob…"
type textarea "x"
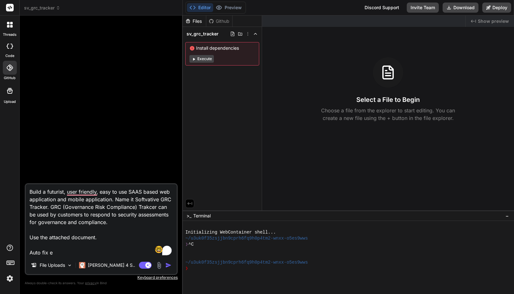
type textarea "Build a futurist, user friendly, easy to use SAAS based web application and mob…"
type textarea "x"
type textarea "Build a futurist, user friendly, easy to use SAAS based web application and mob…"
type textarea "x"
type textarea "Build a futurist, user friendly, easy to use SAAS based web application and mob…"
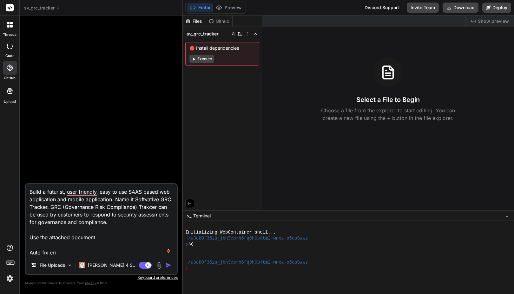
type textarea "x"
type textarea "Build a futurist, user friendly, easy to use SAAS based web application and mob…"
type textarea "x"
type textarea "Build a futurist, user friendly, easy to use SAAS based web application and mob…"
type textarea "x"
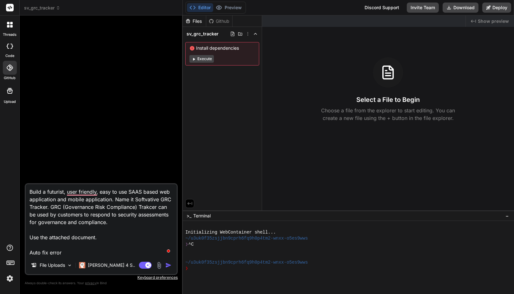
type textarea "Build a futurist, user friendly, easy to use SAAS based web application and mob…"
type textarea "x"
type textarea "Build a futurist, user friendly, easy to use SAAS based web application and mob…"
type textarea "x"
type textarea "Build a futurist, user friendly, easy to use SAAS based web application and mob…"
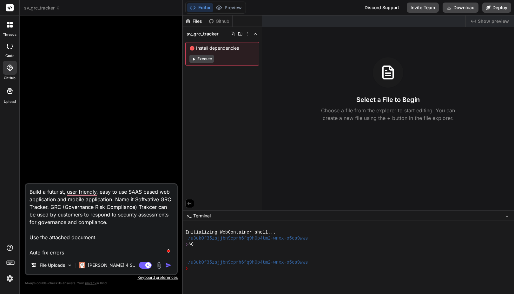
type textarea "x"
type textarea "Build a futurist, user friendly, easy to use SAAS based web application and mob…"
type textarea "x"
type textarea "Build a futurist, user friendly, easy to use SAAS based web application and mob…"
type textarea "x"
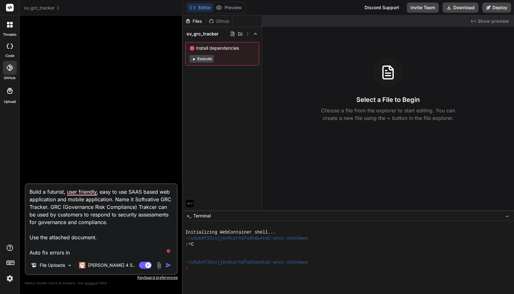
type textarea "Build a futurist, user friendly, easy to use SAAS based web application and mob…"
type textarea "x"
type textarea "Build a futurist, user friendly, easy to use SAAS based web application and mob…"
type textarea "x"
type textarea "Build a futurist, user friendly, easy to use SAAS based web application and mob…"
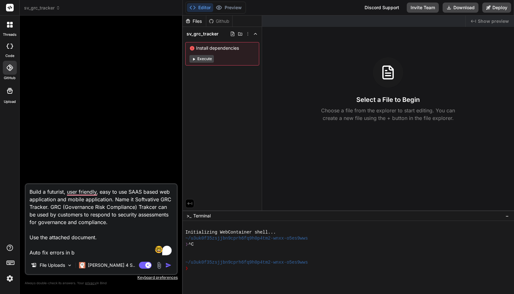
type textarea "x"
type textarea "Build a futurist, user friendly, easy to use SAAS based web application and mob…"
type textarea "x"
type textarea "Build a futurist, user friendly, easy to use SAAS based web application and mob…"
type textarea "x"
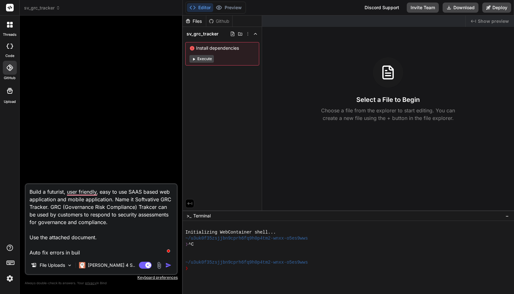
type textarea "Build a futurist, user friendly, easy to use SAAS based web application and mob…"
type textarea "x"
type textarea "Build a futurist, user friendly, easy to use SAAS based web application and mob…"
type textarea "x"
type textarea "Build a futurist, user friendly, easy to use SAAS based web application and mob…"
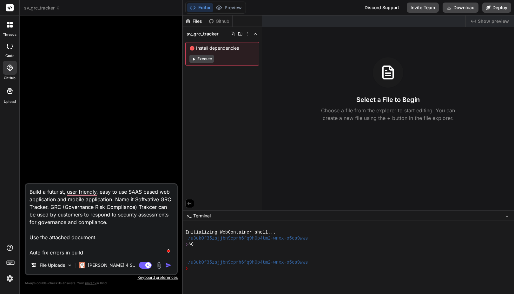
type textarea "x"
type textarea "Build a futurist, user friendly, easy to use SAAS based web application and mob…"
type textarea "x"
type textarea "Build a futurist, user friendly, easy to use SAAS based web application and mob…"
type textarea "x"
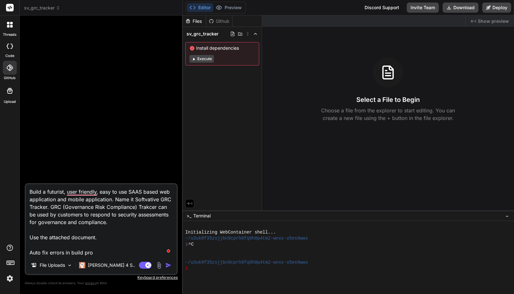
type textarea "Build a futurist, user friendly, easy to use SAAS based web application and mob…"
type textarea "x"
type textarea "Build a futurist, user friendly, easy to use SAAS based web application and mob…"
type textarea "x"
type textarea "Build a futurist, user friendly, easy to use SAAS based web application and mob…"
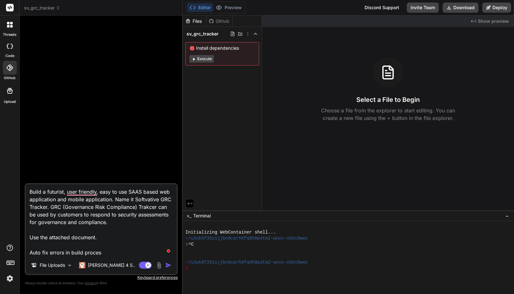
type textarea "x"
type textarea "Build a futurist, user friendly, easy to use SAAS based web application and mob…"
type textarea "x"
type textarea "Build a futurist, user friendly, easy to use SAAS based web application and mob…"
type textarea "x"
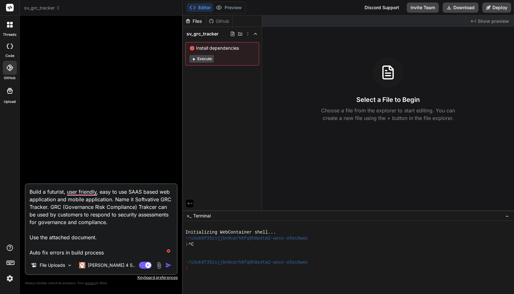
type textarea "Build a futurist, user friendly, easy to use SAAS based web application and mob…"
type textarea "x"
type textarea "Build a futurist, user friendly, easy to use SAAS based web application and mob…"
type textarea "x"
type textarea "Build a futurist, user friendly, easy to use SAAS based web application and mob…"
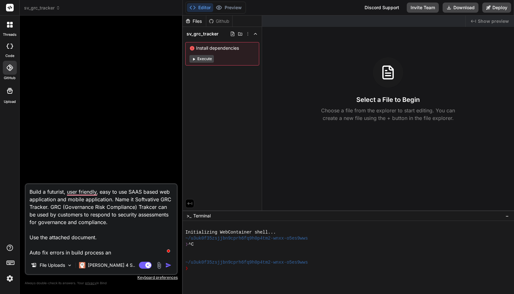
type textarea "x"
type textarea "Build a futurist, user friendly, easy to use SAAS based web application and mob…"
type textarea "x"
type textarea "Build a futurist, user friendly, easy to use SAAS based web application and mob…"
type textarea "x"
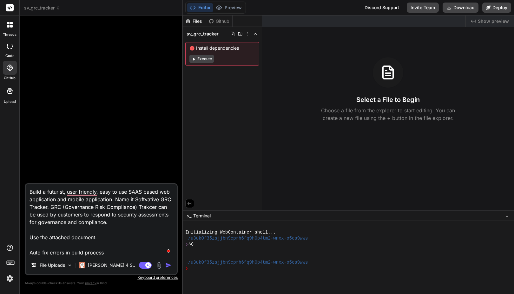
type textarea "Build a futurist, user friendly, easy to use SAAS based web application and mob…"
type textarea "x"
type textarea "Build a futurist, user friendly, easy to use SAAS based web application and mob…"
type textarea "x"
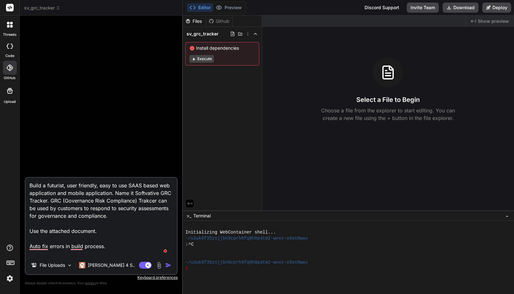
type textarea "Build a futurist, user friendly, easy to use SAAS based web application and mob…"
type textarea "x"
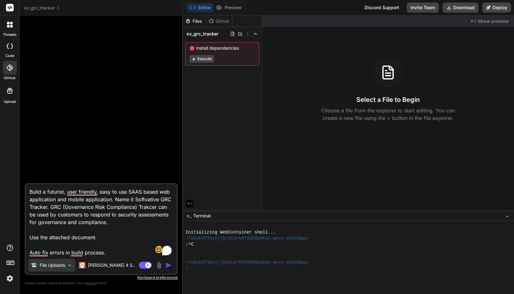
type textarea "Build a futurist, user friendly, easy to use SAAS based web application and mob…"
click at [68, 267] on img at bounding box center [69, 265] width 5 height 5
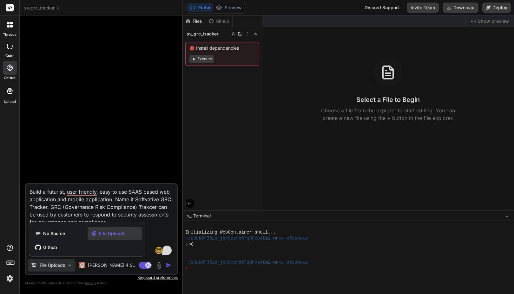
click at [105, 230] on div "File Uploads" at bounding box center [114, 234] width 55 height 13
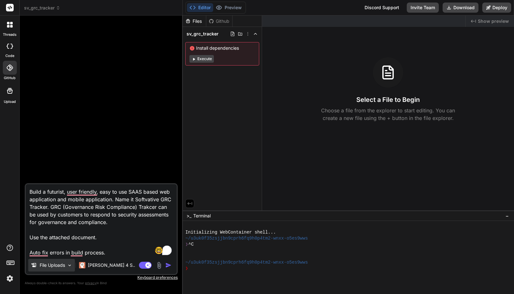
click at [70, 265] on img at bounding box center [69, 265] width 5 height 5
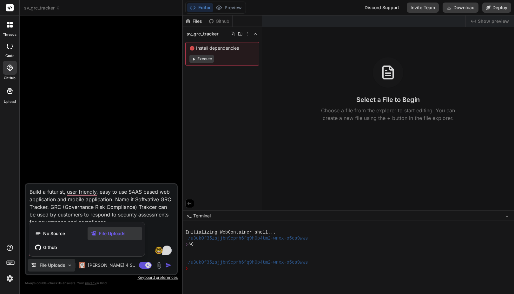
click at [109, 235] on span "File Uploads" at bounding box center [112, 234] width 27 height 6
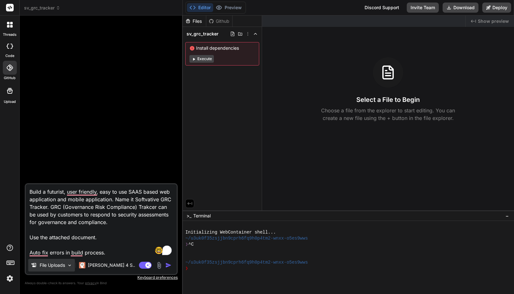
click at [72, 264] on img at bounding box center [69, 265] width 5 height 5
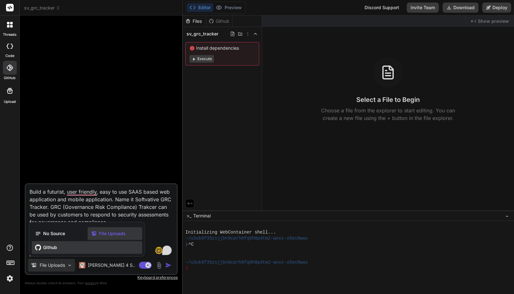
click at [55, 249] on span "Github" at bounding box center [50, 248] width 14 height 6
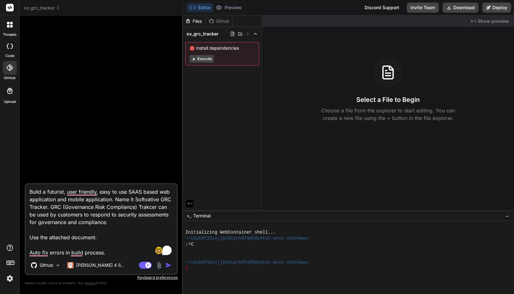
click at [219, 21] on div "Github" at bounding box center [219, 21] width 26 height 6
click at [60, 264] on img at bounding box center [57, 265] width 5 height 5
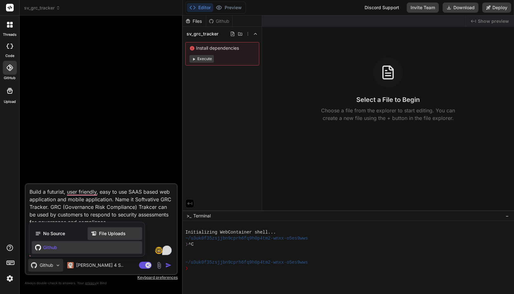
click at [107, 232] on span "File Uploads" at bounding box center [112, 234] width 27 height 6
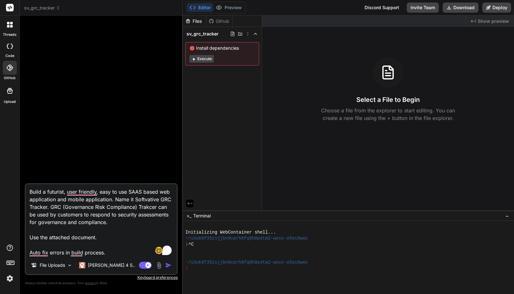
click at [159, 266] on img at bounding box center [158, 265] width 7 height 7
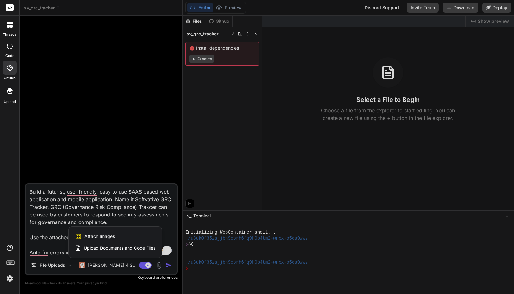
click at [159, 267] on div at bounding box center [257, 147] width 514 height 294
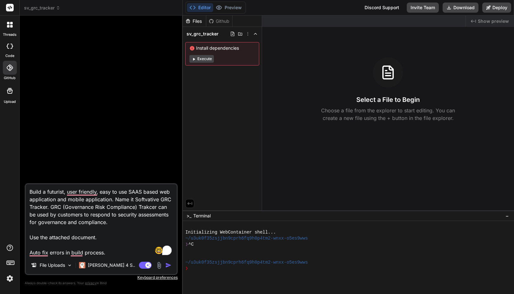
click at [159, 267] on img at bounding box center [158, 265] width 7 height 7
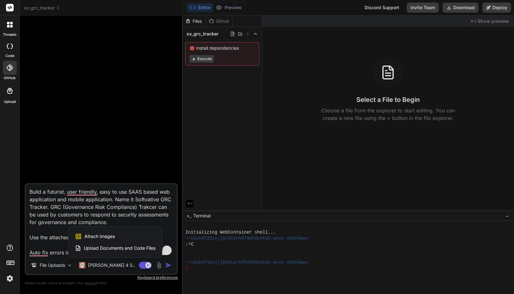
click at [123, 243] on div "Upload Documents and Code Files" at bounding box center [115, 248] width 81 height 11
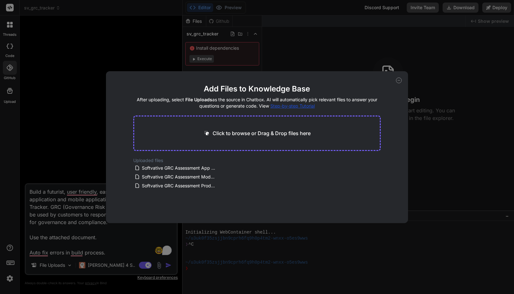
click at [67, 131] on div "Add Files to Knowledge Base After uploading, select File Uploads as the source …" at bounding box center [257, 147] width 514 height 294
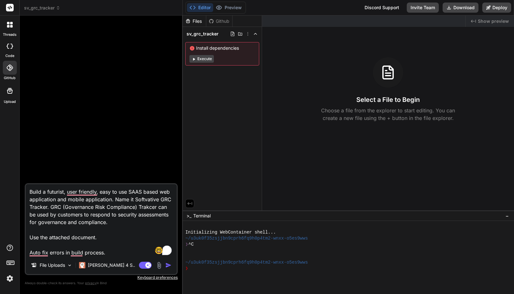
click at [9, 69] on icon at bounding box center [10, 68] width 6 height 6
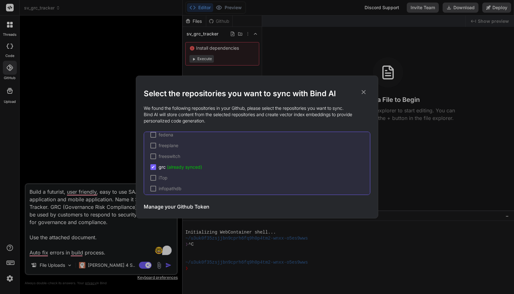
scroll to position [680, 0]
click at [364, 93] on icon at bounding box center [363, 92] width 4 height 4
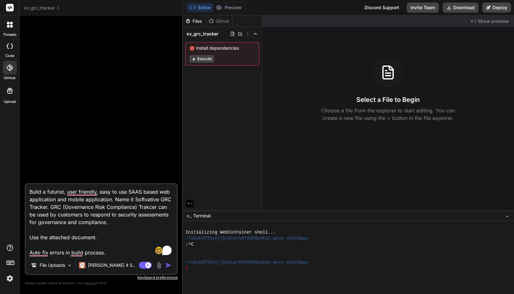
click at [166, 265] on img "button" at bounding box center [168, 265] width 6 height 6
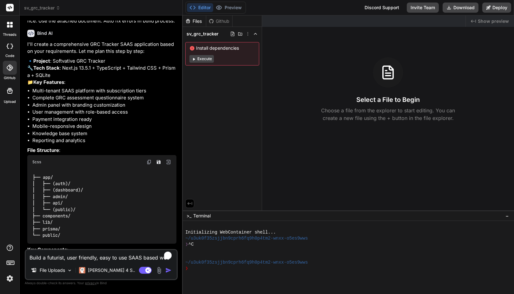
type textarea "x"
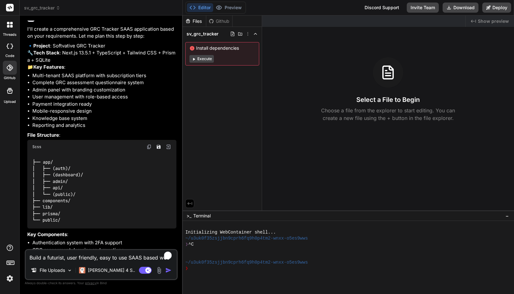
scroll to position [119, 0]
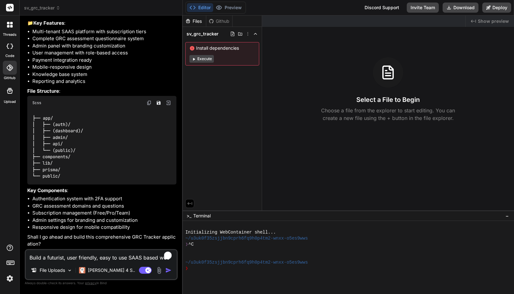
click at [109, 259] on textarea "Build a futurist, user friendly, easy to use SAAS based web application and mob…" at bounding box center [101, 255] width 151 height 11
type textarea "Y"
type textarea "x"
type textarea "Ye"
type textarea "x"
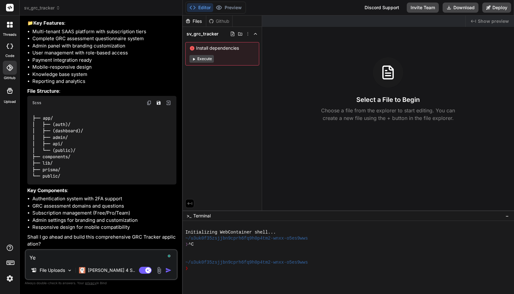
type textarea "Yes"
type textarea "x"
type textarea "Yes"
type textarea "x"
type textarea "Yes b"
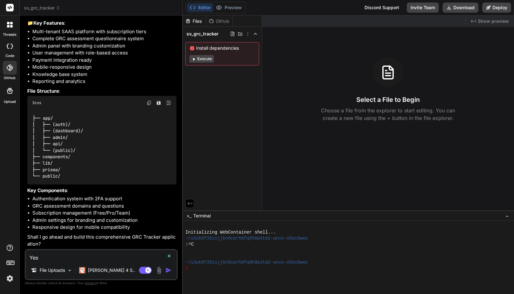
type textarea "x"
type textarea "Yes bu"
type textarea "x"
type textarea "Yes [PERSON_NAME]"
type textarea "x"
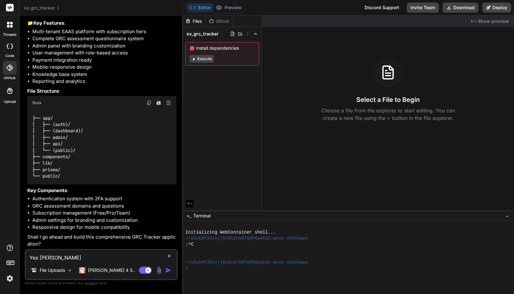
type textarea "Yes buil"
type textarea "x"
type textarea "Yes build"
type textarea "x"
type textarea "Yes build"
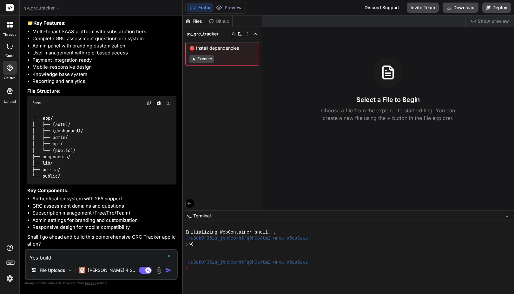
type textarea "x"
type textarea "Yes build t"
type textarea "x"
type textarea "Yes build th"
type textarea "x"
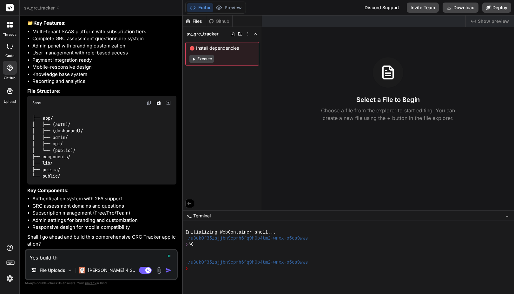
type textarea "Yes build the"
type textarea "x"
type textarea "Yes build the"
type textarea "x"
type textarea "Yes build the a"
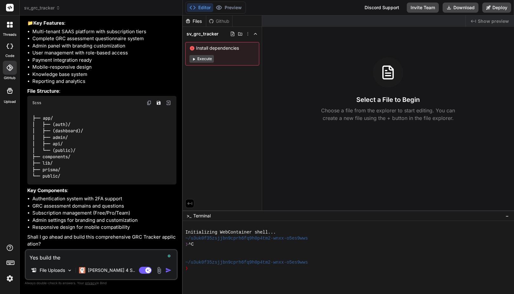
type textarea "x"
type textarea "Yes build the ap"
type textarea "x"
type textarea "Yes build the app"
type textarea "x"
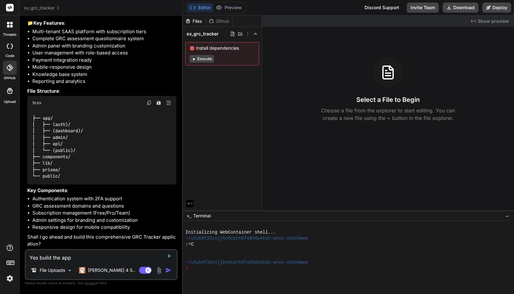
type textarea "Yes build the appl"
type textarea "x"
type textarea "Yes build the appli"
type textarea "x"
type textarea "Yes build the applic"
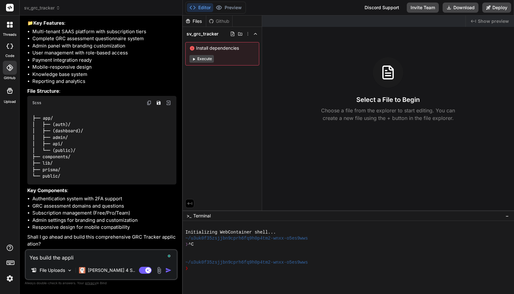
type textarea "x"
type textarea "Yes build the applica"
type textarea "x"
type textarea "Yes build the applicat"
type textarea "x"
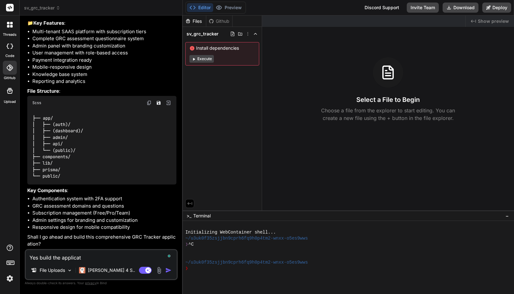
type textarea "Yes build the applicati"
type textarea "x"
type textarea "Yes build the applicatio"
type textarea "x"
type textarea "Yes build the application"
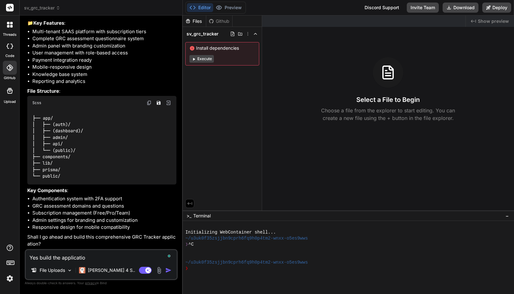
type textarea "x"
type textarea "Yes build the application"
type textarea "x"
type textarea "Yes build the application a"
type textarea "x"
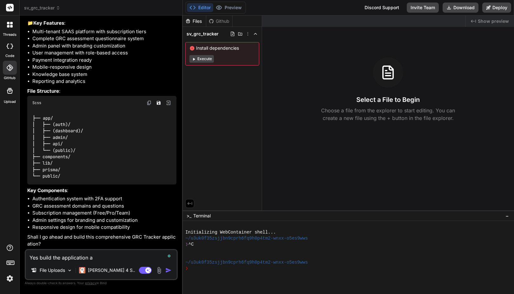
type textarea "Yes build the application an"
type textarea "x"
type textarea "Yes build the application and"
type textarea "x"
type textarea "Yes build the application and"
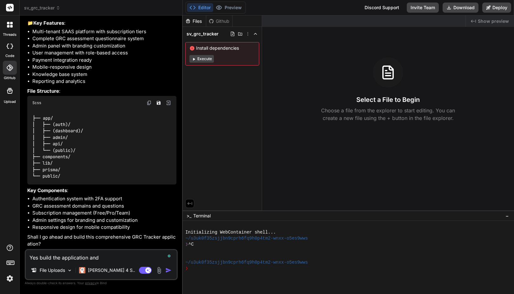
type textarea "x"
type textarea "Yes build the application and a"
type textarea "x"
type textarea "Yes build the application and au"
type textarea "x"
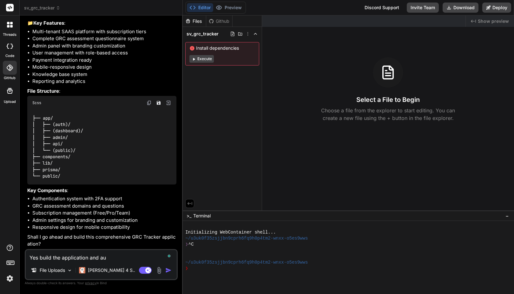
type textarea "Yes build the application and aut"
type textarea "x"
type textarea "Yes build the application and auto"
type textarea "x"
type textarea "Yes build the application and auto"
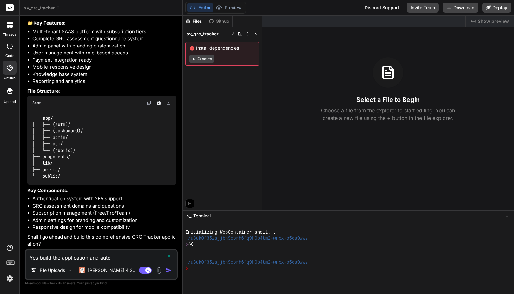
type textarea "x"
type textarea "Yes build the application and auto c"
type textarea "x"
type textarea "Yes build the application and auto co"
type textarea "x"
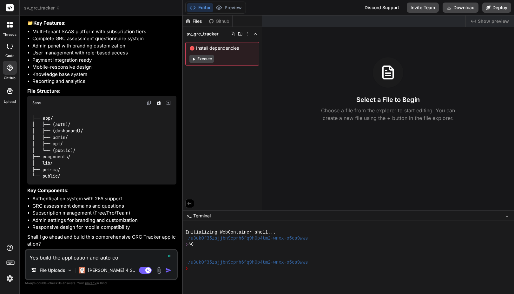
type textarea "Yes build the application and auto cor"
type textarea "x"
type textarea "Yes build the application and auto corr"
type textarea "x"
type textarea "Yes build the application and auto corre"
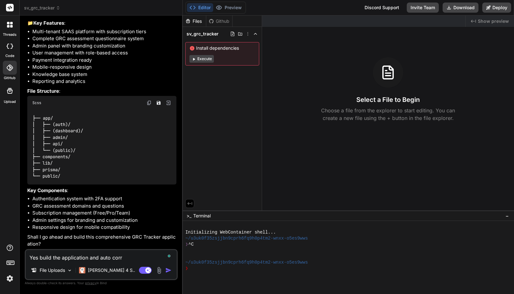
type textarea "x"
type textarea "Yes build the application and auto correc"
type textarea "x"
type textarea "Yes build the application and auto correct"
type textarea "x"
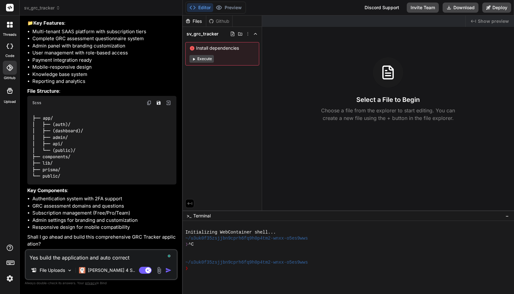
type textarea "Yes build the application and auto correct"
type textarea "x"
type textarea "Yes build the application and auto f"
type textarea "x"
type textarea "Yes build the application and auto fi"
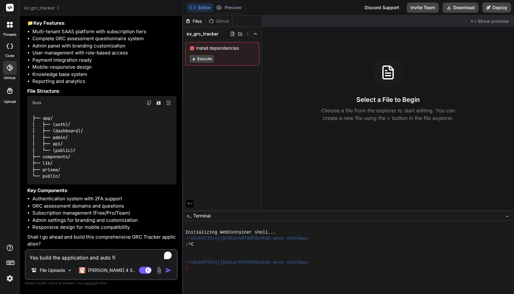
type textarea "x"
type textarea "Yes build the application and auto fix"
type textarea "x"
type textarea "Yes build the application and auto fix"
type textarea "x"
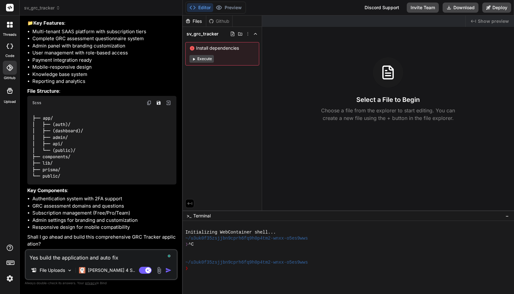
type textarea "Yes build the application and auto fix e"
type textarea "x"
type textarea "Yes build the application and auto fix er"
type textarea "x"
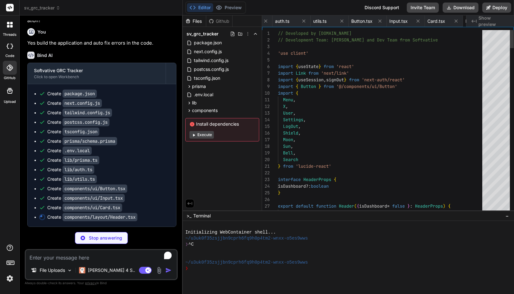
scroll to position [0, 382]
